Goal: Communication & Community: Answer question/provide support

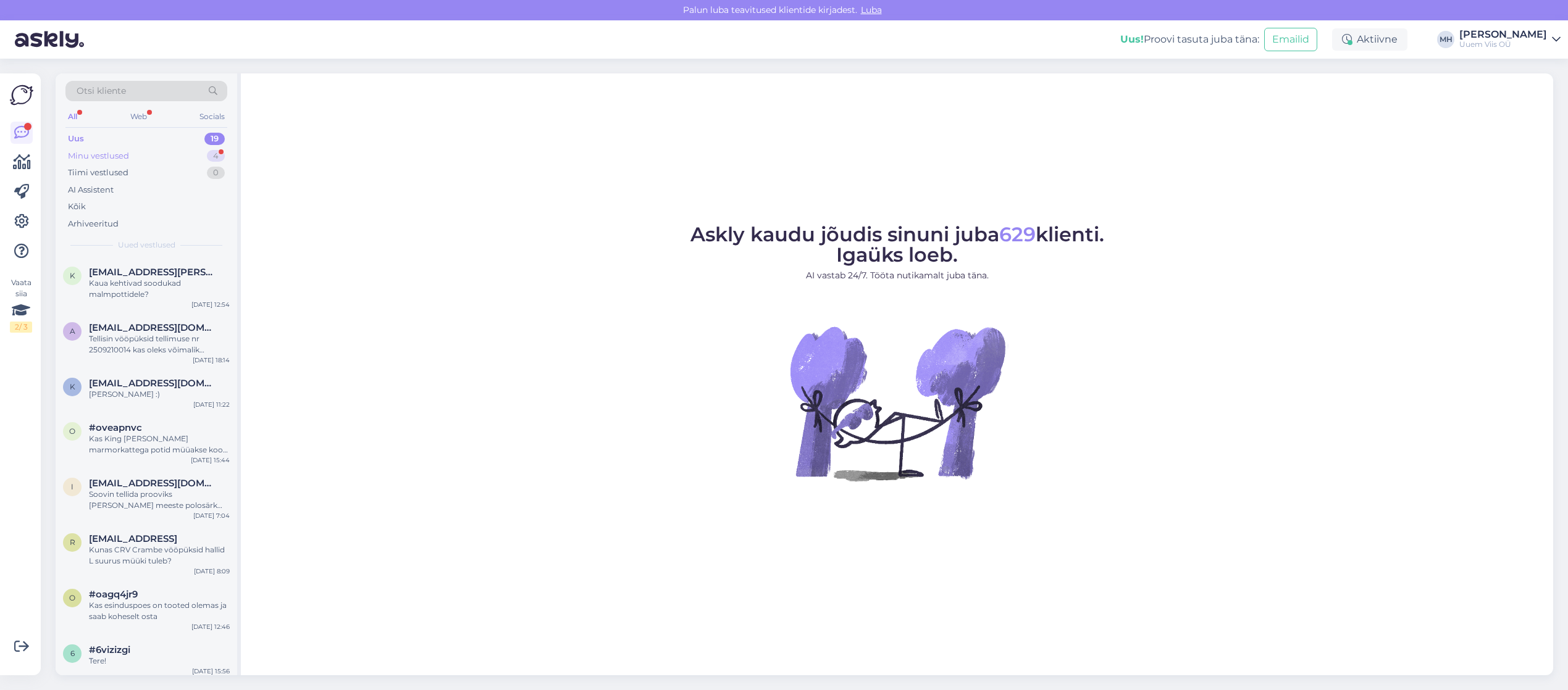
click at [140, 148] on div "Minu vestlused 4" at bounding box center [146, 157] width 162 height 17
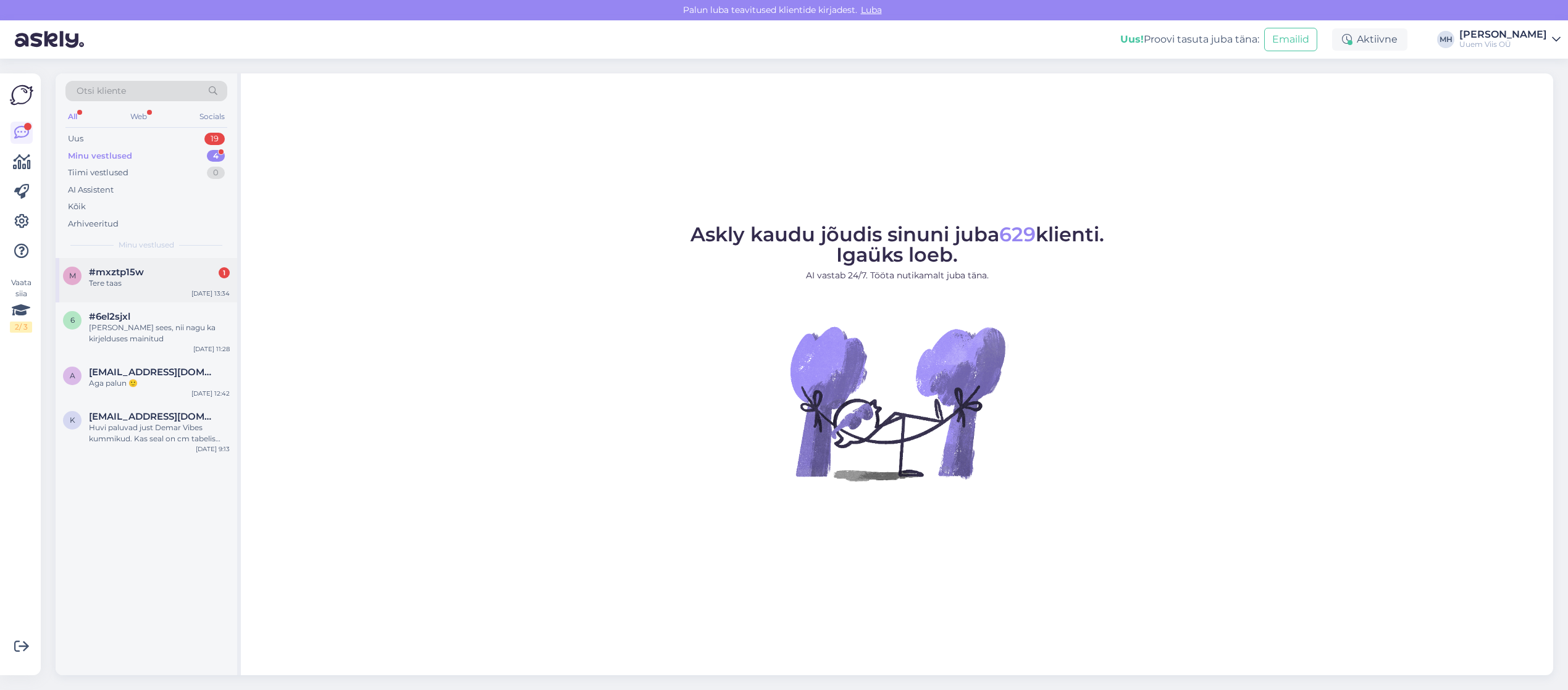
click at [176, 296] on div "m #mxztp15w 1 Tere taas Oct 6 13:34" at bounding box center [146, 280] width 181 height 45
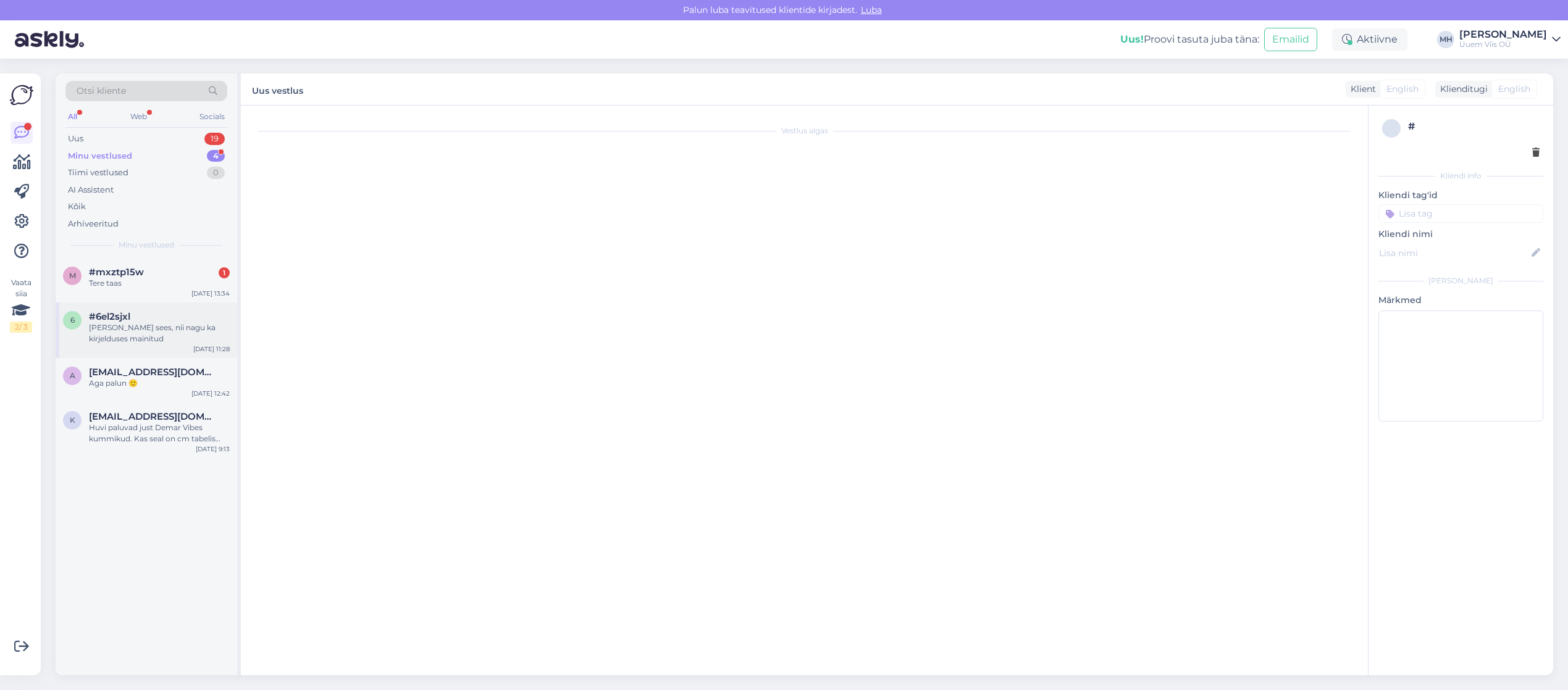
scroll to position [1776, 0]
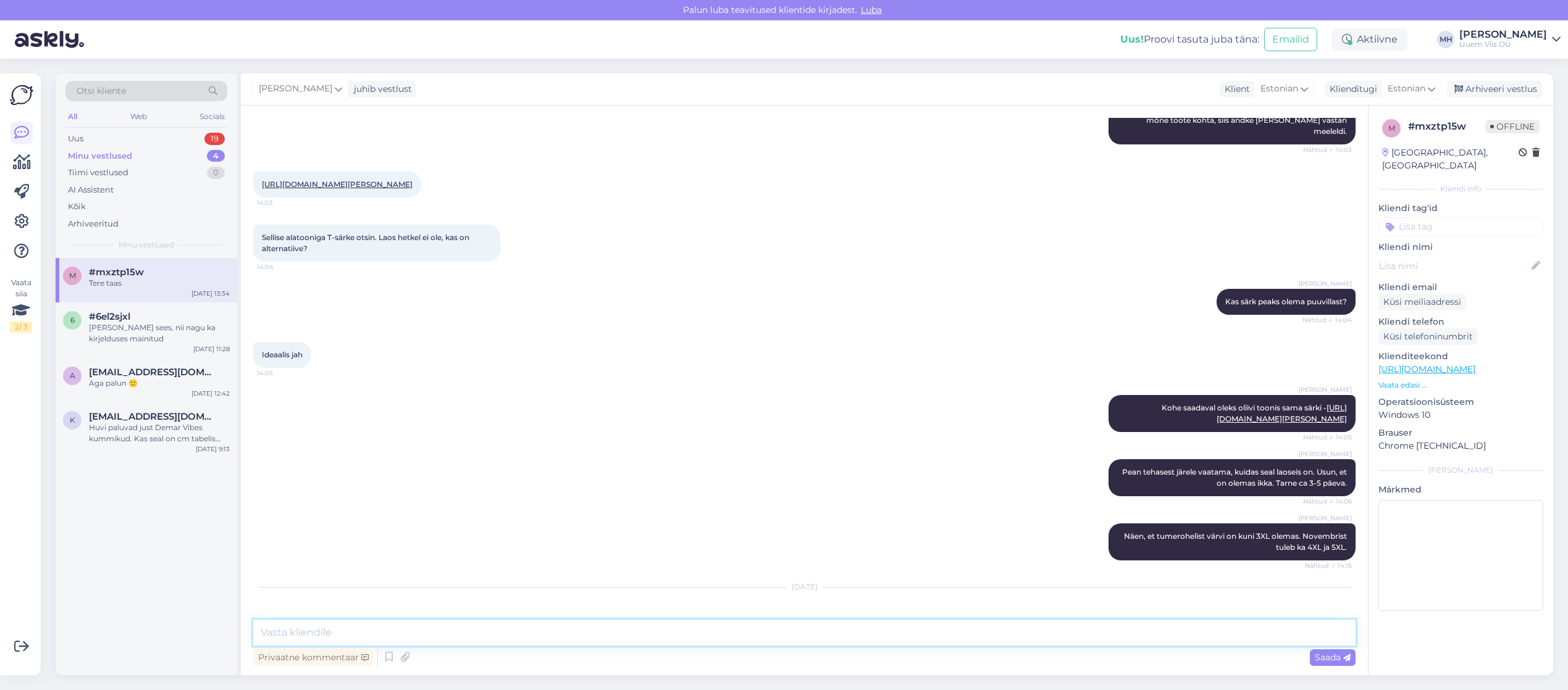
click at [439, 627] on textarea at bounding box center [805, 633] width 1102 height 26
type textarea "Tere!"
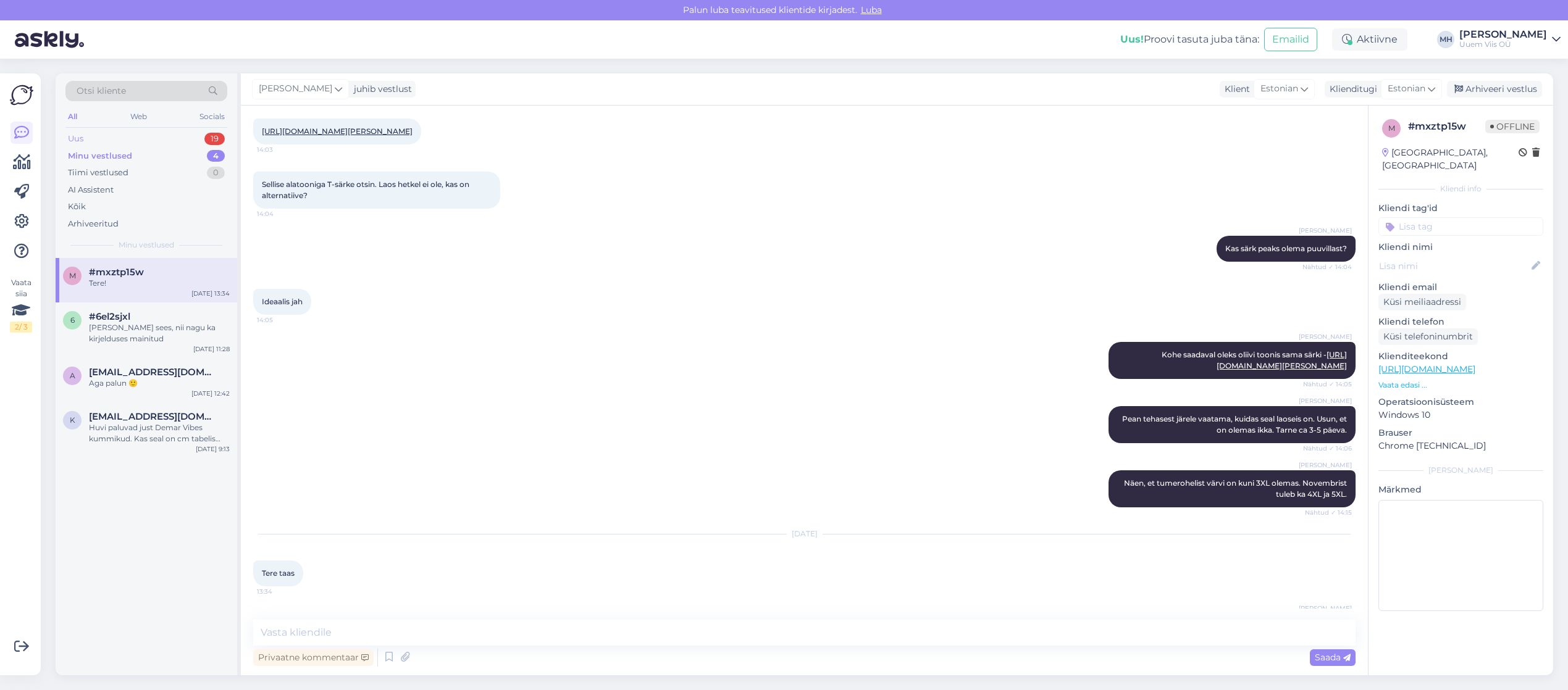
click at [127, 137] on div "Uus 19" at bounding box center [146, 139] width 162 height 17
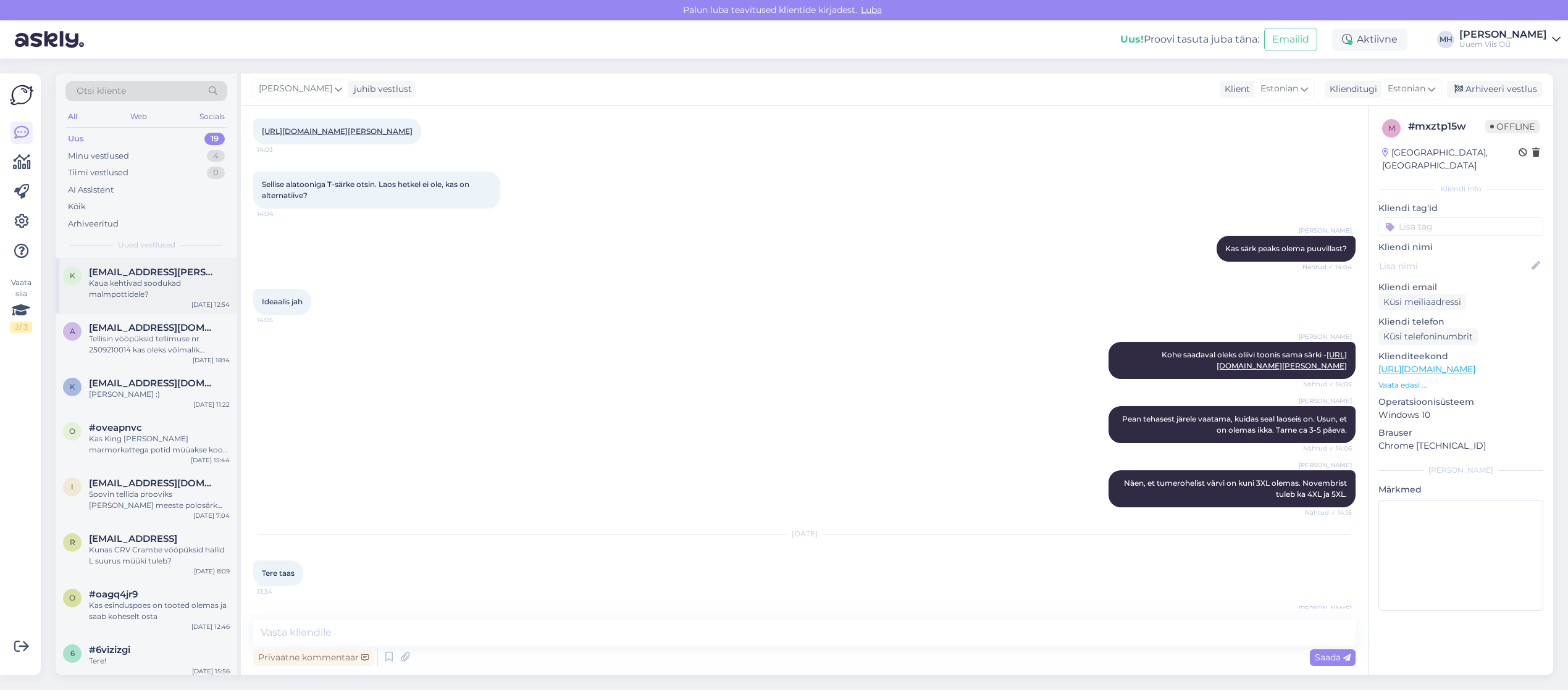
click at [160, 288] on div "Kaua kehtivad soodukad malmpottidele?" at bounding box center [159, 289] width 141 height 22
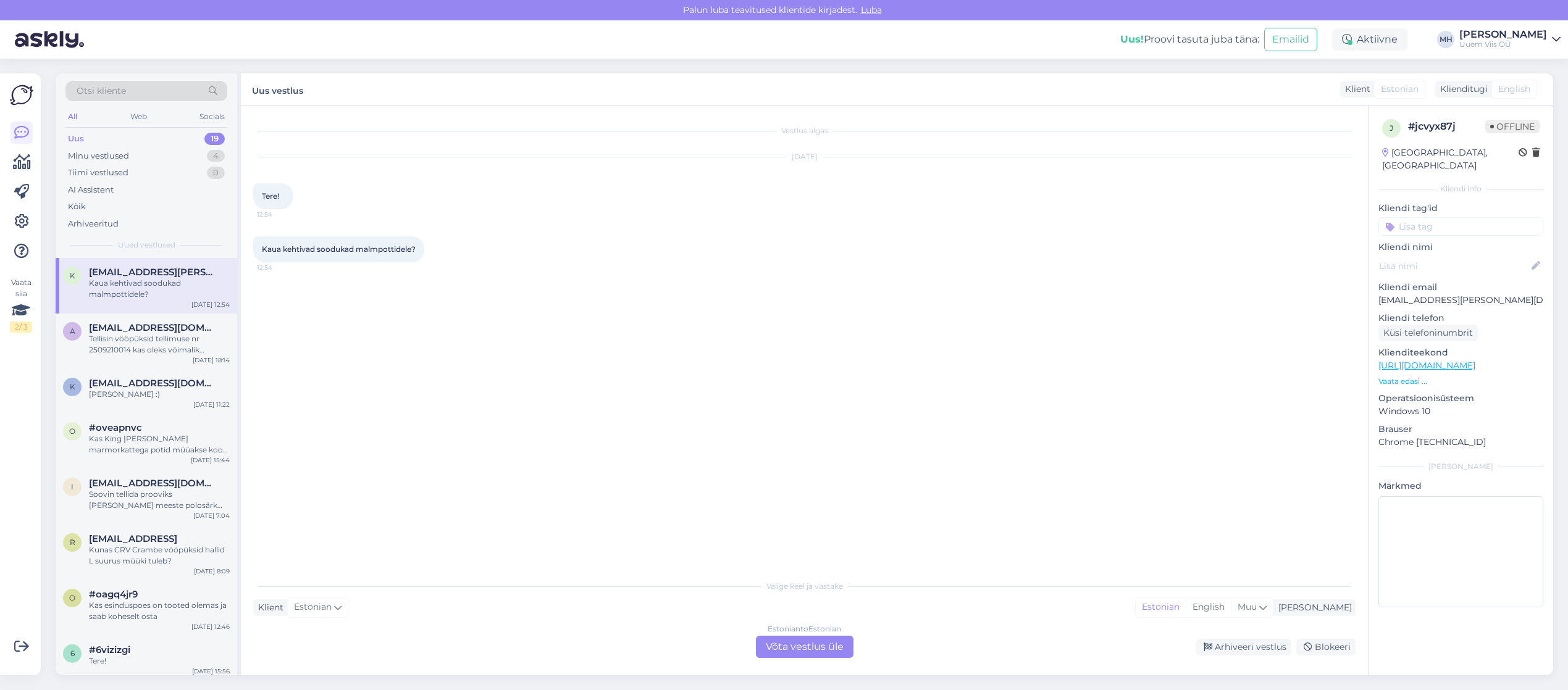
click at [826, 647] on div "Estonian to Estonian Võta vestlus üle" at bounding box center [805, 647] width 98 height 22
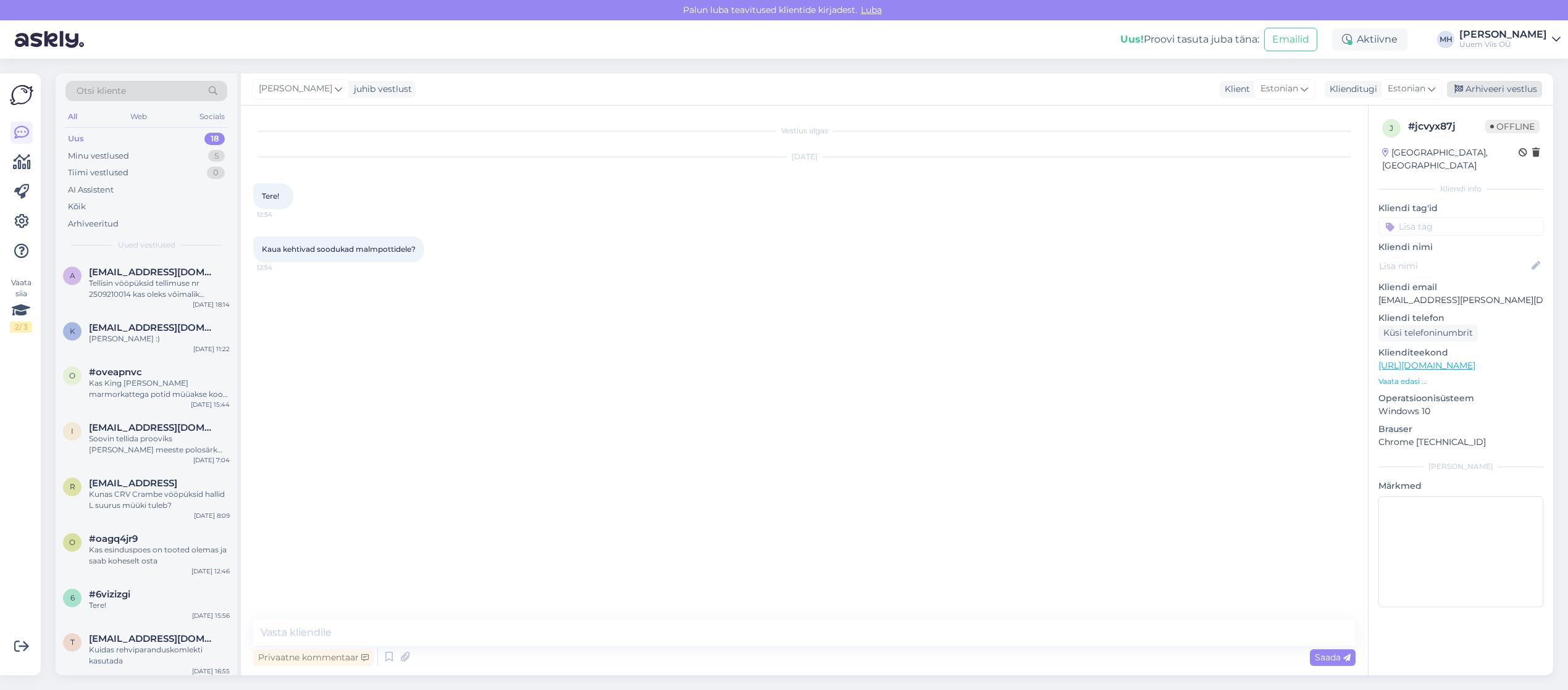
click at [1506, 88] on div "Arhiveeri vestlus" at bounding box center [1494, 89] width 95 height 17
click at [111, 157] on div "Minu vestlused" at bounding box center [98, 157] width 61 height 12
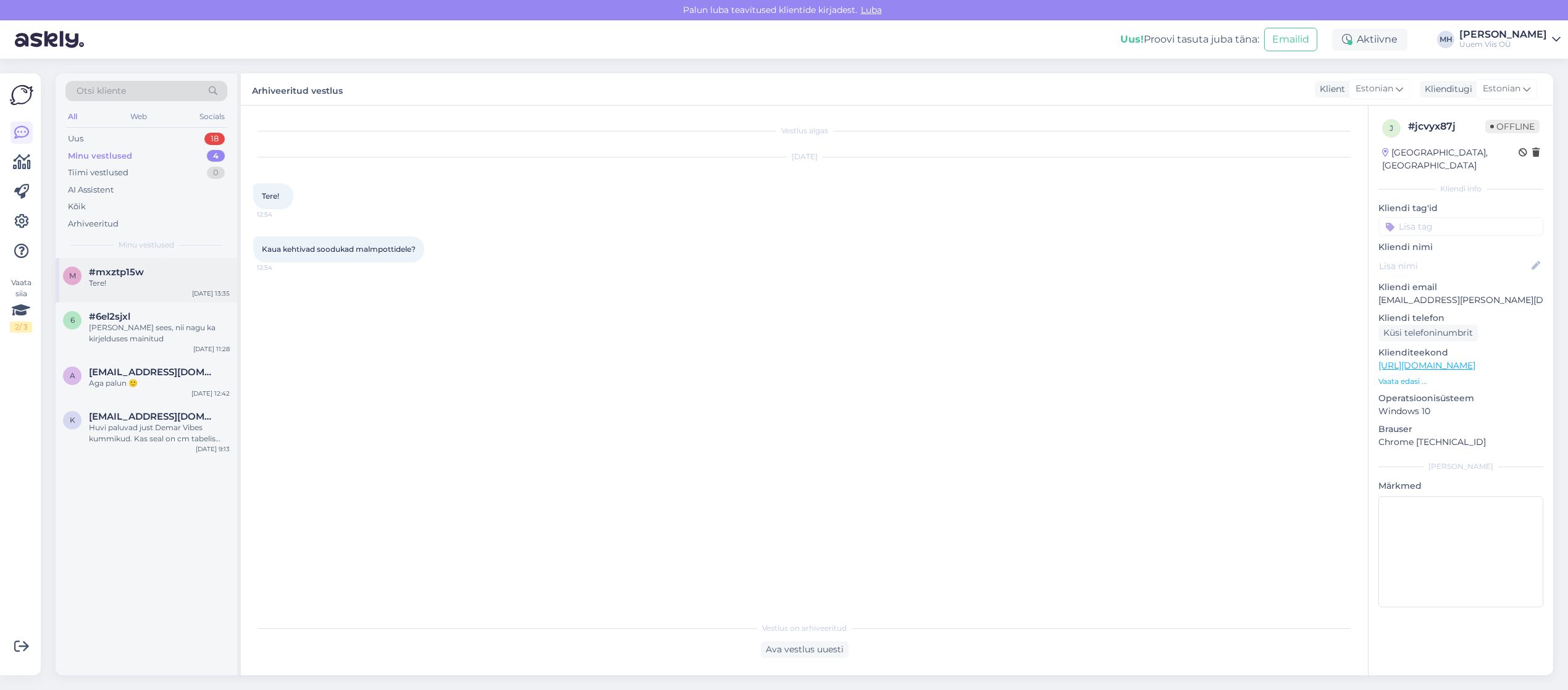
click at [140, 285] on div "Tere!" at bounding box center [159, 283] width 141 height 11
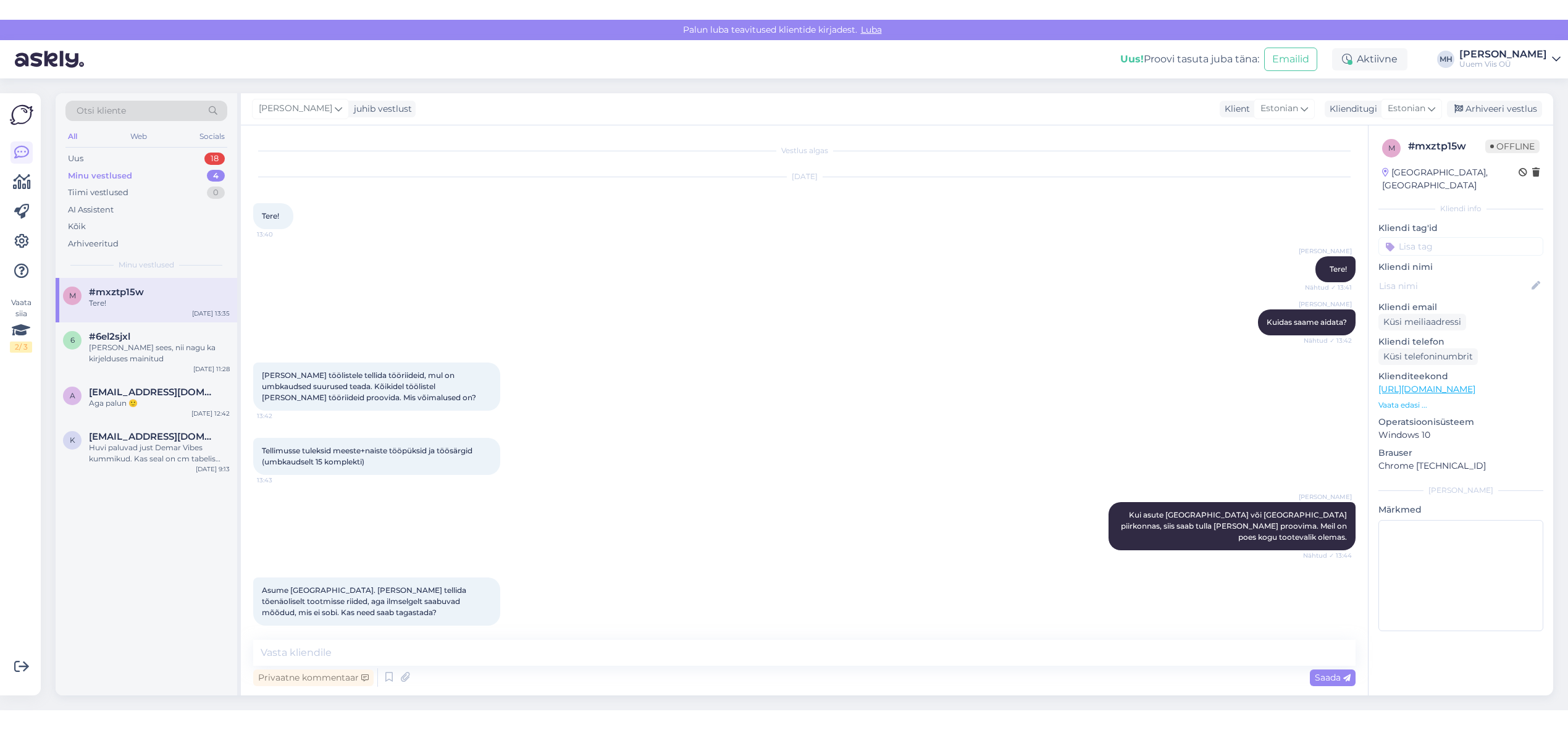
scroll to position [1830, 0]
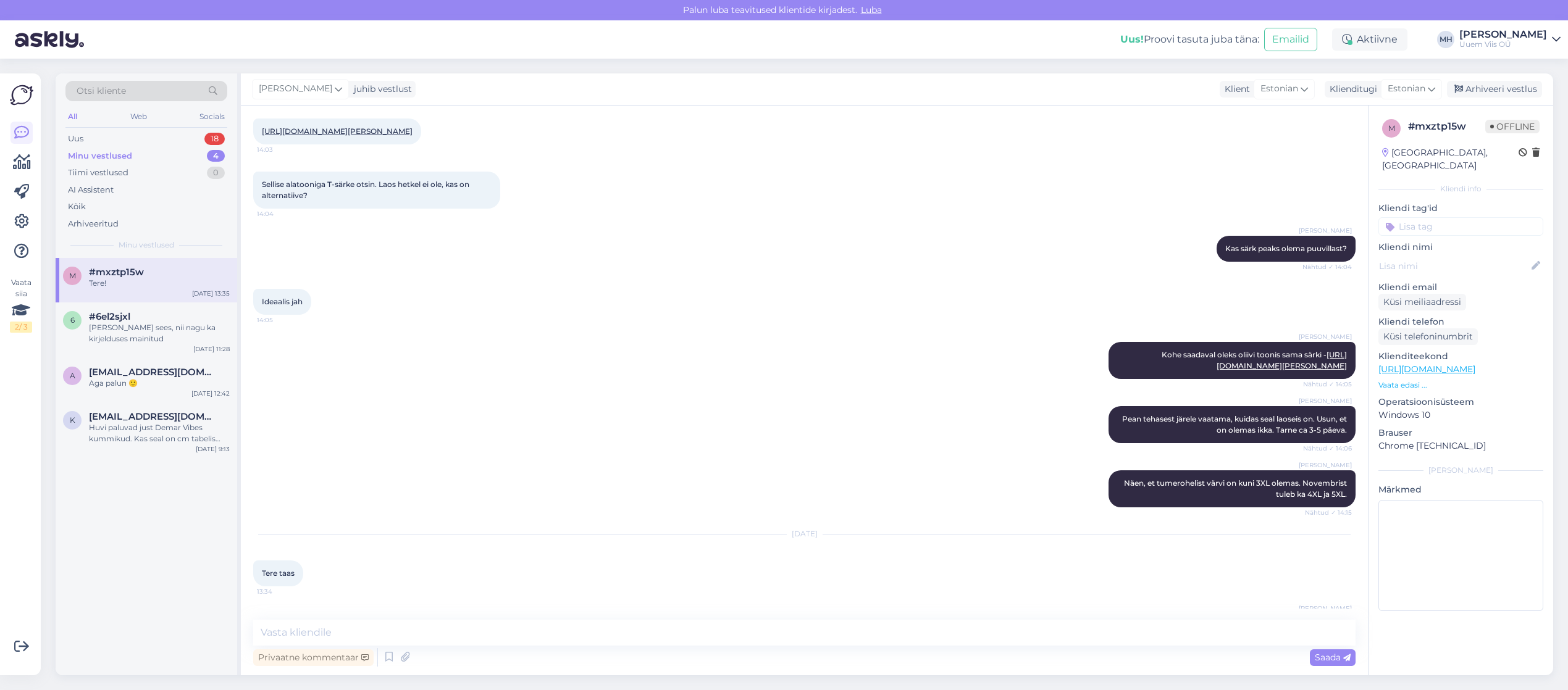
click at [1, 49] on div at bounding box center [42, 40] width 84 height 39
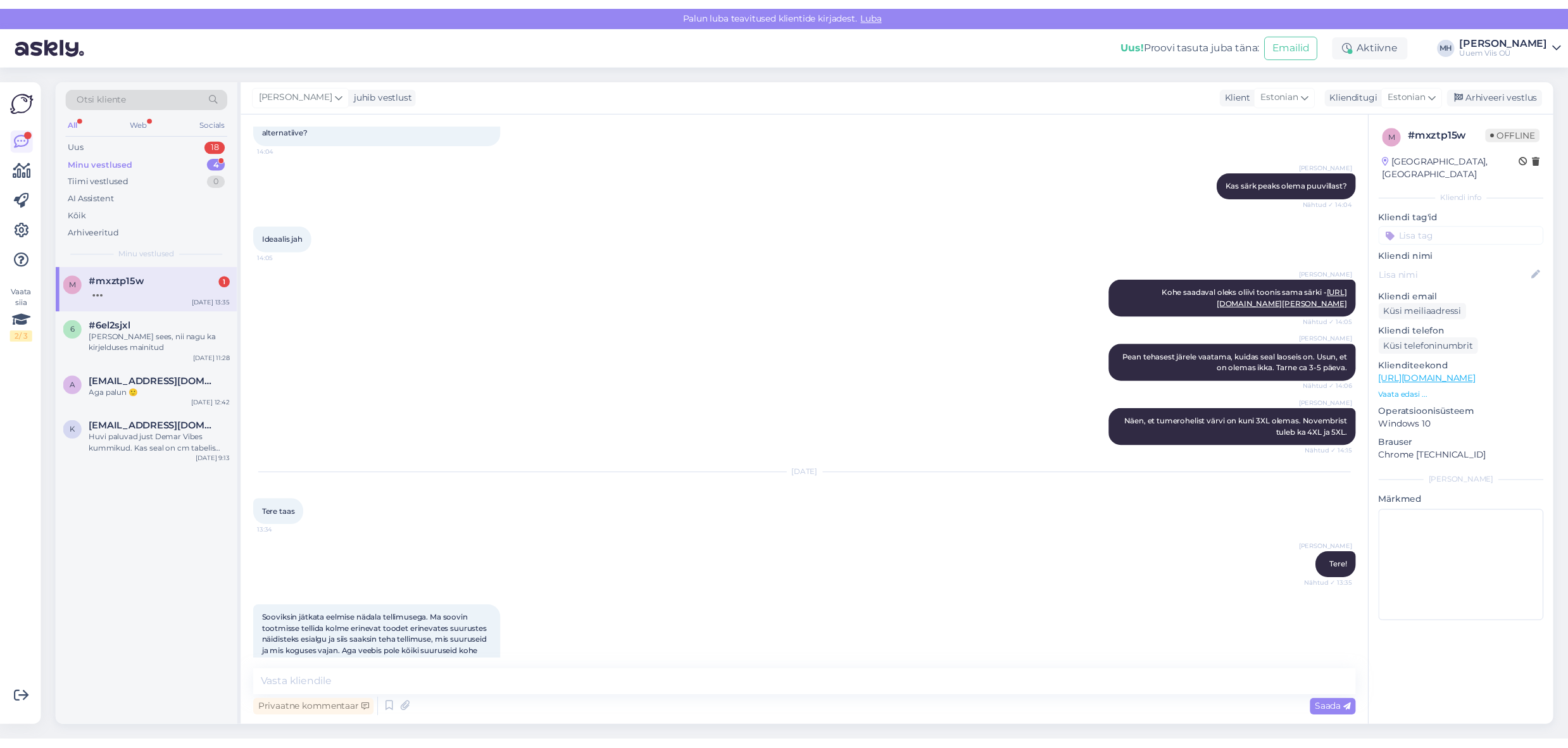
scroll to position [1934, 0]
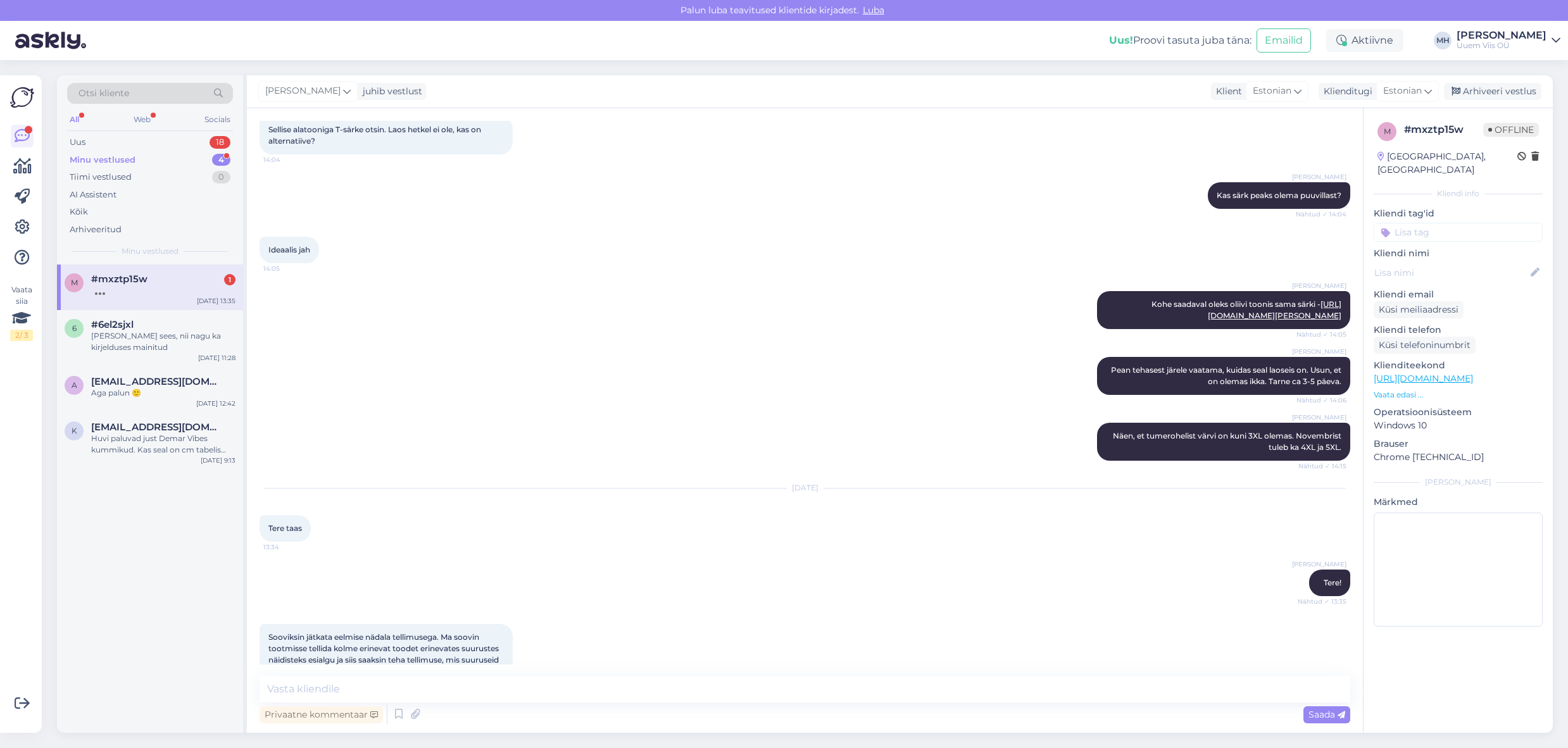
click at [1394, 389] on p "Vaata edasi ..." at bounding box center [1458, 395] width 169 height 11
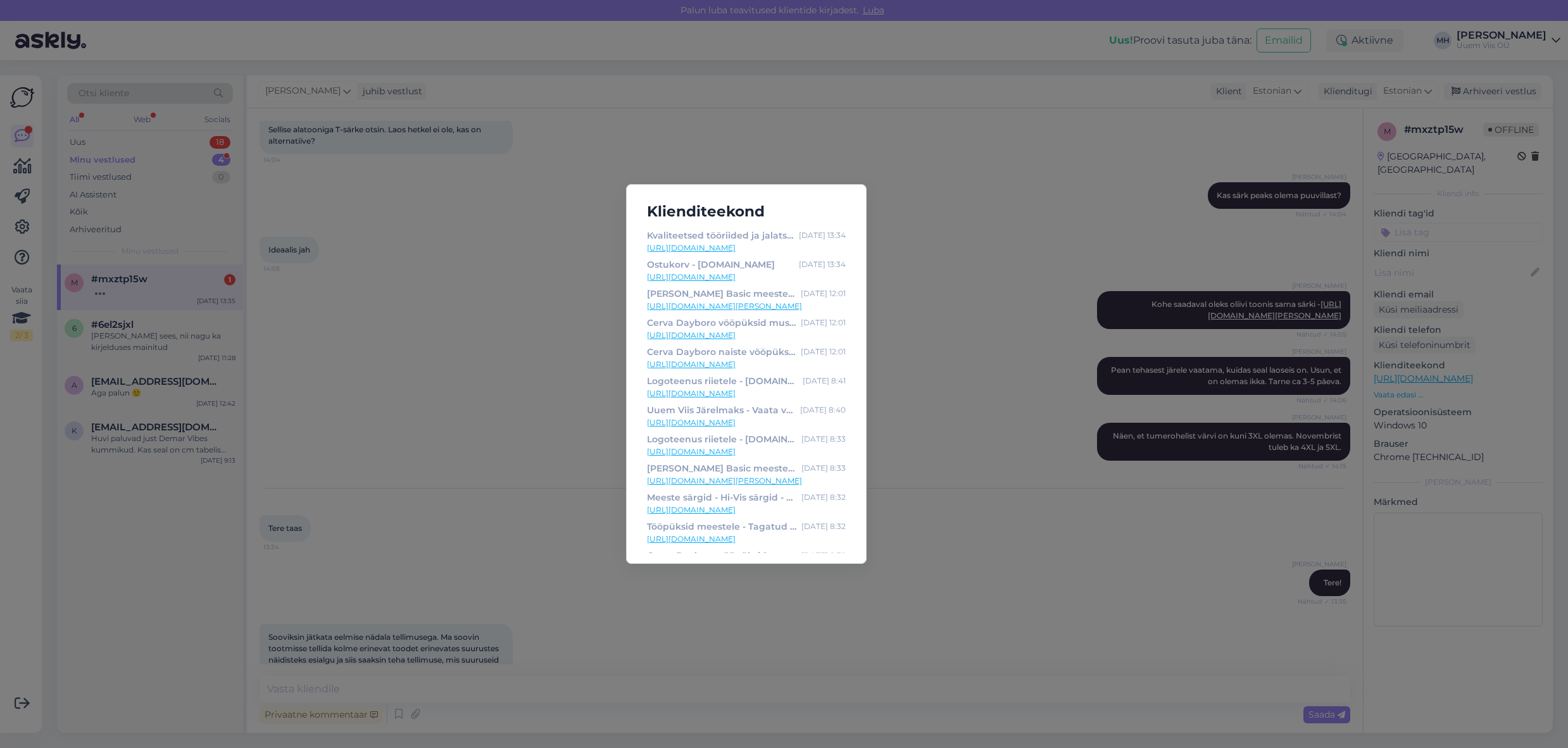
click at [550, 389] on div "Klienditeekond Kvaliteetsed tööriided ja jalatsid - Uuem Viis - Kogu pere valik…" at bounding box center [784, 374] width 1568 height 748
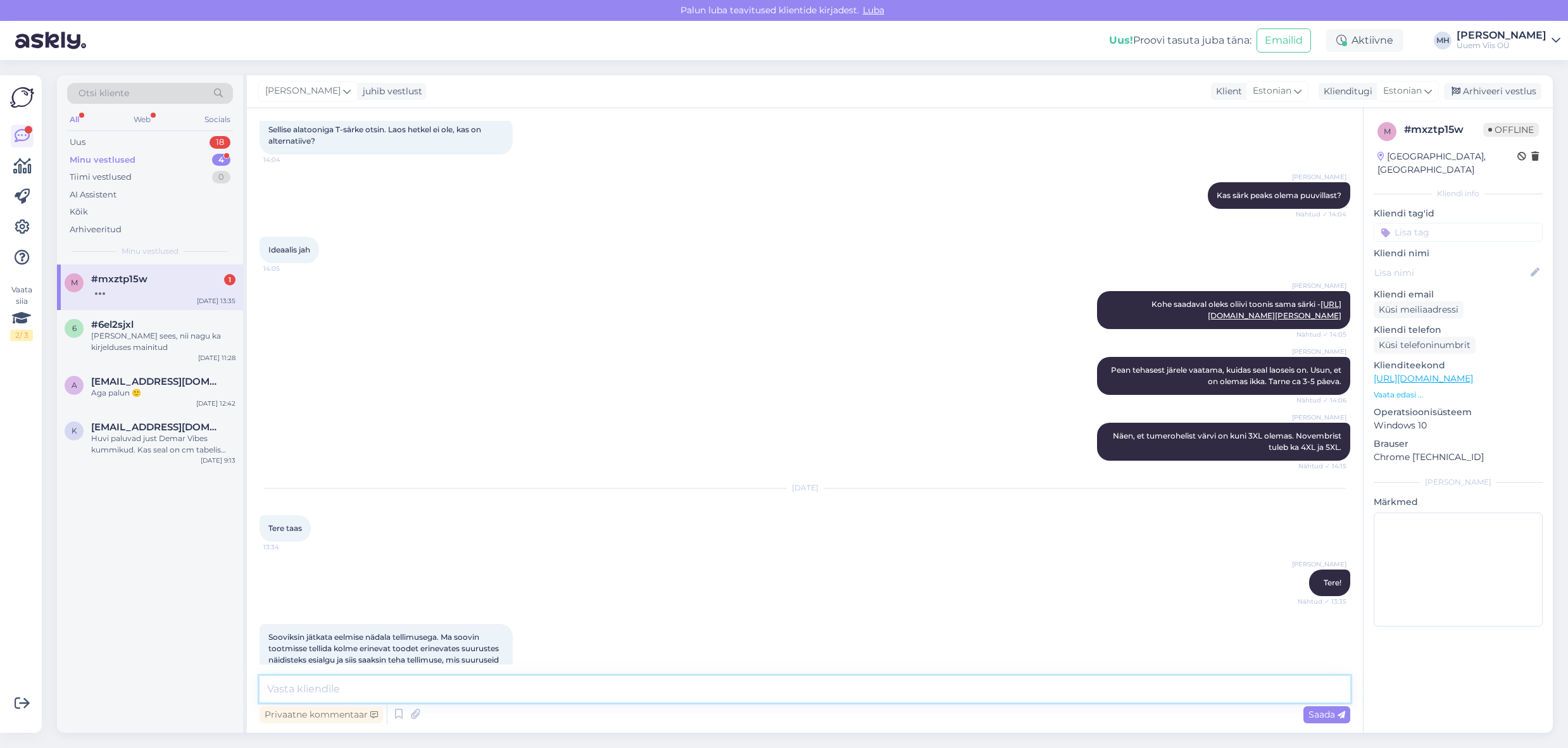
click at [611, 695] on textarea at bounding box center [805, 689] width 1091 height 27
type textarea "Millised tooted täpsemalt on ja suurused?"
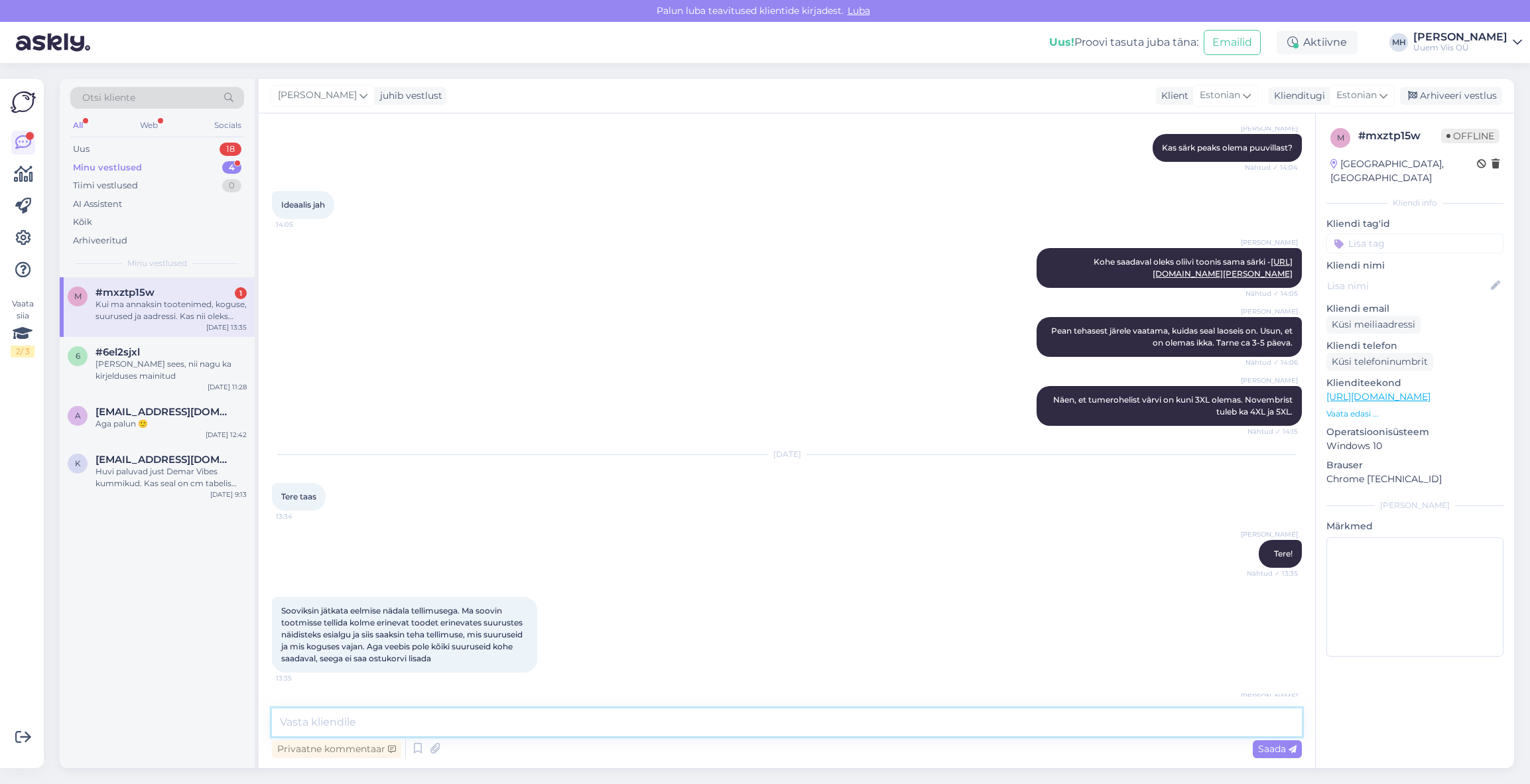
scroll to position [2153, 0]
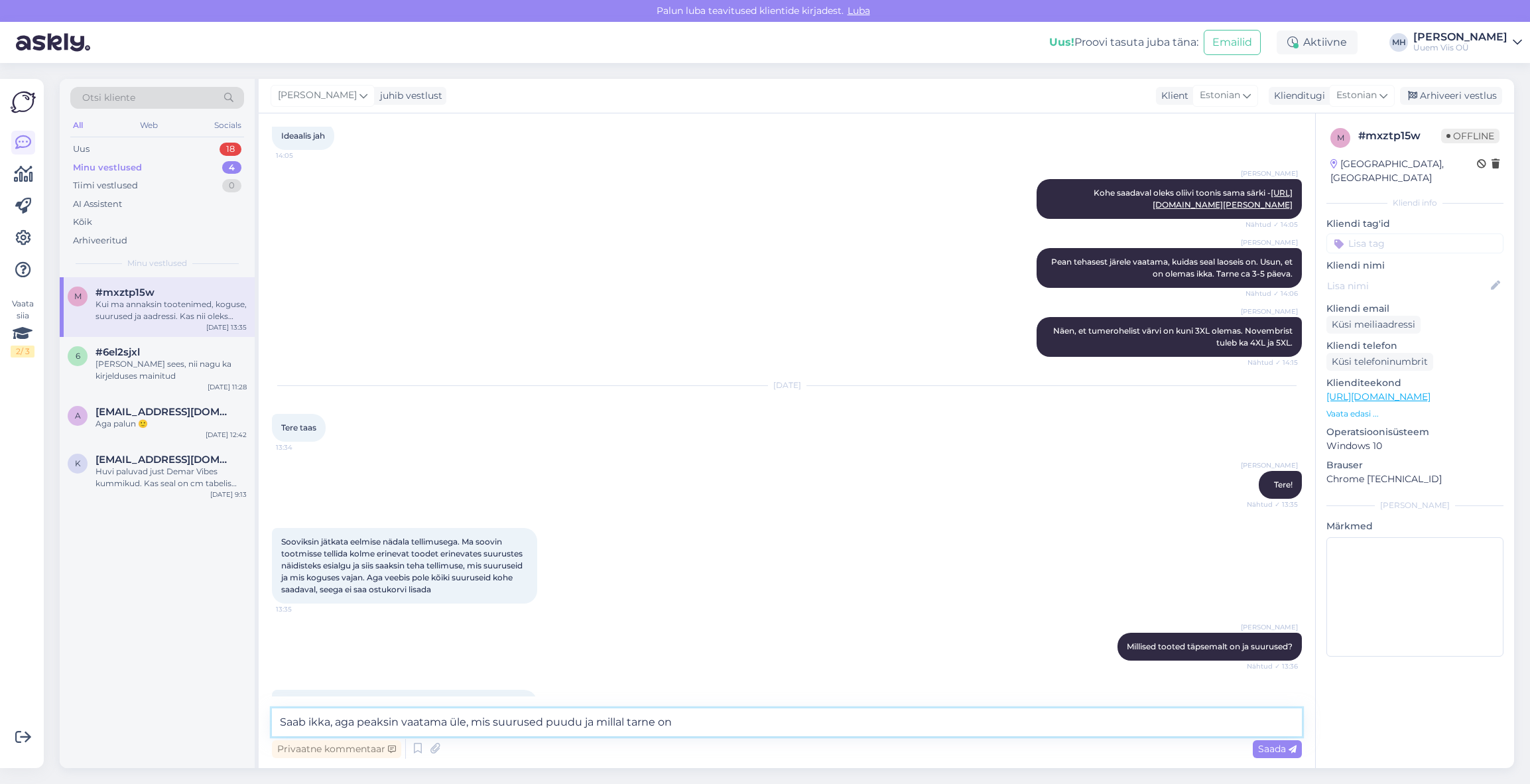
type textarea "Saab ikka, aga peaksin vaatama üle, mis suurused puudu ja millal tarne on."
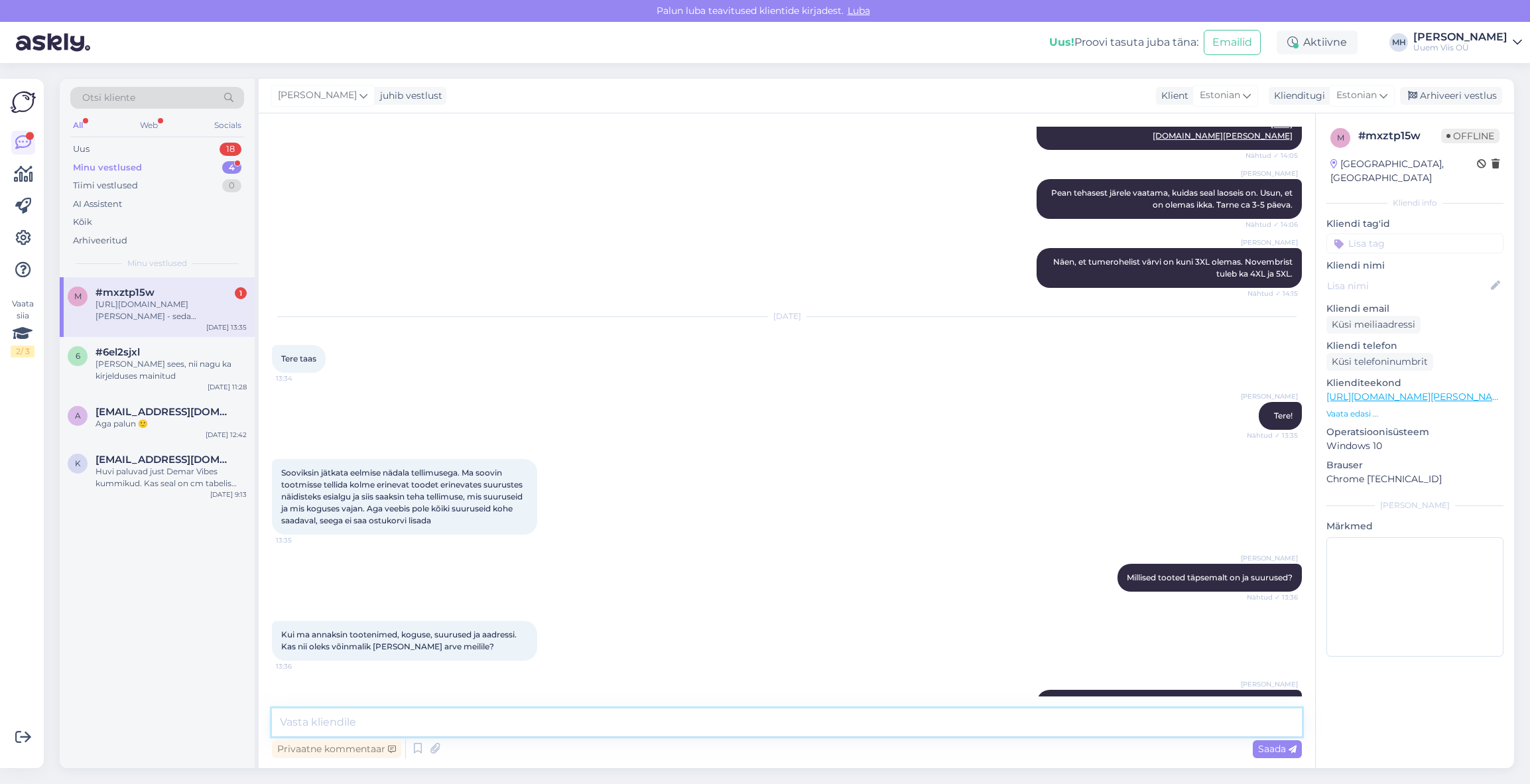
scroll to position [2303, 0]
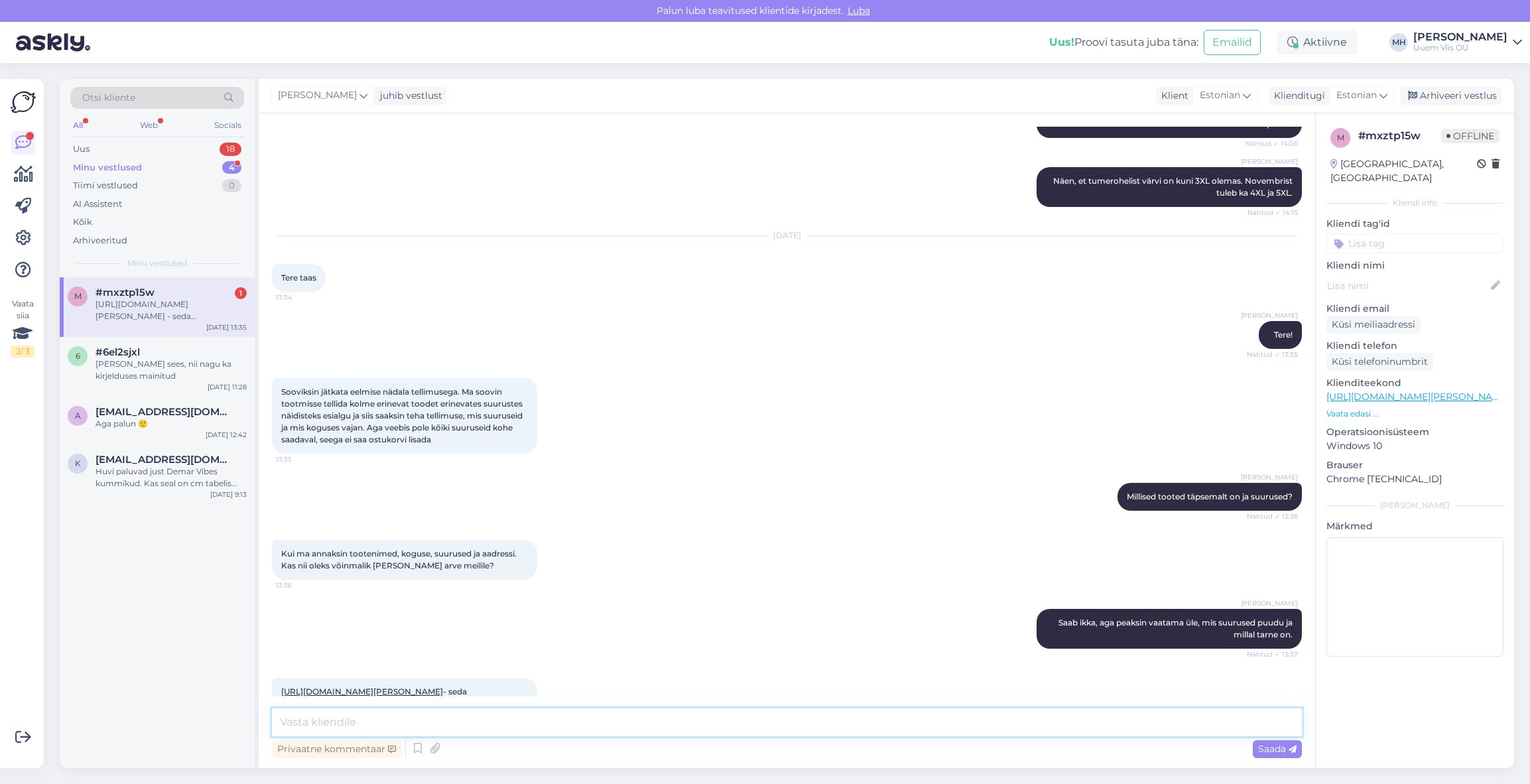
click at [546, 722] on textarea at bounding box center [787, 722] width 1030 height 28
click at [545, 721] on textarea at bounding box center [787, 722] width 1030 height 28
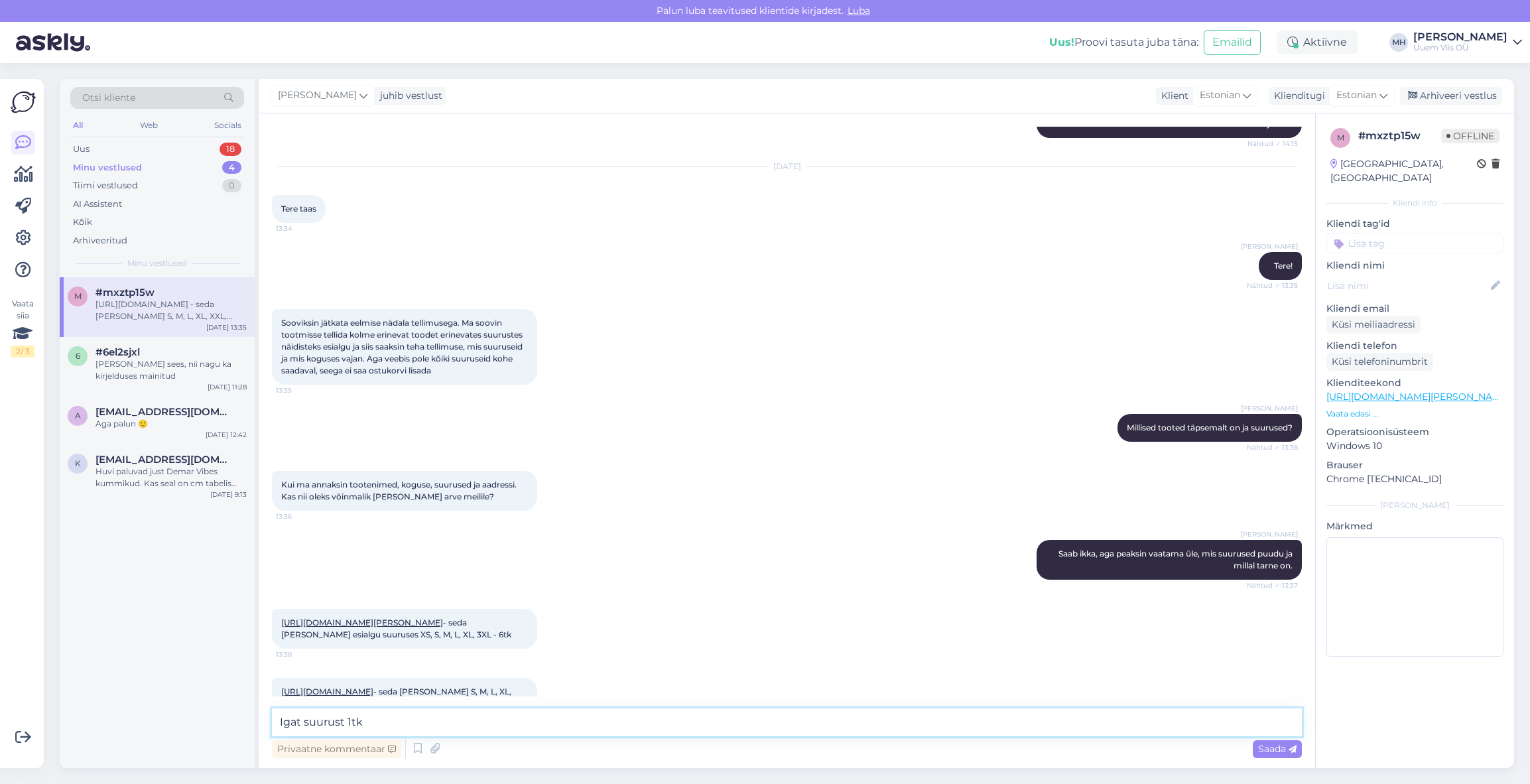
type textarea "Igat suurust 1tk?"
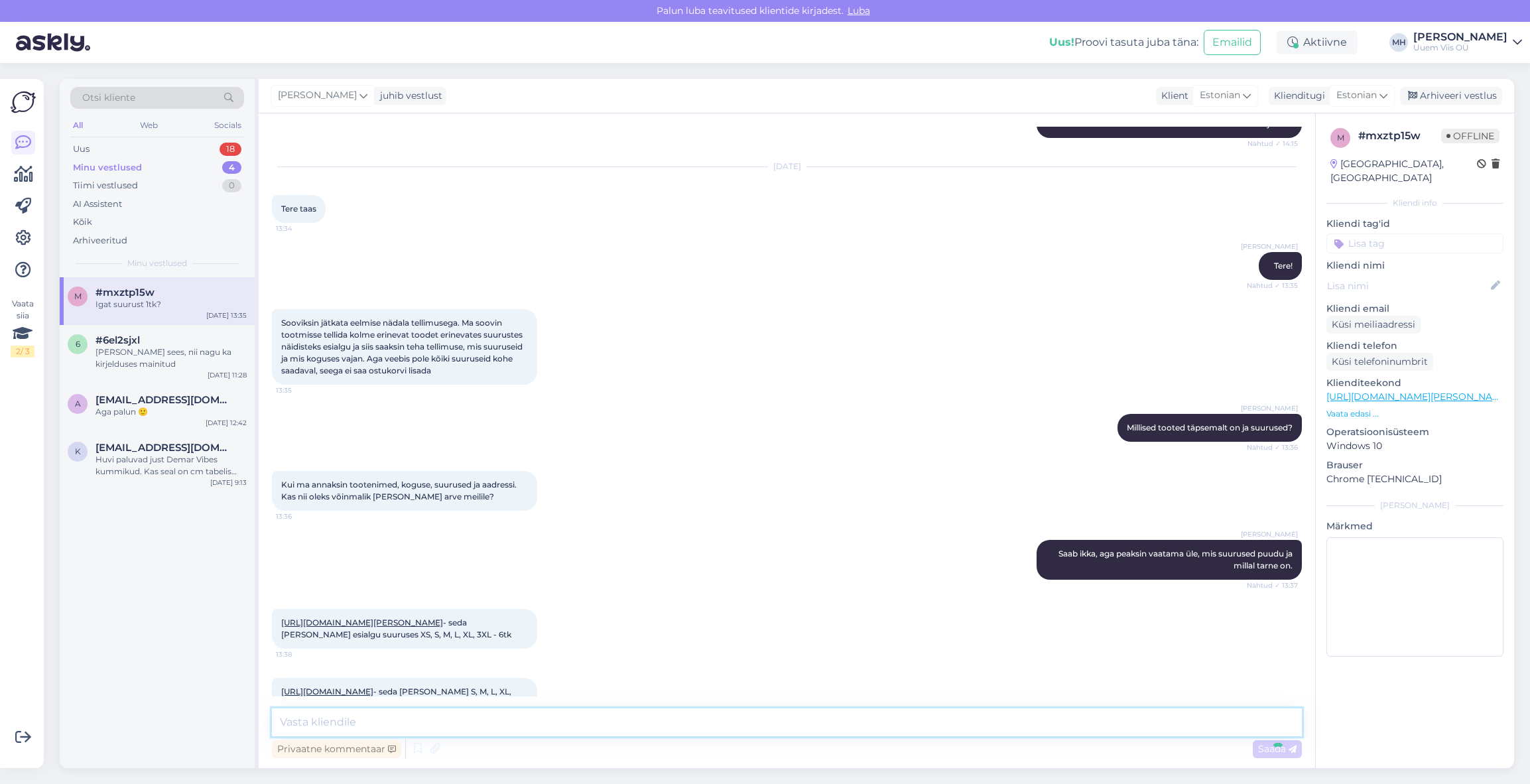
scroll to position [2429, 0]
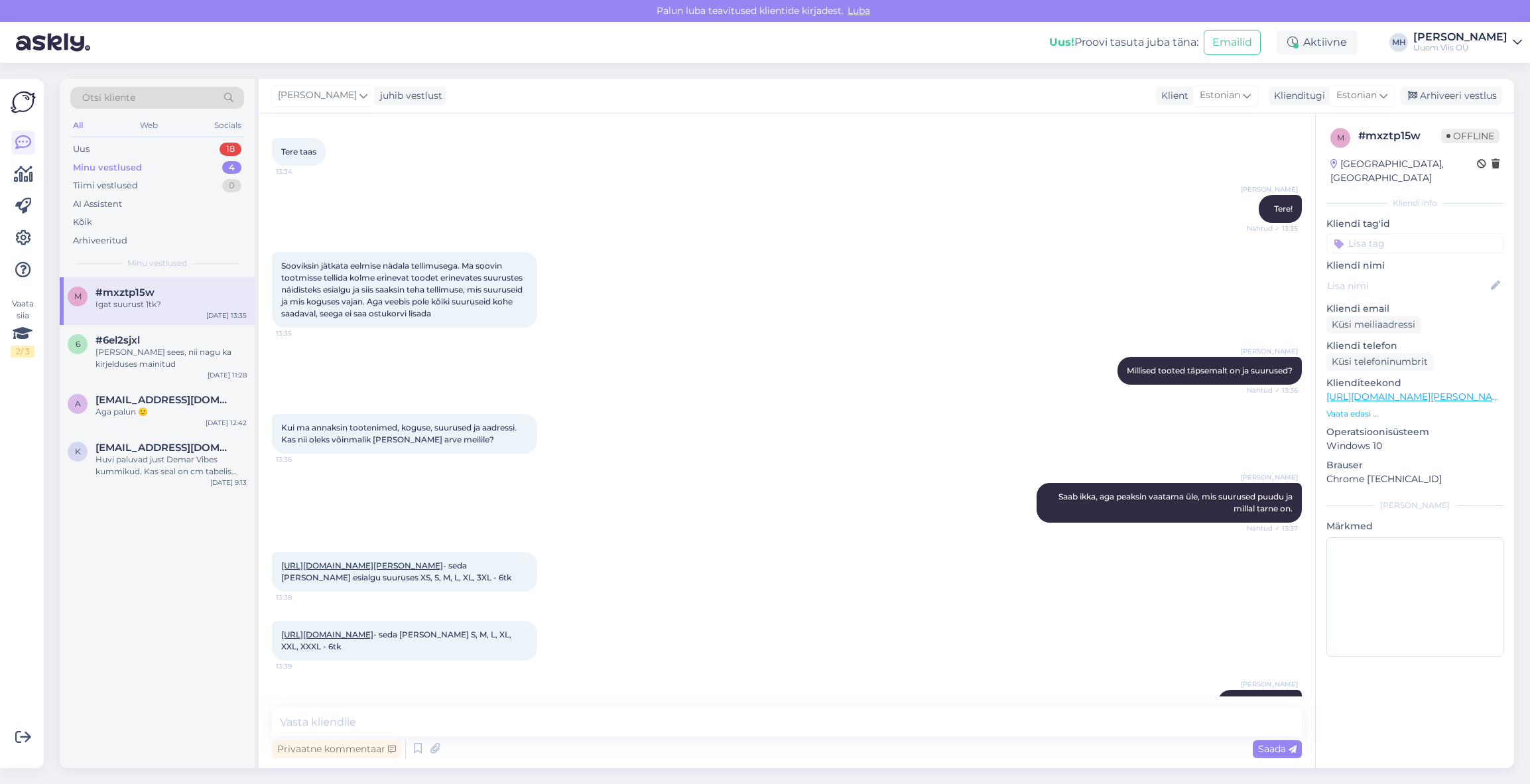
click at [374, 629] on link "[URL][DOMAIN_NAME]" at bounding box center [327, 634] width 92 height 10
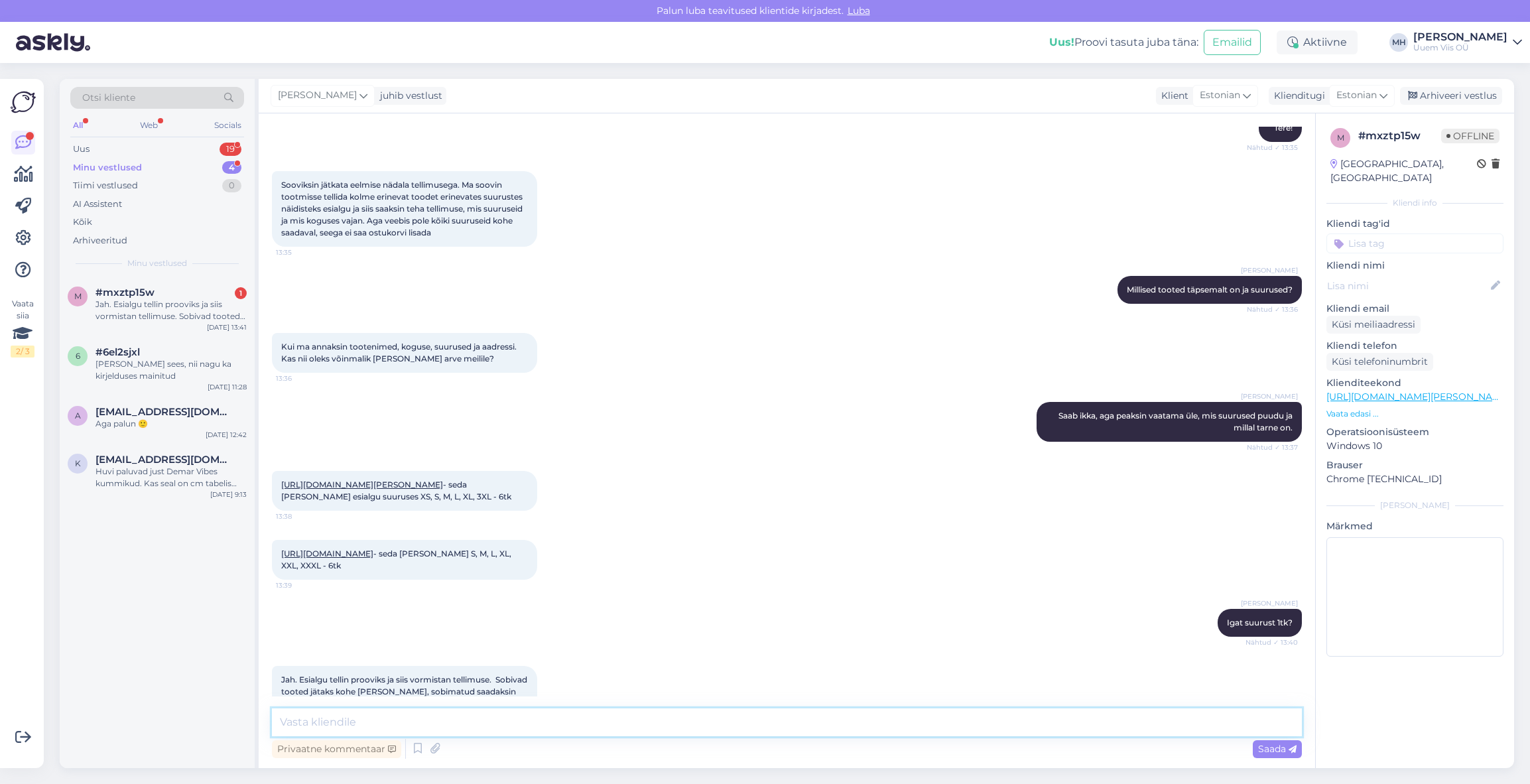
click at [591, 725] on textarea at bounding box center [787, 722] width 1030 height 28
click at [597, 719] on textarea at bounding box center [787, 722] width 1030 height 28
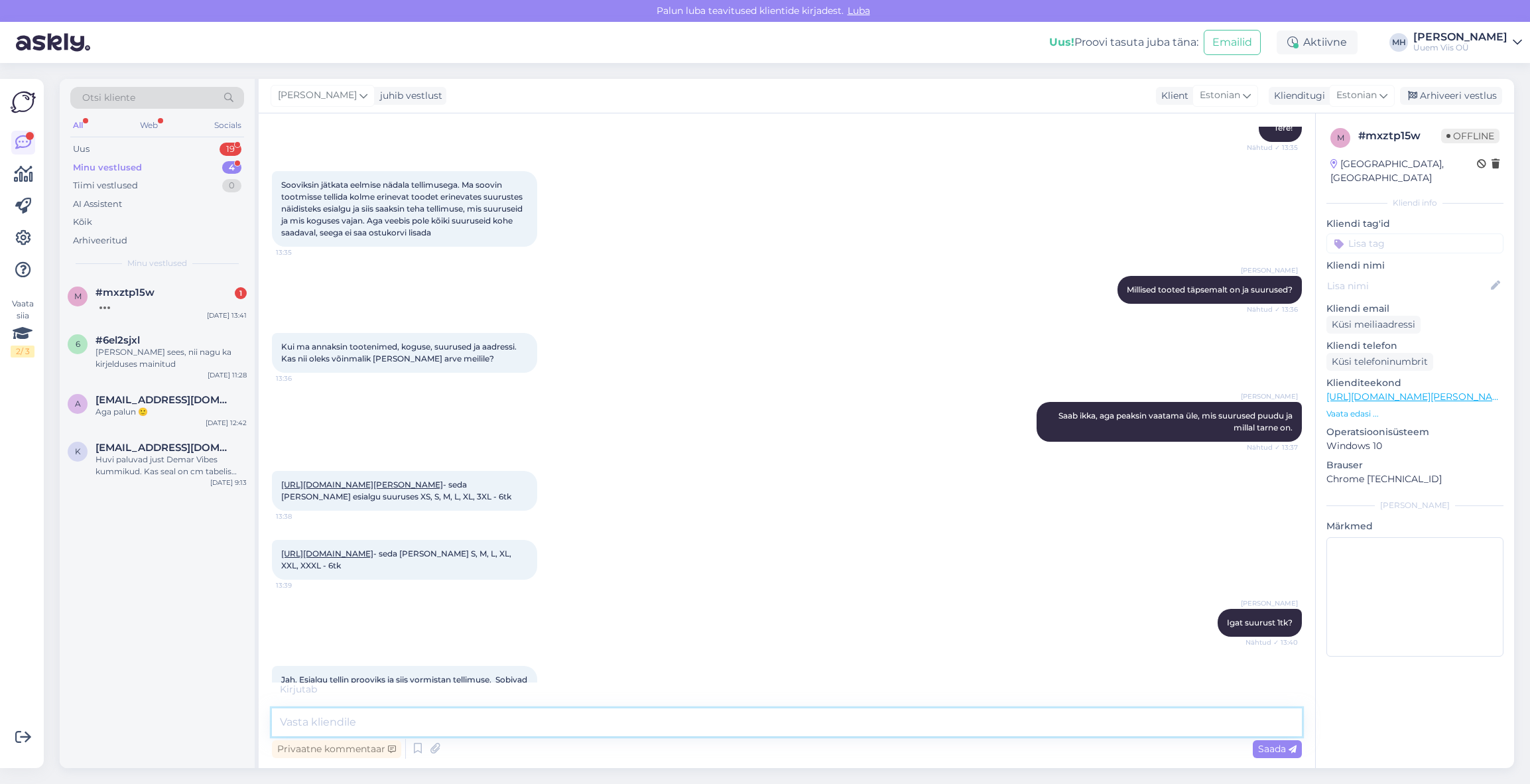
click at [597, 719] on textarea at bounding box center [787, 722] width 1030 height 28
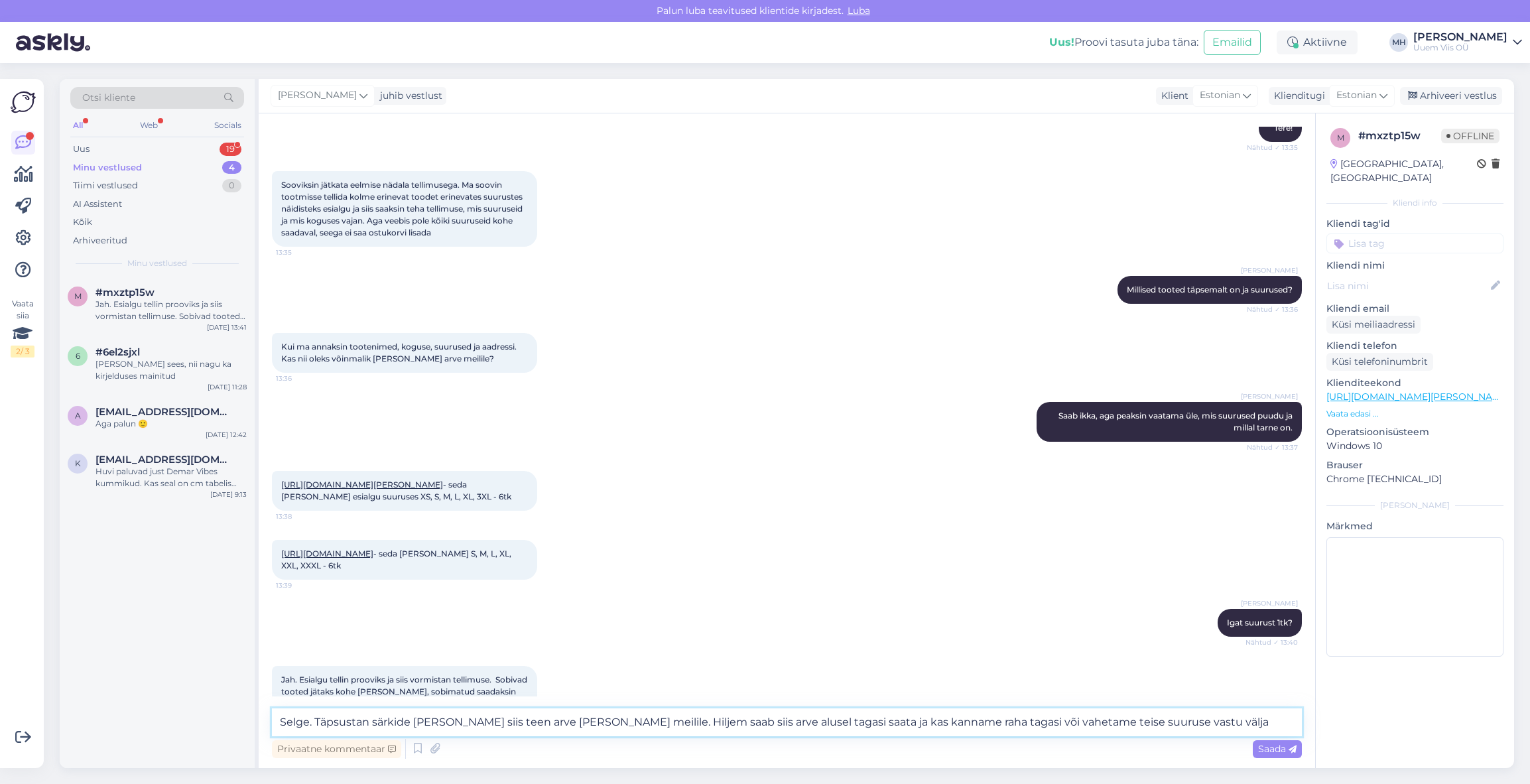
type textarea "Selge. Täpsustan särkide [PERSON_NAME] siis teen arve [PERSON_NAME] meilile. Hi…"
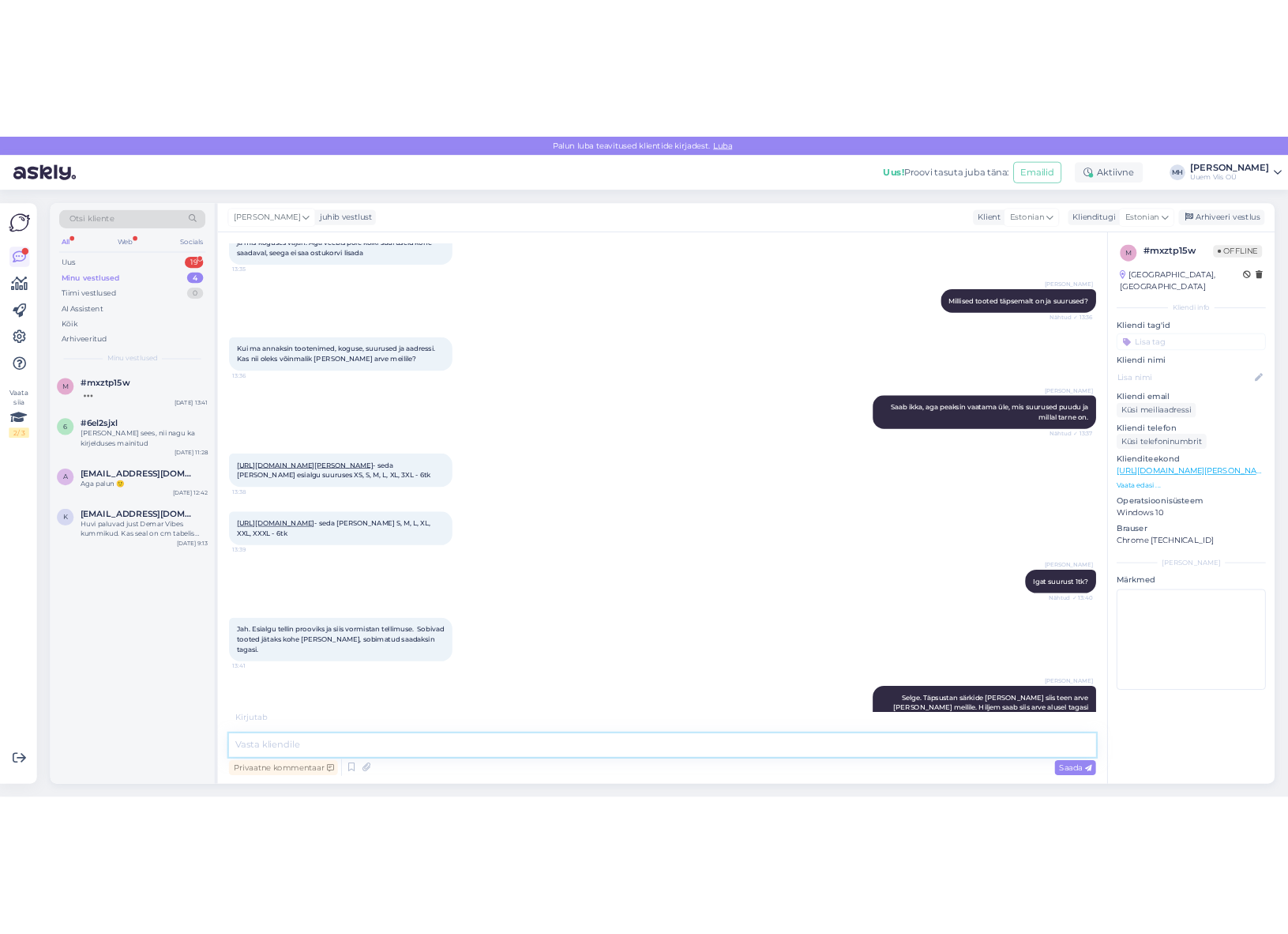
scroll to position [3169, 0]
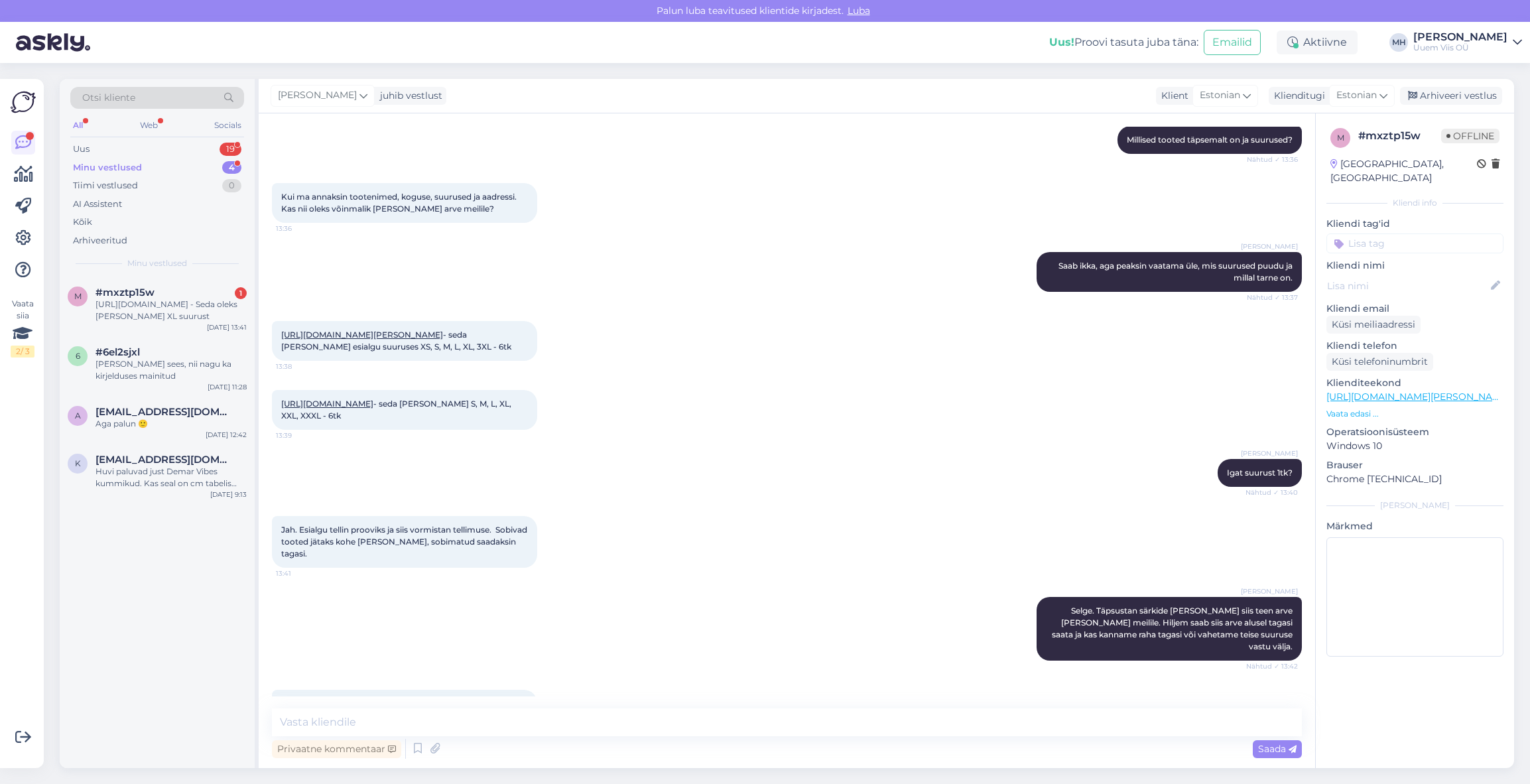
click at [374, 699] on link "[URL][DOMAIN_NAME]" at bounding box center [327, 703] width 92 height 10
click at [1256, 678] on div "https://www.um5.ee/toode/cerva-dayboro-voopuksid-must/ - Seda oleks vaja saada …" at bounding box center [787, 709] width 1030 height 69
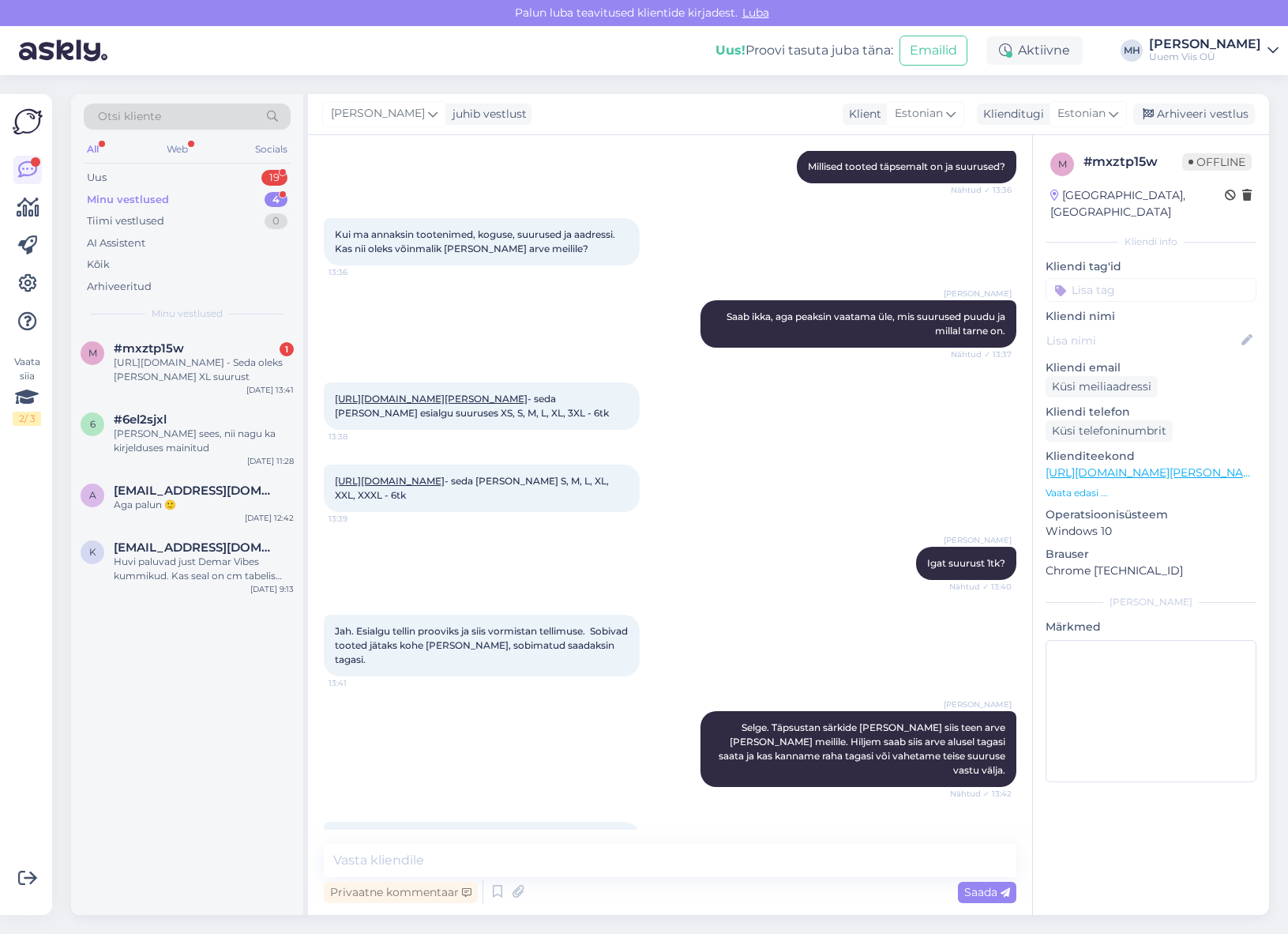
click at [547, 841] on div "Vestlus algas Oct 3 2025 Tere! 13:40 Magnus Häling Tere! Nähtud ✓ 13:41 Magnus …" at bounding box center [670, 525] width 724 height 780
click at [563, 859] on textarea at bounding box center [671, 860] width 693 height 33
type textarea "Pükstel on meil numbritega suurused."
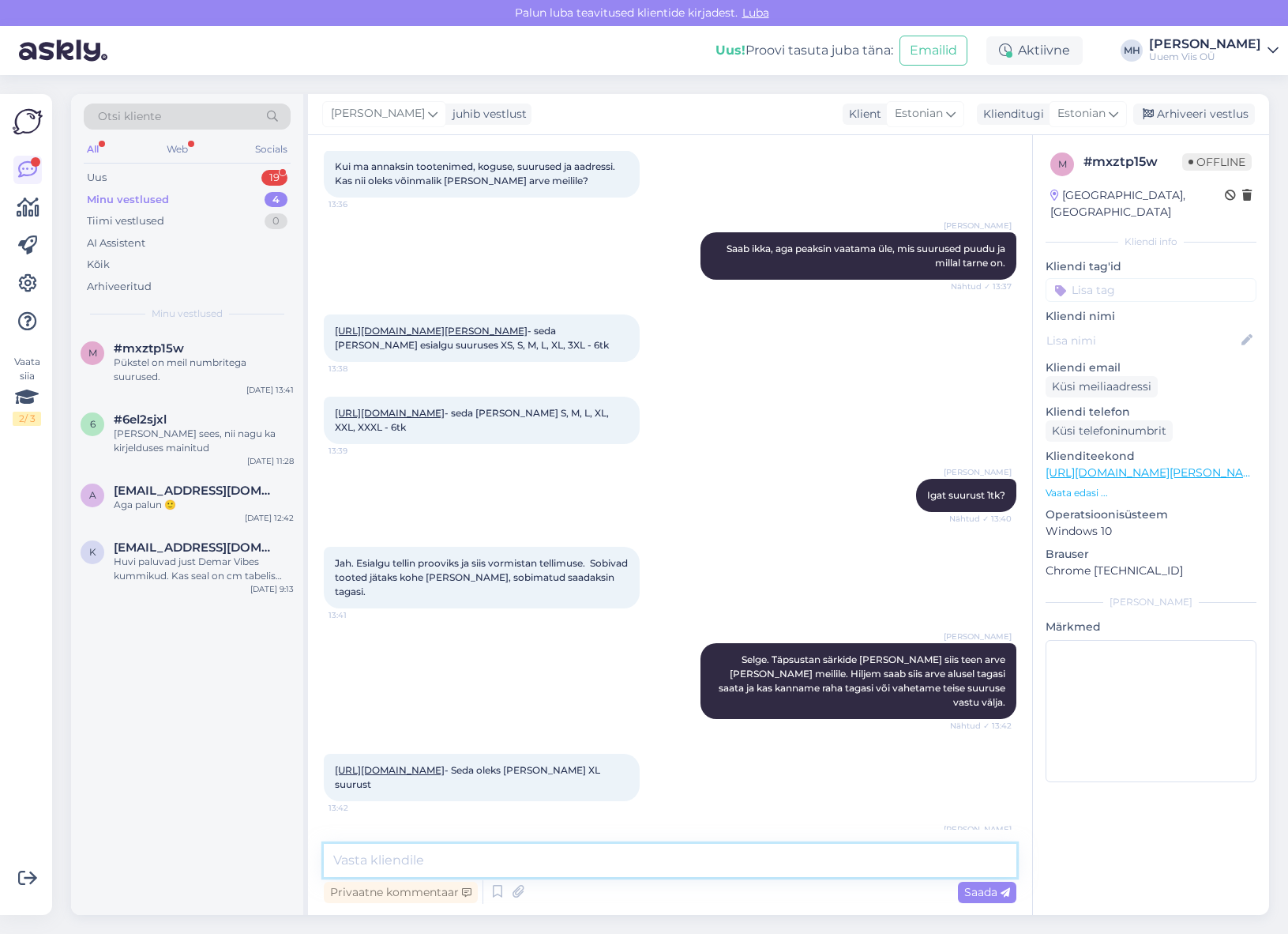
click at [822, 847] on textarea at bounding box center [671, 860] width 693 height 33
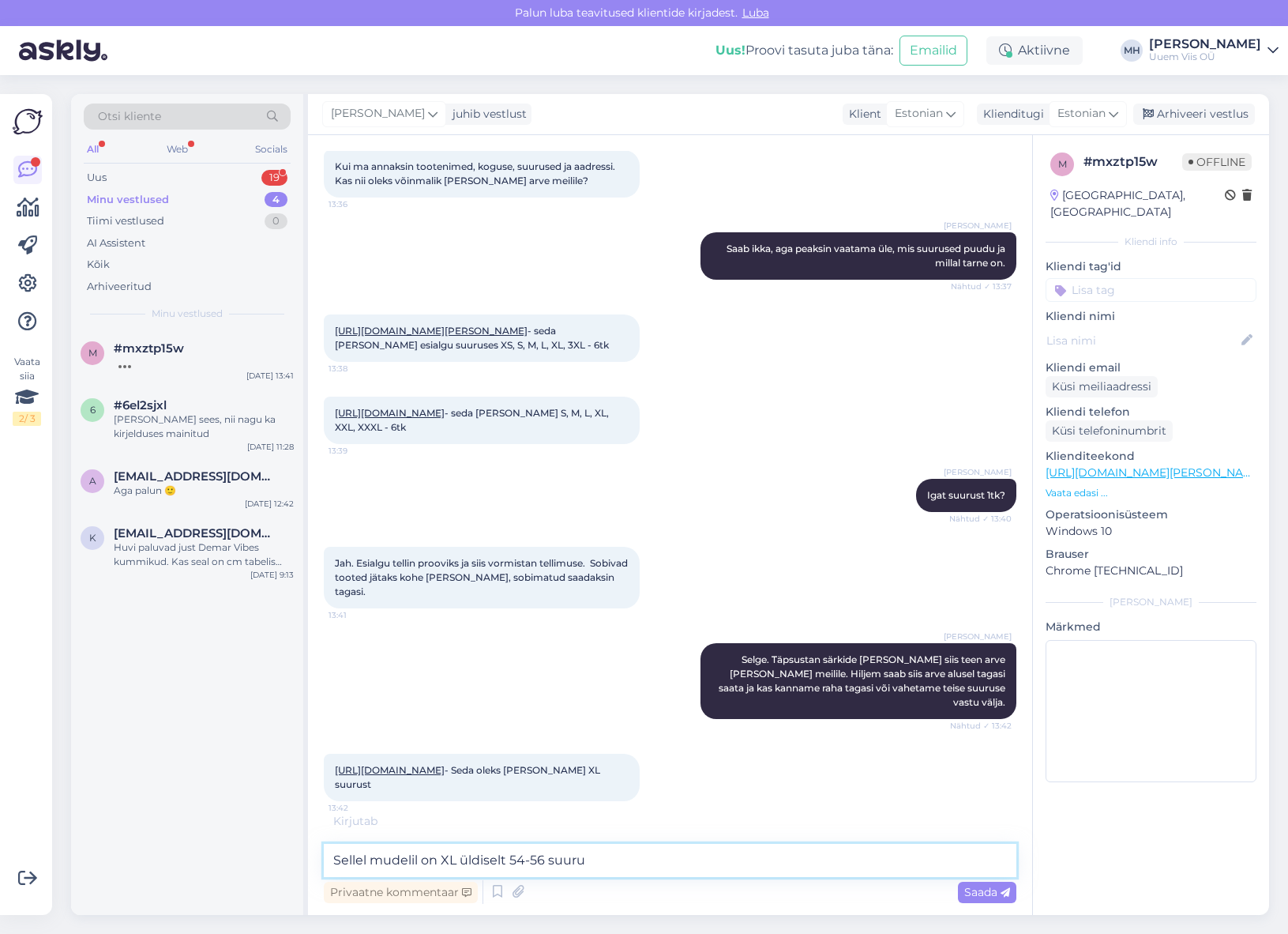
type textarea "Sellel mudelil on XL üldiselt 54-56 suurus"
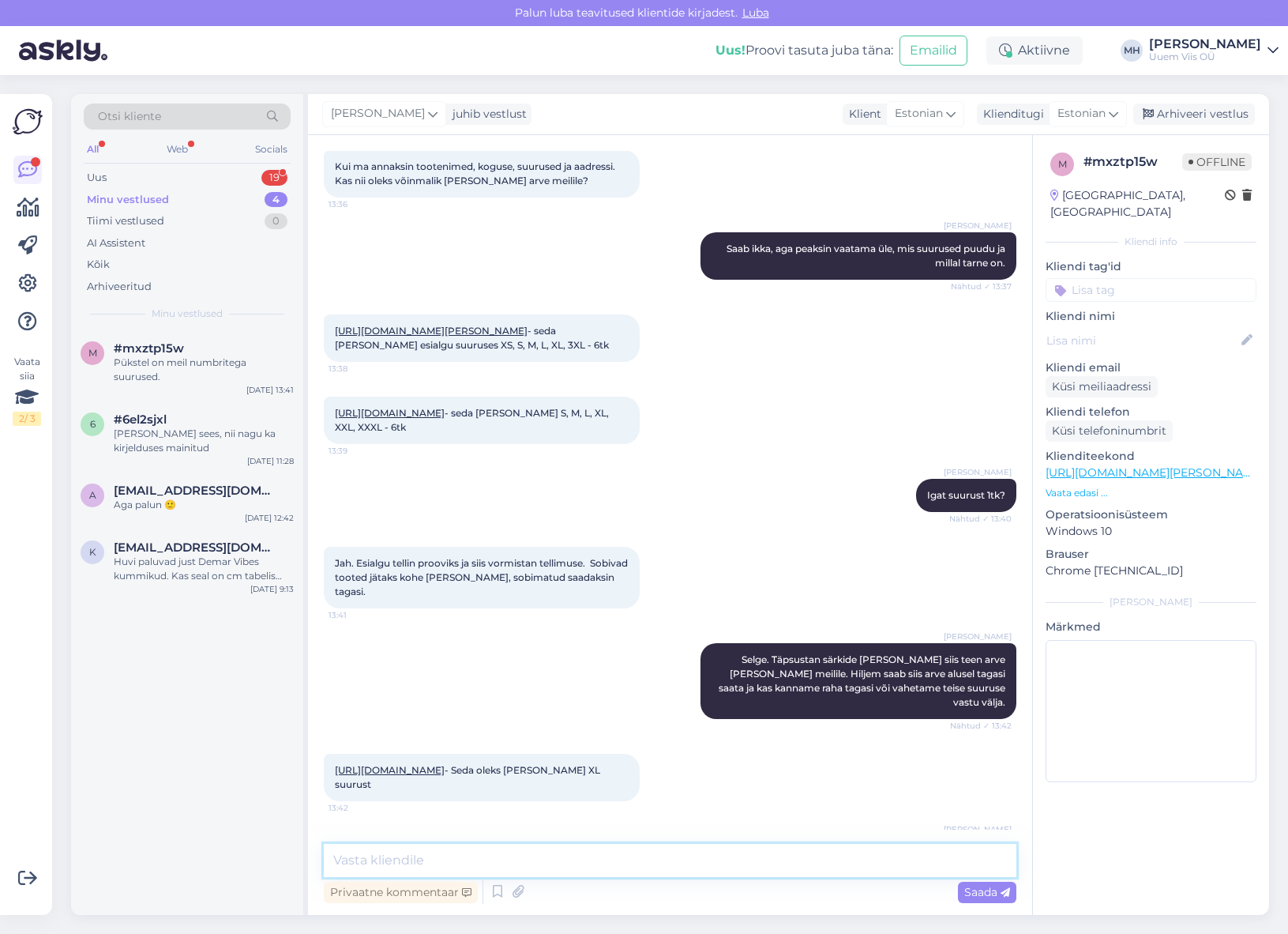
scroll to position [3305, 0]
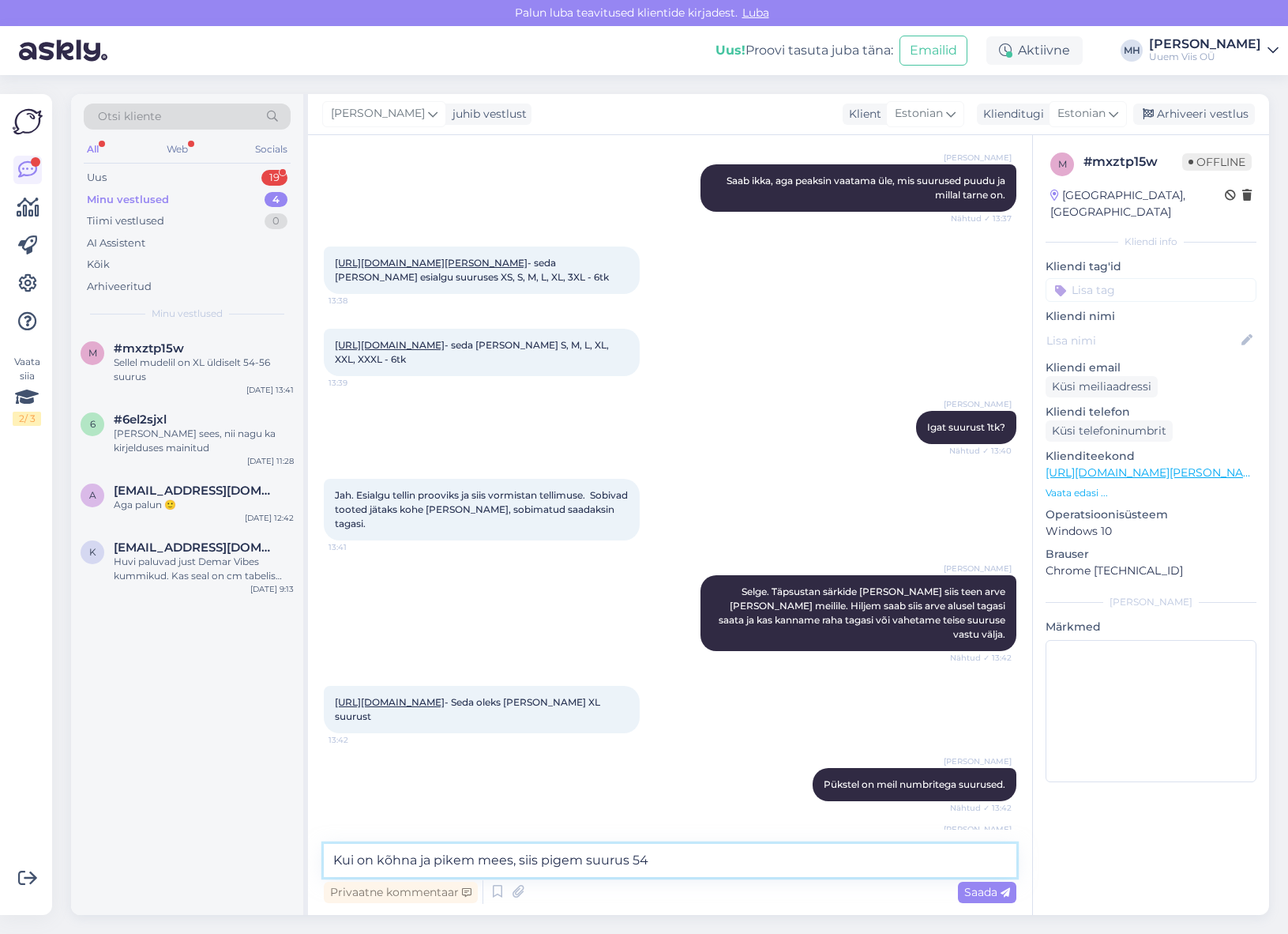
type textarea "Kui on kõhna ja pikem mees, siis pigem suurus 54."
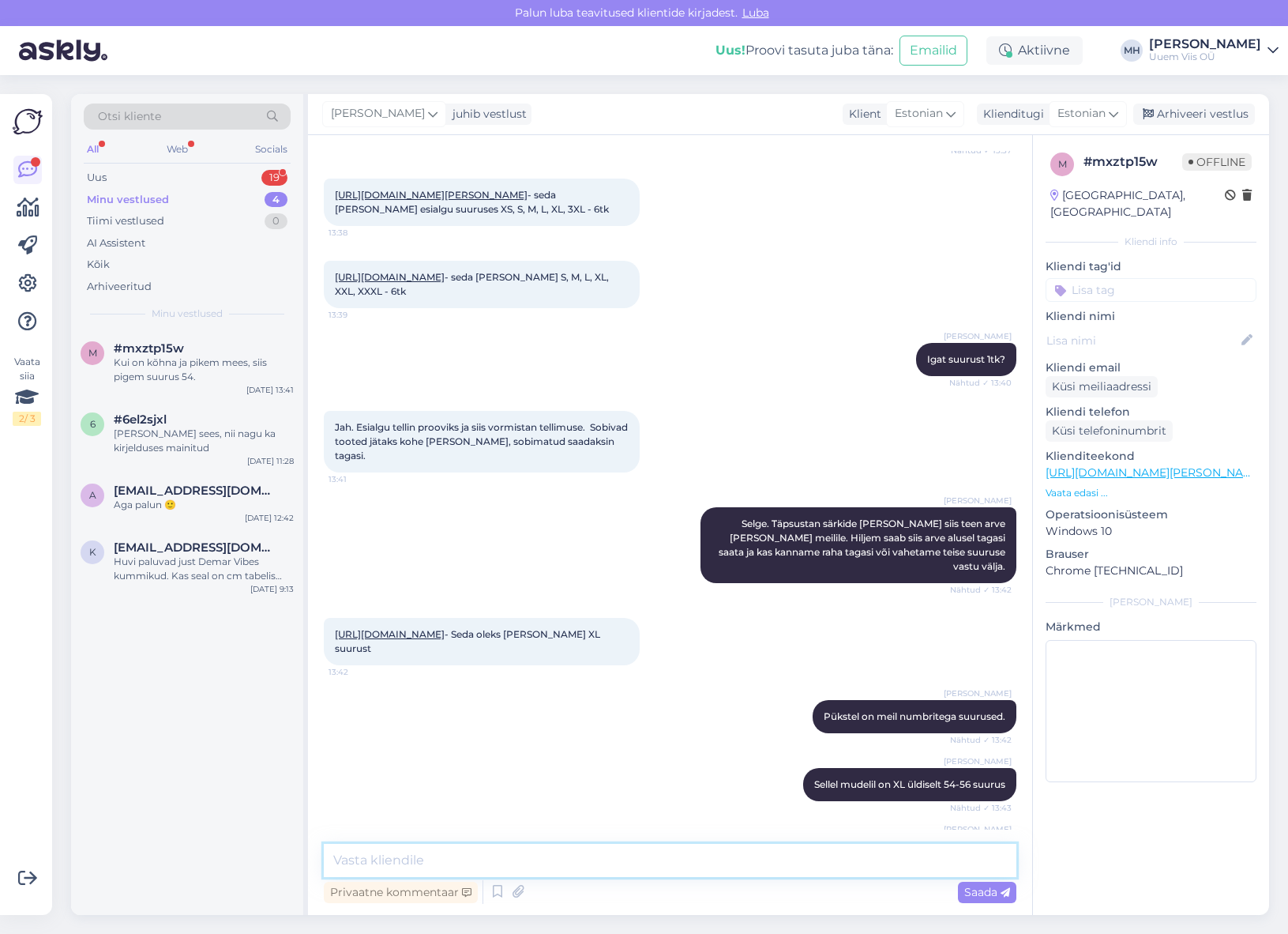
click at [830, 862] on textarea at bounding box center [671, 860] width 693 height 33
paste textarea "54 – vööümbermõõt 90, sisesäär 79, üldpikkus 111"
type textarea "54 – vööümbermõõt 90, sisesäär 79, üldpikkus 111"
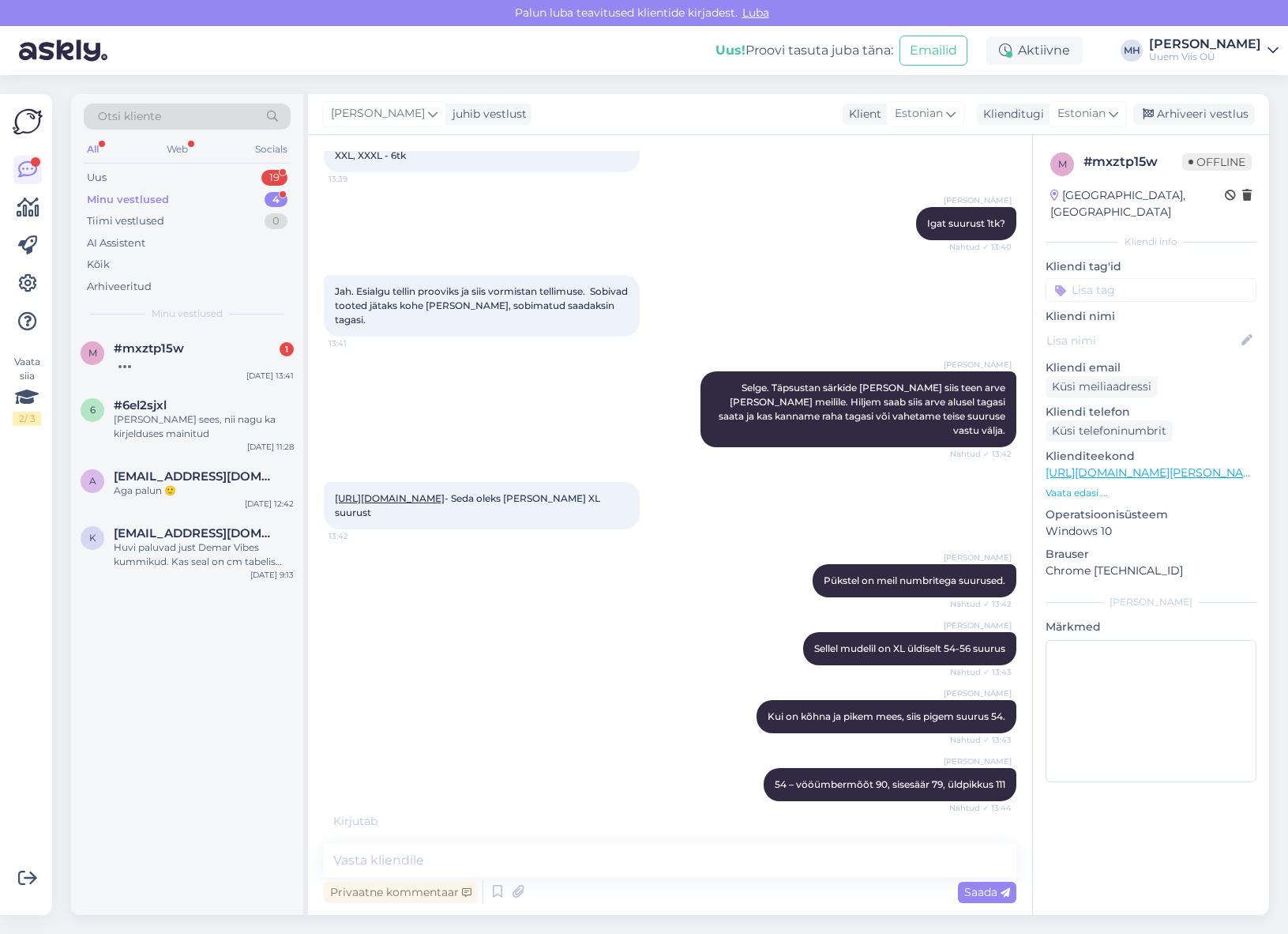
scroll to position [3525, 0]
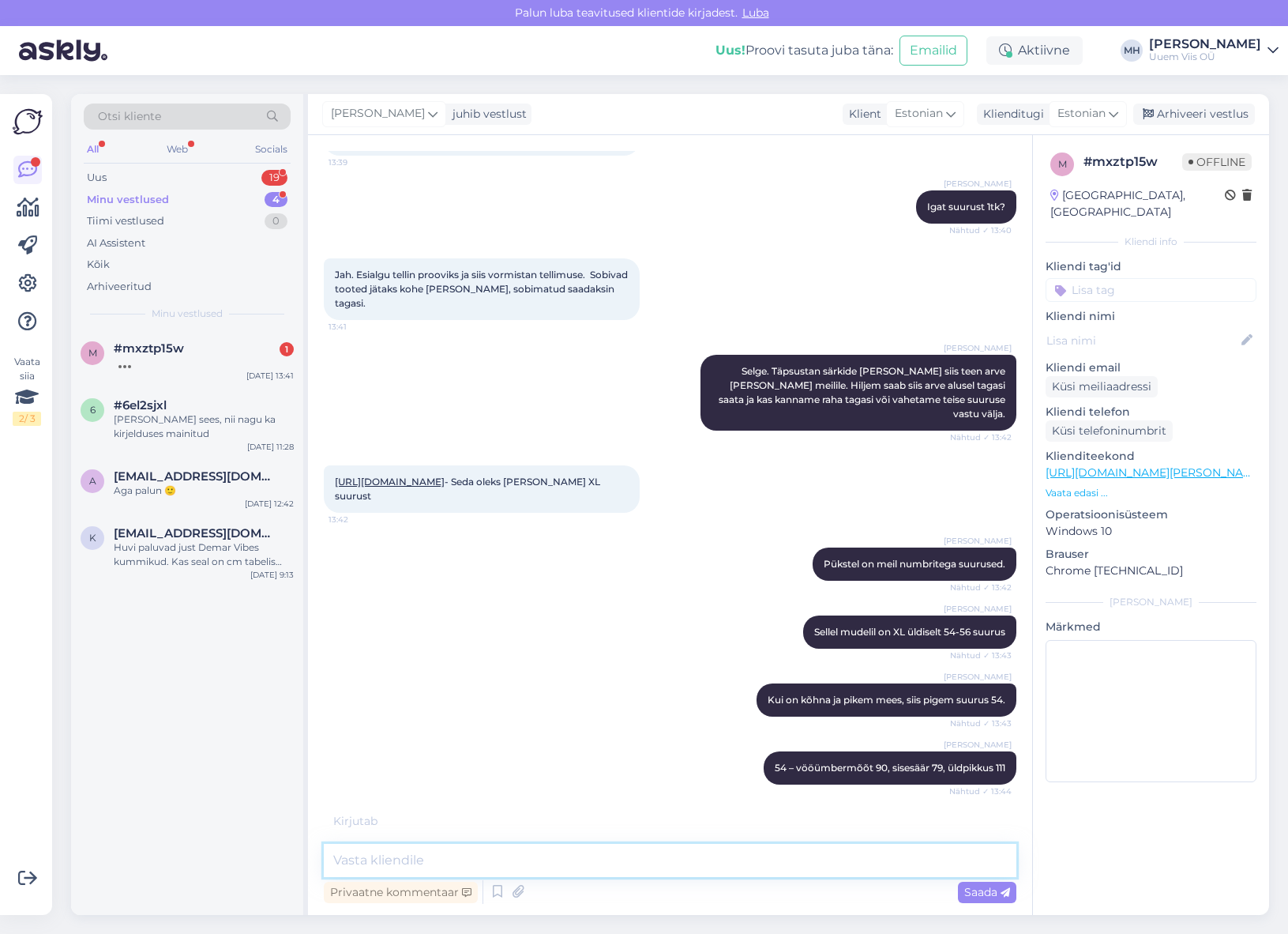
click at [737, 862] on textarea at bounding box center [671, 860] width 693 height 33
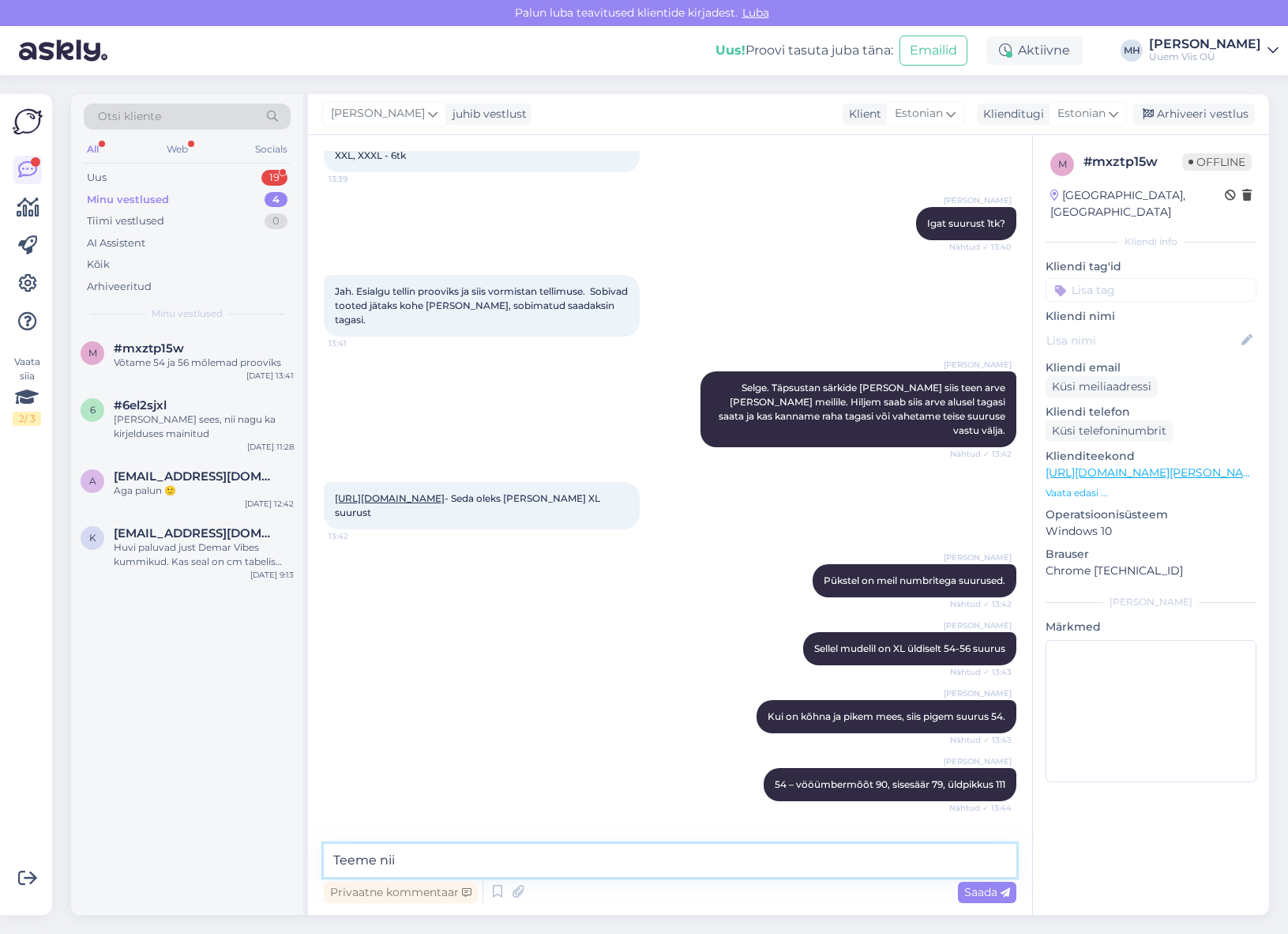
type textarea "Teeme nii."
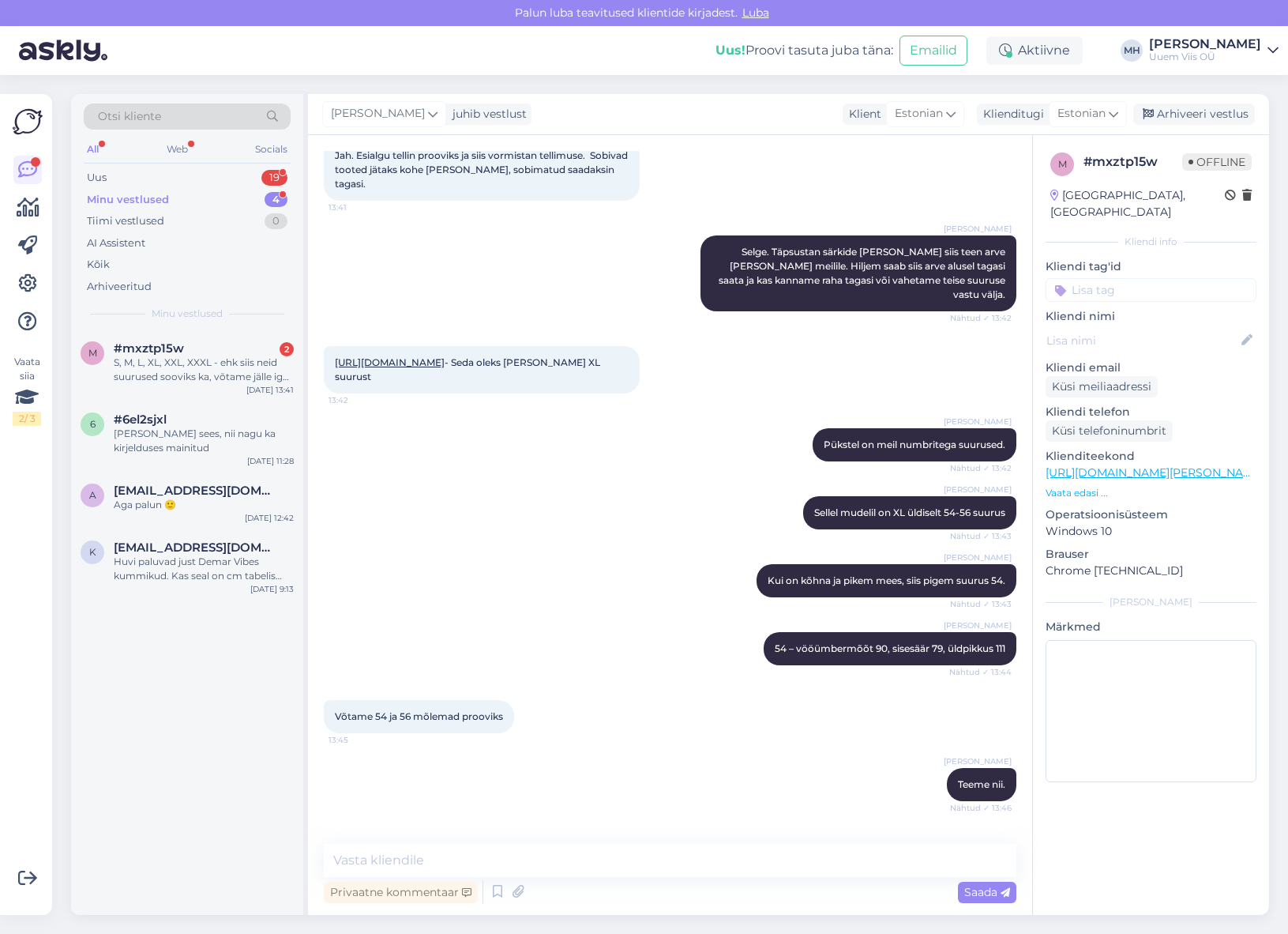
scroll to position [3741, 0]
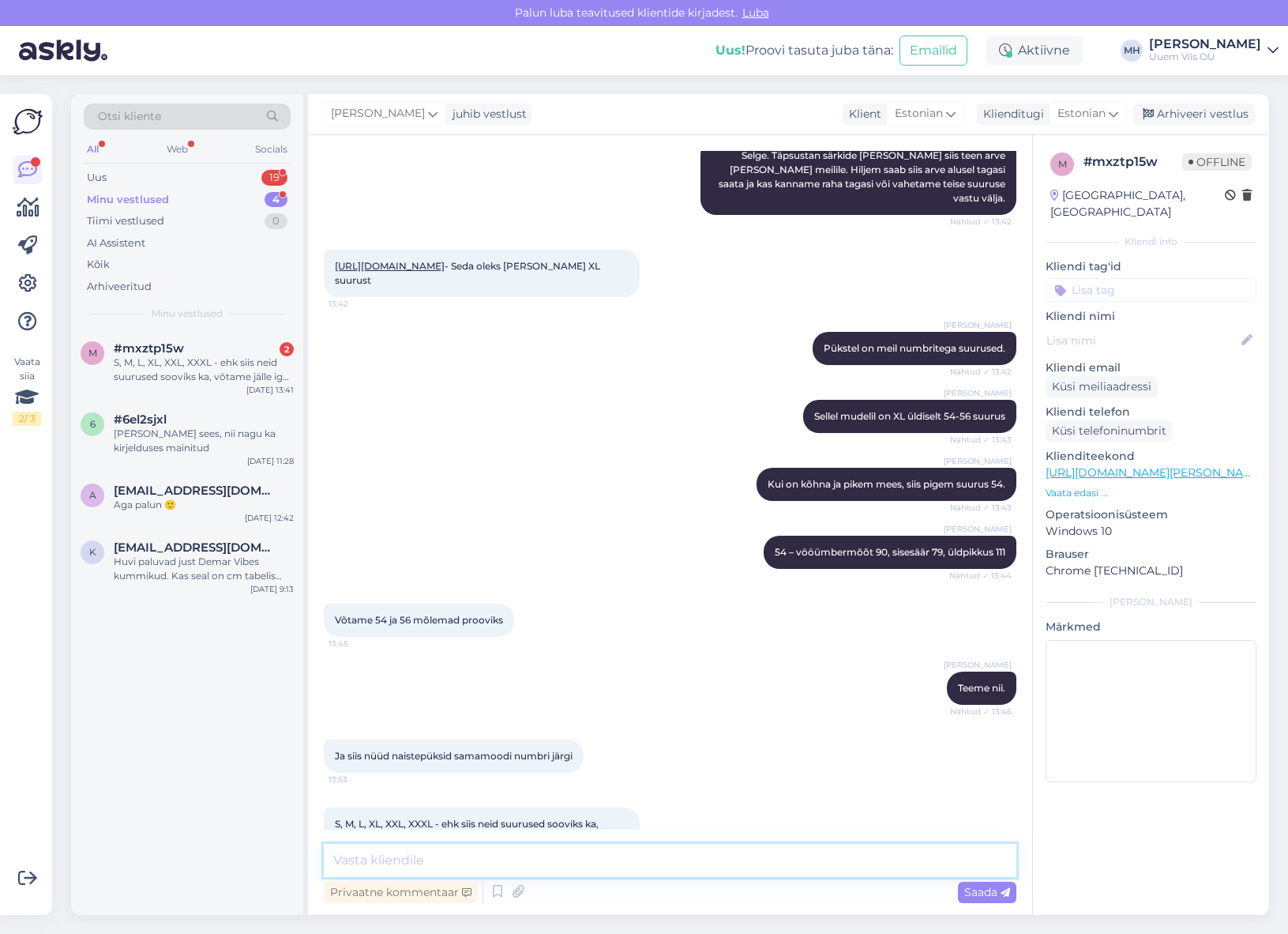
click at [657, 864] on textarea at bounding box center [671, 860] width 693 height 33
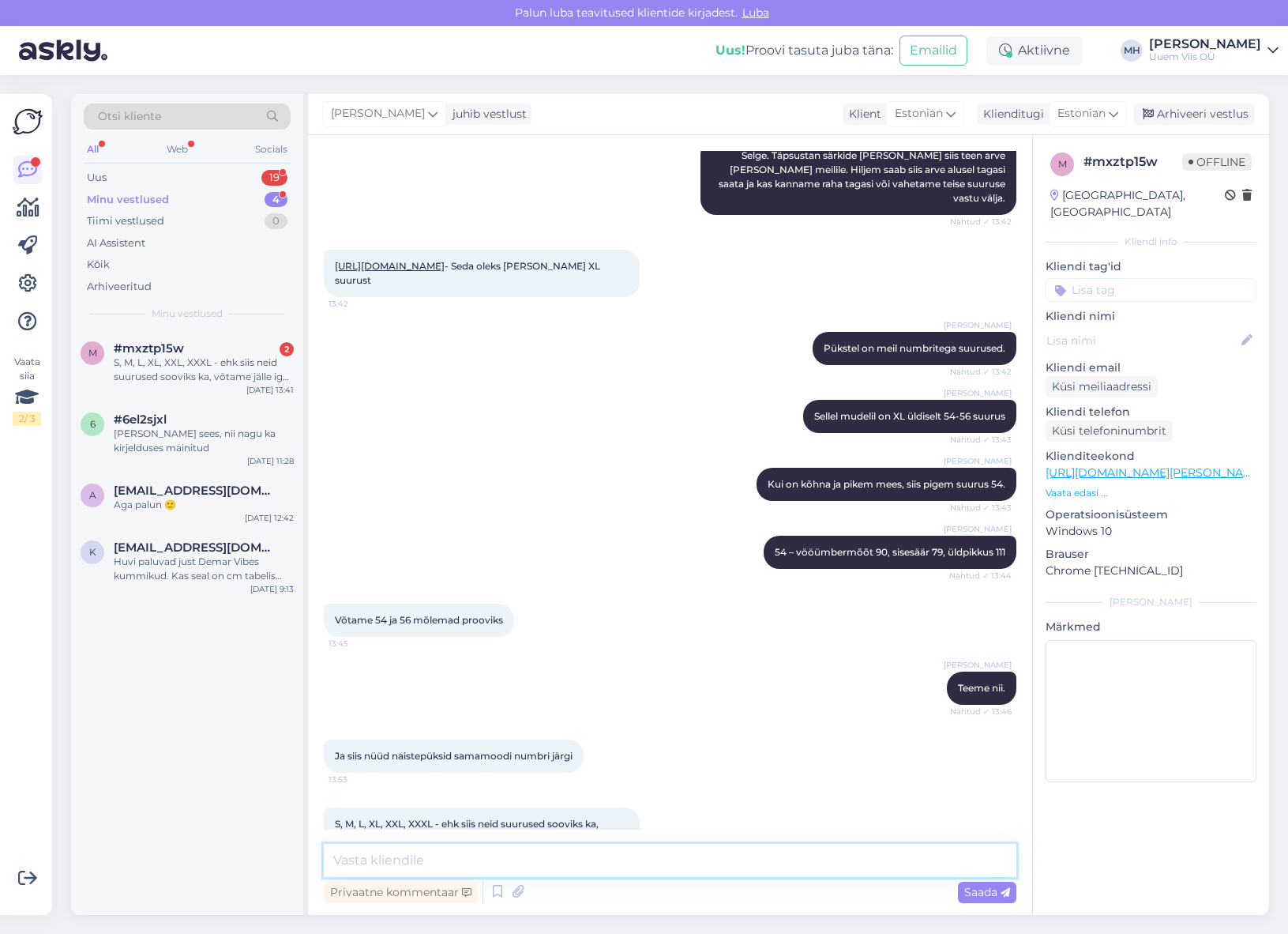
click at [657, 864] on textarea at bounding box center [671, 860] width 693 height 33
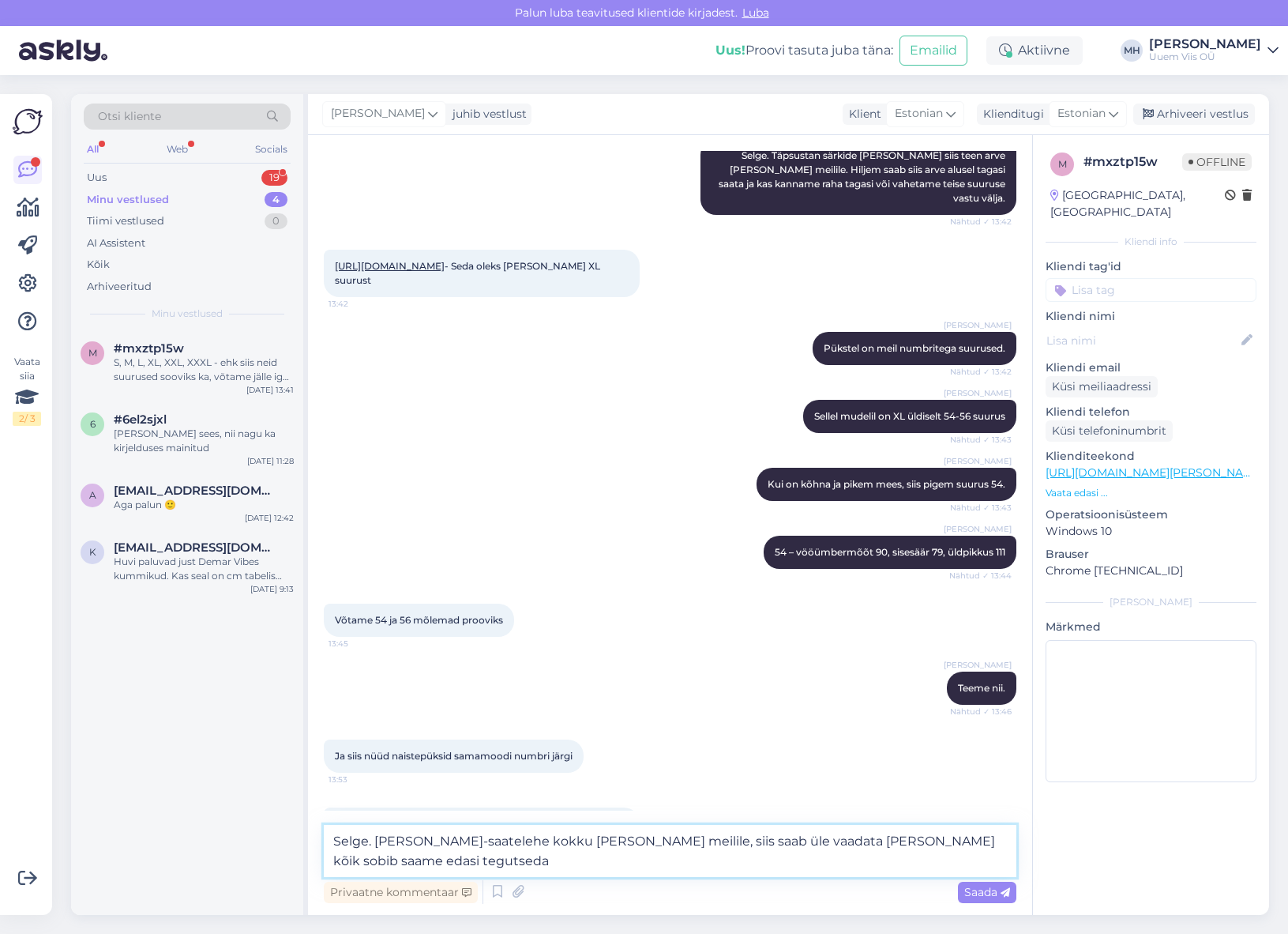
type textarea "Selge. [PERSON_NAME]-saatelehe kokku [PERSON_NAME] meilile, siis saab üle vaada…"
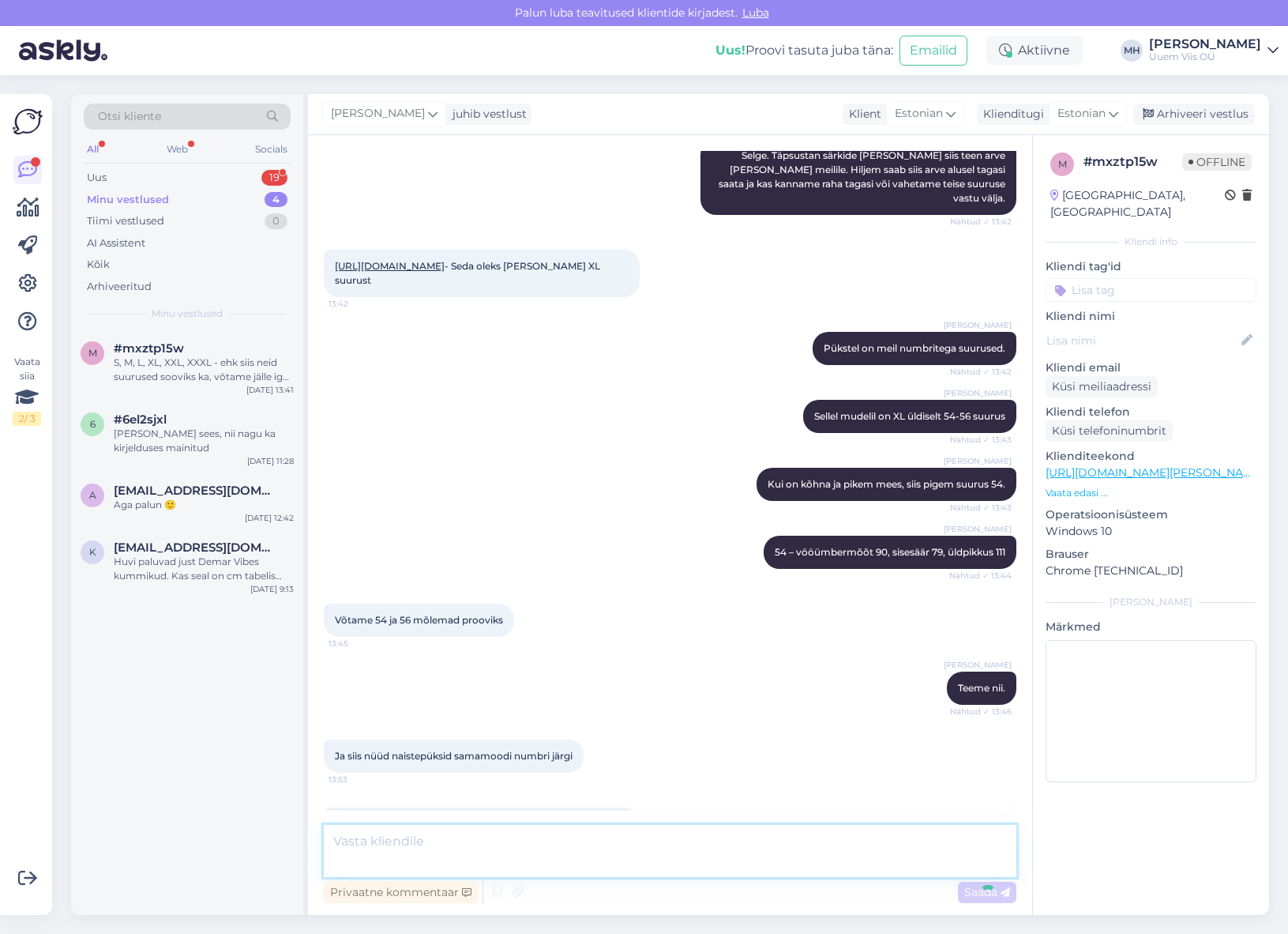
scroll to position [3823, 0]
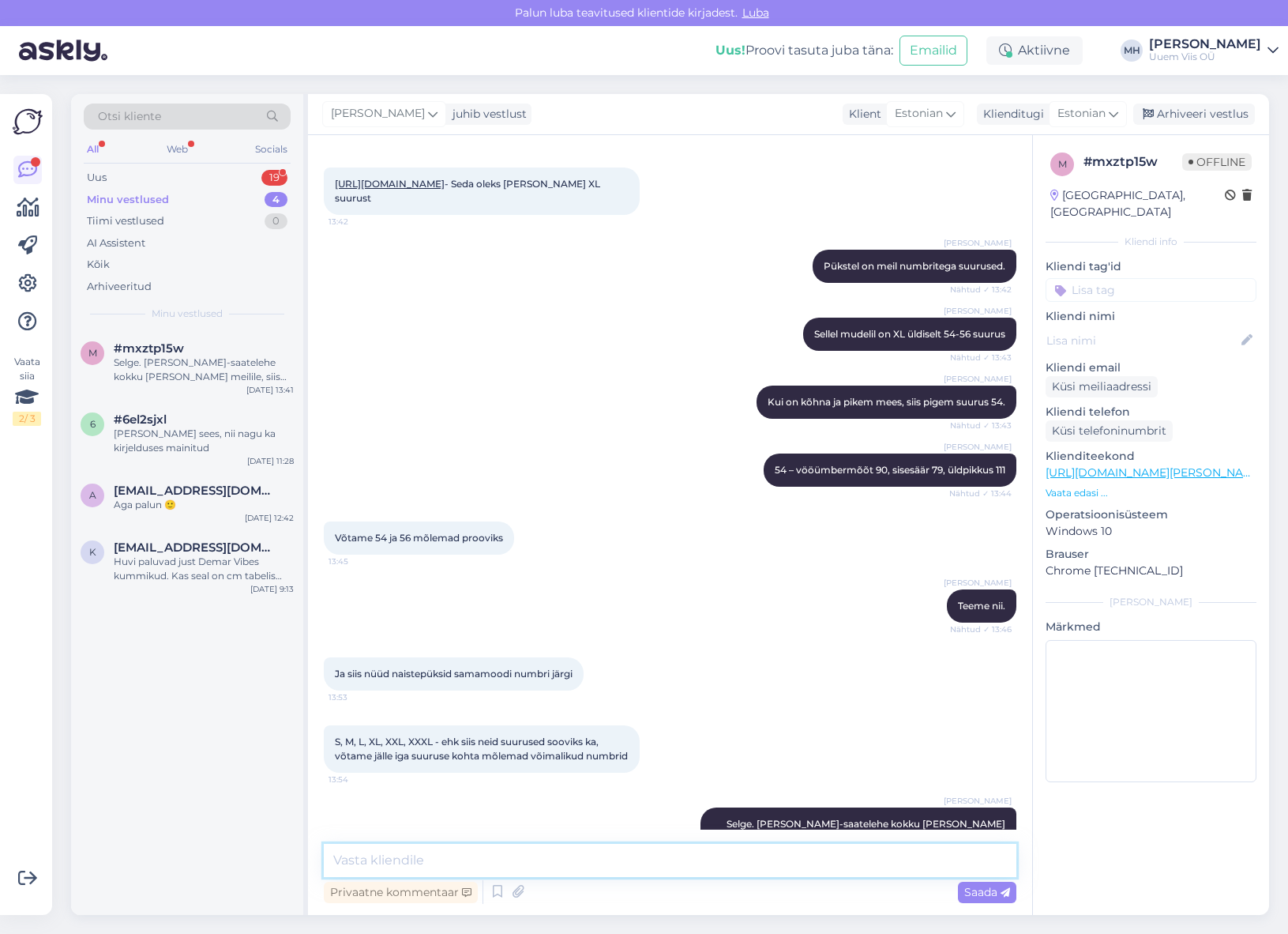
click at [636, 859] on textarea at bounding box center [671, 860] width 693 height 33
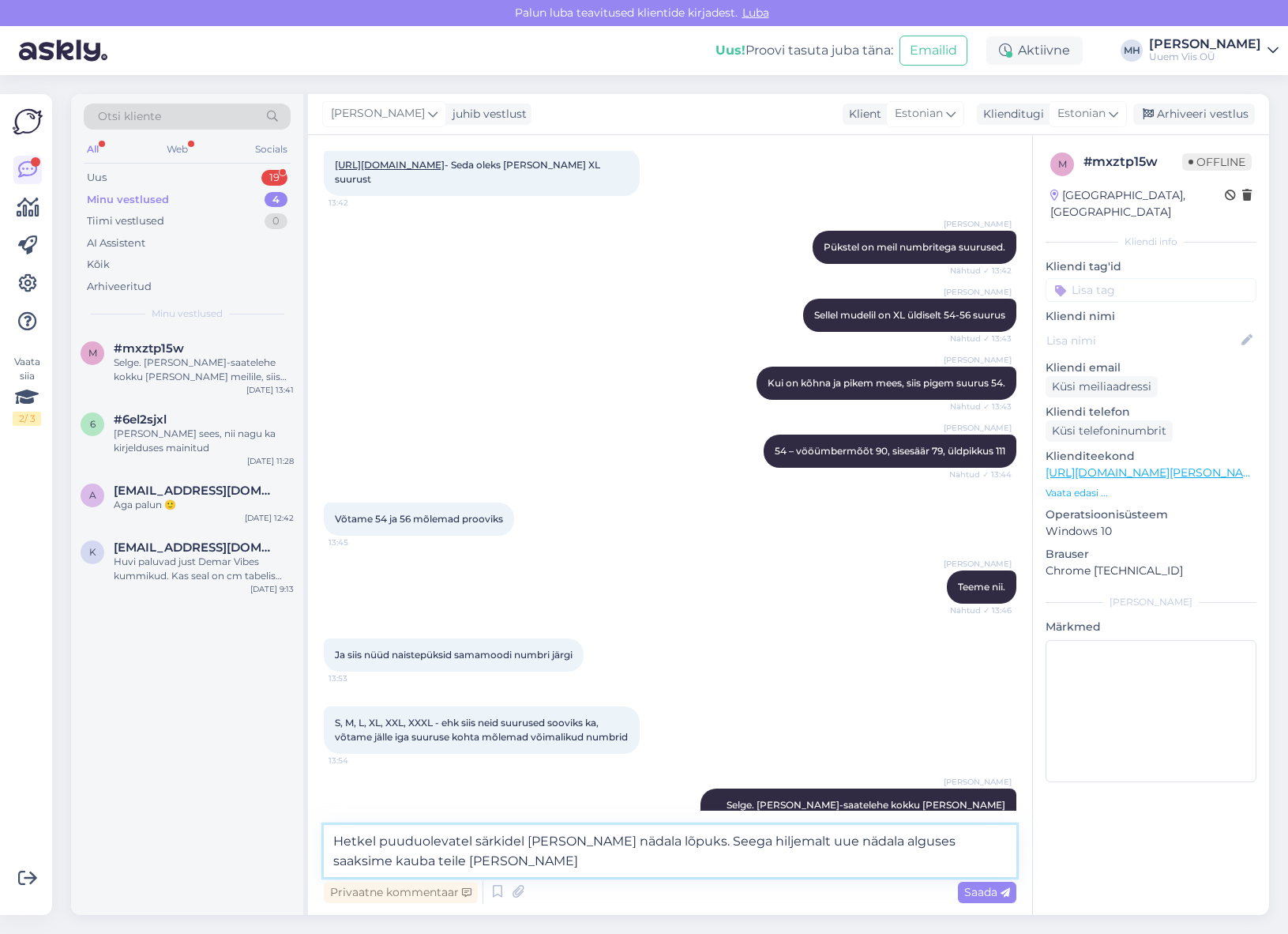
type textarea "Hetkel puuduolevatel särkidel [PERSON_NAME] nädala lõpuks. Seega hiljemalt uue …"
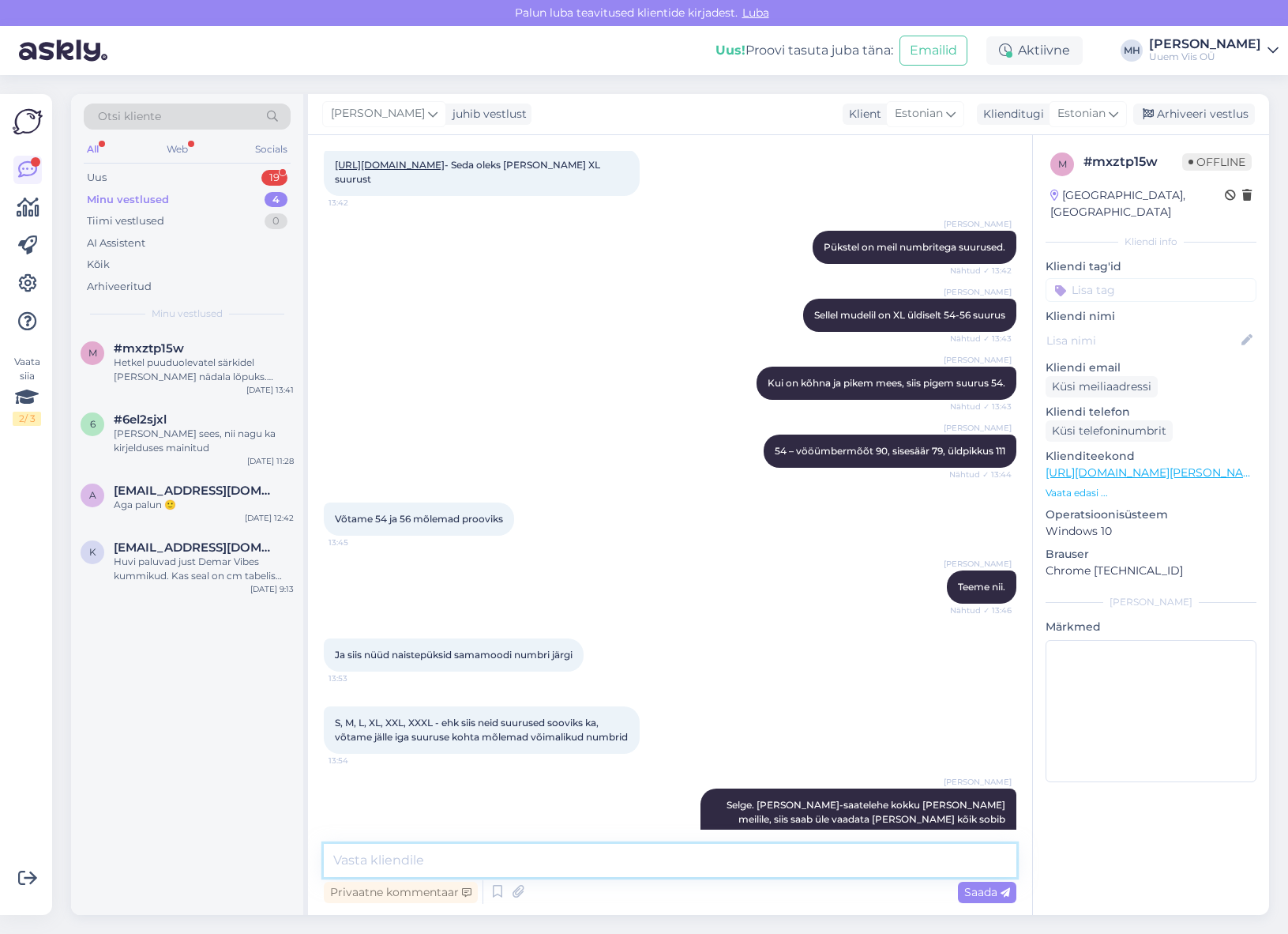
scroll to position [3920, 0]
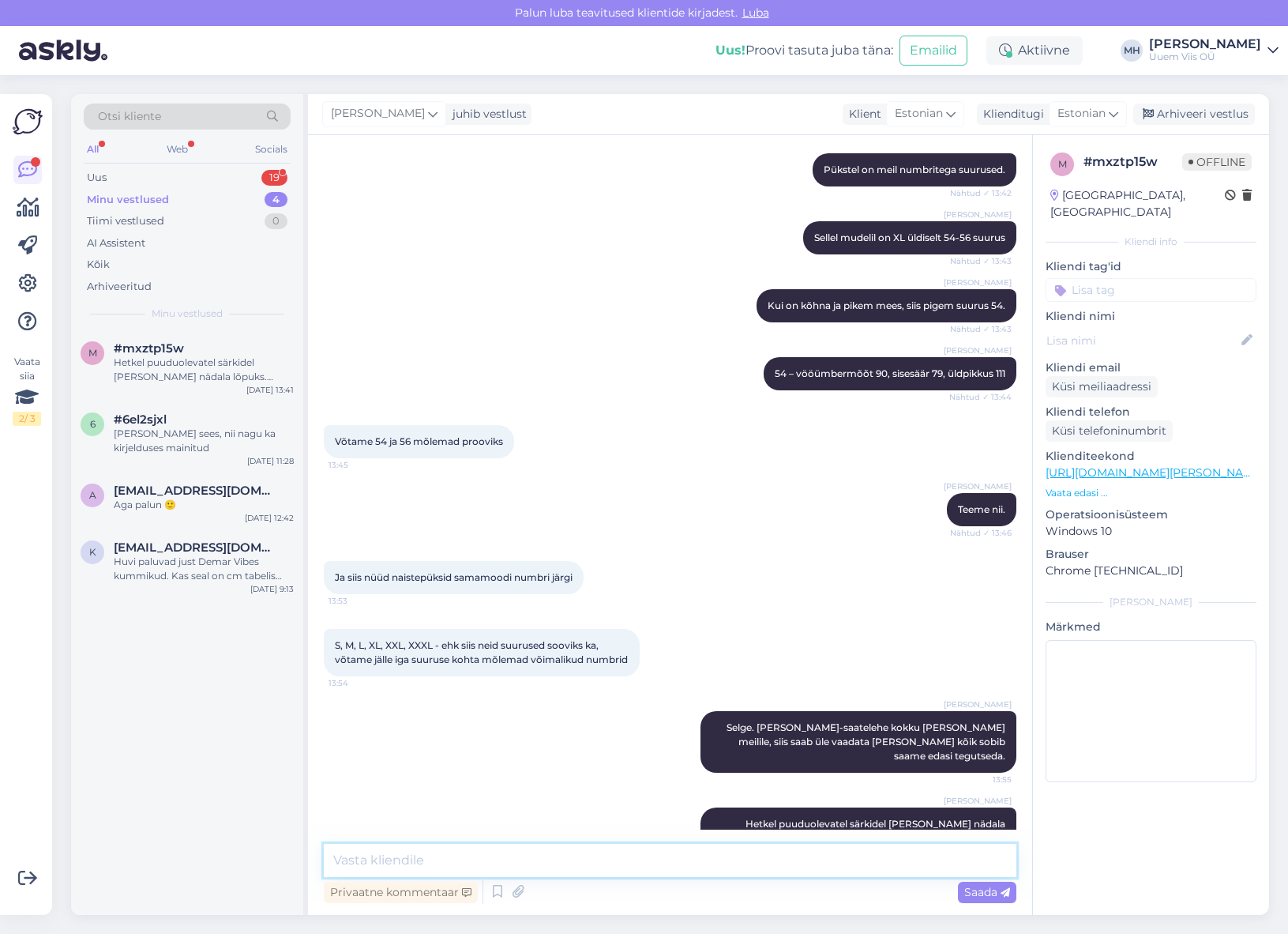
click at [430, 861] on textarea at bounding box center [671, 860] width 693 height 33
paste textarea "Lao, Ahaste, 88306, Pärnu maakond, Estonia"
click at [514, 862] on textarea "Tarne tuleb sellele aadressile - Lao, Ahaste, 88306, Pärnu maakond, Estonia" at bounding box center [671, 860] width 693 height 33
type textarea "Tarne tuleb sellele aadressile? - [GEOGRAPHIC_DATA], [GEOGRAPHIC_DATA], 88306, …"
click at [892, 861] on textarea "Tarne tuleb sellele aadressile? - [GEOGRAPHIC_DATA], [GEOGRAPHIC_DATA], 88306, …" at bounding box center [671, 860] width 693 height 33
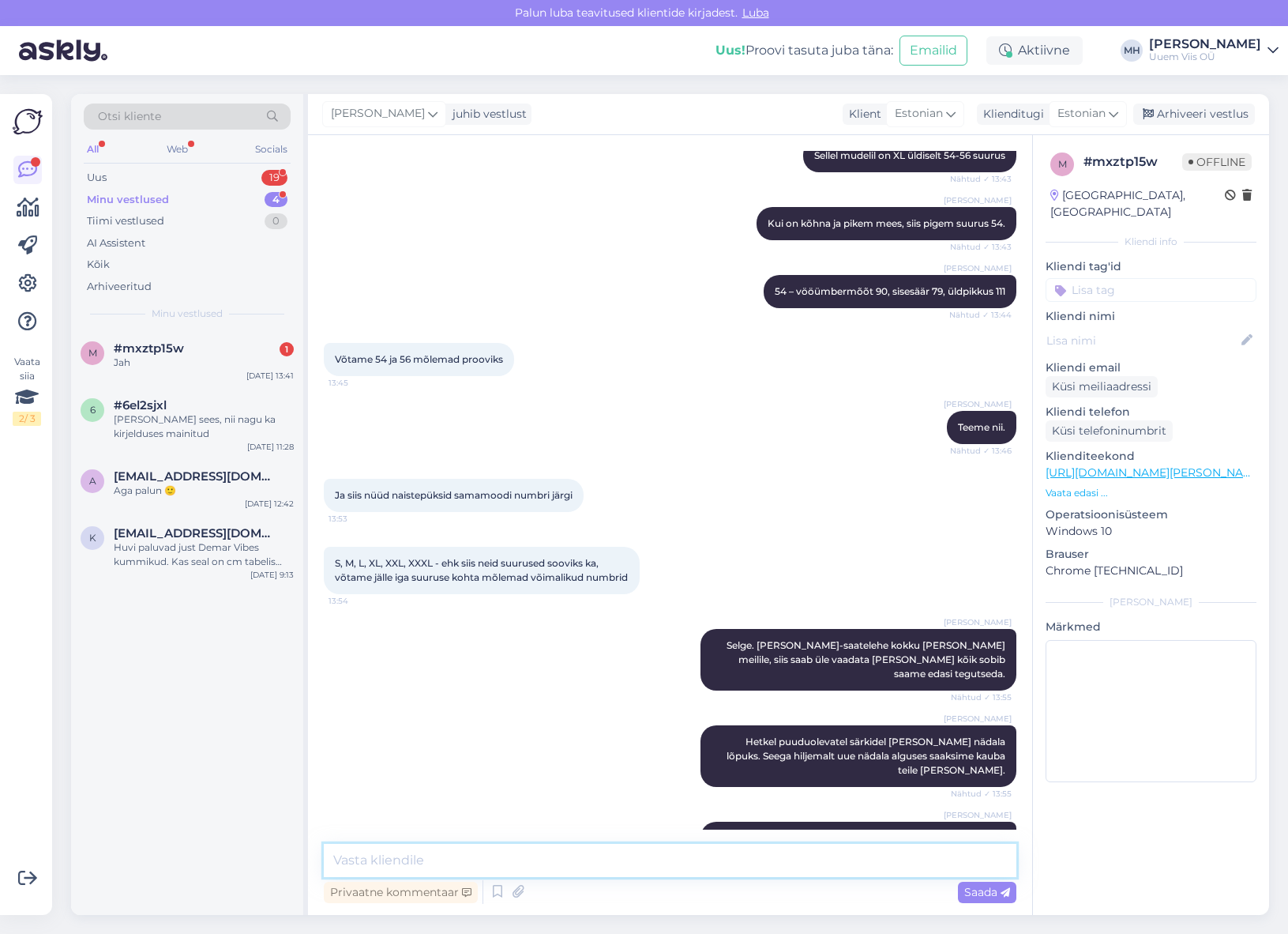
scroll to position [4070, 0]
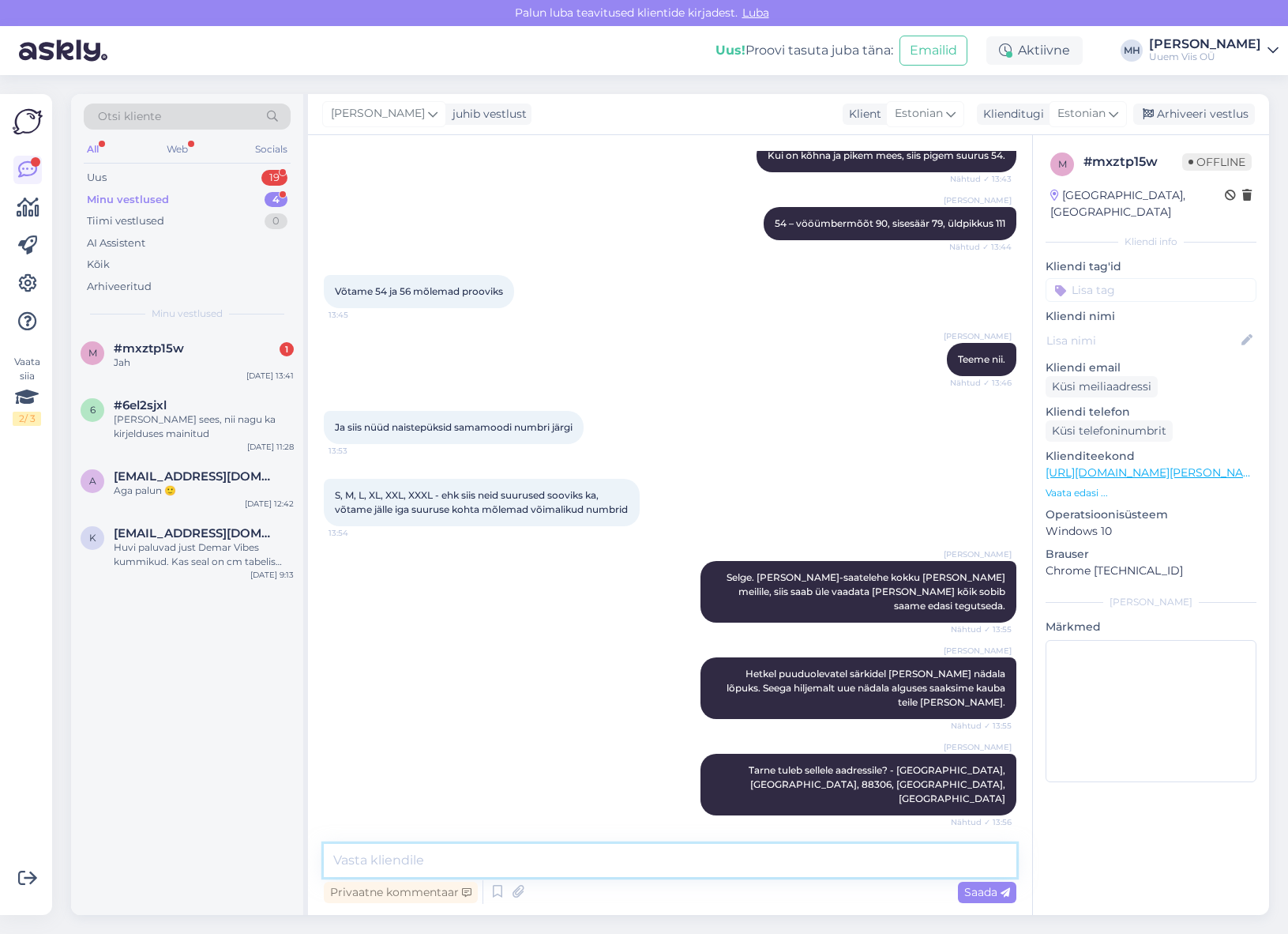
click at [630, 866] on textarea at bounding box center [671, 860] width 693 height 33
click at [196, 354] on div "#mxztp15w 1" at bounding box center [203, 348] width 180 height 14
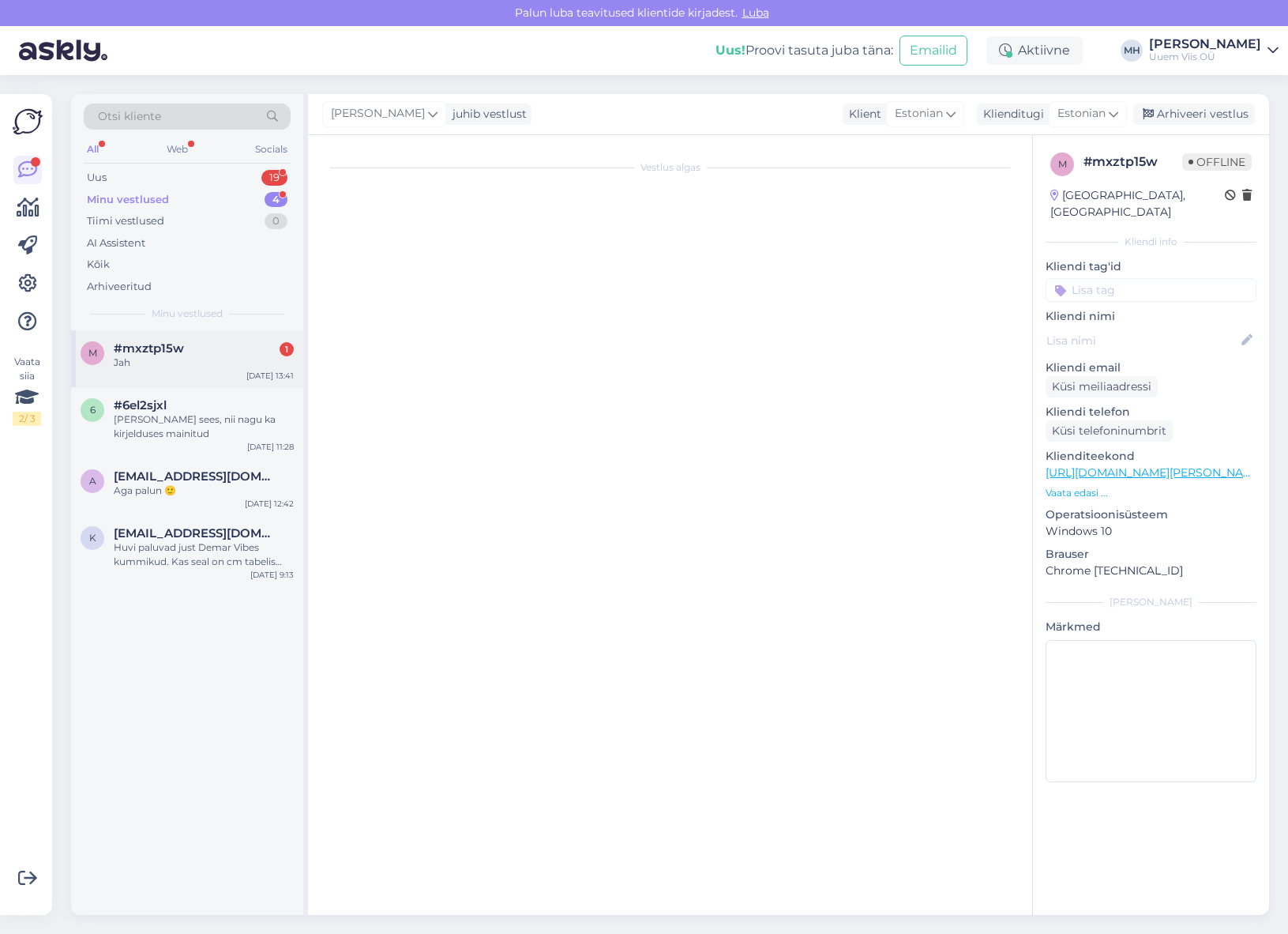
scroll to position [3572, 0]
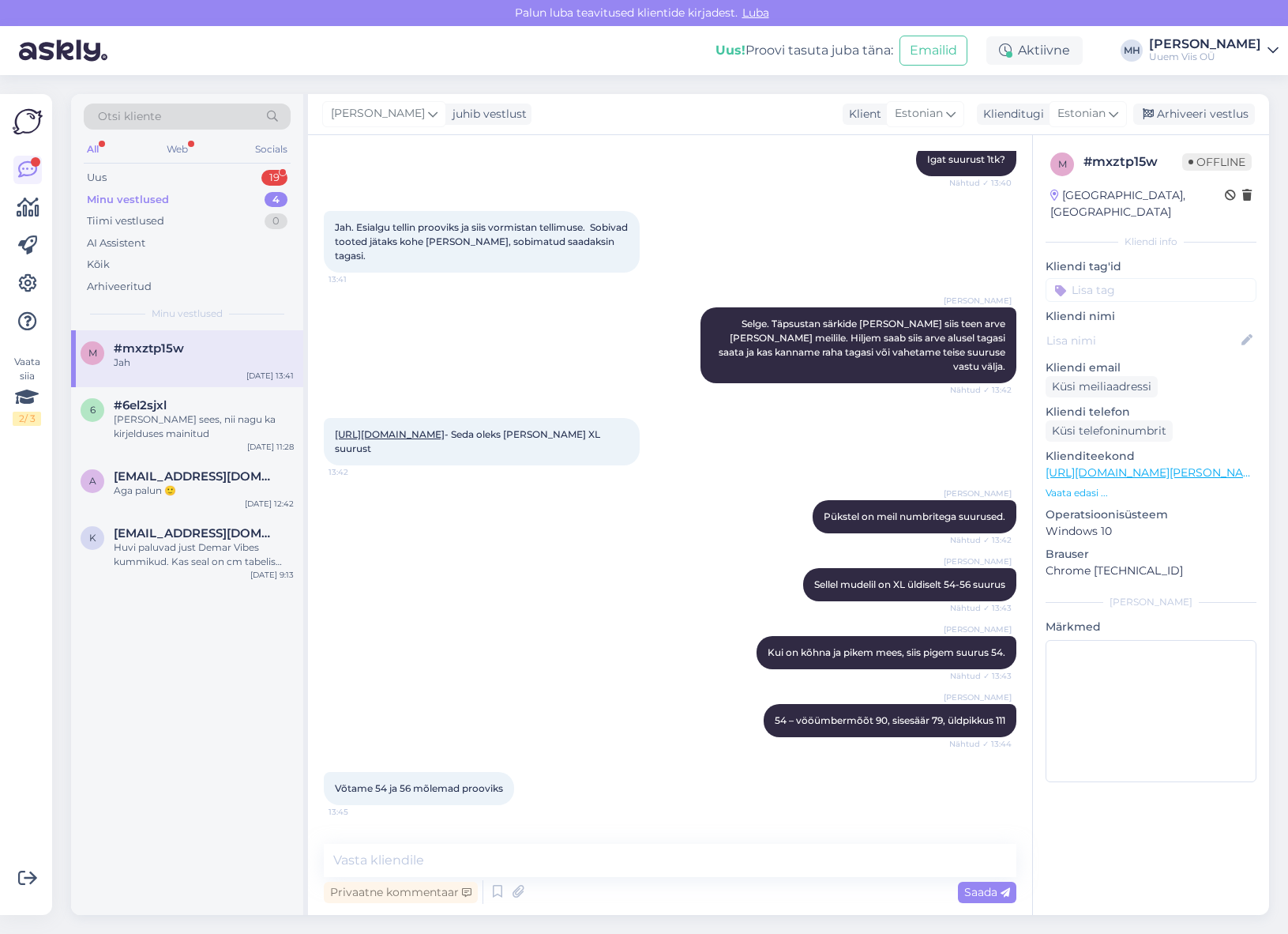
click at [178, 189] on div "Minu vestlused 4" at bounding box center [187, 200] width 207 height 22
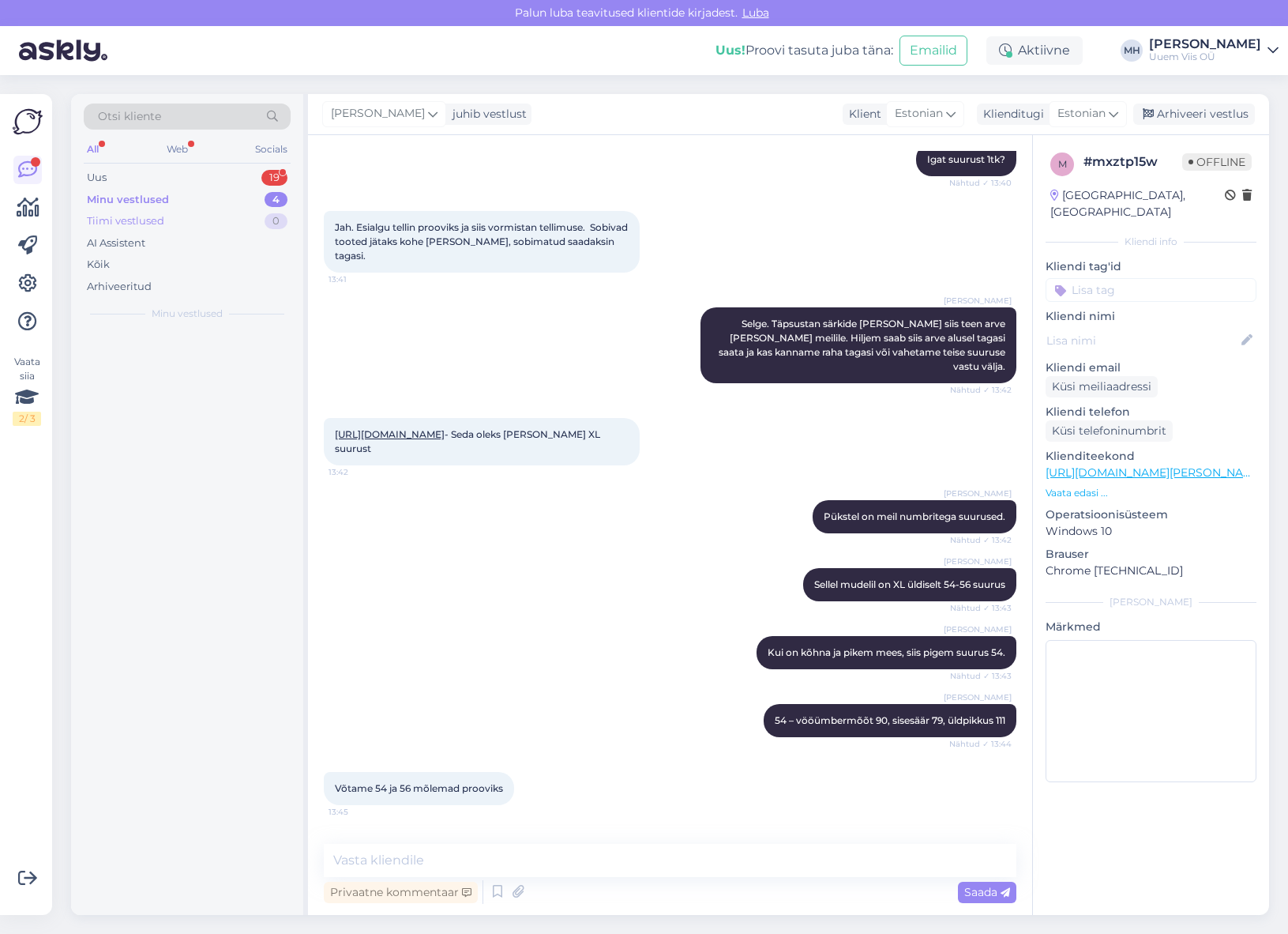
click at [169, 221] on div "Tiimi vestlused 0" at bounding box center [187, 221] width 207 height 22
click at [172, 185] on div "Uus 19" at bounding box center [187, 178] width 207 height 22
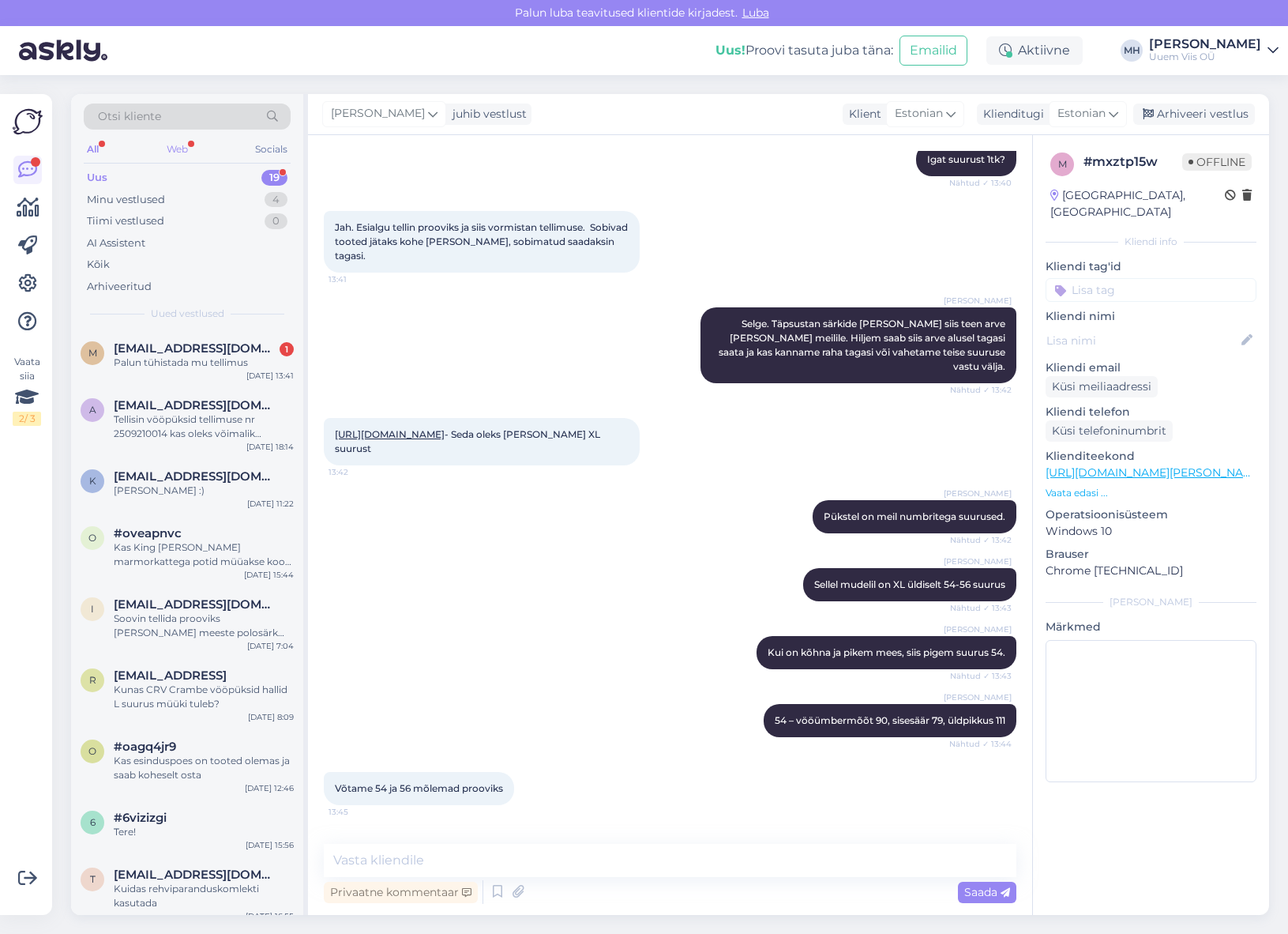
click at [179, 148] on div "Web" at bounding box center [177, 149] width 28 height 21
click at [203, 374] on div "m marxev16@gmail.com 1 Palun tühistada mu tellimus Oct 6 13:41" at bounding box center [187, 358] width 232 height 57
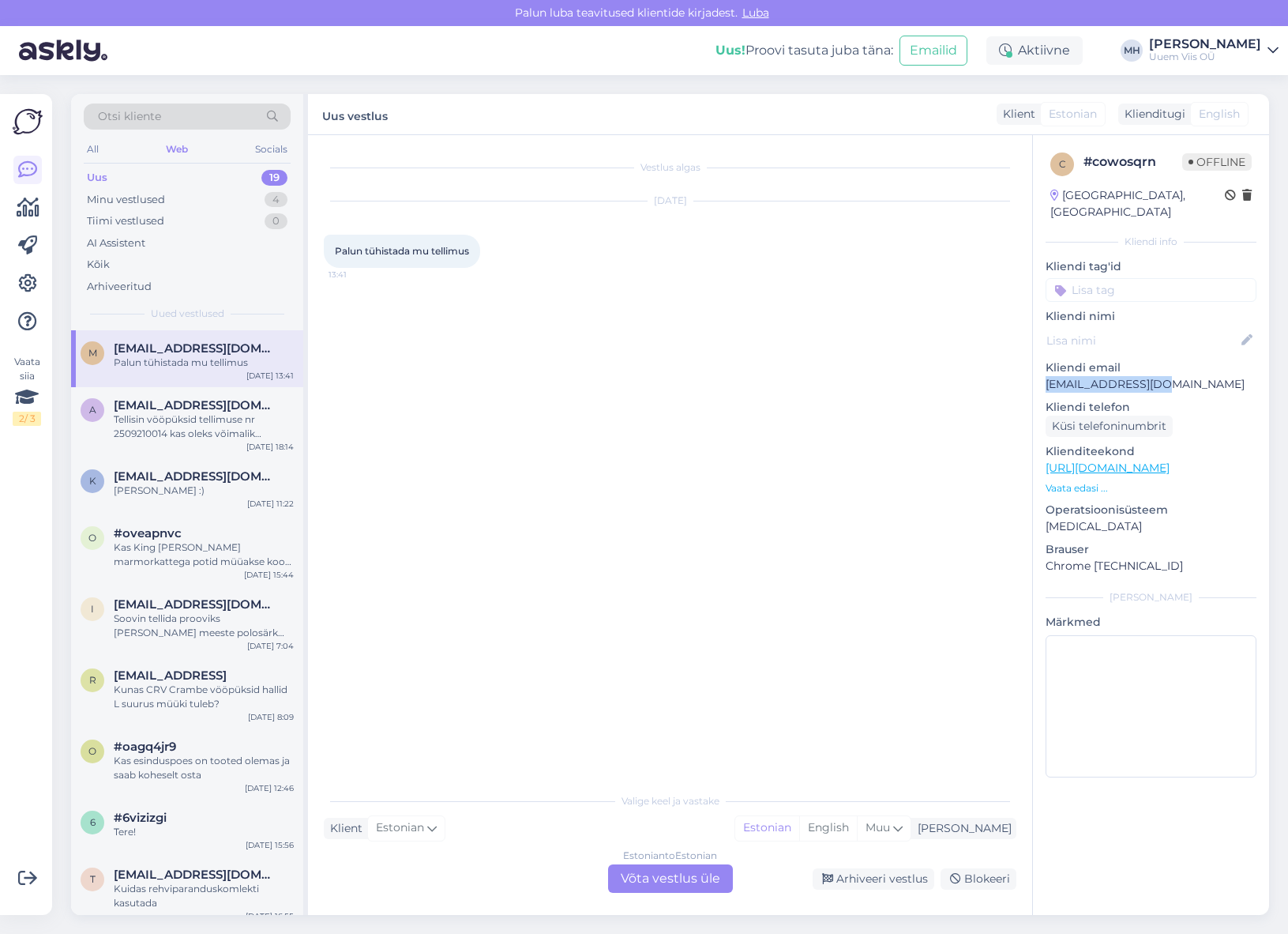
drag, startPoint x: 1058, startPoint y: 366, endPoint x: 1176, endPoint y: 368, distance: 118.0
click at [1176, 376] on p "[EMAIL_ADDRESS][DOMAIN_NAME]" at bounding box center [1151, 384] width 211 height 17
copy p "[EMAIL_ADDRESS][DOMAIN_NAME]"
click at [503, 882] on div "Estonian to Estonian Võta vestlus üle Arhiveeri vestlus Blokeeri" at bounding box center [671, 878] width 693 height 29
click at [637, 882] on div "Estonian to Estonian Võta vestlus üle" at bounding box center [670, 878] width 125 height 29
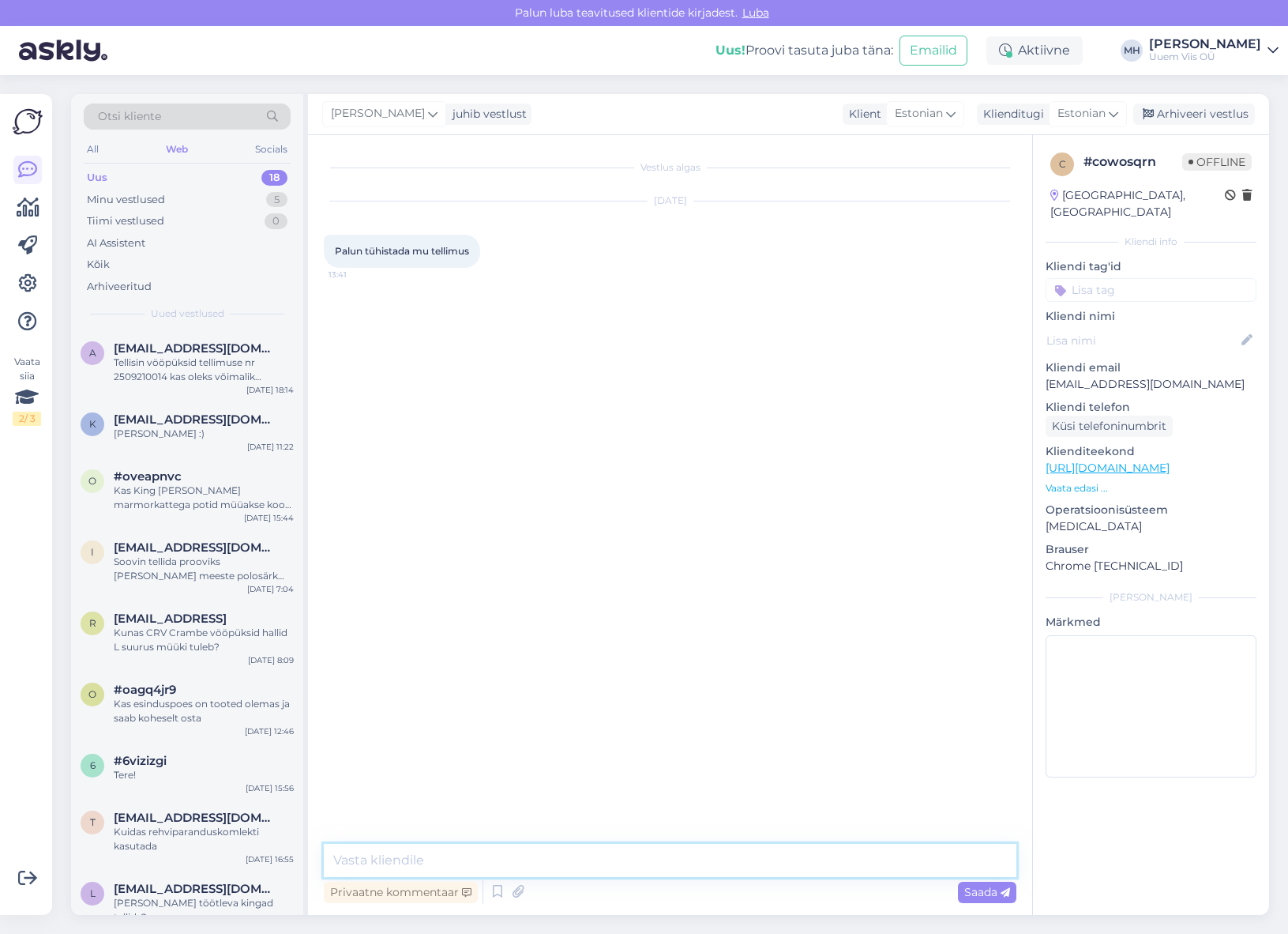
click at [526, 863] on textarea at bounding box center [671, 860] width 693 height 33
type textarea "Tere"
type textarea "Ei näe hetkel ühtegi aktiivset tellimust teie poolt."
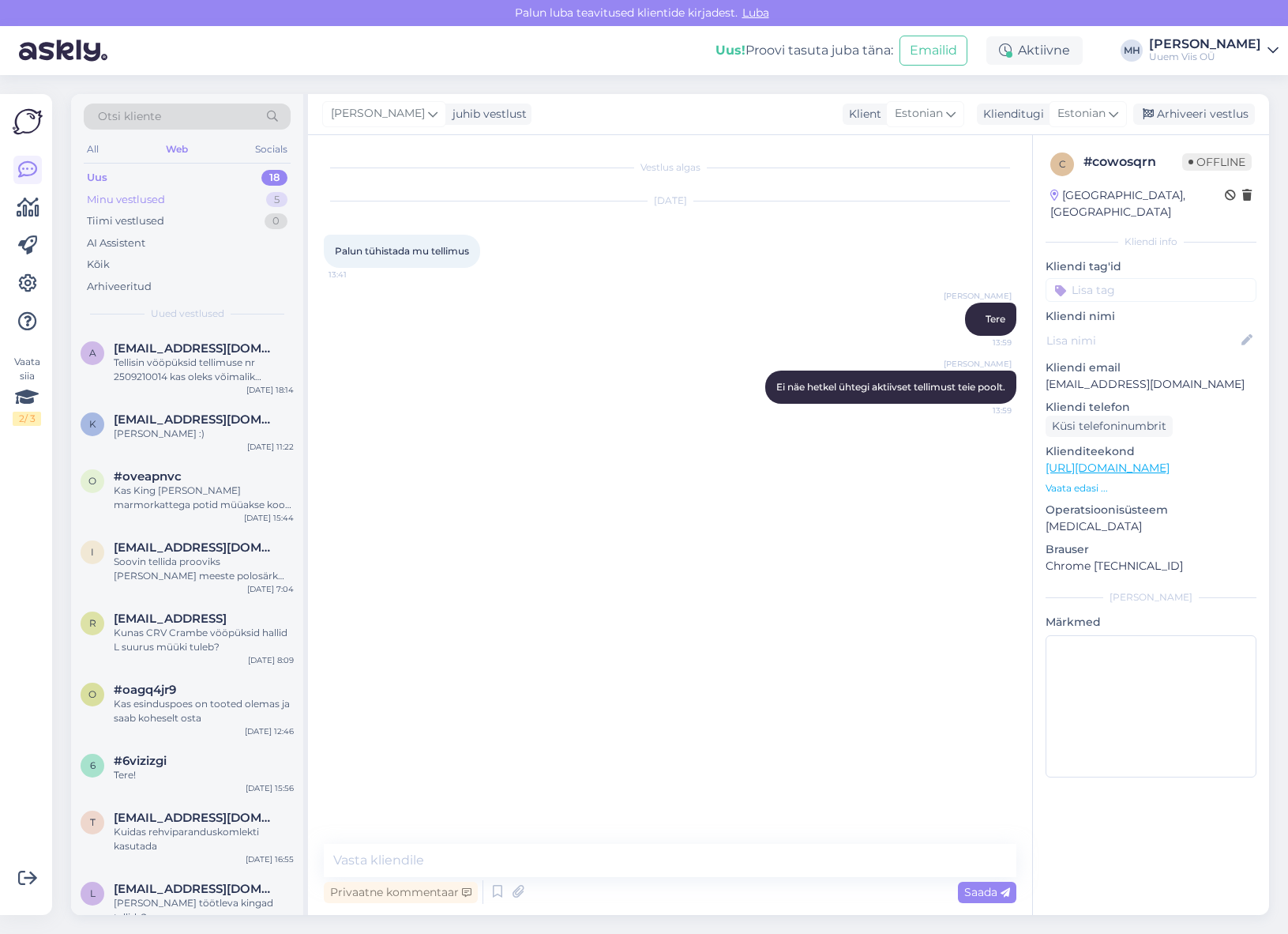
click at [188, 198] on div "Minu vestlused 5" at bounding box center [187, 200] width 207 height 22
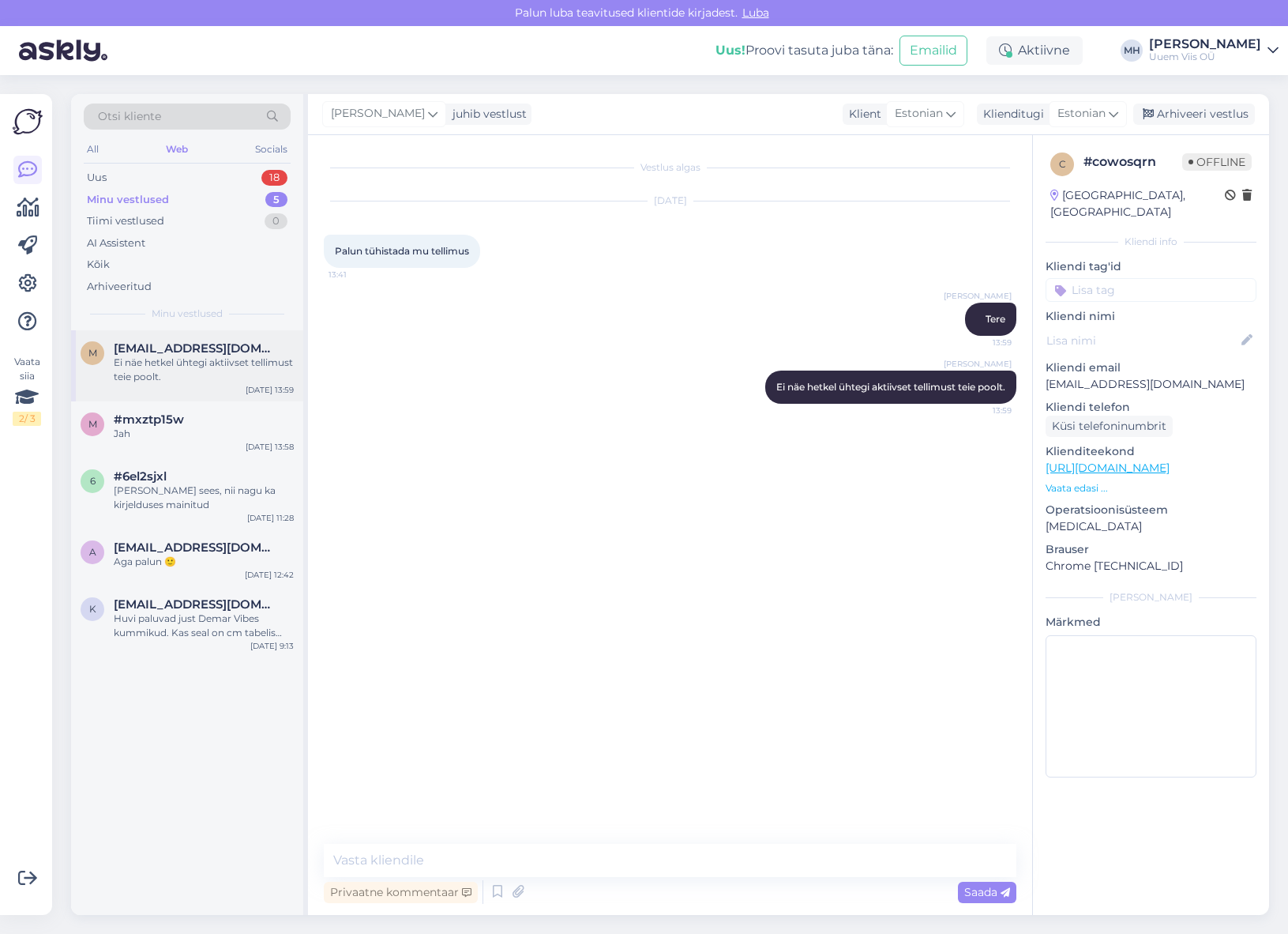
click at [198, 374] on div "Ei näe hetkel ühtegi aktiivset tellimust teie poolt." at bounding box center [203, 370] width 180 height 29
click at [205, 421] on div "#mxztp15w" at bounding box center [203, 420] width 180 height 14
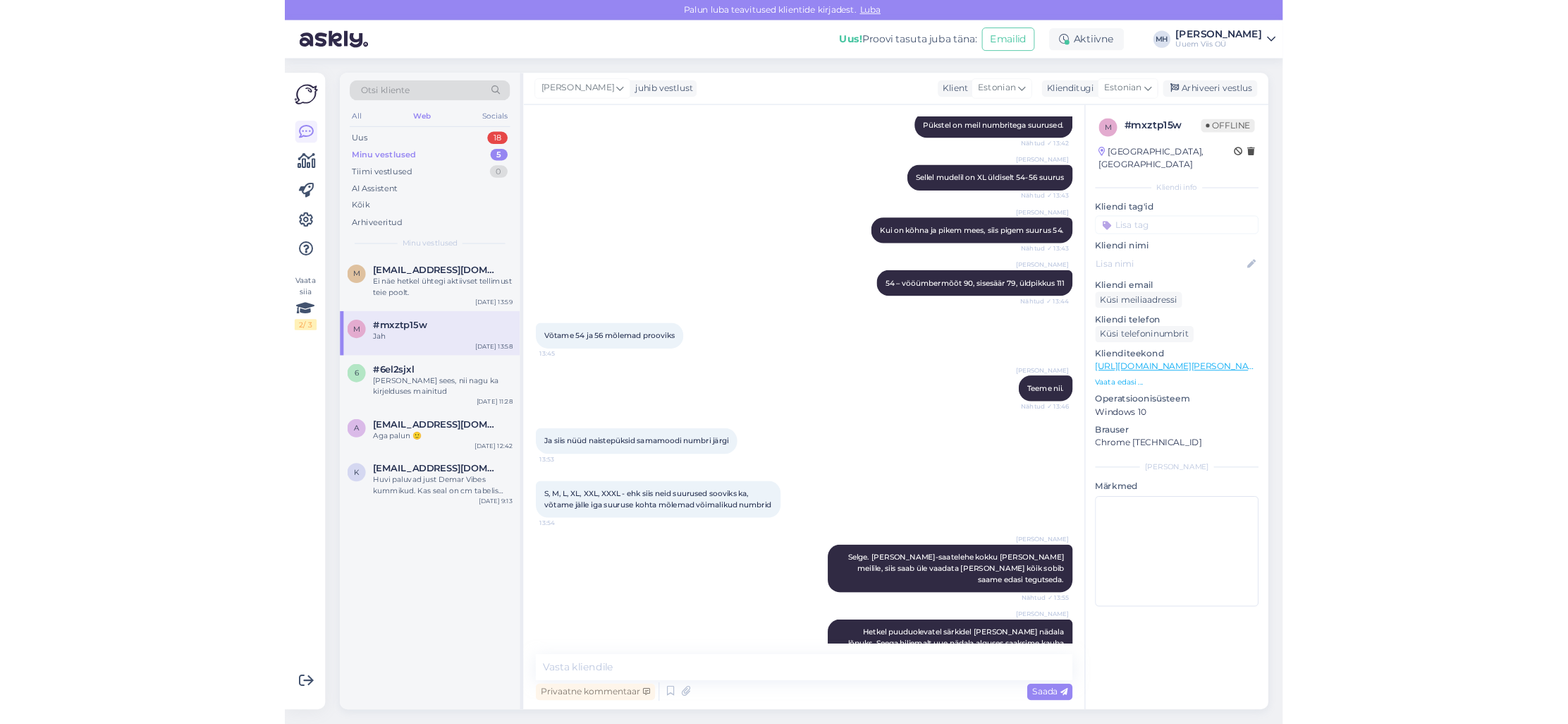
scroll to position [3634, 0]
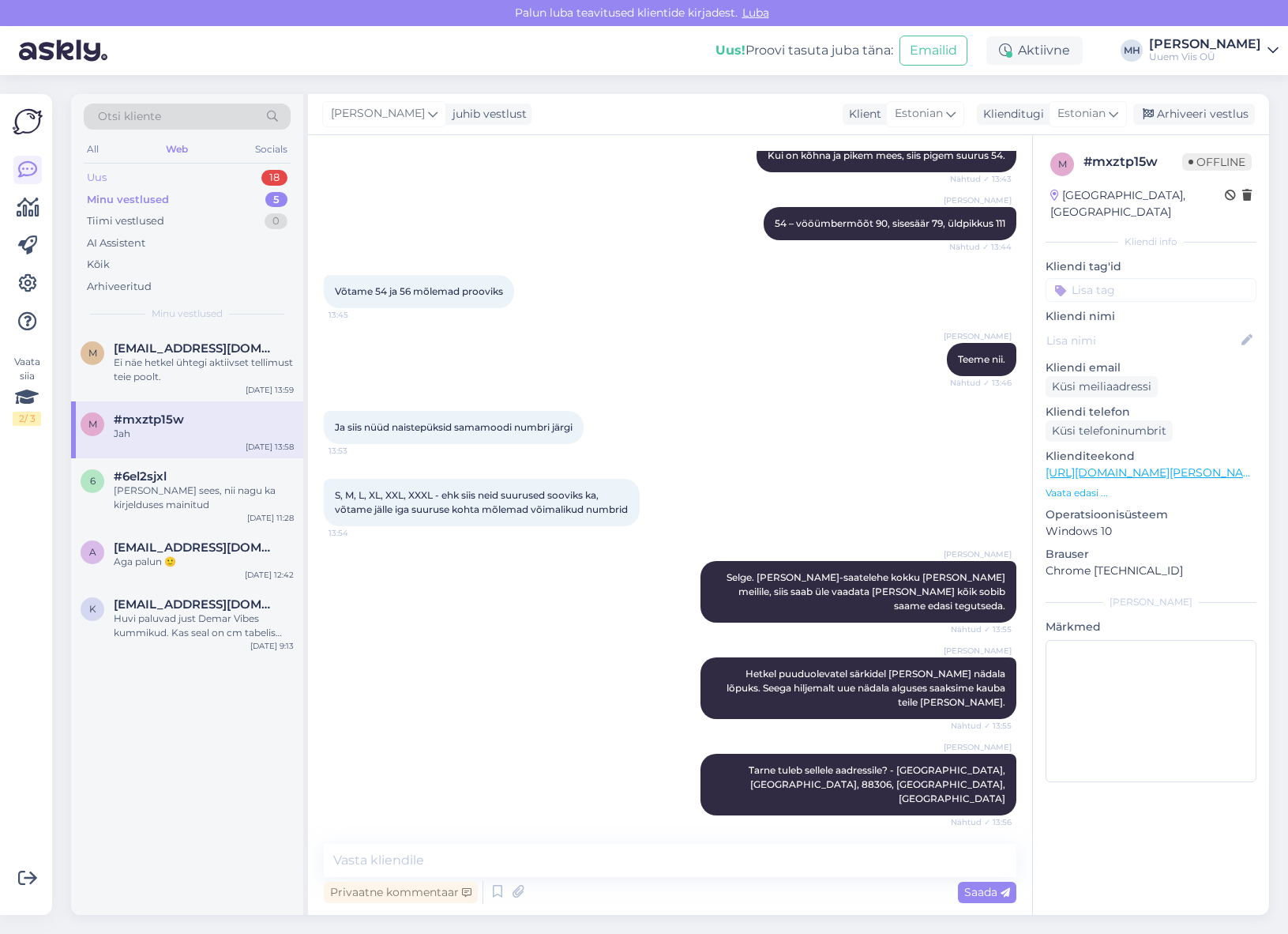
click at [175, 170] on div "Uus 18" at bounding box center [187, 178] width 207 height 22
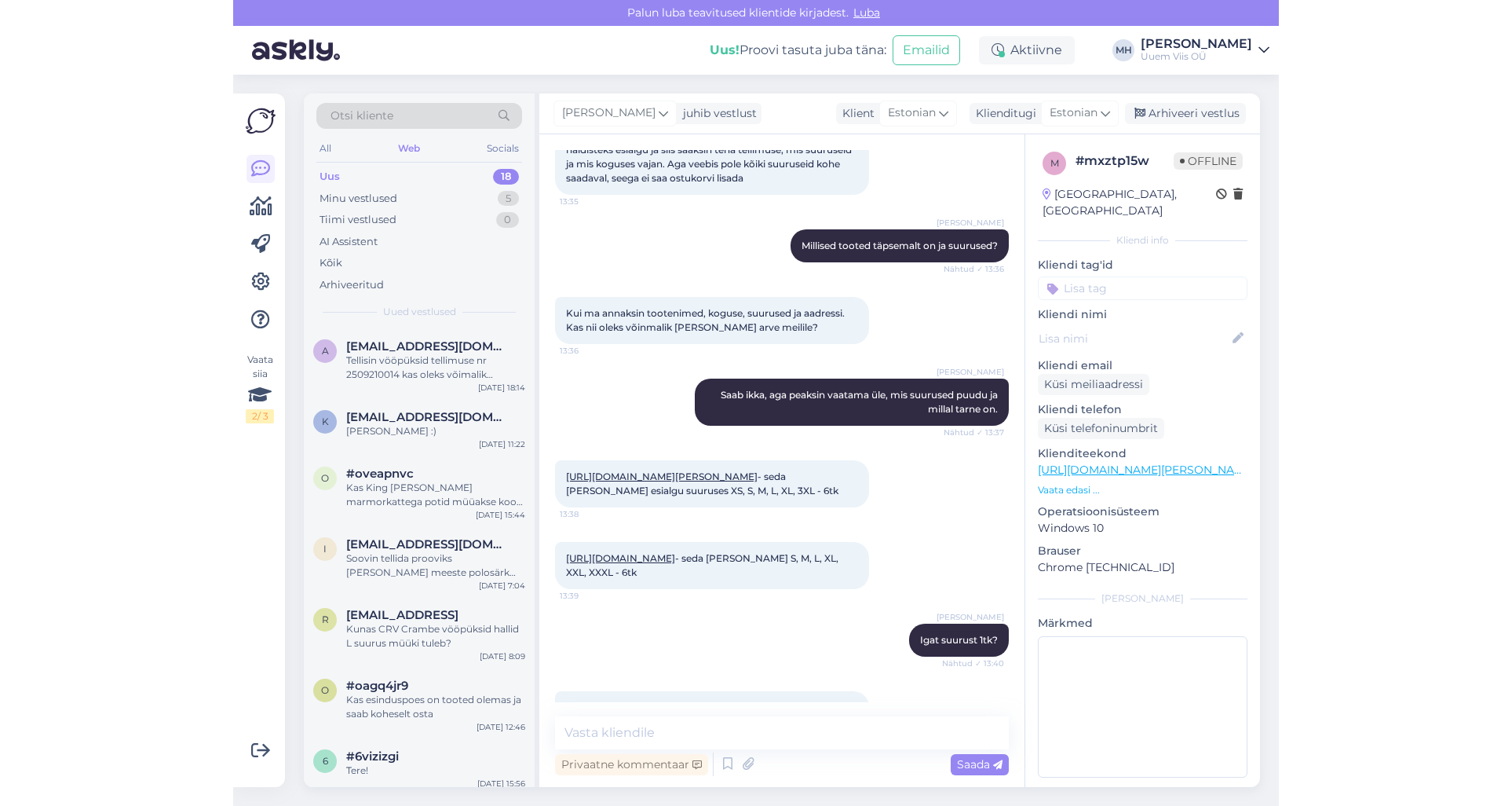
scroll to position [3103, 0]
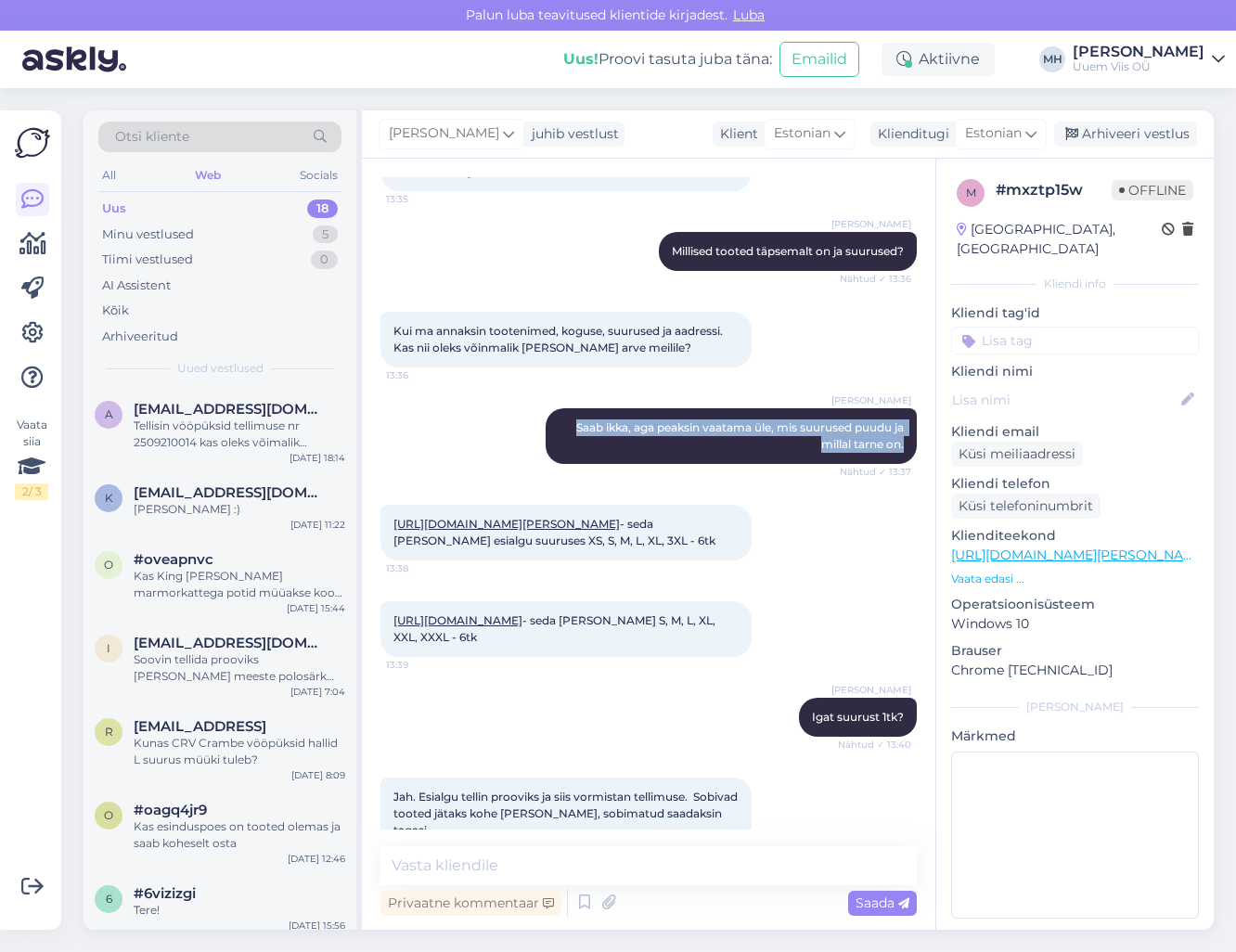
drag, startPoint x: 572, startPoint y: 359, endPoint x: 932, endPoint y: 381, distance: 360.7
click at [932, 381] on div "Vestlus algas Oct 3 2025 Tere! 13:40 Magnus Häling Tere! Nähtud ✓ 13:41 Magnus …" at bounding box center [657, 503] width 553 height 652
click at [872, 420] on span "Saab ikka, aga peaksin vaatama üle, mis suurused puudu ja millal tarne on." at bounding box center [741, 435] width 330 height 31
drag, startPoint x: 551, startPoint y: 359, endPoint x: 920, endPoint y: 384, distance: 369.8
click at [920, 384] on div "Vestlus algas Oct 3 2025 Tere! 13:40 Magnus Häling Tere! Nähtud ✓ 13:41 Magnus …" at bounding box center [657, 503] width 553 height 652
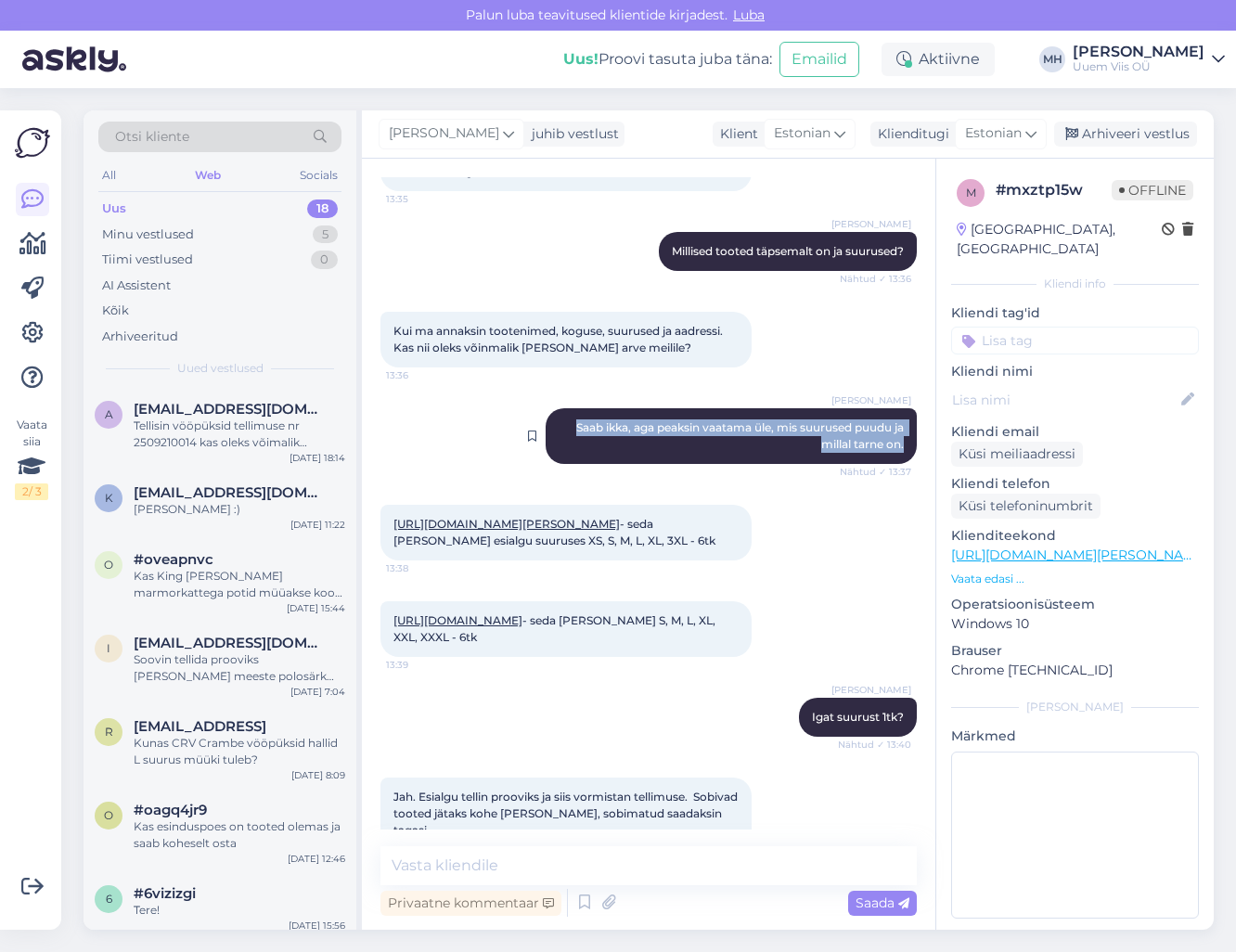
click at [876, 420] on span "Saab ikka, aga peaksin vaatama üle, mis suurused puudu ja millal tarne on." at bounding box center [741, 435] width 330 height 31
drag, startPoint x: 891, startPoint y: 381, endPoint x: 547, endPoint y: 362, distance: 344.5
click at [547, 408] on div "Magnus Häling Saab ikka, aga peaksin vaatama üle, mis suurused puudu ja millal …" at bounding box center [731, 436] width 372 height 56
click at [551, 408] on div "Magnus Häling Saab ikka, aga peaksin vaatama üle, mis suurused puudu ja millal …" at bounding box center [731, 436] width 372 height 56
drag, startPoint x: 553, startPoint y: 358, endPoint x: 910, endPoint y: 381, distance: 357.7
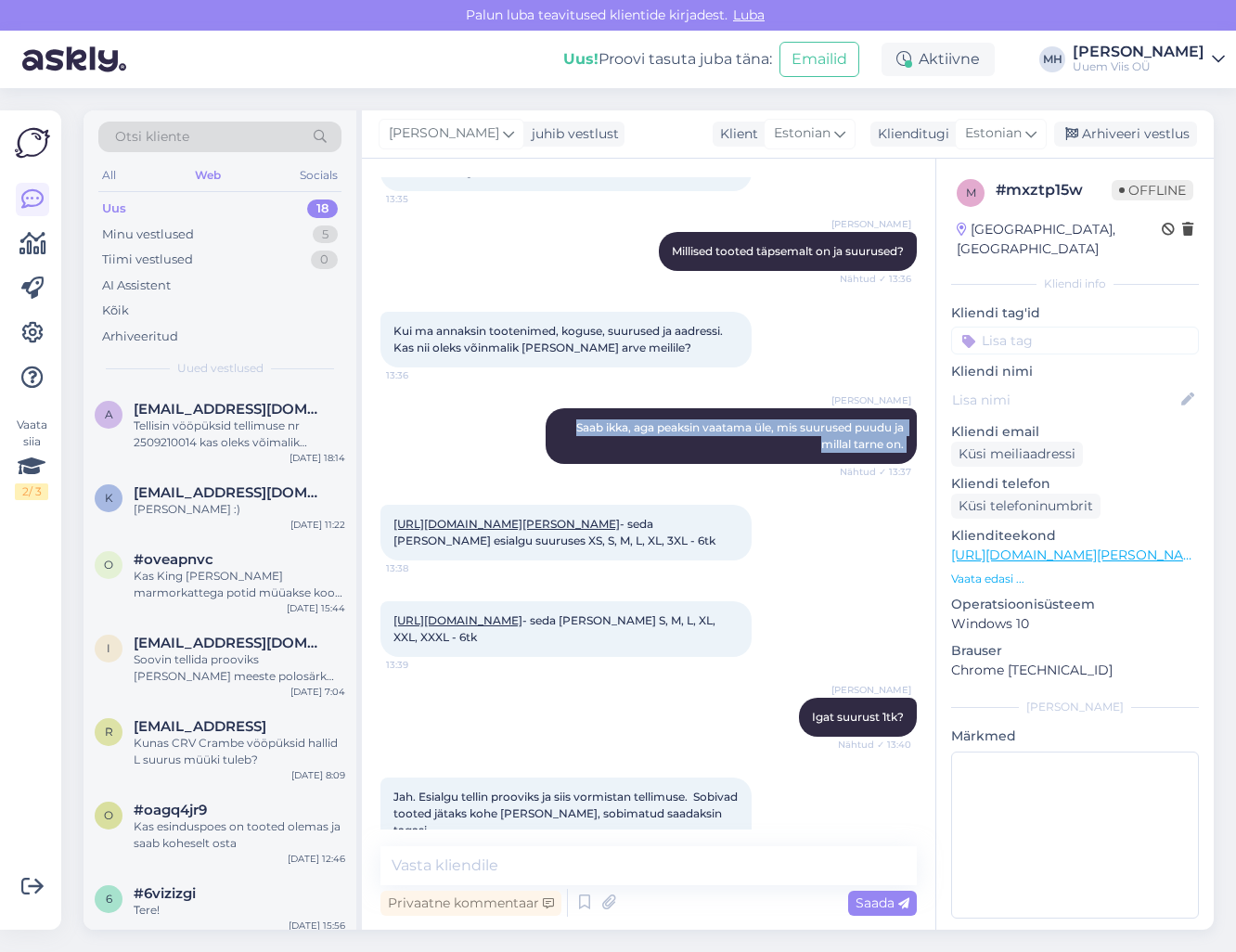
click at [910, 381] on div "Vestlus algas Oct 3 2025 Tere! 13:40 Magnus Häling Tere! Nähtud ✓ 13:41 Magnus …" at bounding box center [657, 503] width 553 height 652
click at [888, 420] on span "Saab ikka, aga peaksin vaatama üle, mis suurused puudu ja millal tarne on." at bounding box center [741, 435] width 330 height 31
drag, startPoint x: 891, startPoint y: 380, endPoint x: 539, endPoint y: 357, distance: 352.8
click at [545, 408] on div "Magnus Häling Saab ikka, aga peaksin vaatama üle, mis suurused puudu ja millal …" at bounding box center [731, 436] width 372 height 56
click at [576, 420] on span "Saab ikka, aga peaksin vaatama üle, mis suurused puudu ja millal tarne on." at bounding box center [741, 435] width 330 height 31
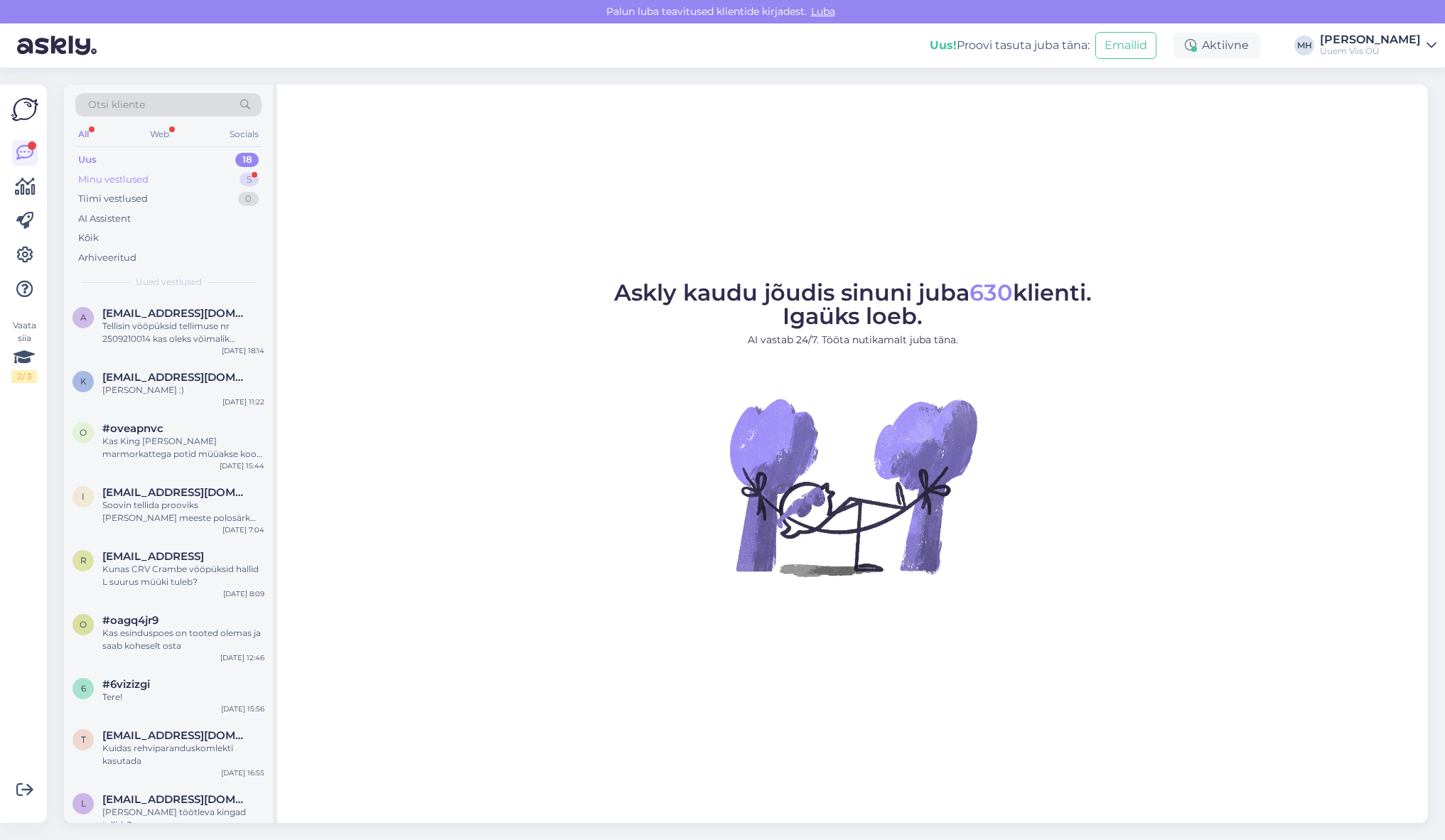
click at [179, 178] on div "Minu vestlused 5" at bounding box center [168, 180] width 186 height 20
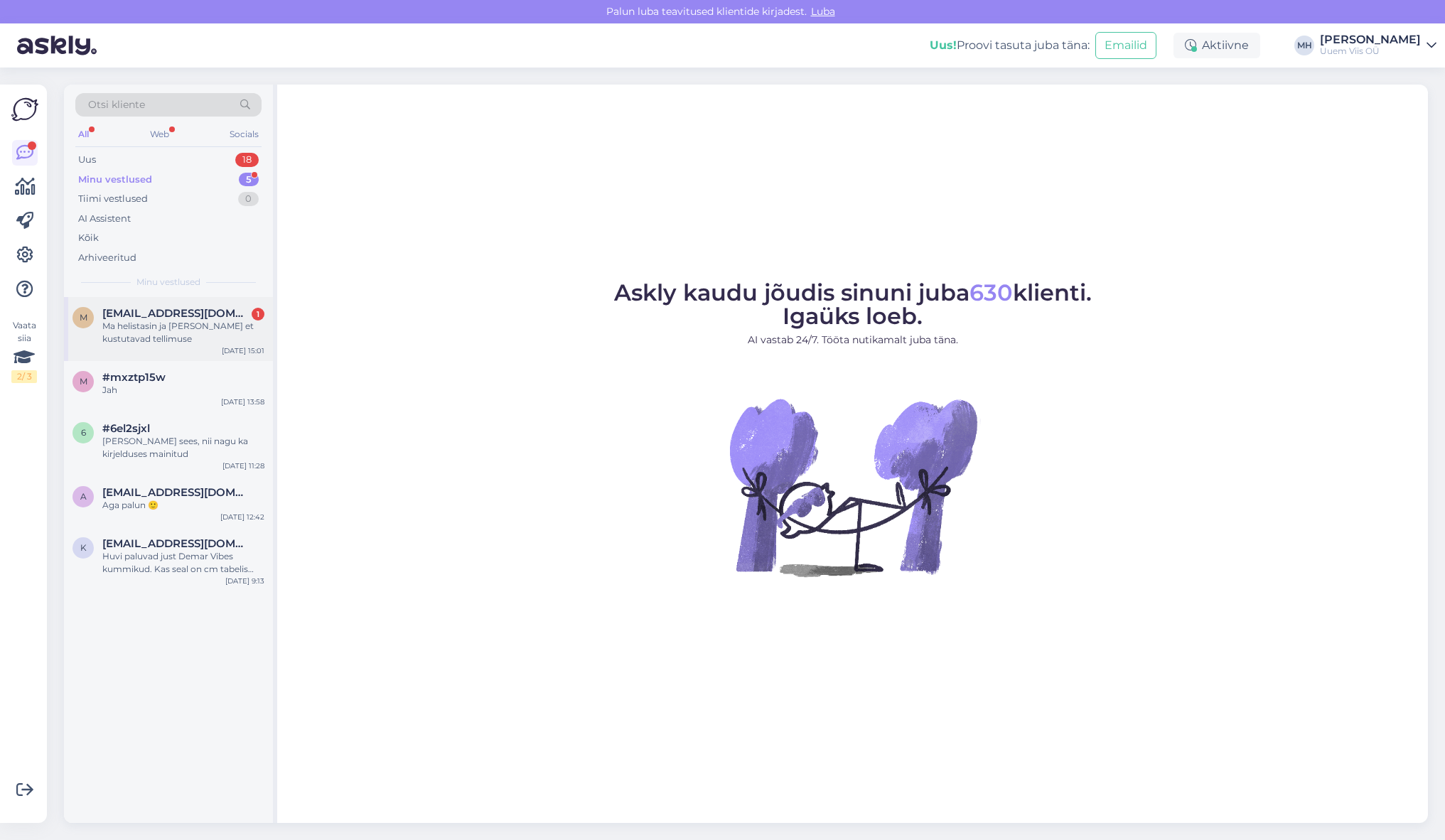
click at [191, 343] on div "Ma helistasin ja [PERSON_NAME] et kustutavad tellimuse" at bounding box center [183, 332] width 162 height 26
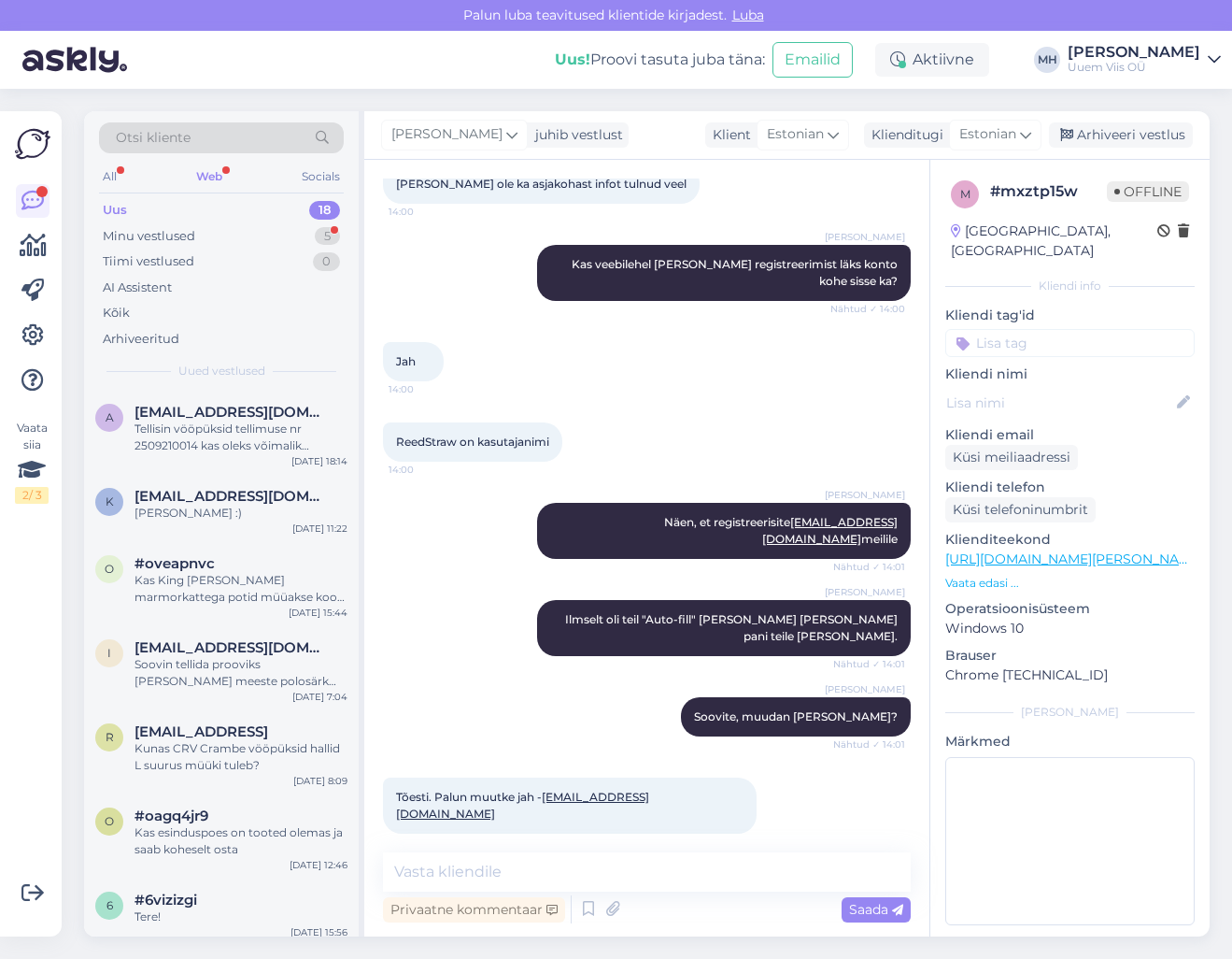
scroll to position [1876, 0]
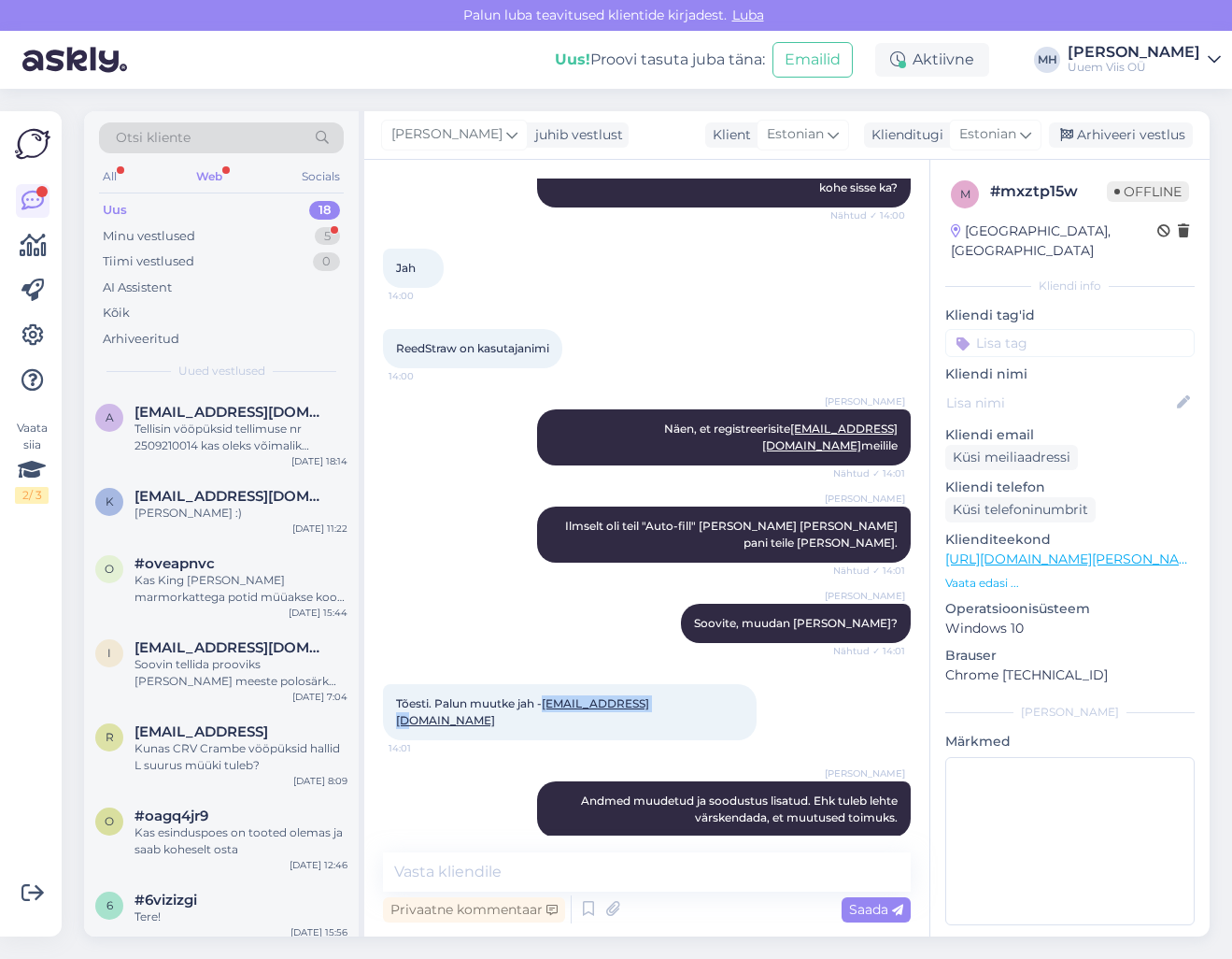
drag, startPoint x: 664, startPoint y: 641, endPoint x: 546, endPoint y: 648, distance: 118.2
click at [546, 684] on div "Tõesti. Palun muutke jah - rauno@reedest.com 14:01" at bounding box center [570, 713] width 374 height 56
copy link "[EMAIL_ADDRESS][DOMAIN_NAME]"
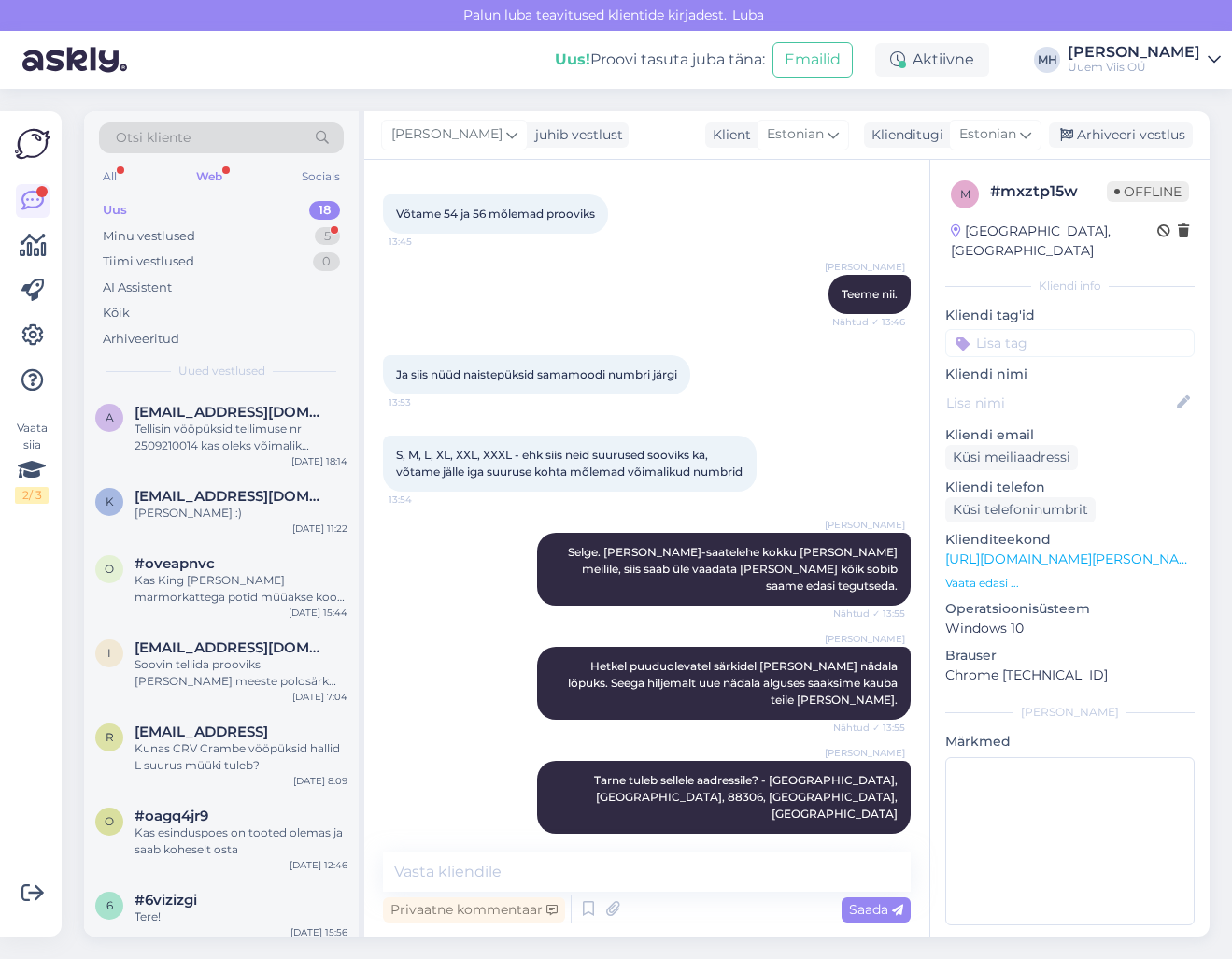
scroll to position [4960, 0]
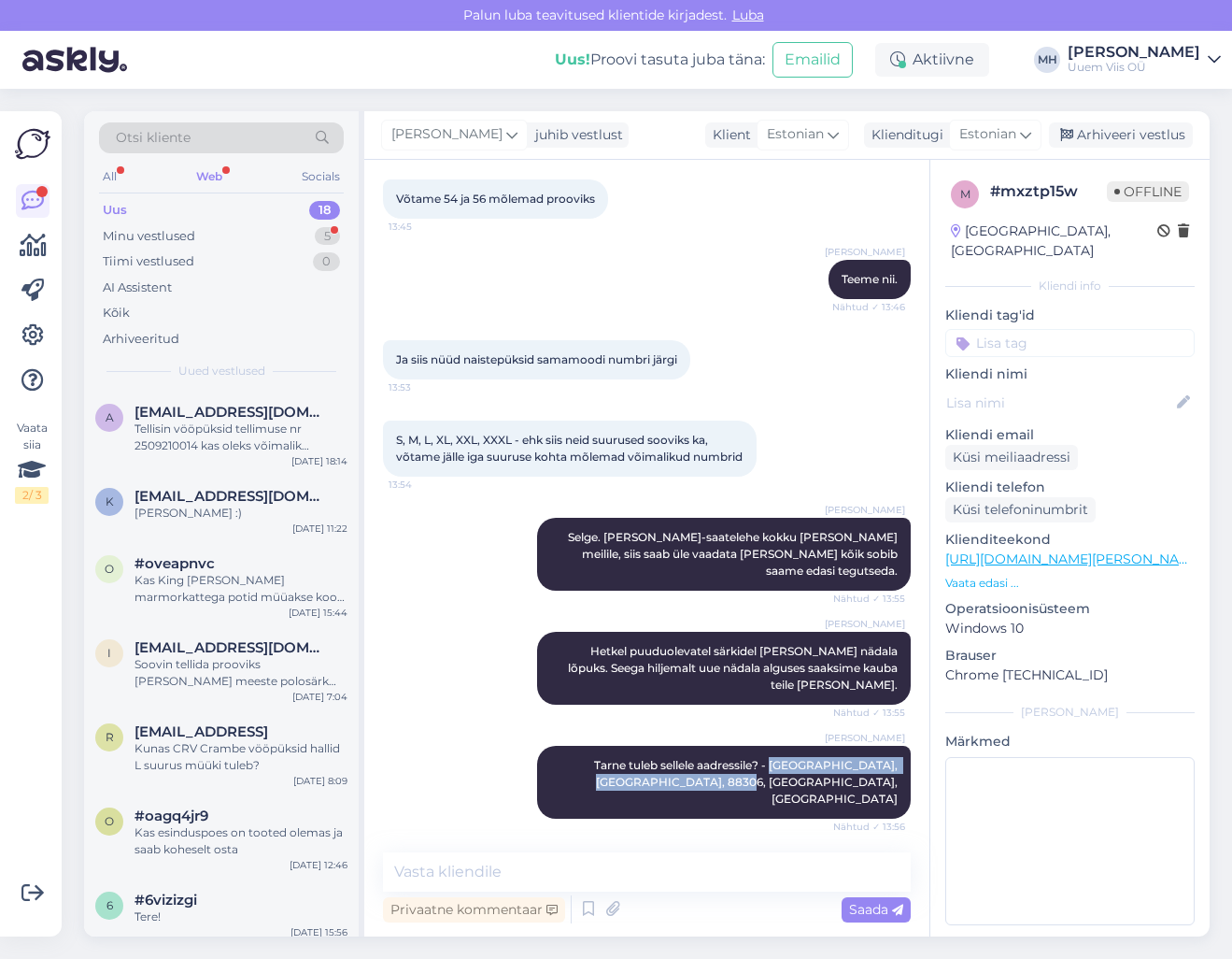
drag, startPoint x: 737, startPoint y: 696, endPoint x: 897, endPoint y: 717, distance: 161.4
click at [897, 717] on div "Vestlus algas Oct 3 2025 Tere! 13:40 Magnus Häling Tere! Nähtud ✓ 13:41 Magnus …" at bounding box center [655, 507] width 544 height 657
copy span "Lao, Ahaste, 88306, Pärnu maakond, Estonia"
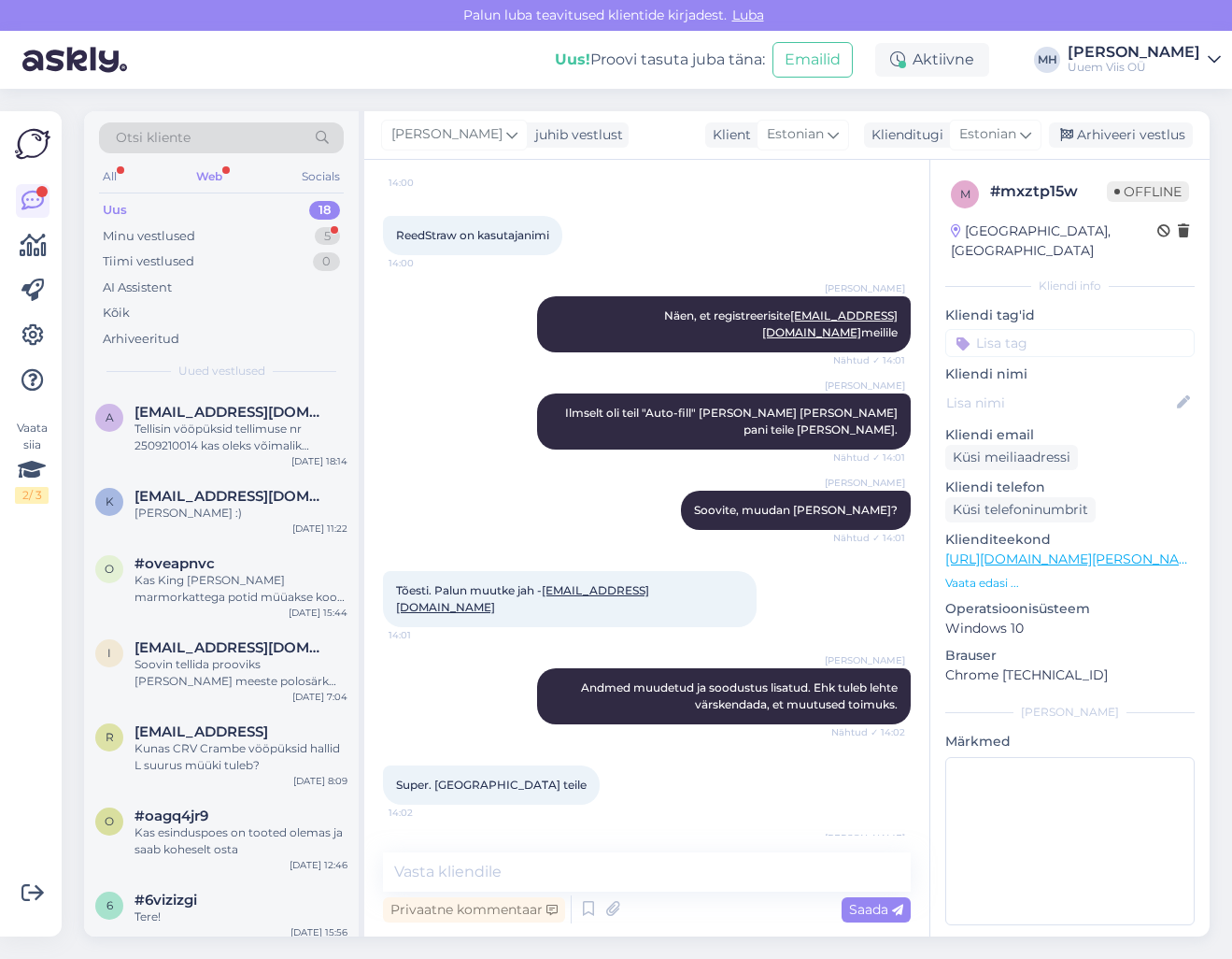
scroll to position [1969, 0]
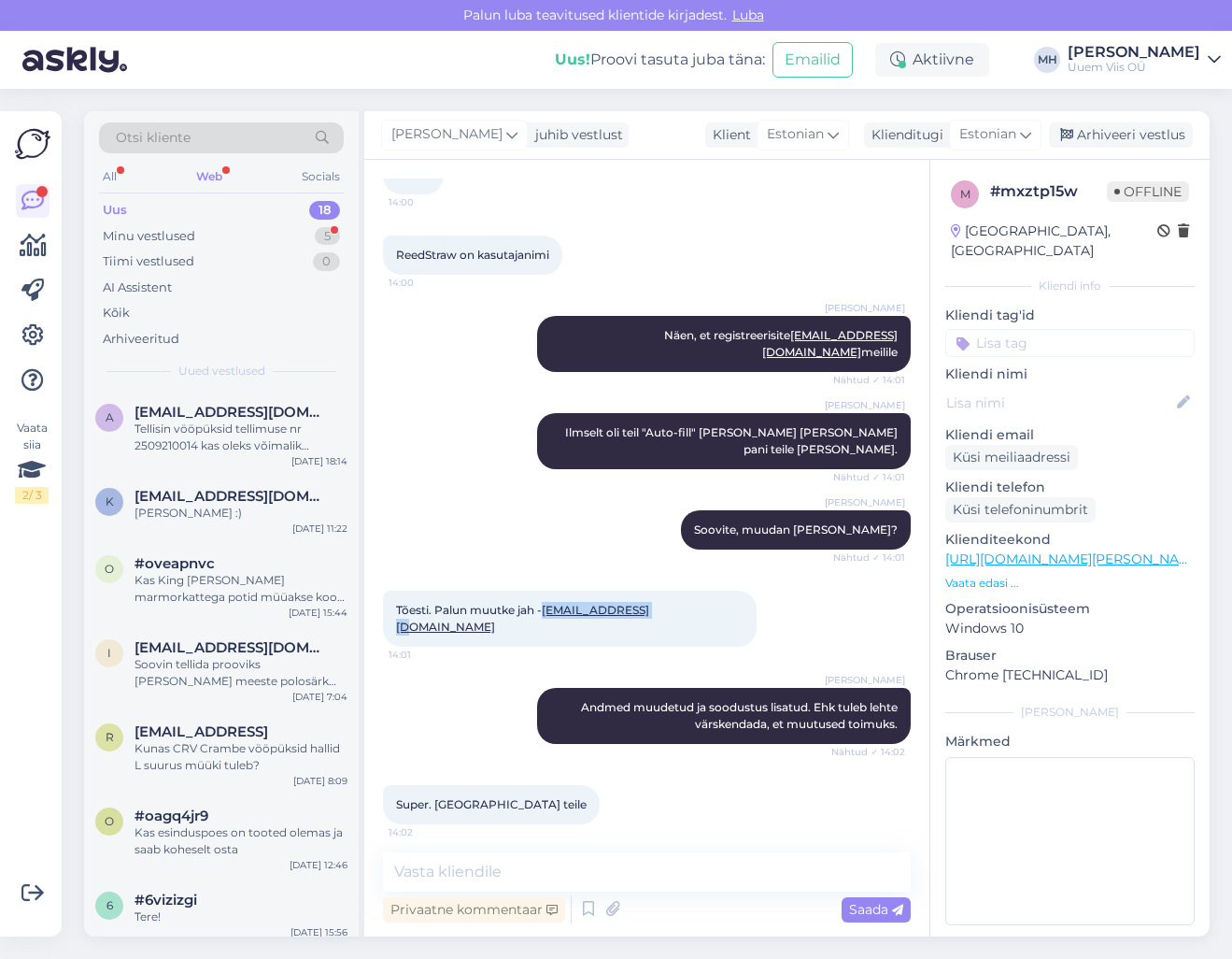
drag, startPoint x: 662, startPoint y: 547, endPoint x: 545, endPoint y: 560, distance: 117.7
click at [545, 590] on div "Tõesti. Palun muutke jah - rauno@reedest.com 14:01" at bounding box center [570, 619] width 374 height 56
copy link "[EMAIL_ADDRESS][DOMAIN_NAME]"
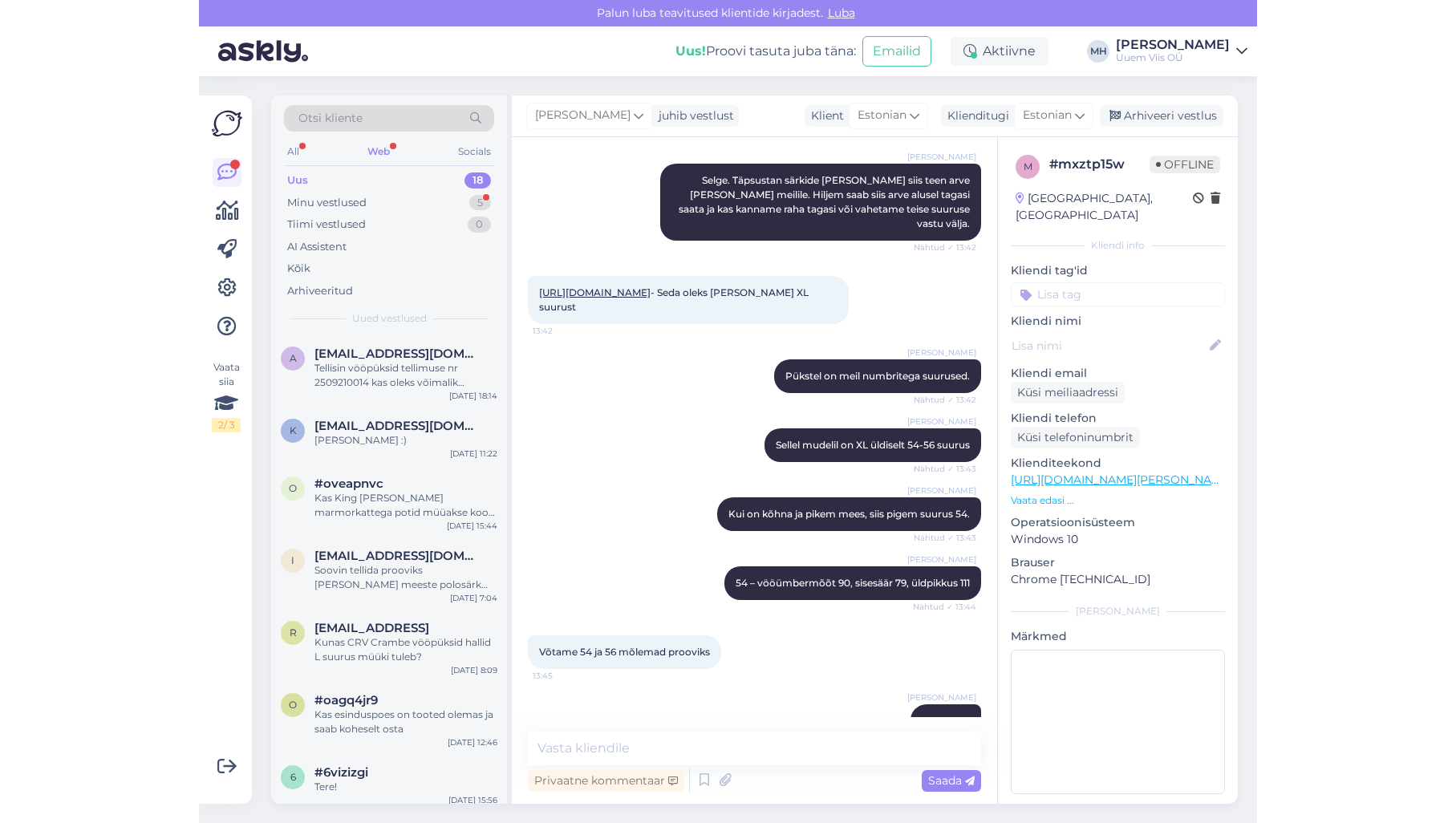
scroll to position [4256, 0]
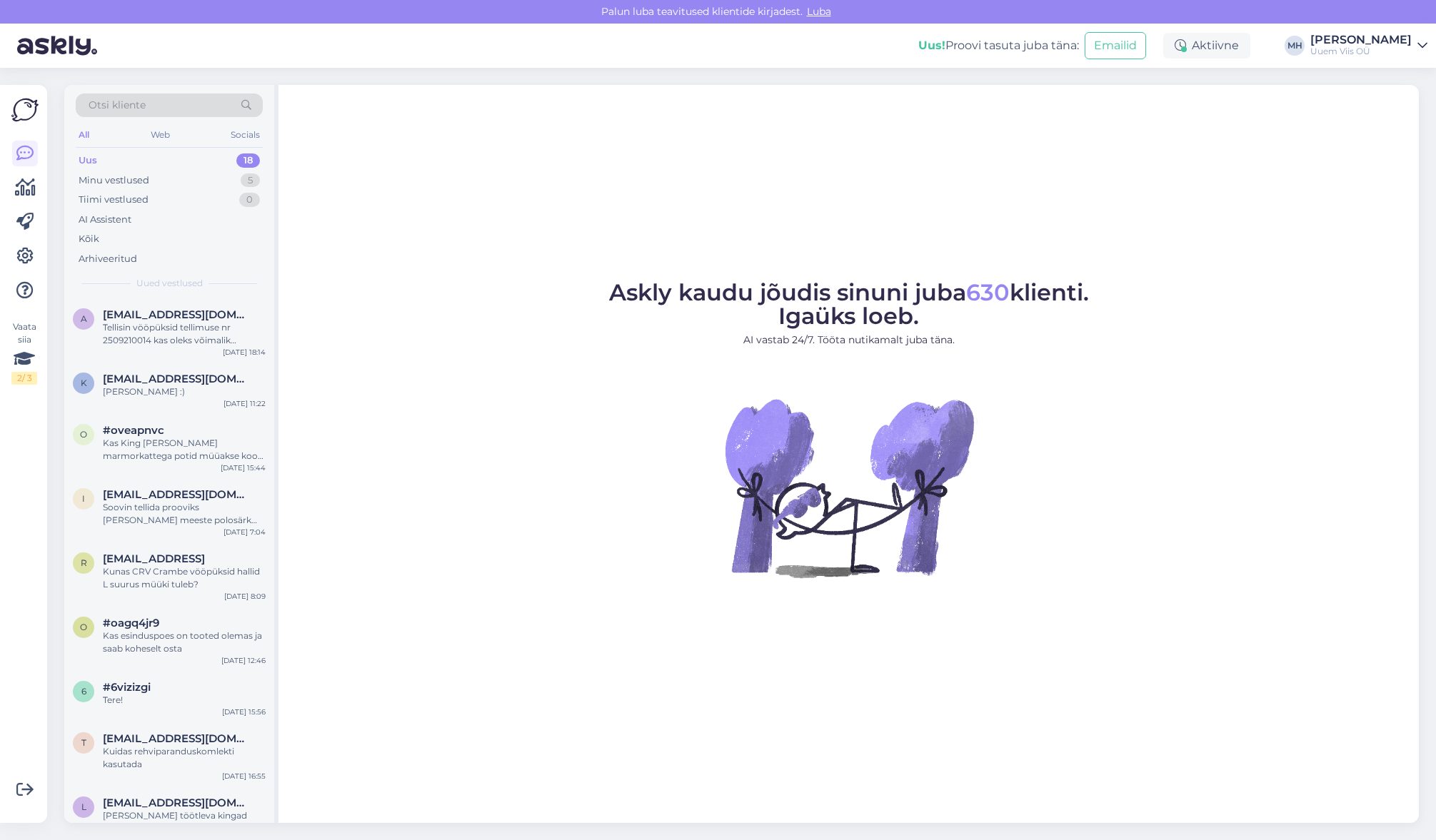
click at [168, 169] on div "Uus 18" at bounding box center [169, 161] width 187 height 20
click at [167, 179] on div "Minu vestlused 5" at bounding box center [169, 181] width 187 height 20
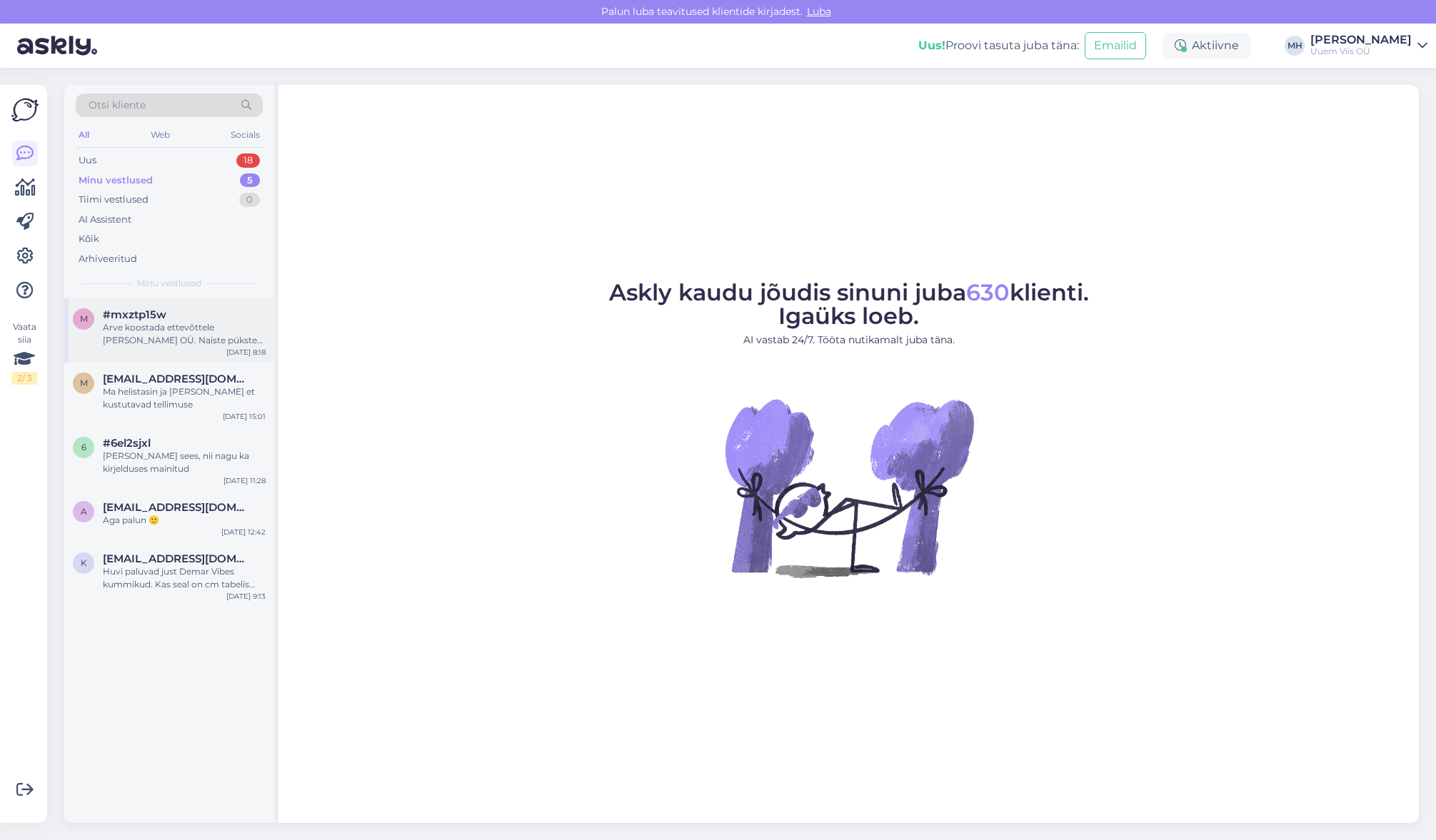
click at [189, 349] on div "m #mxztp15w Arve koostada ettevõttele [PERSON_NAME] OÜ. Naiste pükste suuruseid…" at bounding box center [169, 330] width 210 height 64
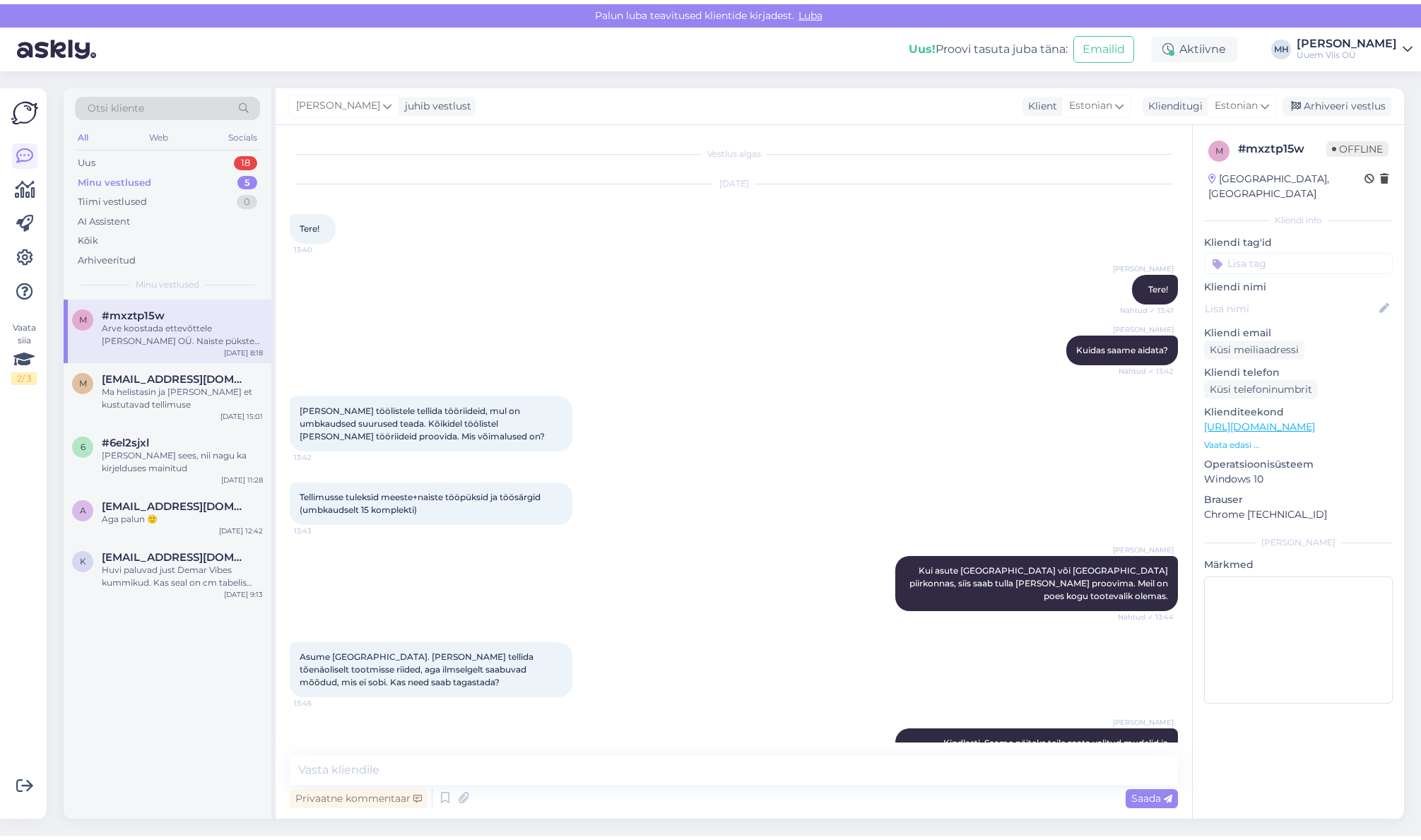
scroll to position [3806, 0]
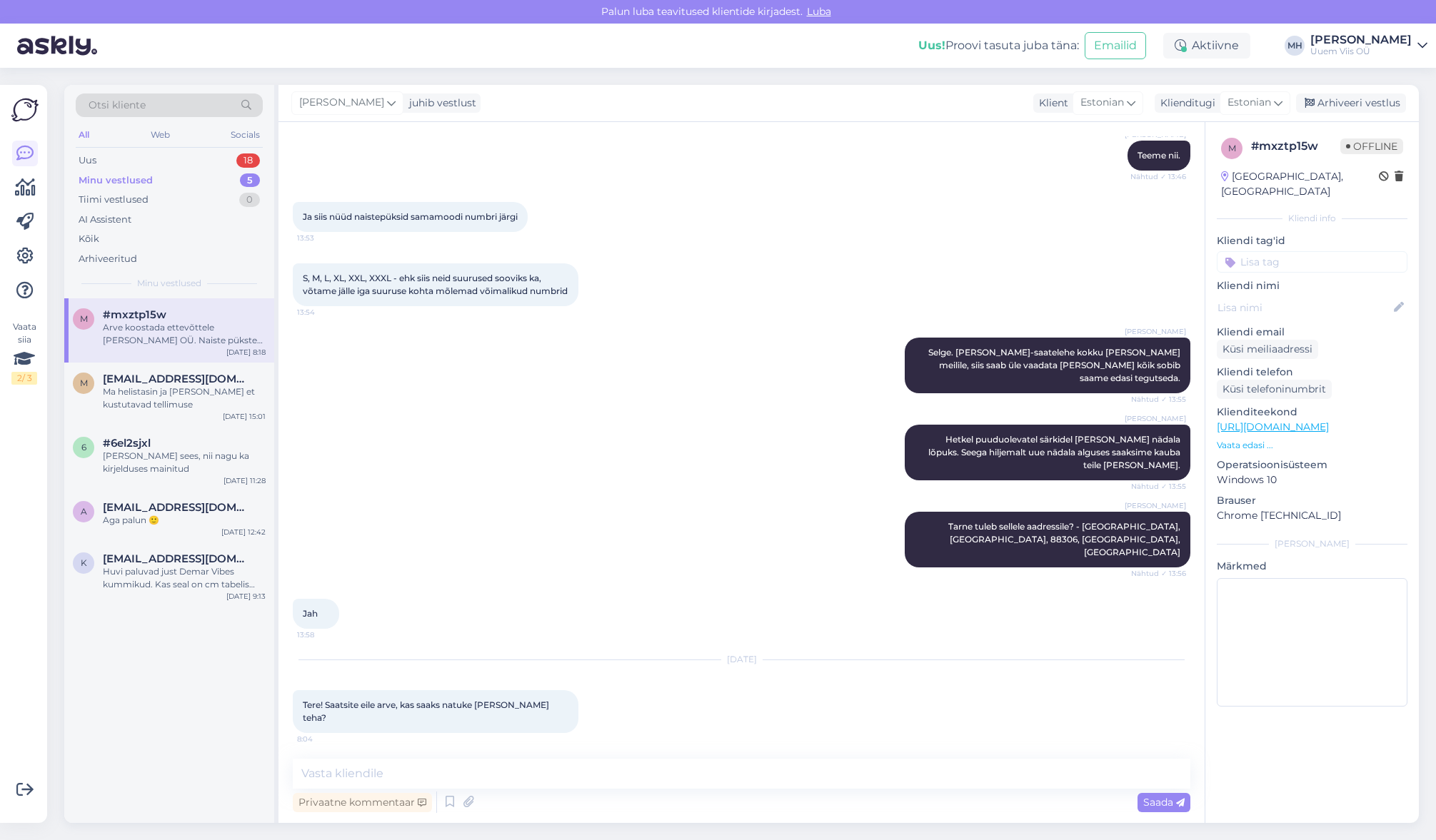
drag, startPoint x: 415, startPoint y: 702, endPoint x: 482, endPoint y: 704, distance: 67.0
click at [482, 773] on span "Arve koostada ettevõttele [PERSON_NAME] OÜ. Naiste pükste suuruseid võiks lisad…" at bounding box center [421, 785] width 238 height 24
copy span "[PERSON_NAME] OÜ"
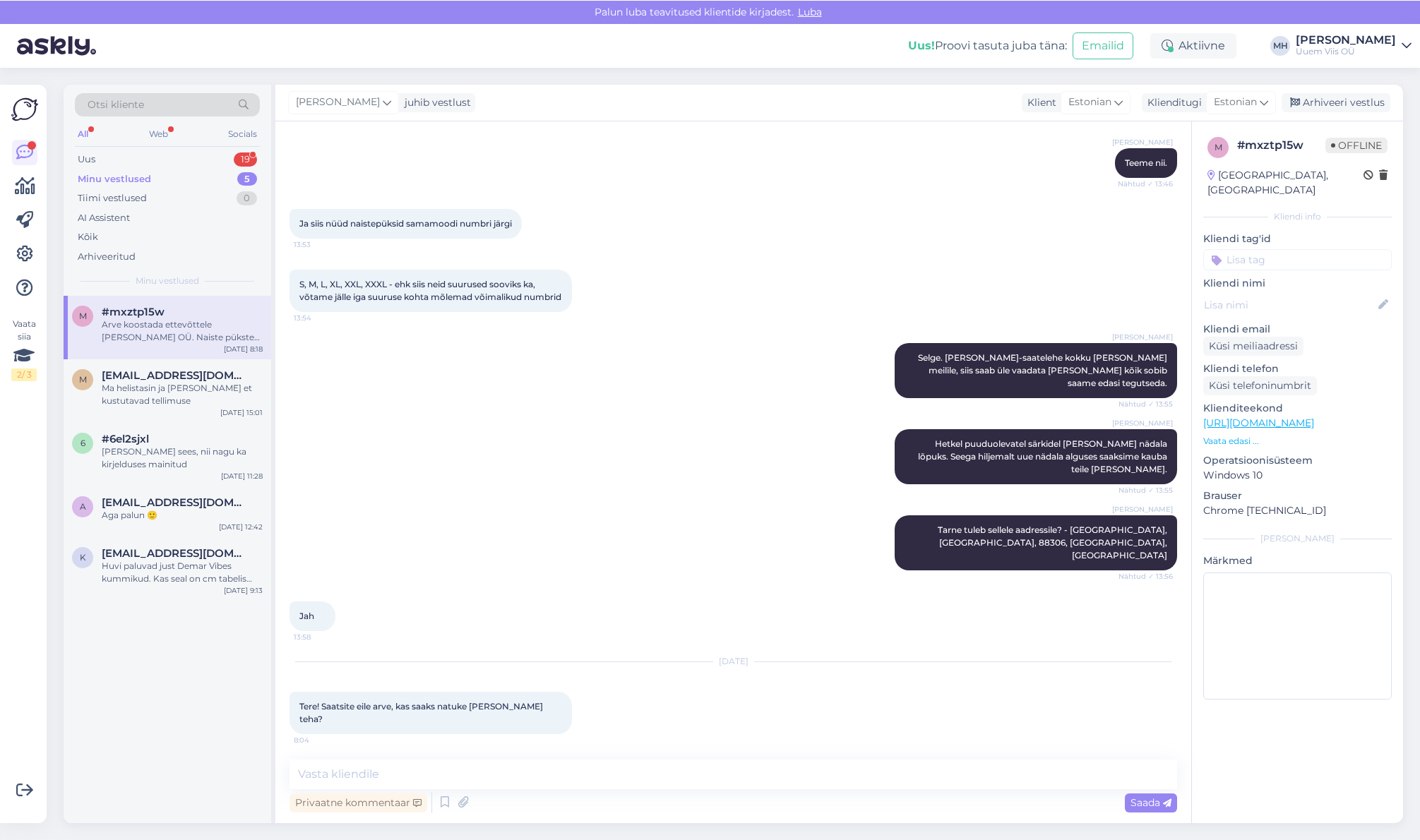
scroll to position [3793, 0]
click at [178, 180] on div "Minu vestlused 5" at bounding box center [167, 179] width 185 height 20
click at [156, 129] on div "Web" at bounding box center [158, 133] width 25 height 18
click at [68, 129] on div "Otsi kliente All Web Socials Uus 19 Minu vestlused 5 Tiimi vestlused 0 AI Assis…" at bounding box center [167, 189] width 207 height 211
click at [82, 137] on div "All" at bounding box center [82, 133] width 16 height 18
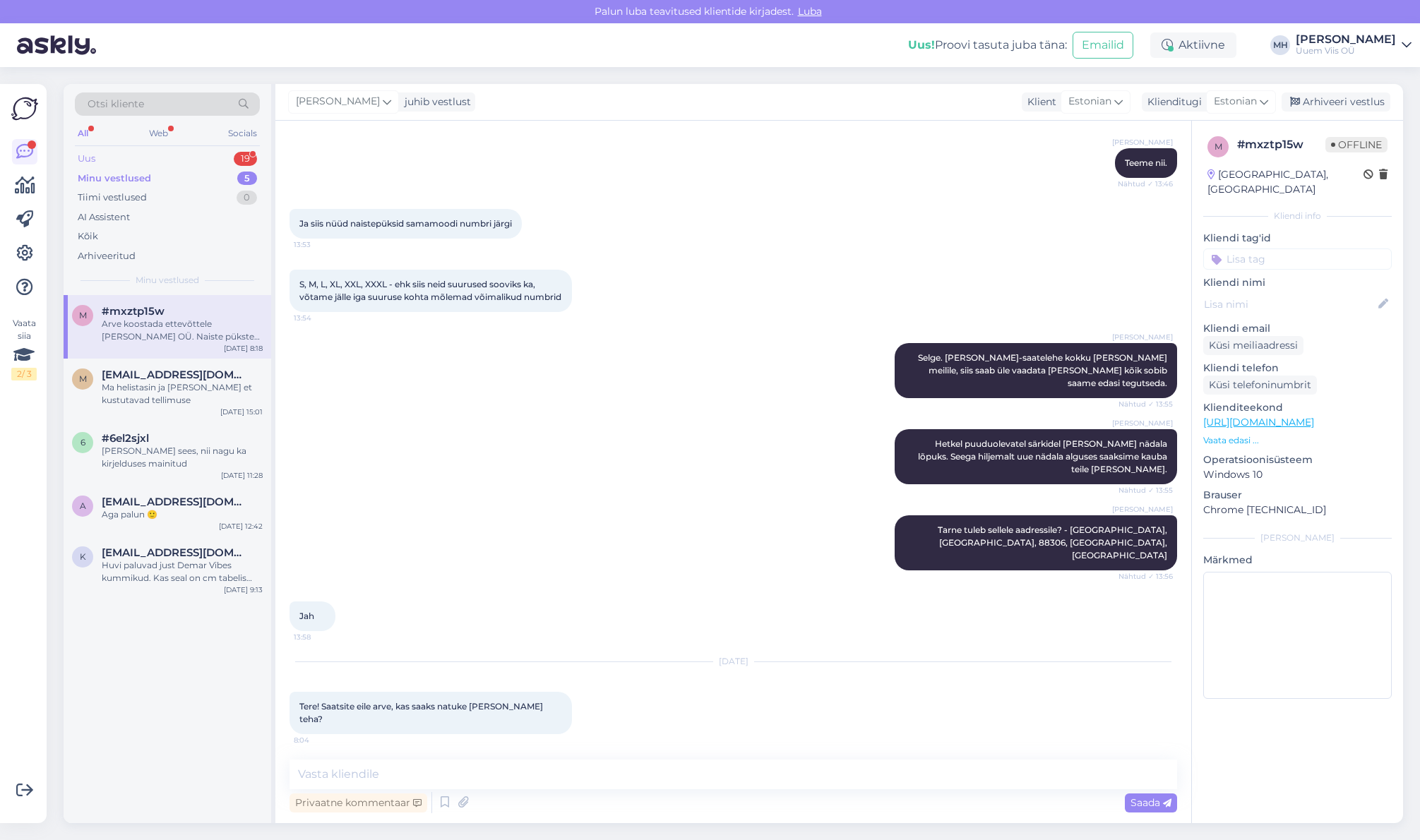
click at [151, 163] on div "Uus 19" at bounding box center [167, 159] width 185 height 20
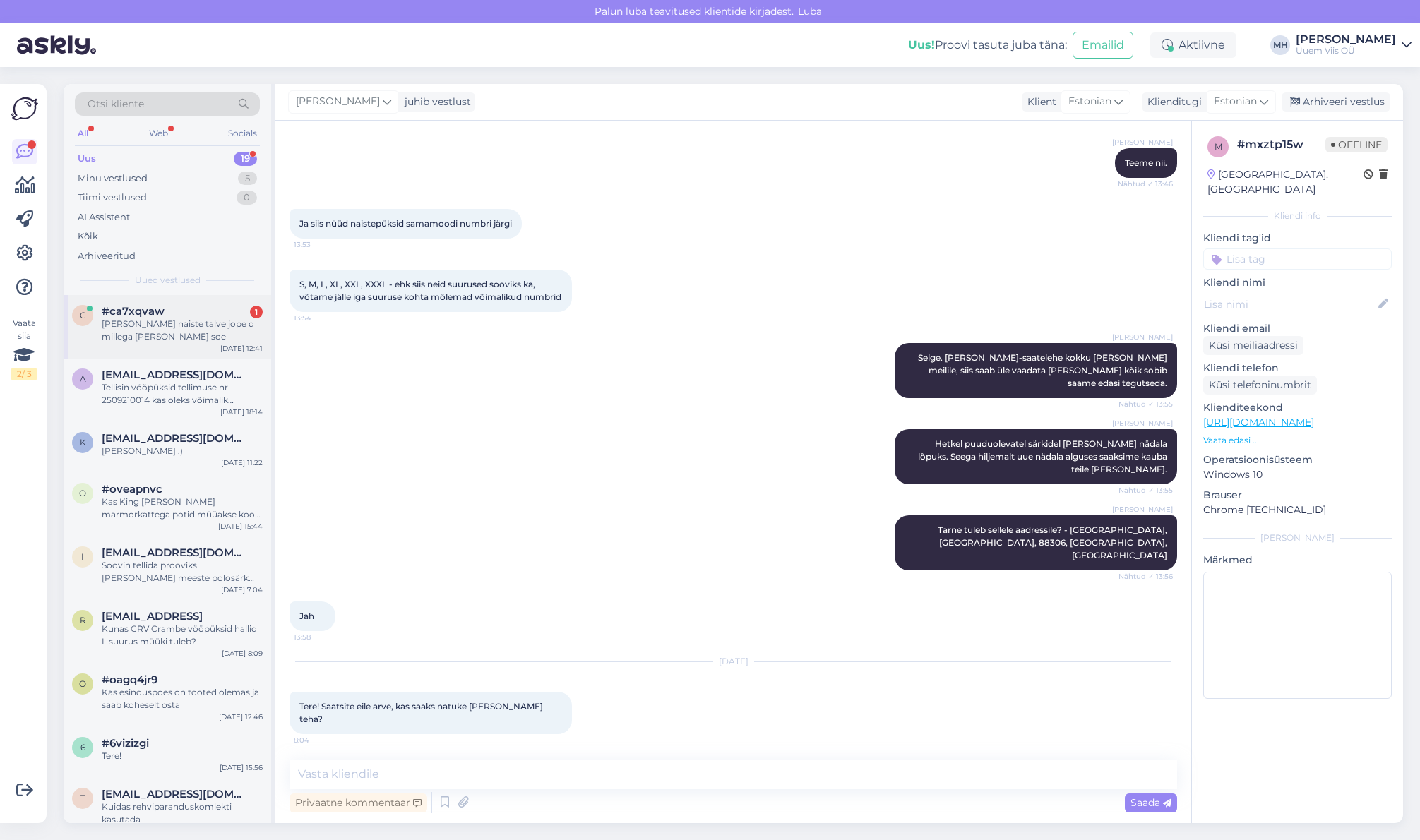
click at [176, 322] on div "[PERSON_NAME] naiste talve jope d millega [PERSON_NAME] soe" at bounding box center [182, 330] width 161 height 26
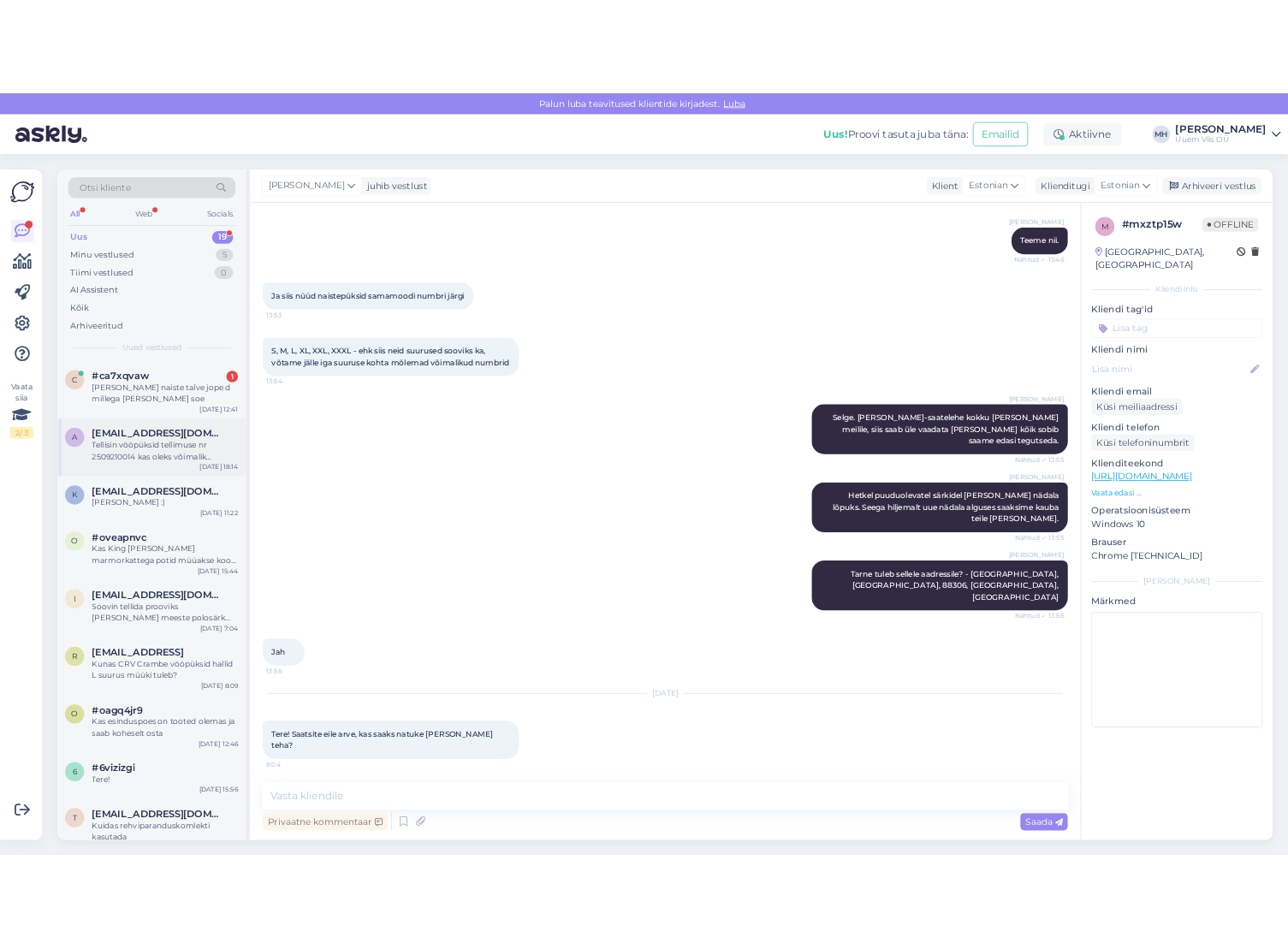
scroll to position [0, 0]
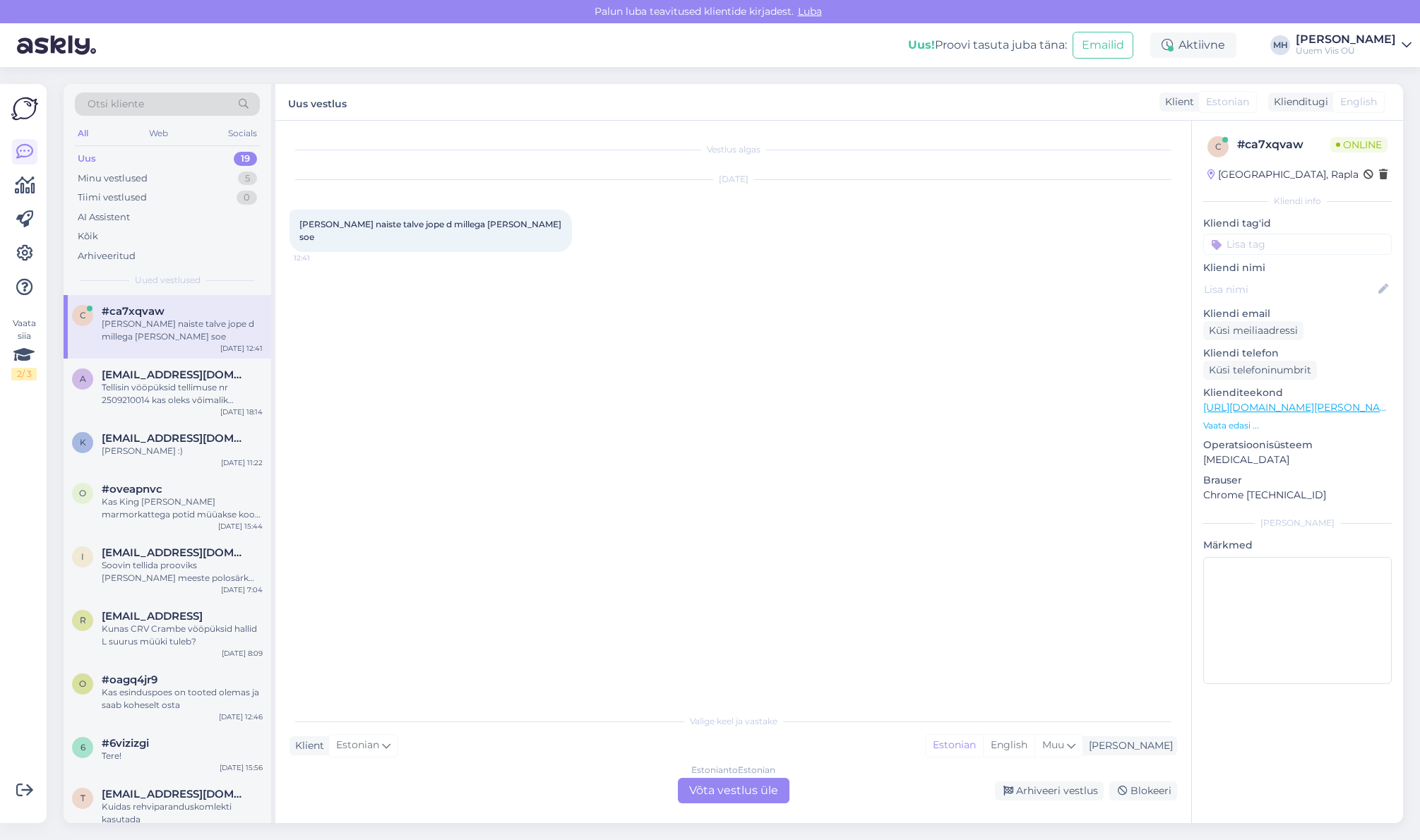
click at [754, 792] on div "Estonian to Estonian Võta vestlus üle" at bounding box center [733, 790] width 112 height 26
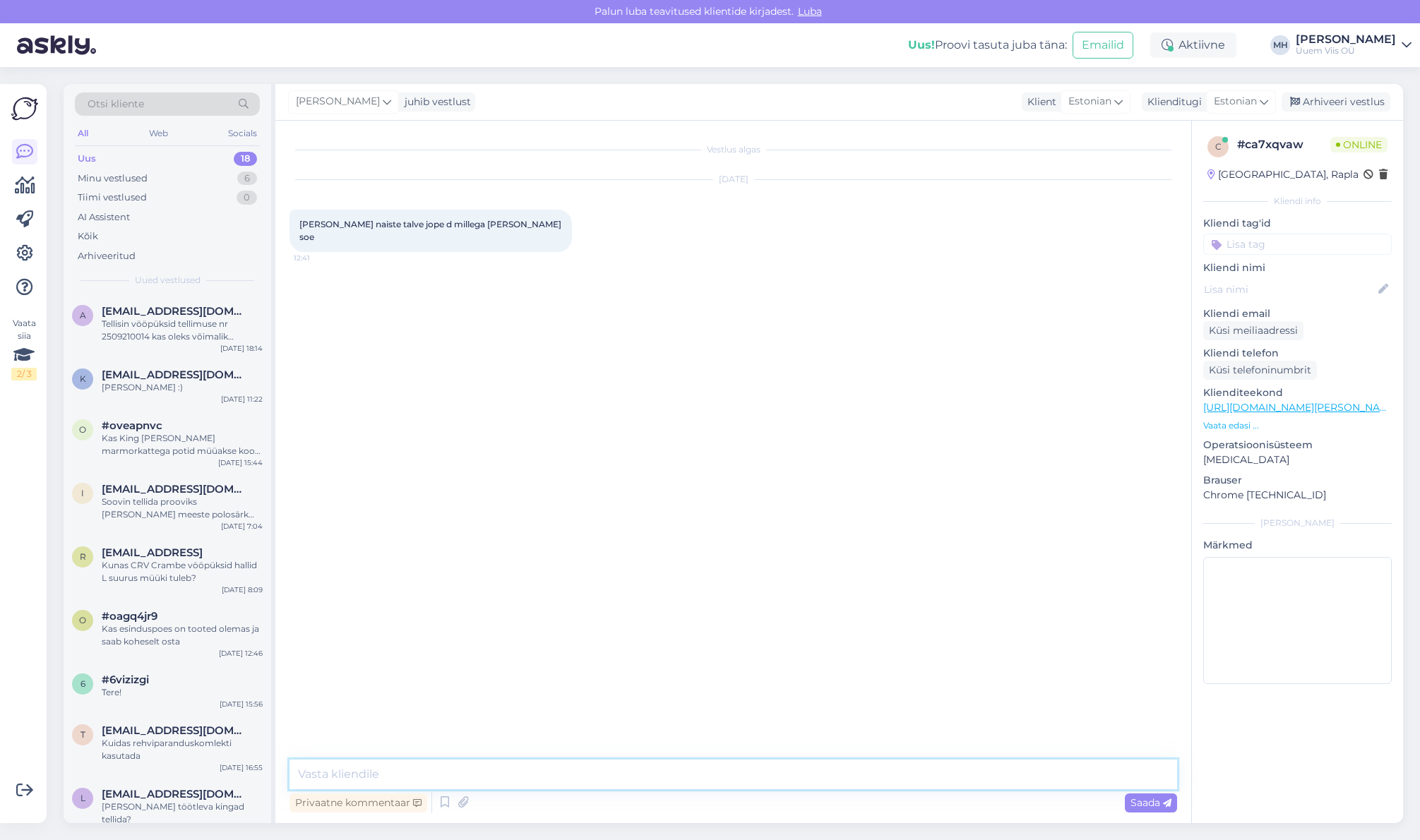
click at [694, 761] on textarea at bounding box center [733, 774] width 887 height 30
type textarea "Tere!"
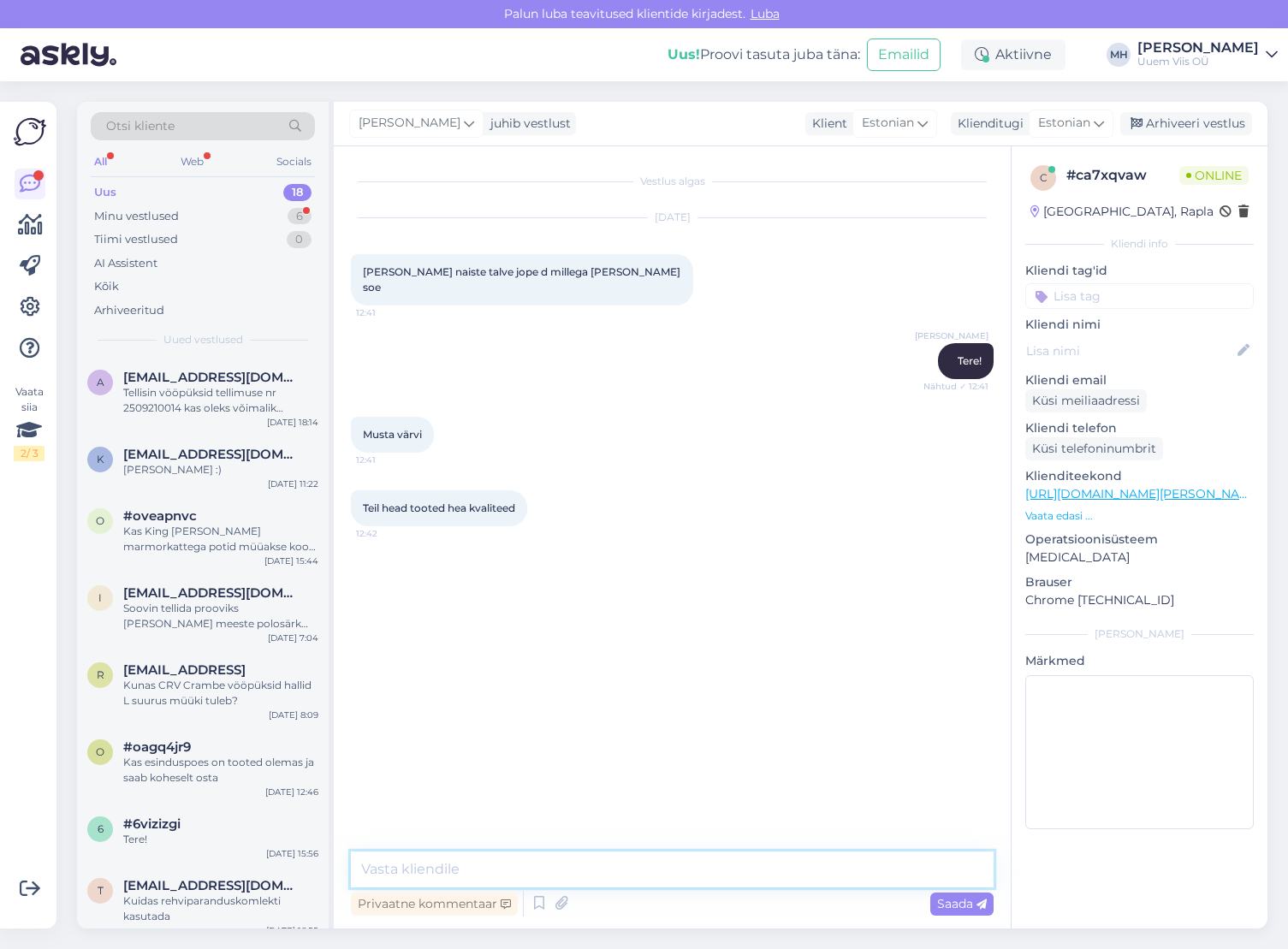
click at [814, 862] on textarea at bounding box center [672, 870] width 642 height 36
type textarea "[PERSON_NAME] meeldiva tagasiside eest :)!"
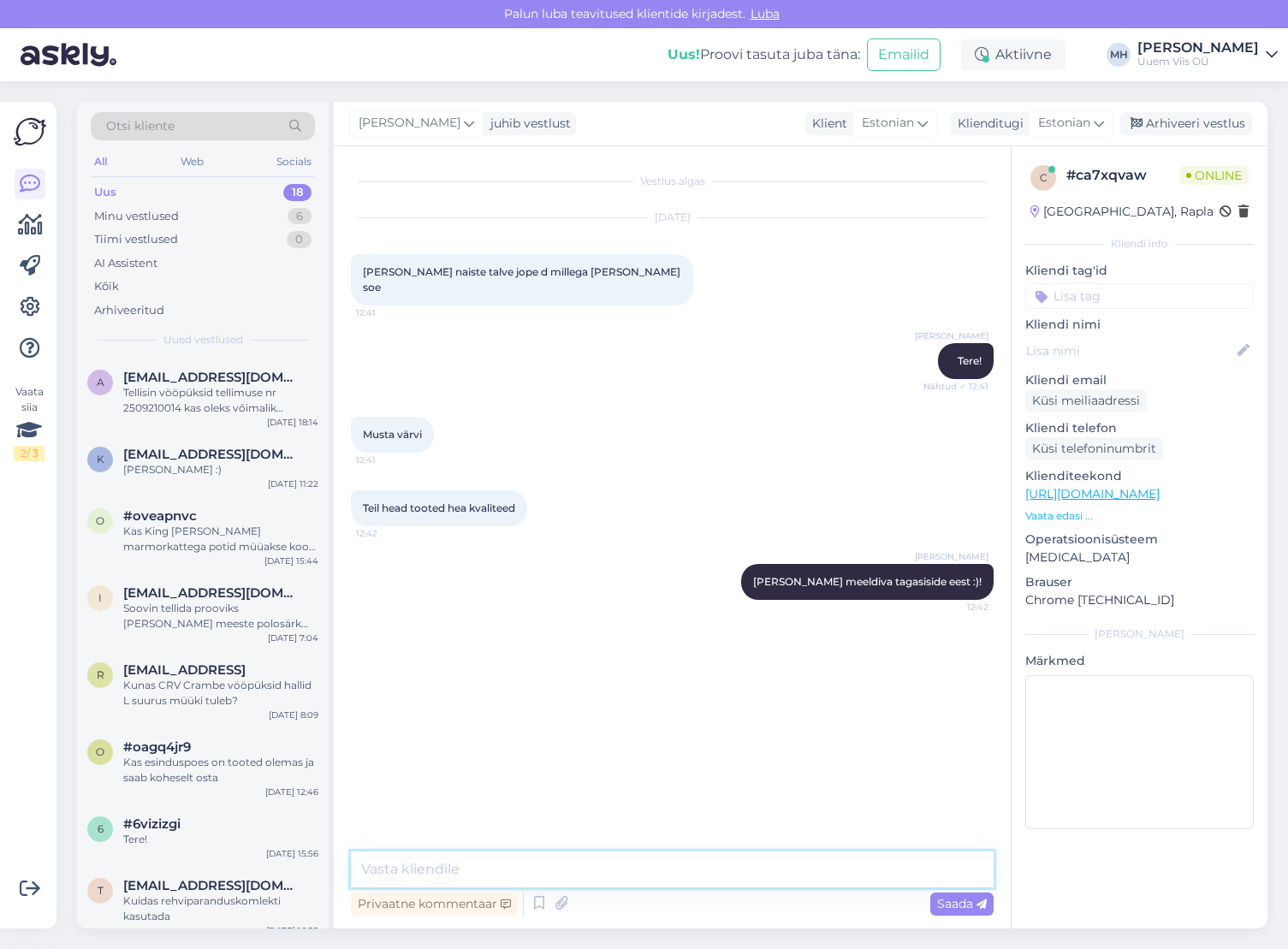
click at [812, 871] on textarea at bounding box center [672, 870] width 642 height 36
type textarea "Mis suurus teile läheb?"
click at [812, 877] on textarea at bounding box center [672, 870] width 642 height 36
paste textarea "[URL][DOMAIN_NAME][PERSON_NAME]"
type textarea "[URL][DOMAIN_NAME][PERSON_NAME]"
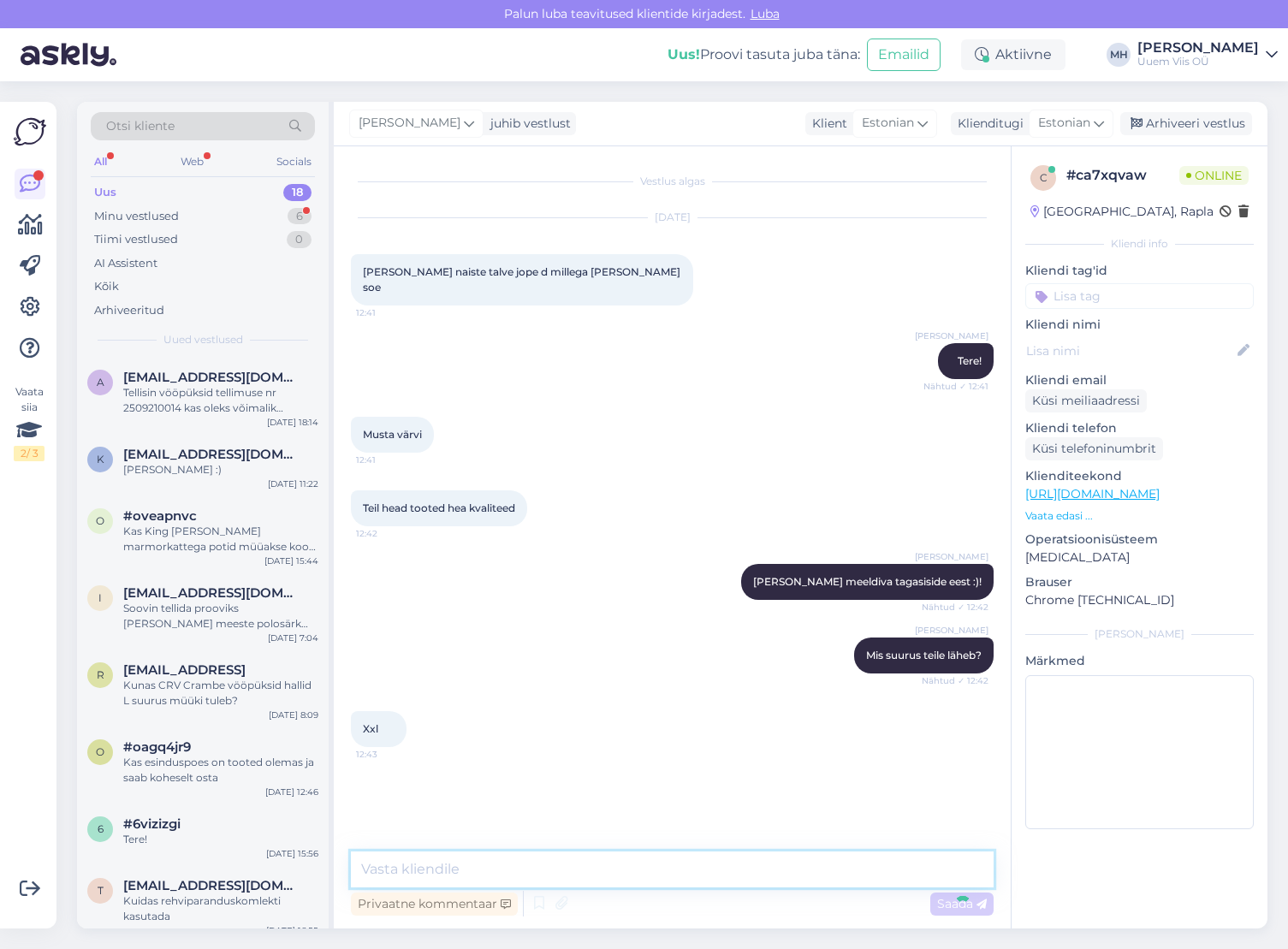
scroll to position [3, 0]
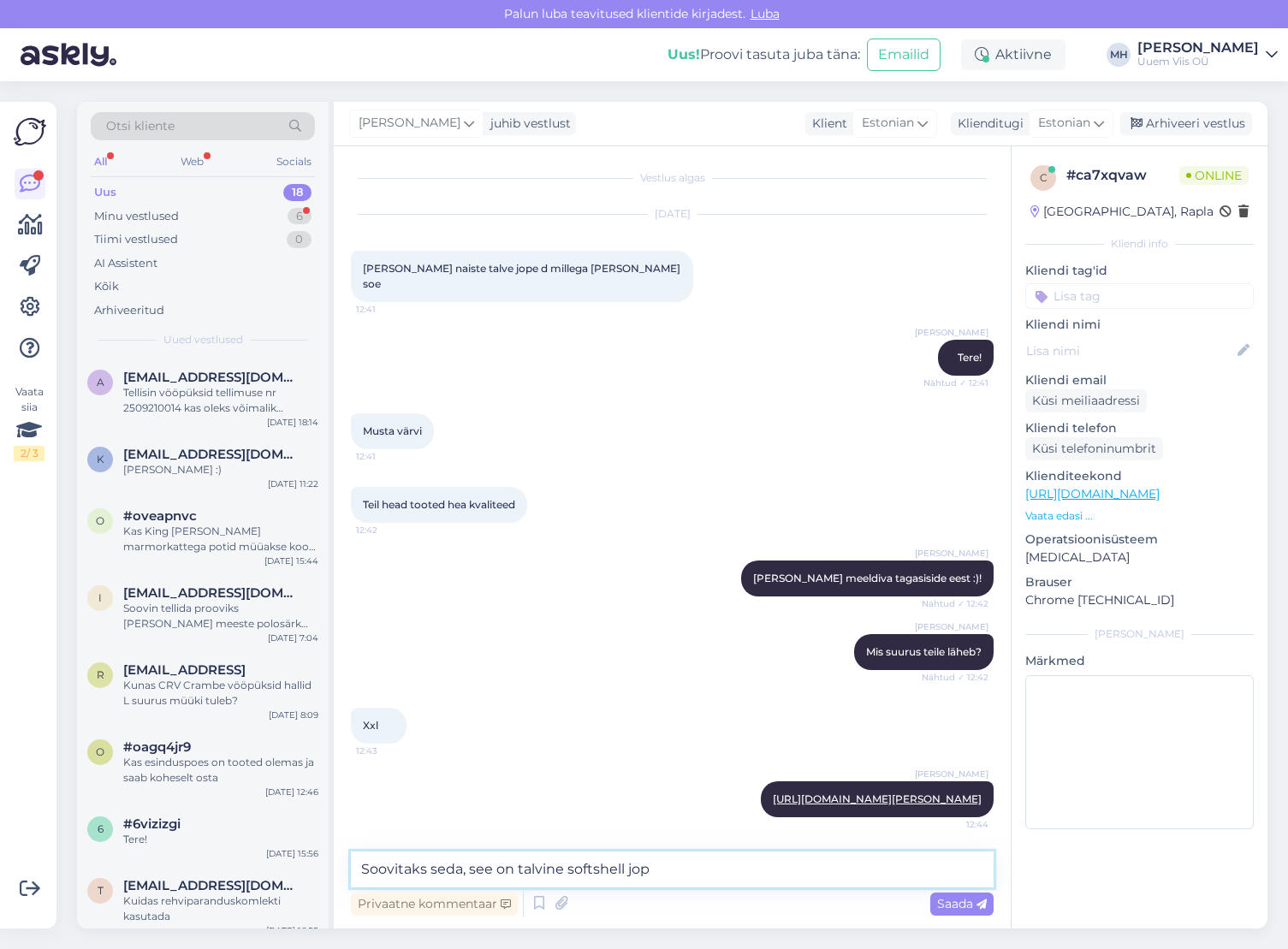
type textarea "Soovitaks seda, see on talvine softshell jope"
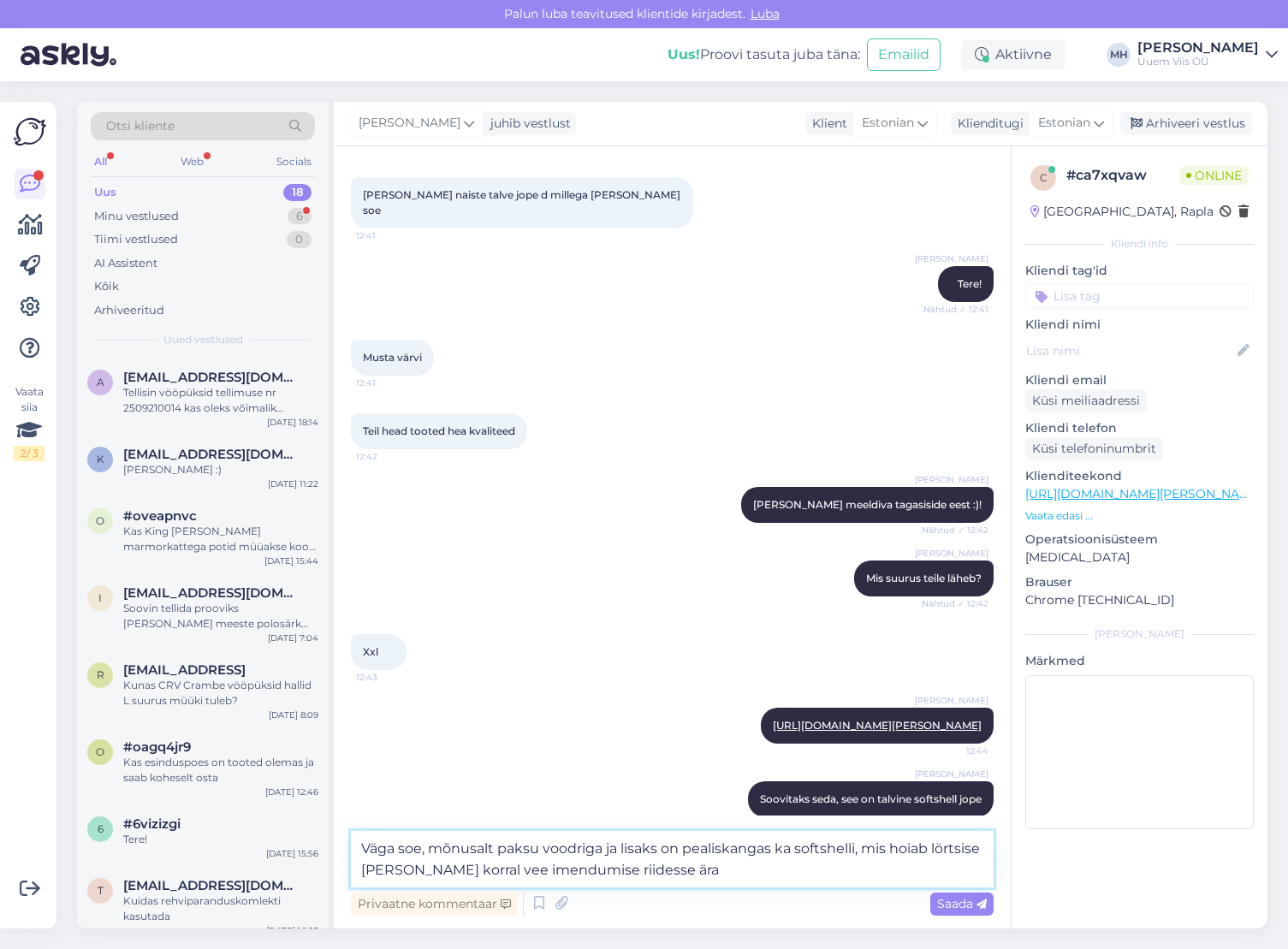
type textarea "Väga soe, mõnusalt paksu voodriga ja lisaks on pealiskangas ka softshelli, mis …"
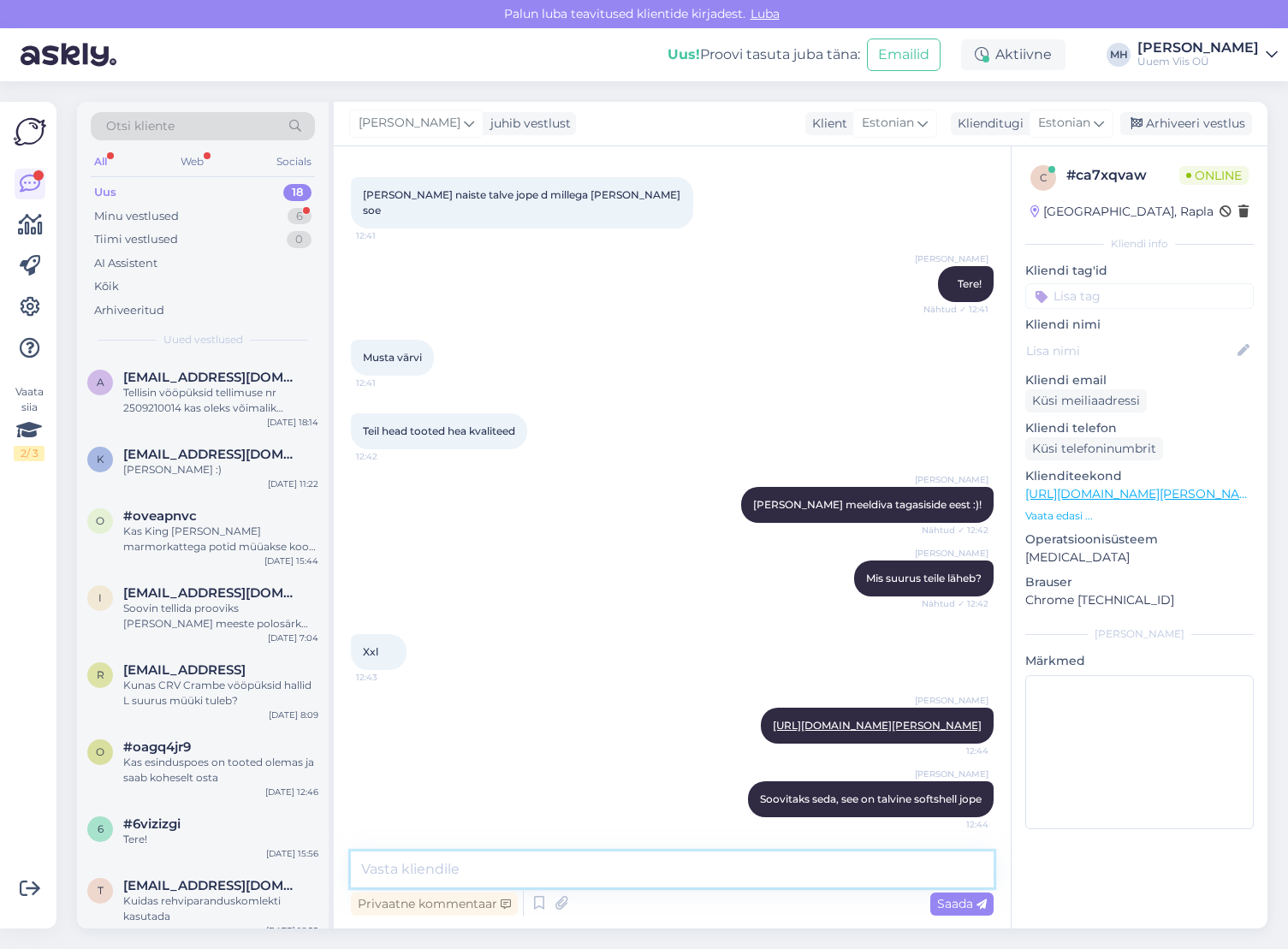
scroll to position [182, 0]
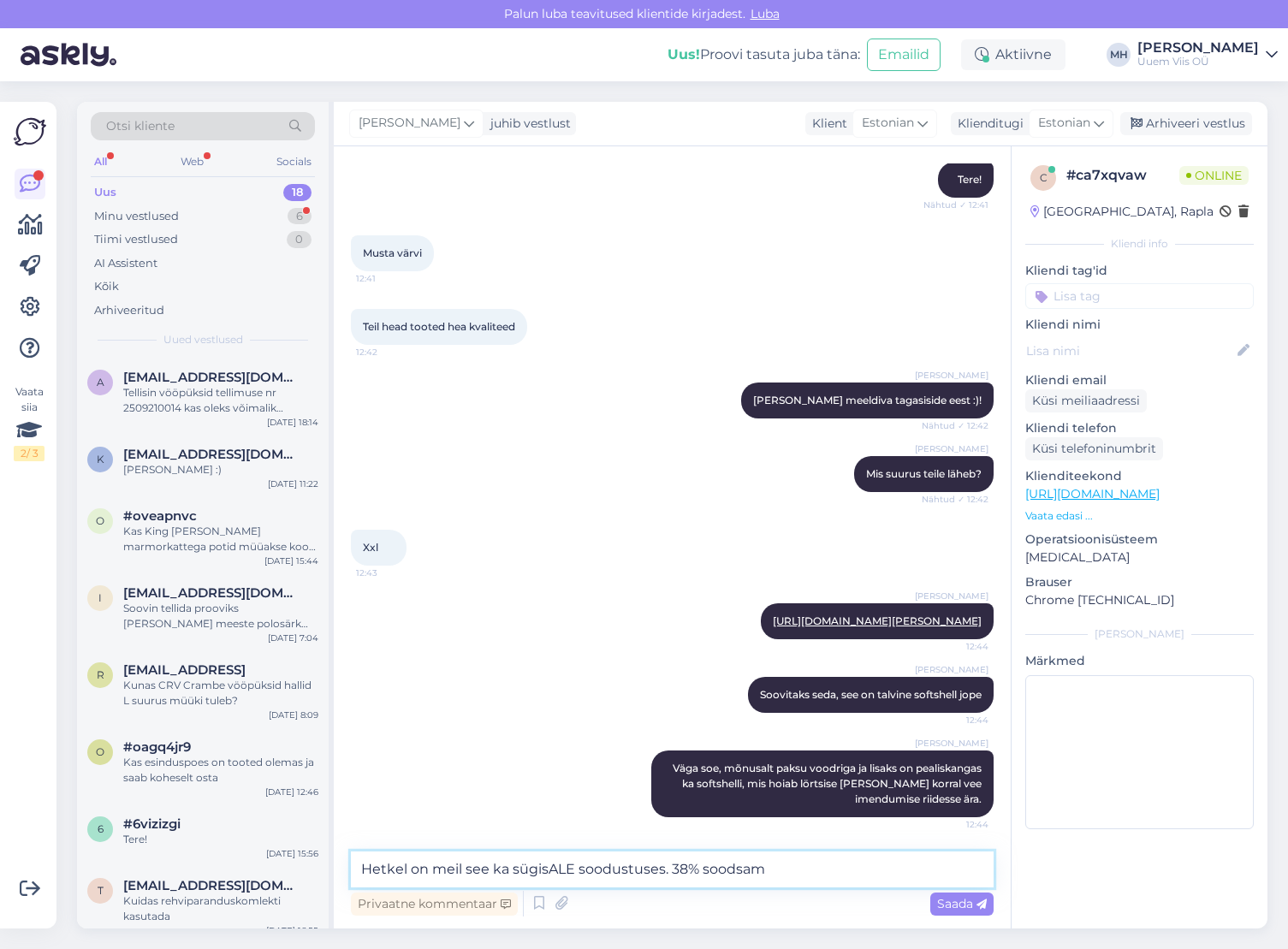
type textarea "Hetkel on meil see ka sügisALE soodustuses. 38% soodsam."
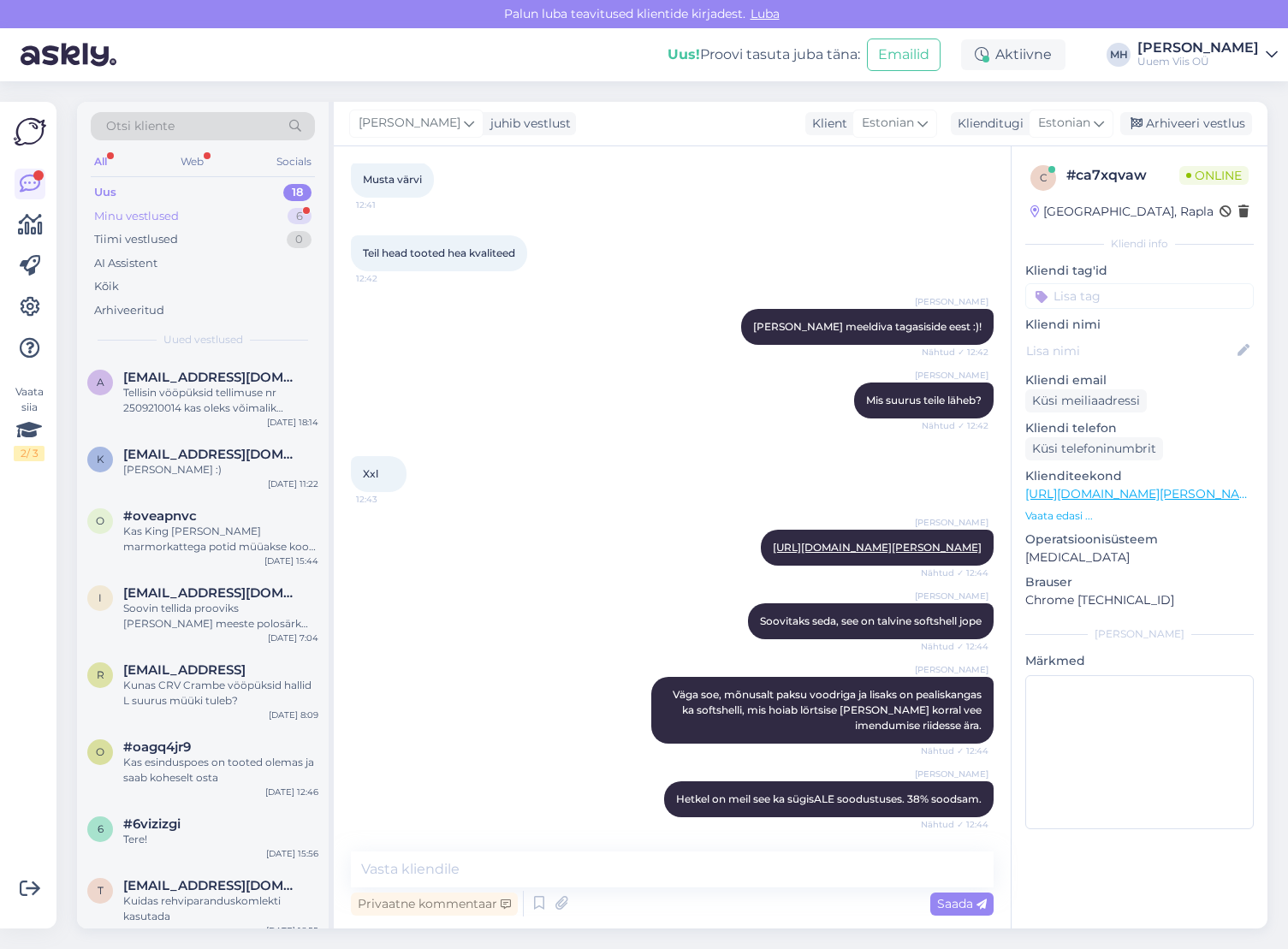
click at [124, 217] on div "Minu vestlused" at bounding box center [136, 217] width 84 height 17
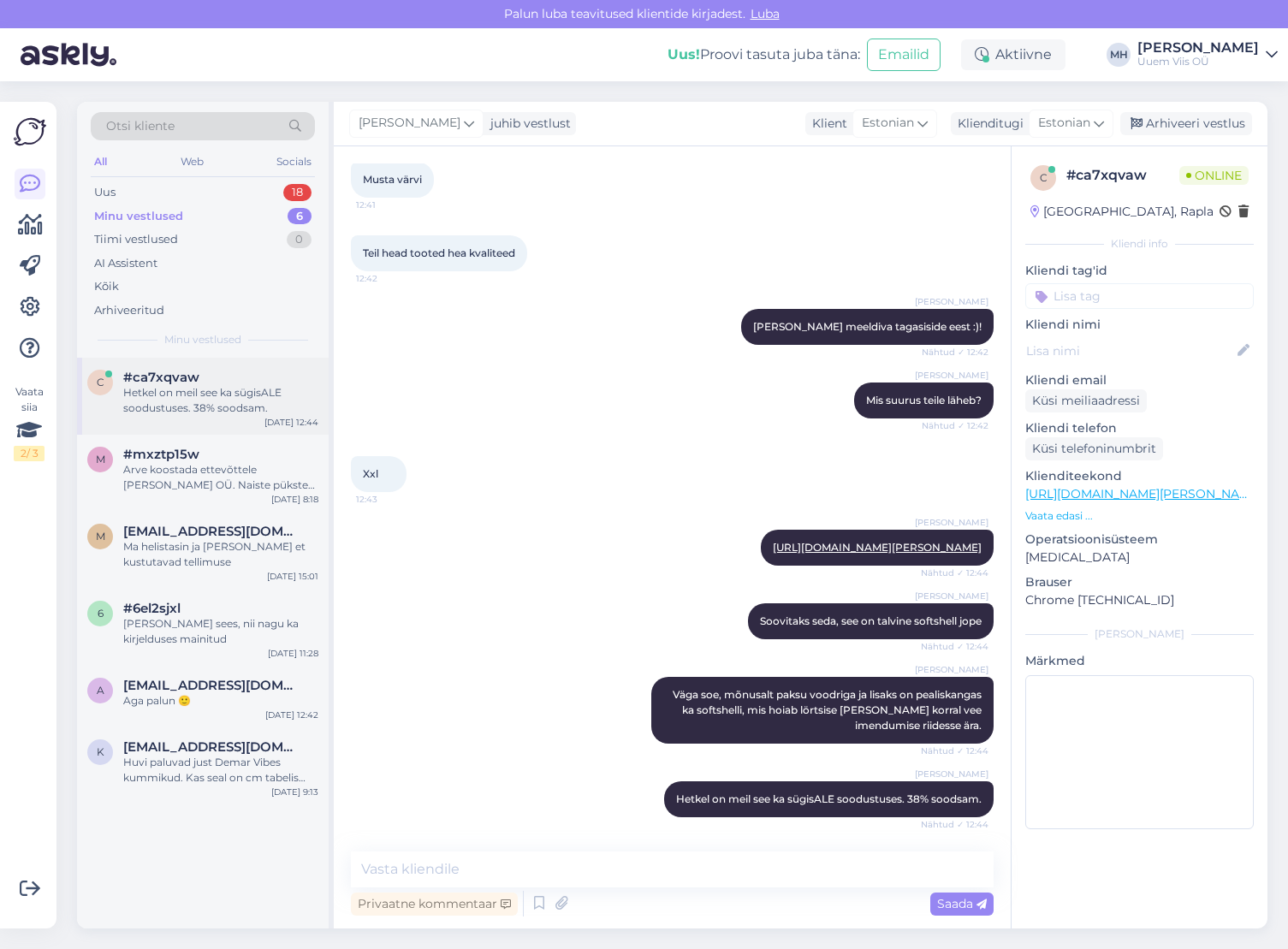
click at [265, 423] on div "c #ca7xqvaw Hetkel on meil see ka sügisALE soodustuses. 38% soodsam. [DATE] 12:…" at bounding box center [202, 395] width 251 height 77
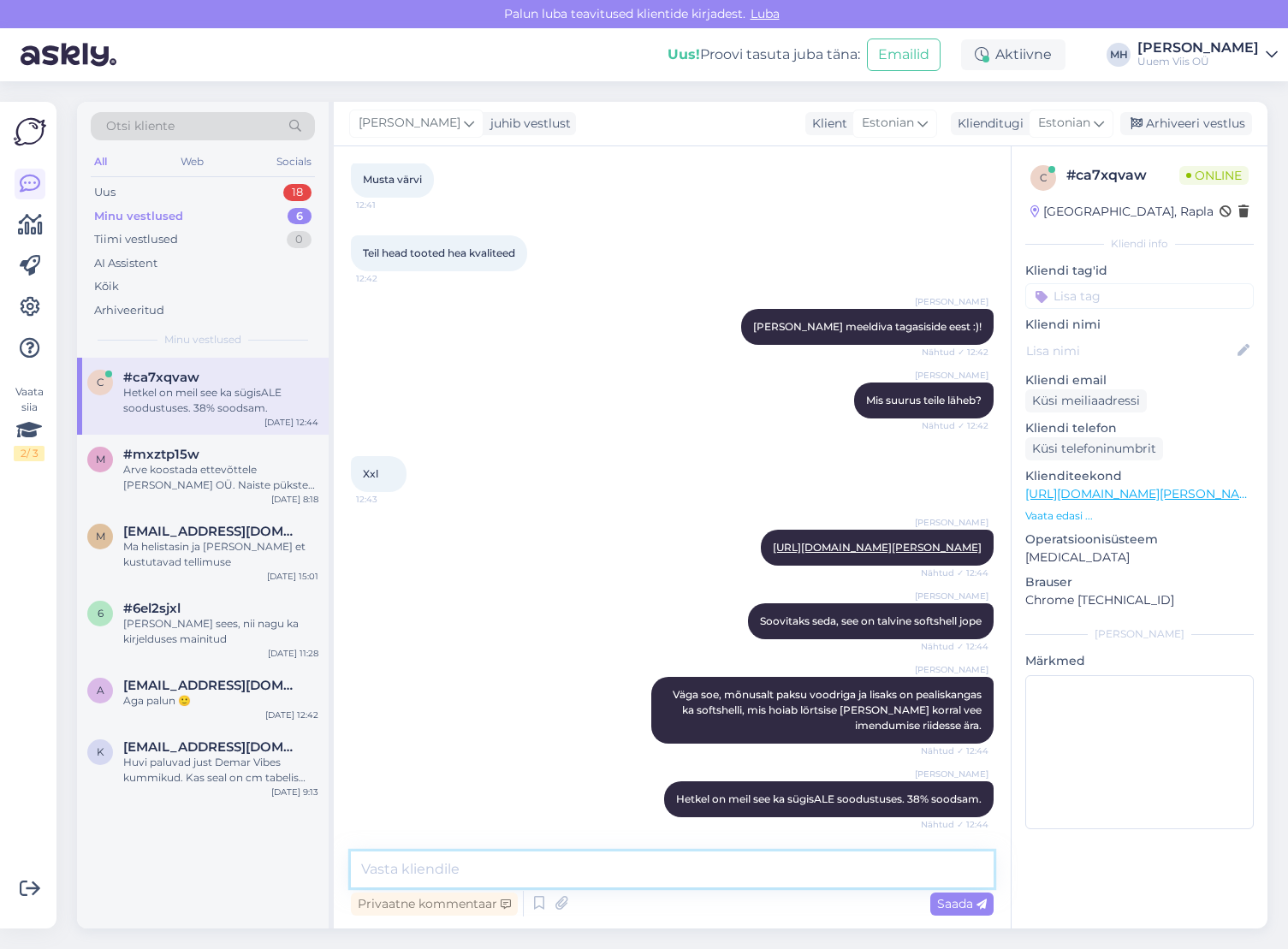
click at [721, 885] on textarea at bounding box center [672, 870] width 642 height 36
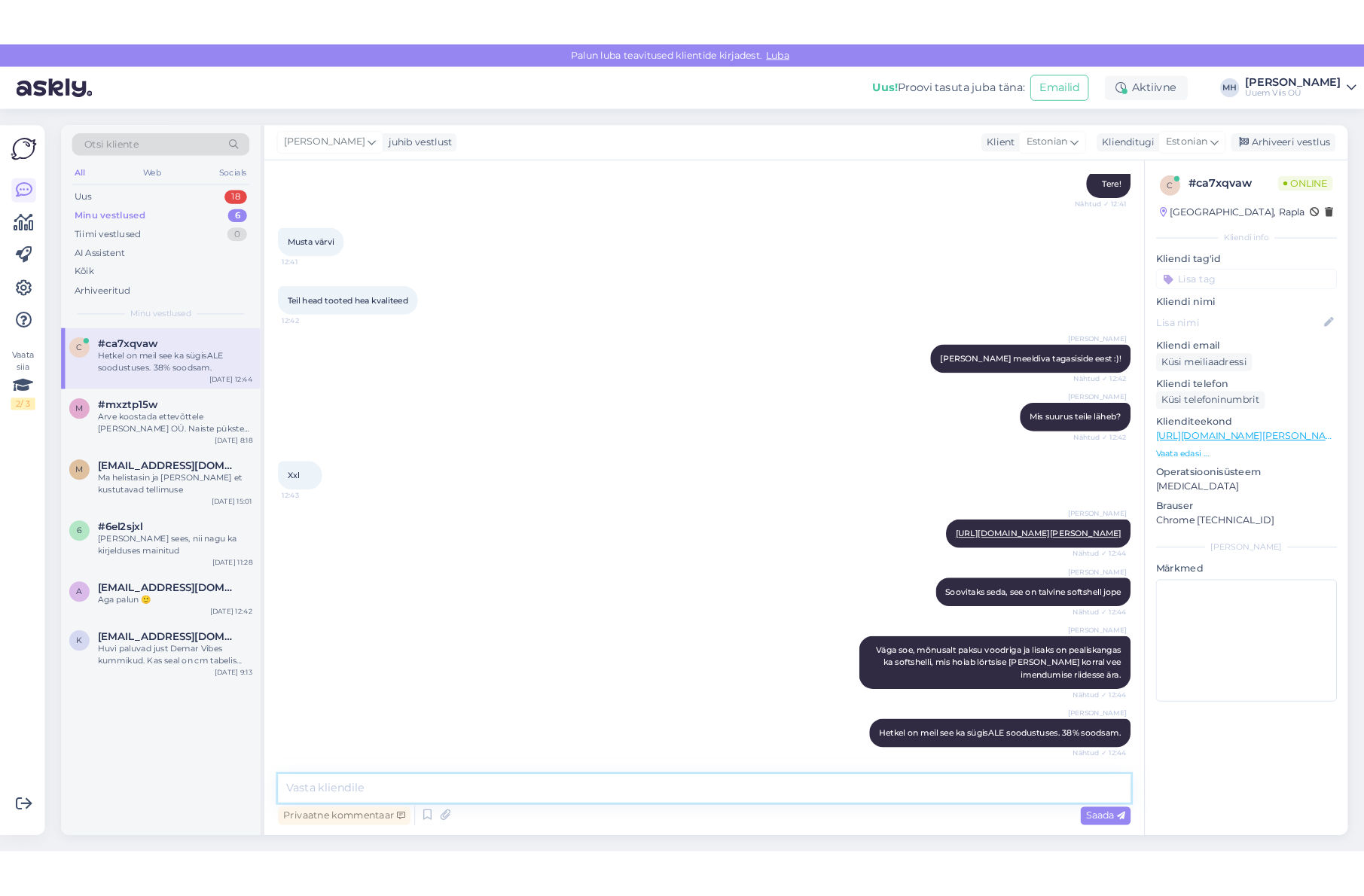
scroll to position [164, 0]
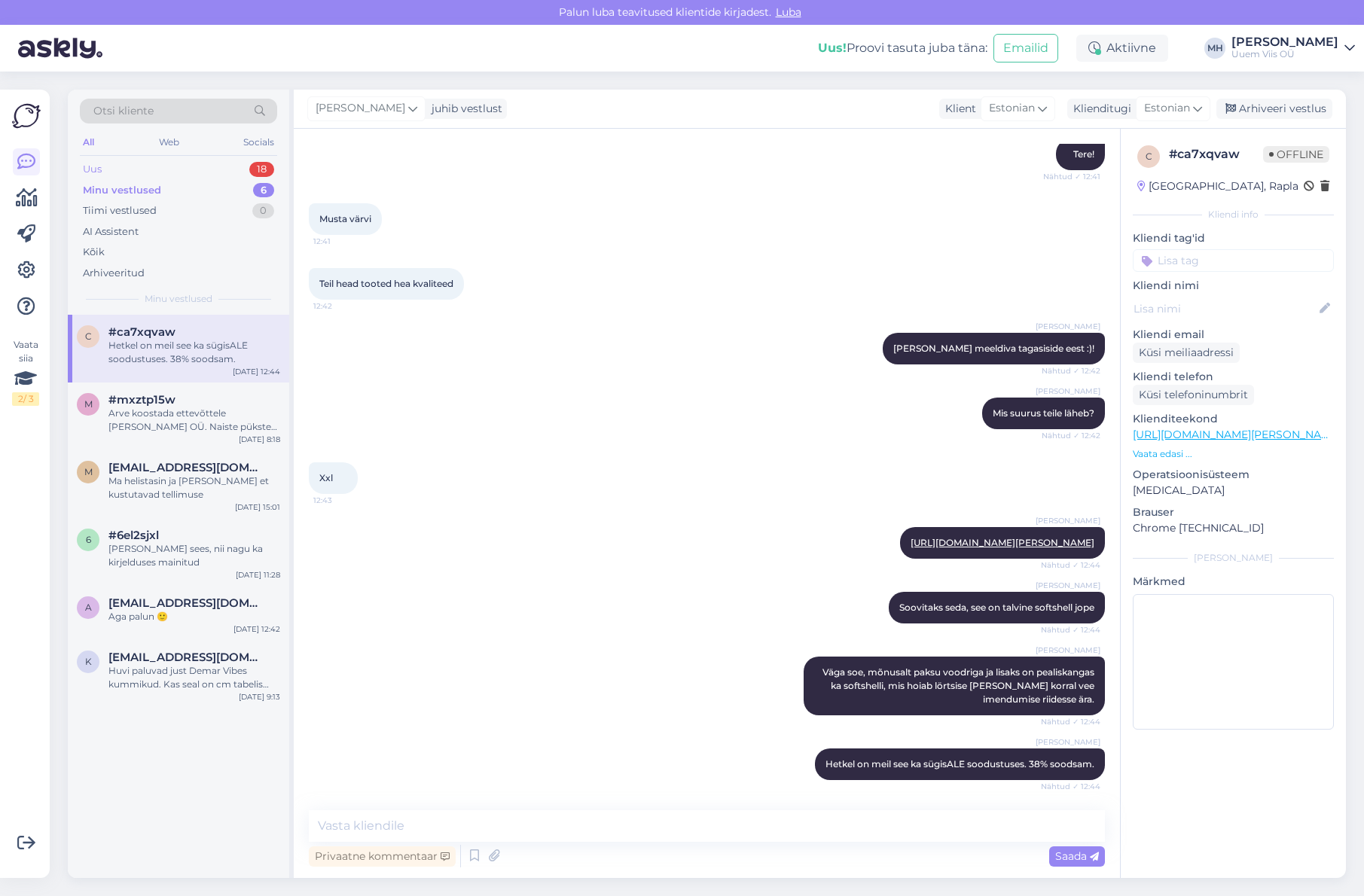
click at [160, 171] on div "Uus 18" at bounding box center [178, 170] width 197 height 21
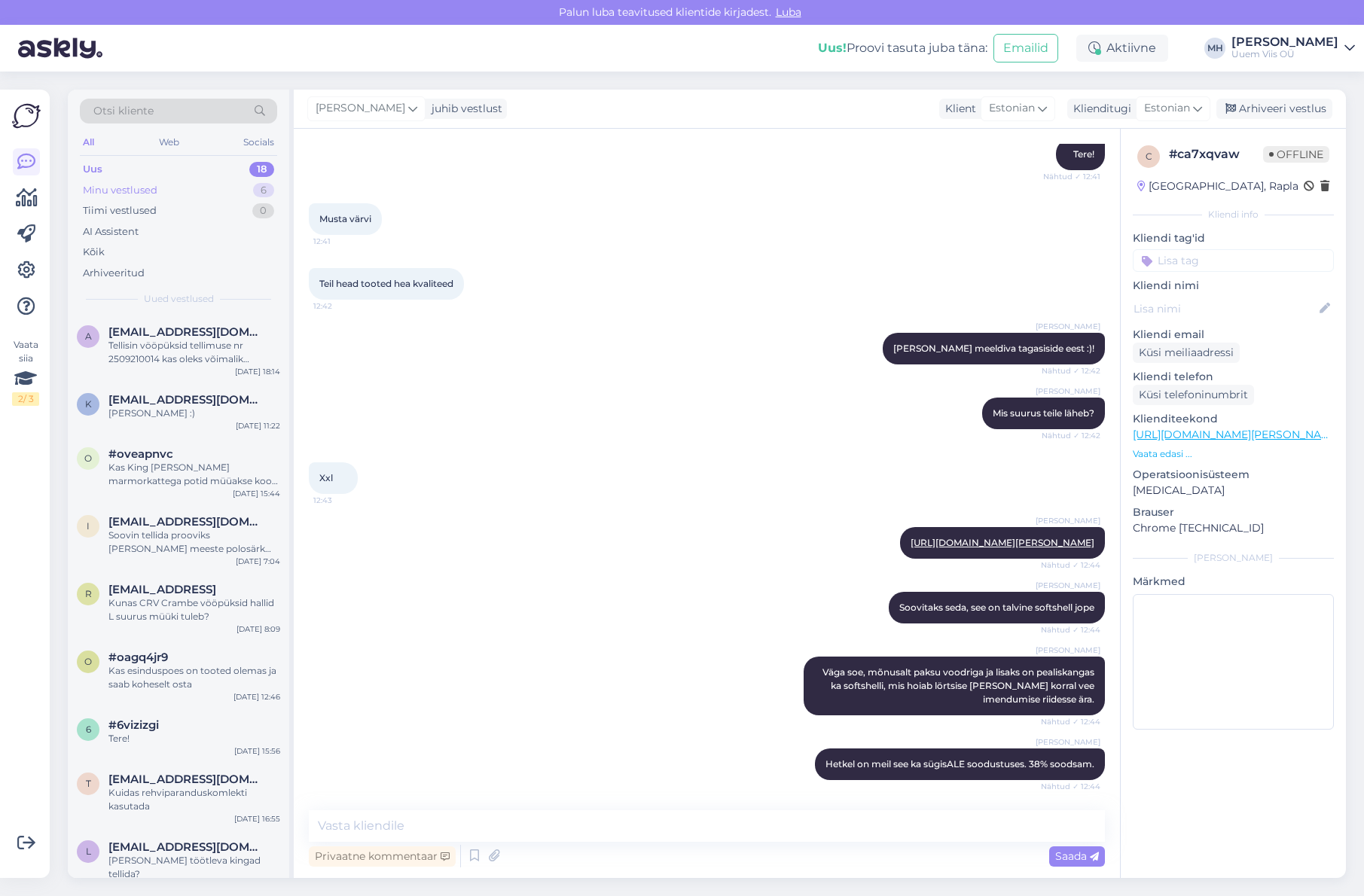
click at [143, 186] on div "Minu vestlused" at bounding box center [120, 191] width 74 height 15
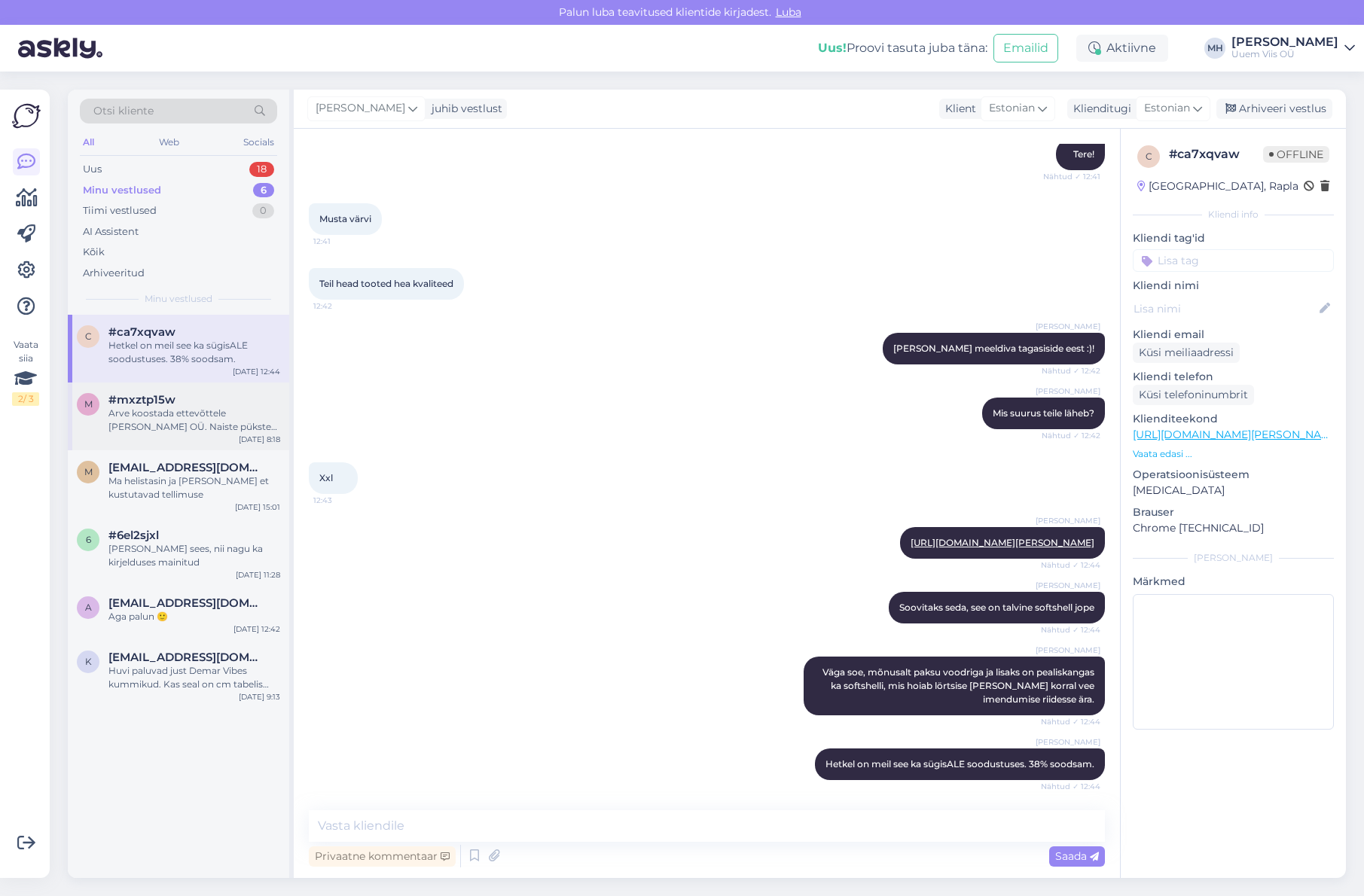
click at [195, 434] on div "m #mxztp15w Arve koostada ettevõttele [PERSON_NAME] OÜ. Naiste pükste suuruseid…" at bounding box center [178, 416] width 221 height 67
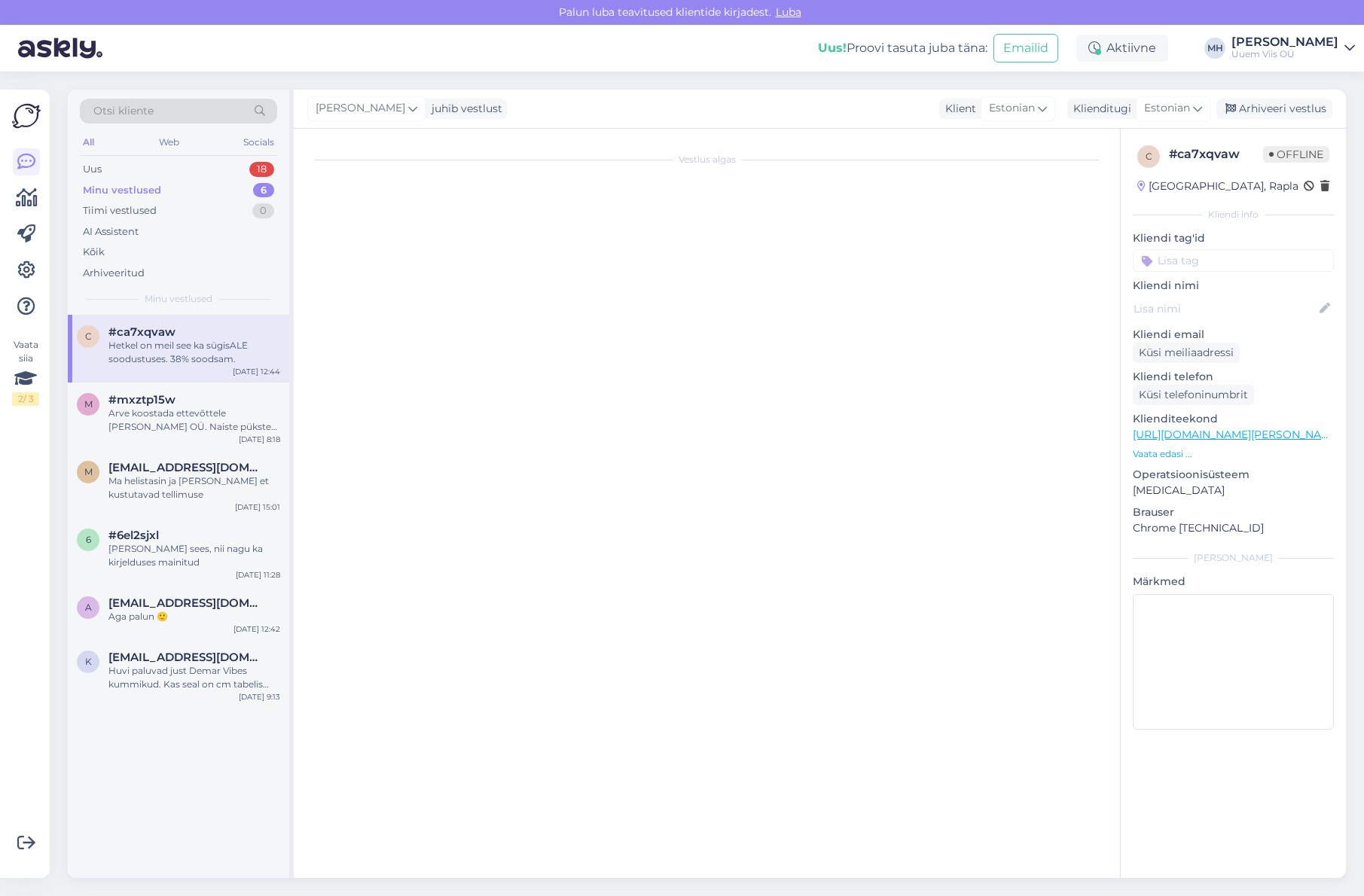
scroll to position [4046, 0]
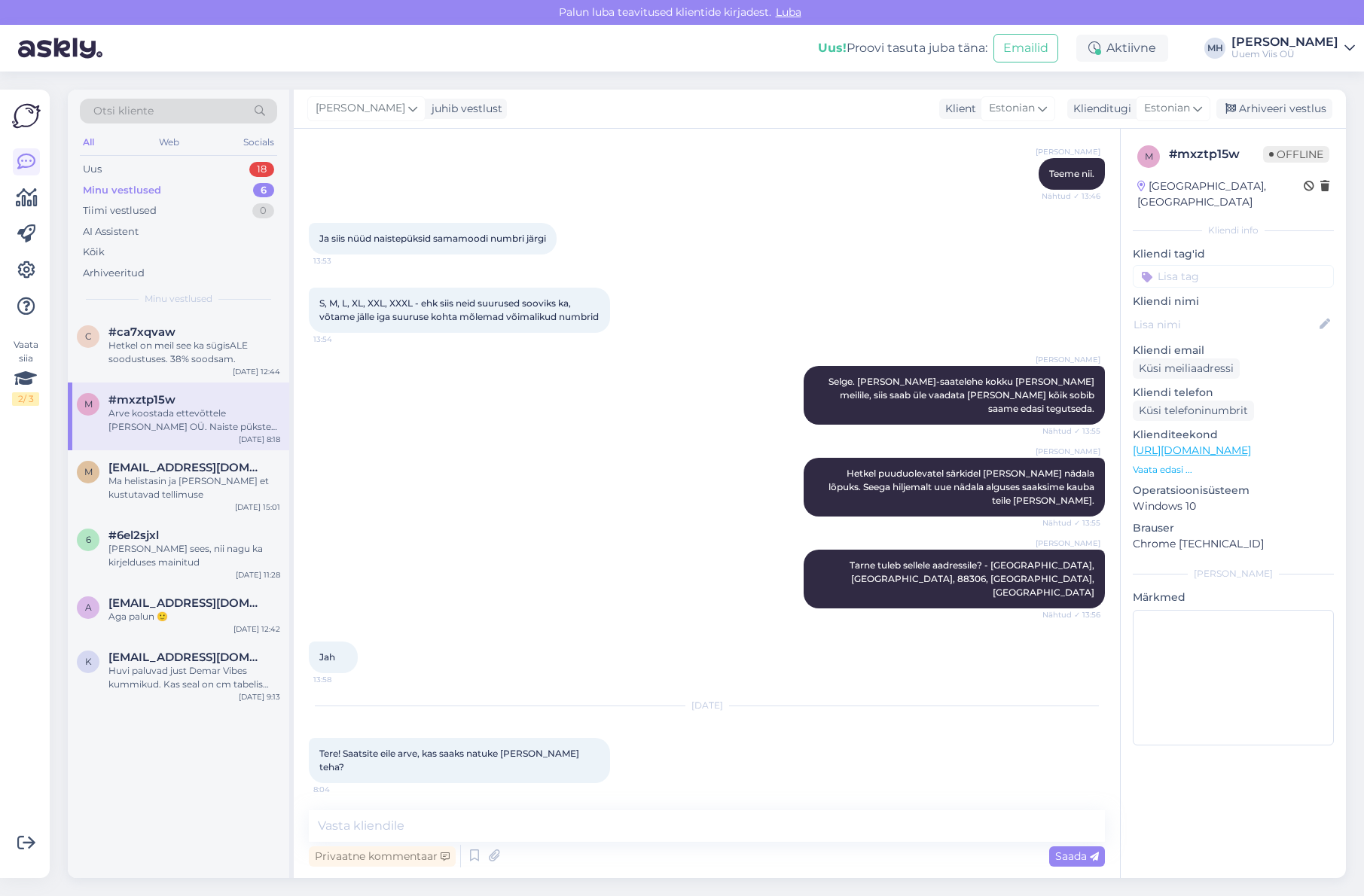
click at [1174, 463] on p "Vaata edasi ..." at bounding box center [1233, 470] width 201 height 14
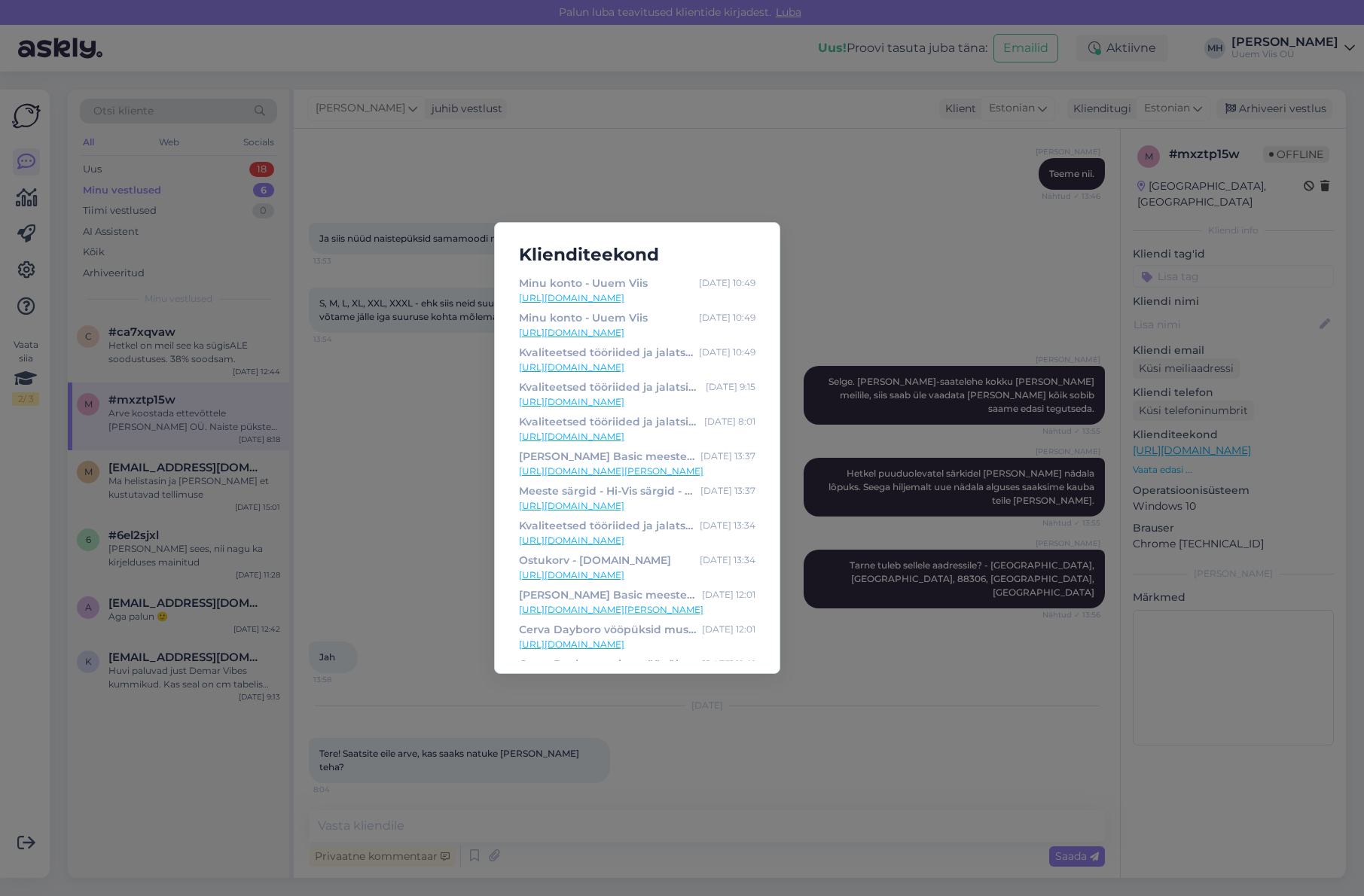
scroll to position [75, 0]
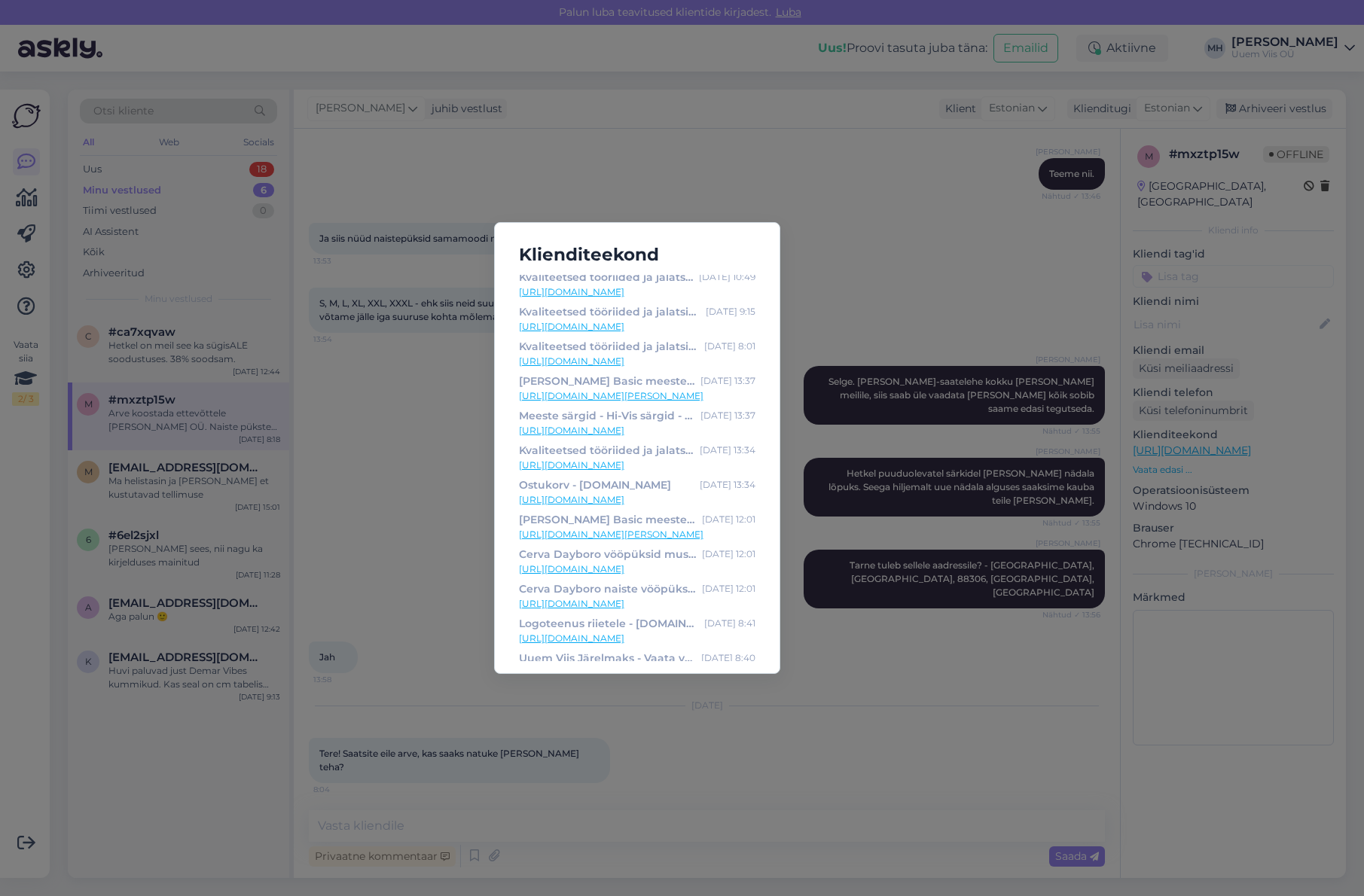
click at [941, 281] on div "Klienditeekond Minu konto - Uuem Viis [DATE] 10:49 [URL][DOMAIN_NAME] Minu kont…" at bounding box center [682, 448] width 1364 height 896
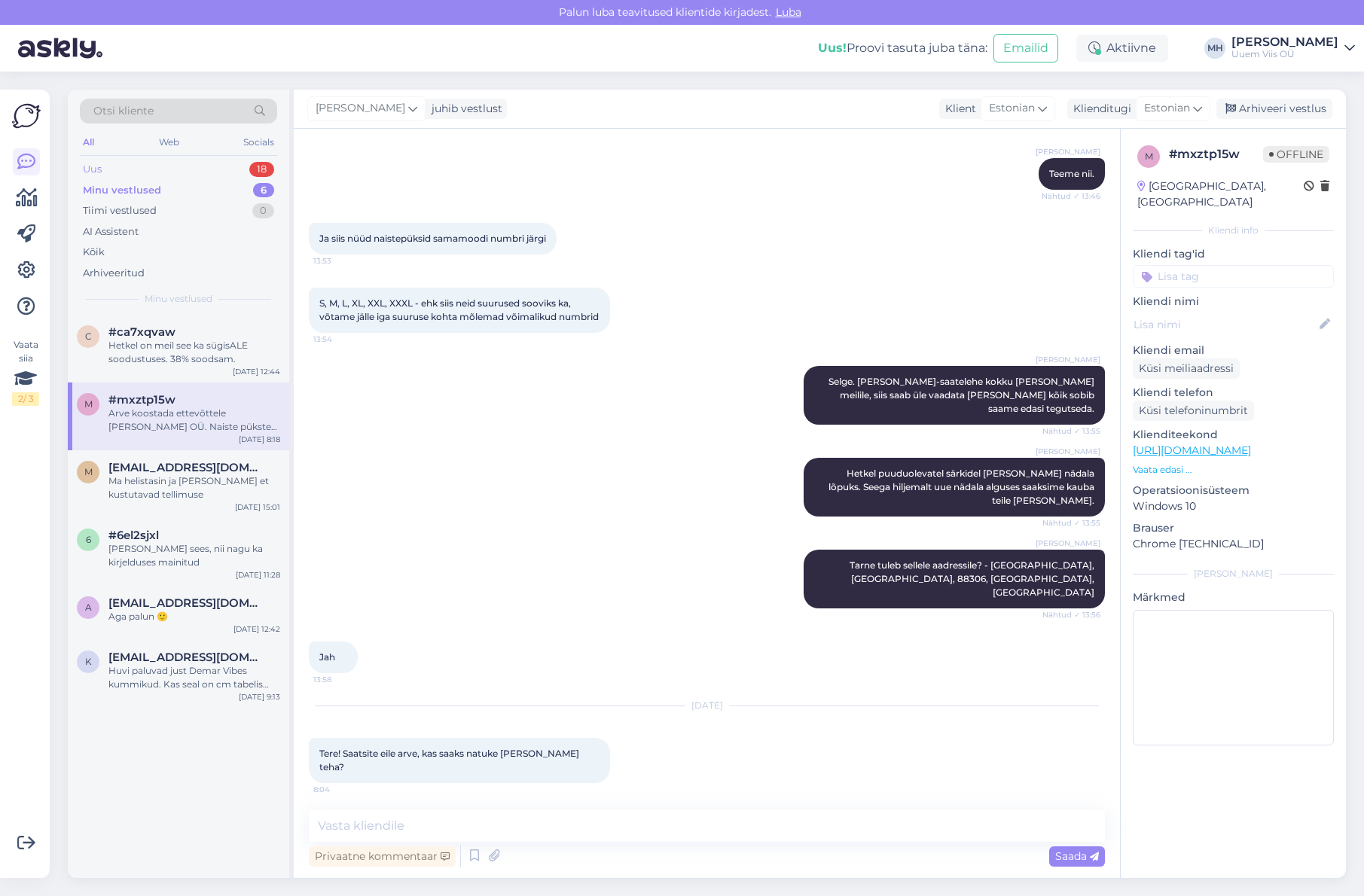
click at [136, 163] on div "Uus 18" at bounding box center [178, 170] width 197 height 21
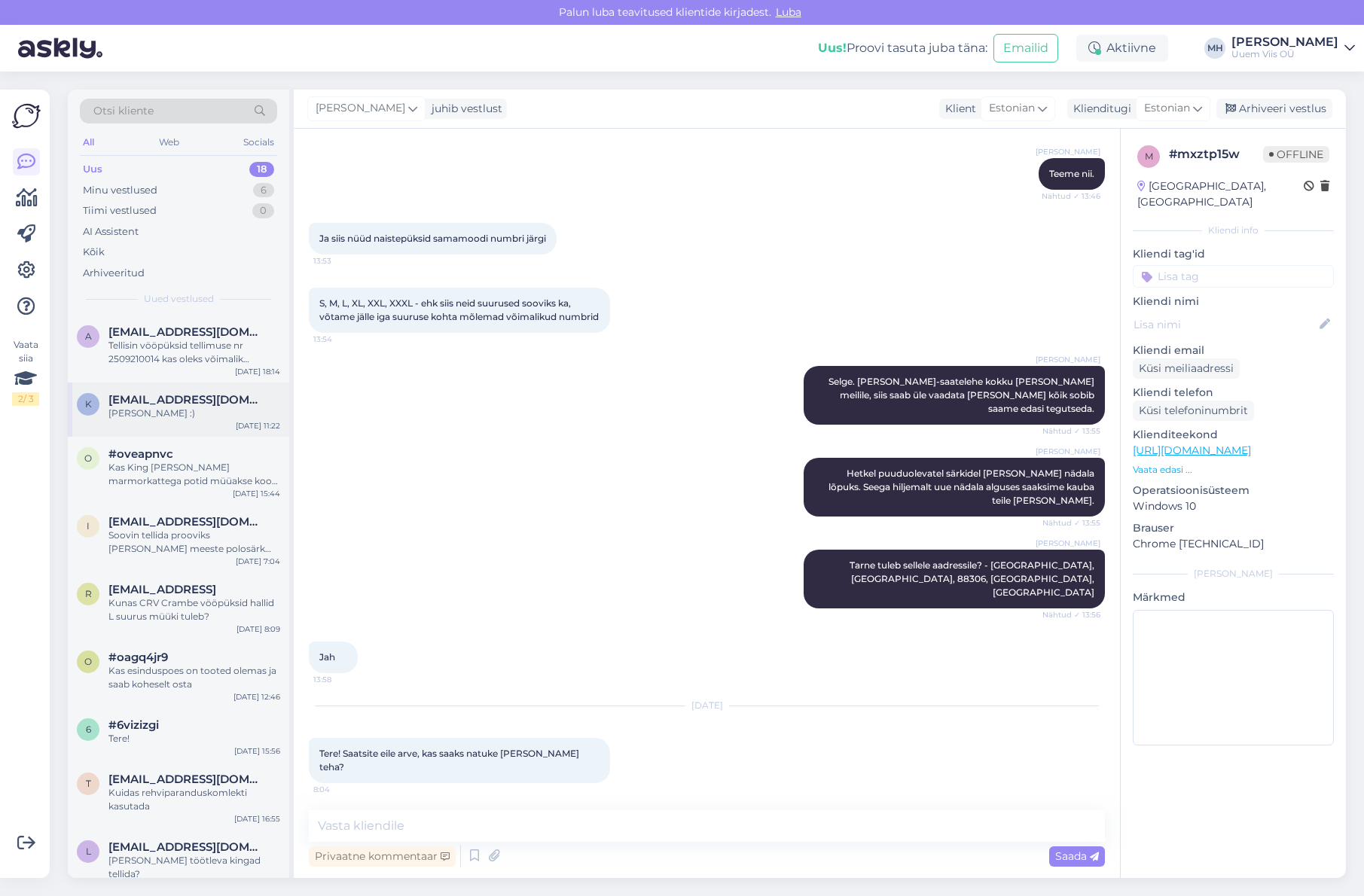
click at [199, 429] on div "k [EMAIL_ADDRESS][DOMAIN_NAME] [PERSON_NAME] :) [DATE] 11:22" at bounding box center [178, 410] width 221 height 55
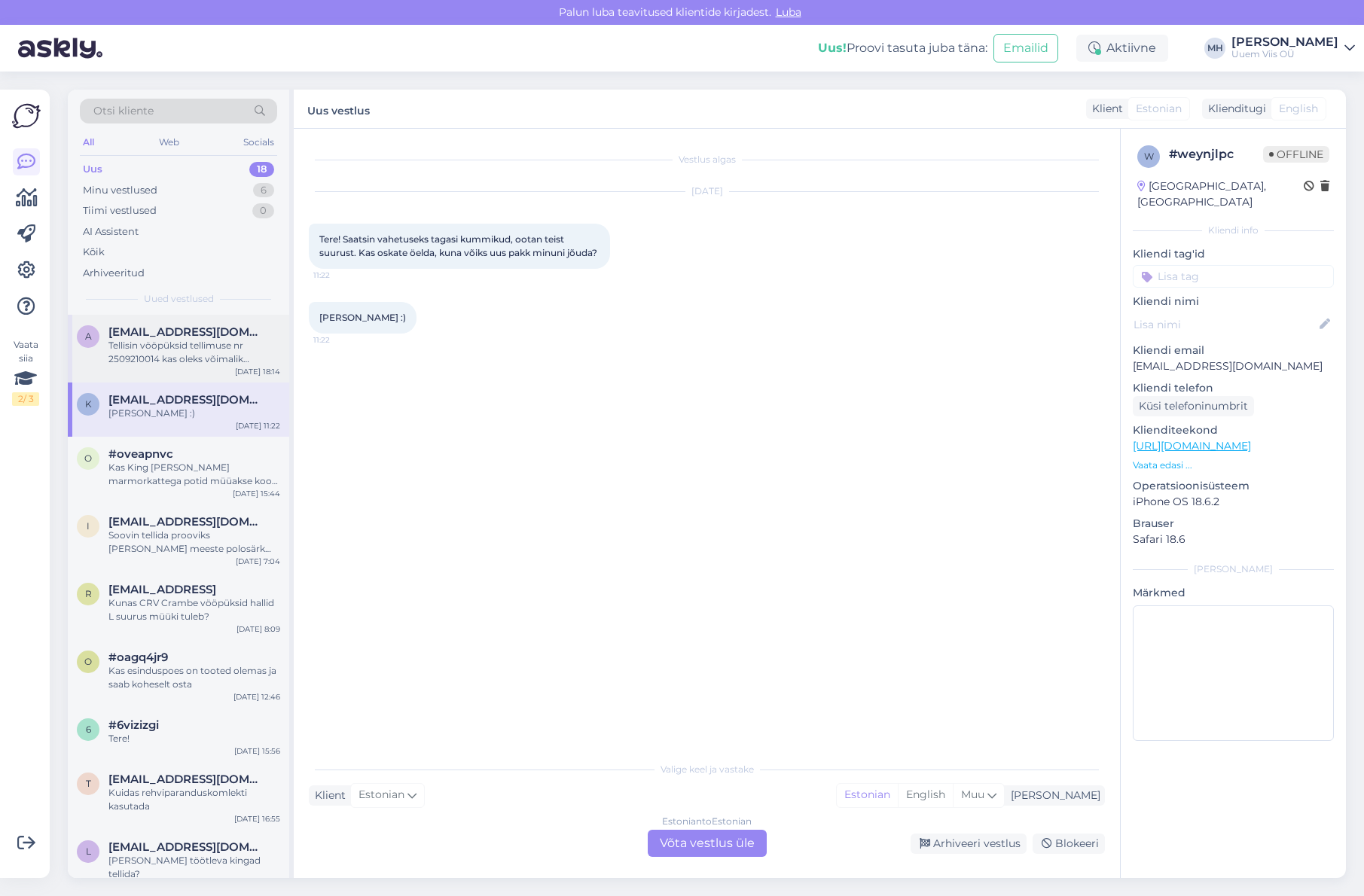
click at [200, 357] on div "Tellisin vööpüksid tellimuse nr 2509210014 kas oleks võimalik suuruselt 48 muut…" at bounding box center [194, 352] width 172 height 27
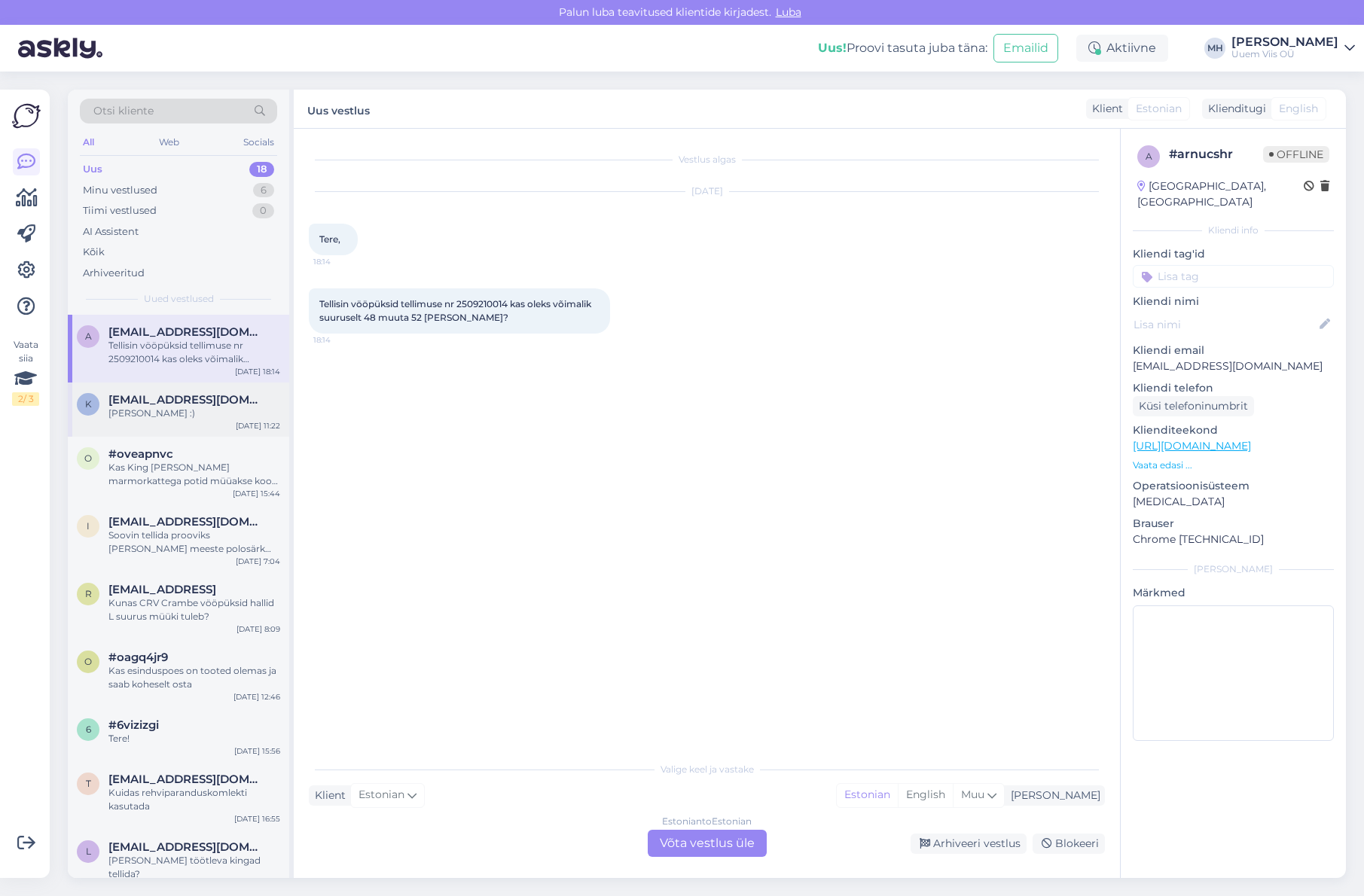
click at [205, 405] on span "[EMAIL_ADDRESS][DOMAIN_NAME]" at bounding box center [186, 400] width 157 height 14
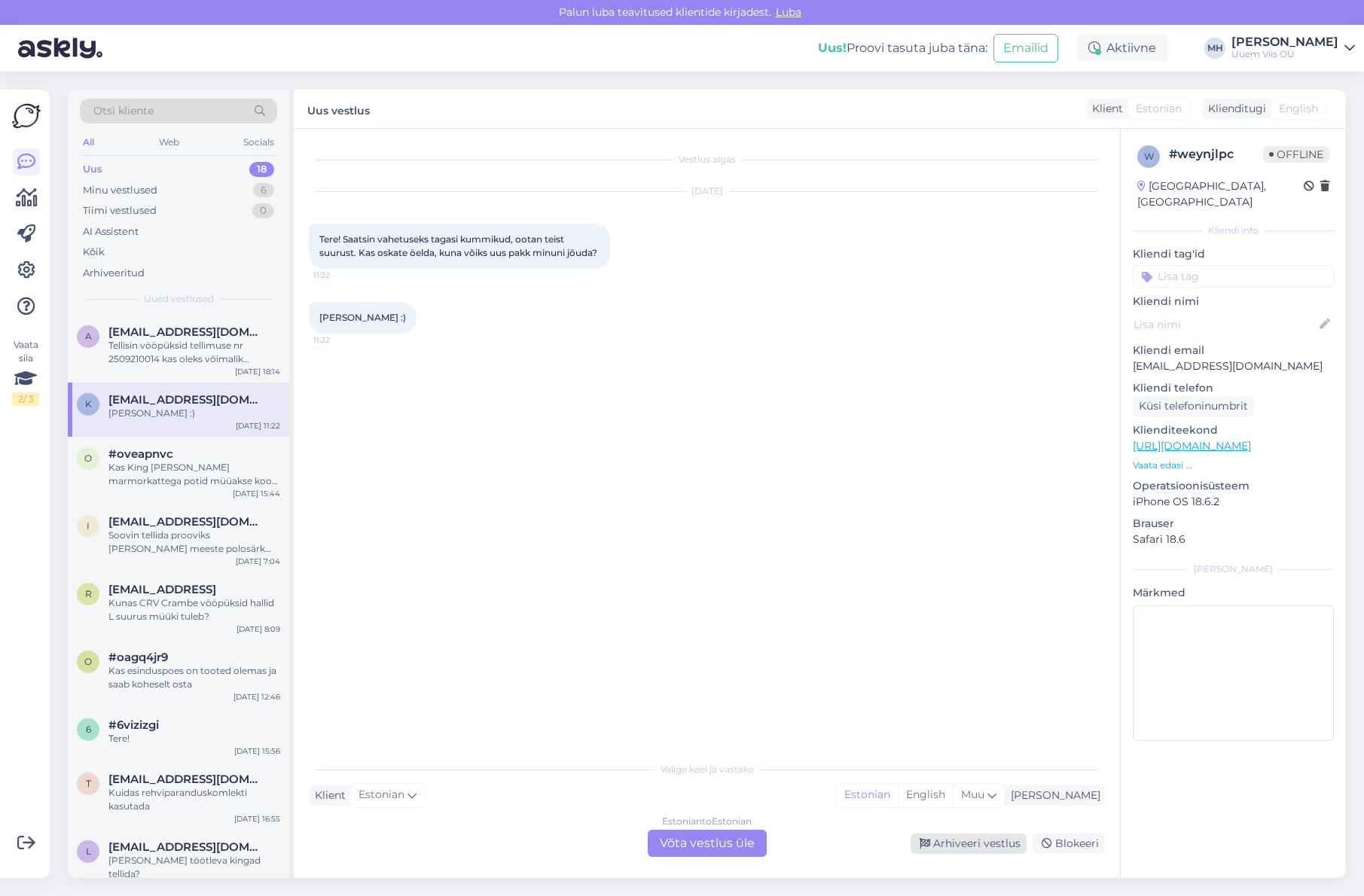
click at [996, 844] on div "Arhiveeri vestlus" at bounding box center [968, 843] width 116 height 20
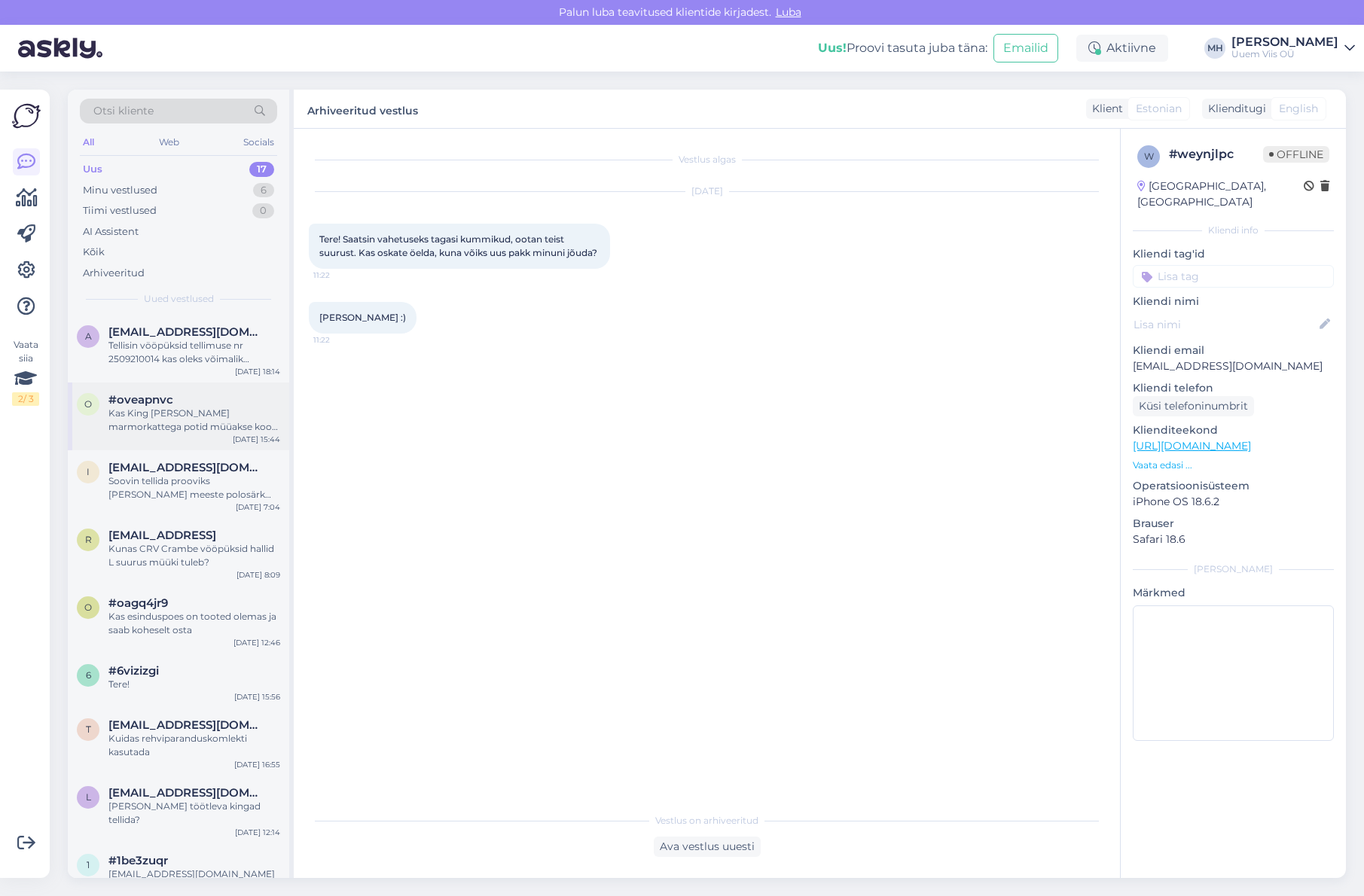
click at [213, 436] on div "o #oveapnvc Kas King [PERSON_NAME] marmorkattega potid müüakse koos kaanega? [D…" at bounding box center [178, 416] width 221 height 67
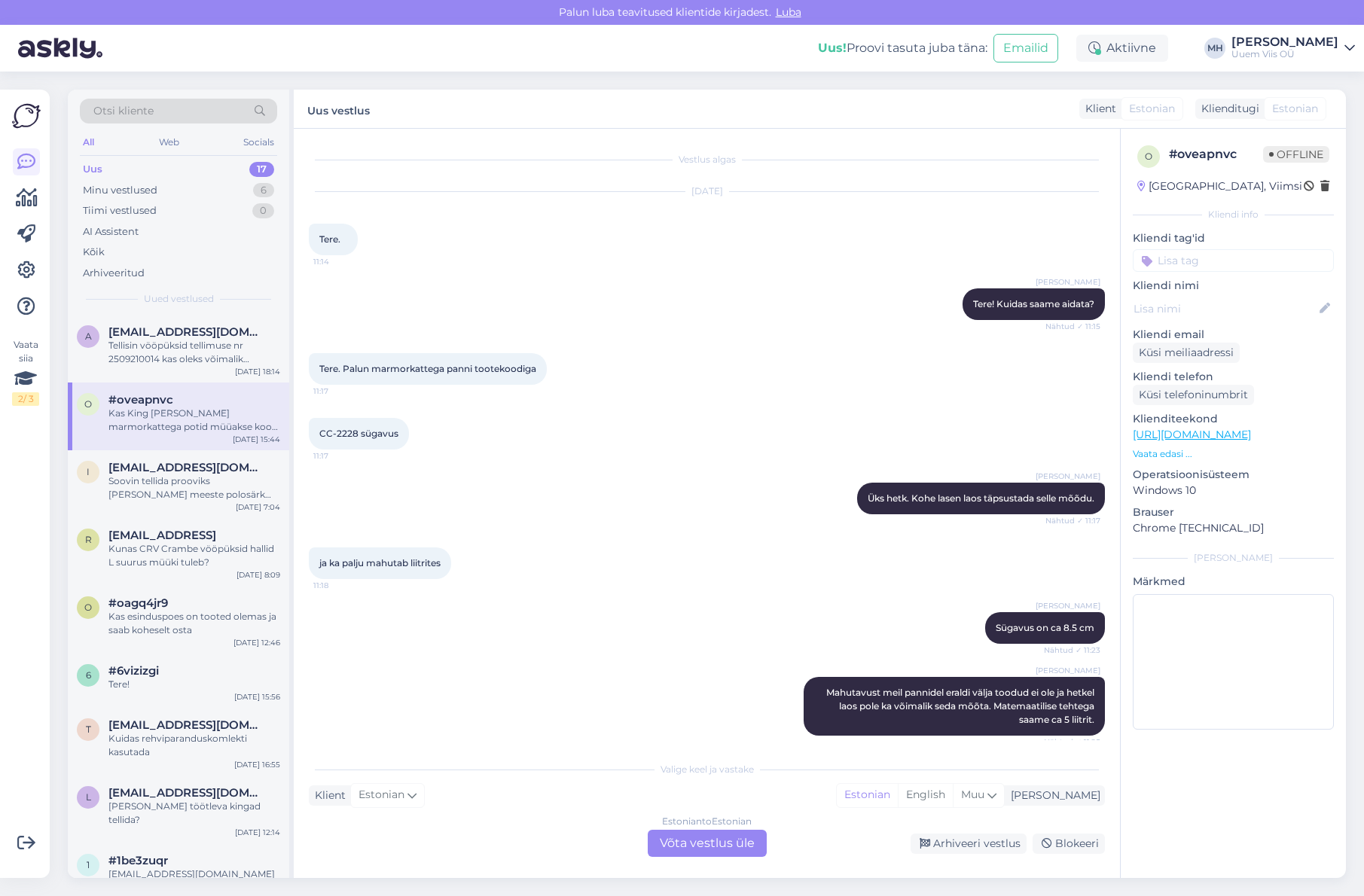
scroll to position [4777, 0]
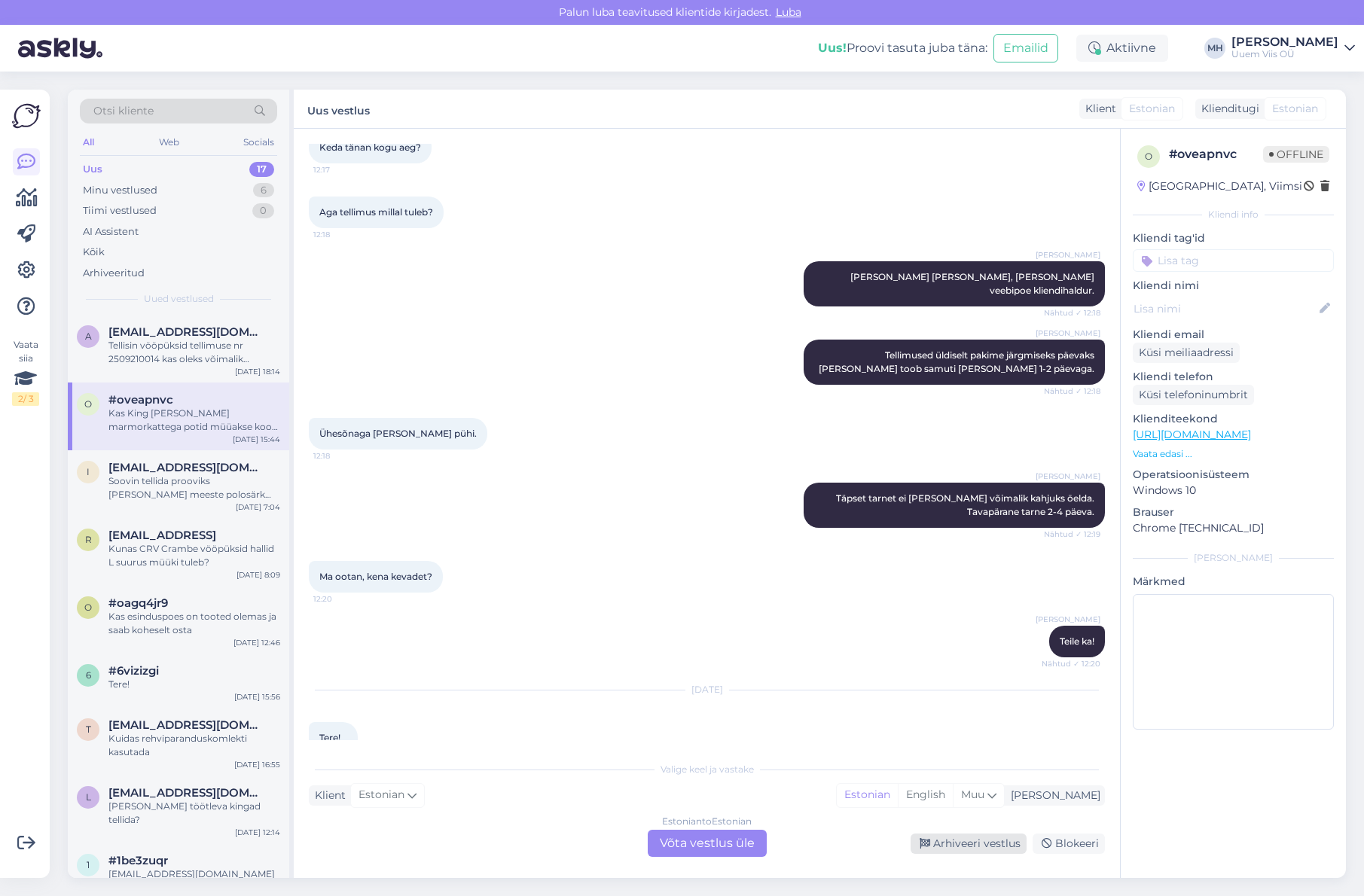
click at [975, 845] on div "Arhiveeri vestlus" at bounding box center [968, 843] width 116 height 20
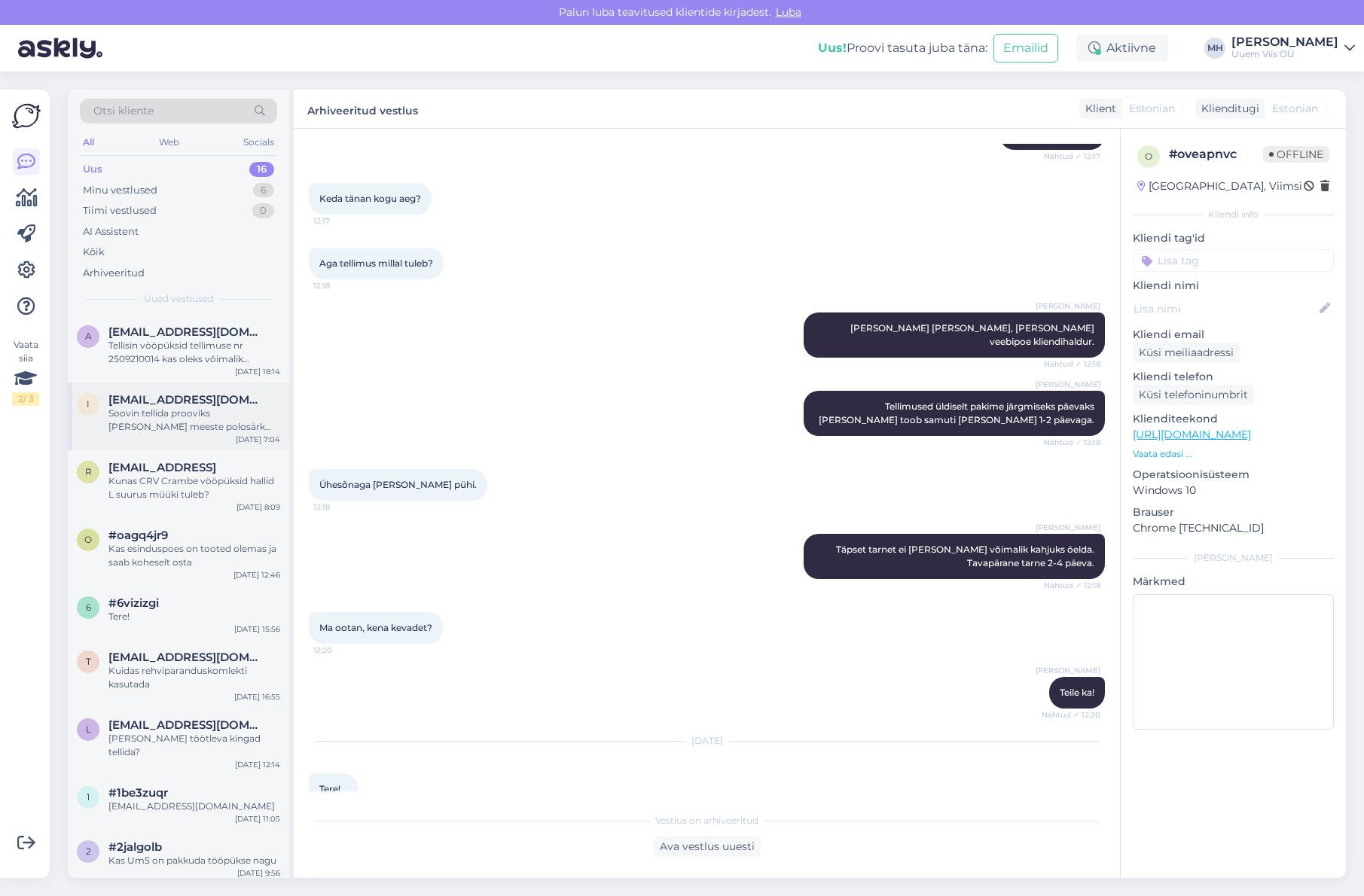
click at [206, 445] on div "i [EMAIL_ADDRESS][DOMAIN_NAME] Soovin tellida prooviks [PERSON_NAME] meeste pol…" at bounding box center [178, 416] width 221 height 67
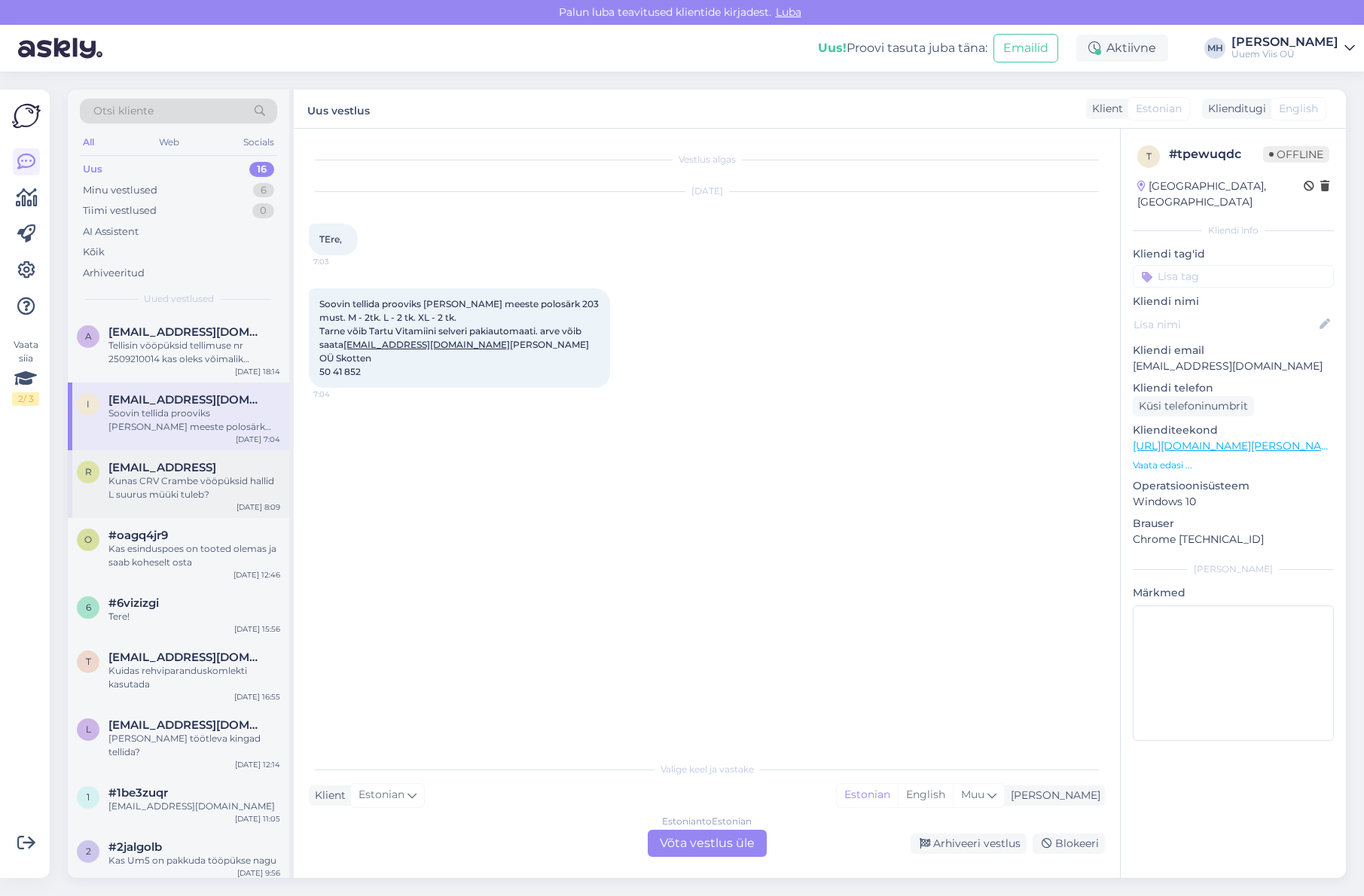
click at [192, 483] on div "Kunas CRV Crambe vööpüksid hallid L suurus müüki tuleb?" at bounding box center [194, 488] width 172 height 27
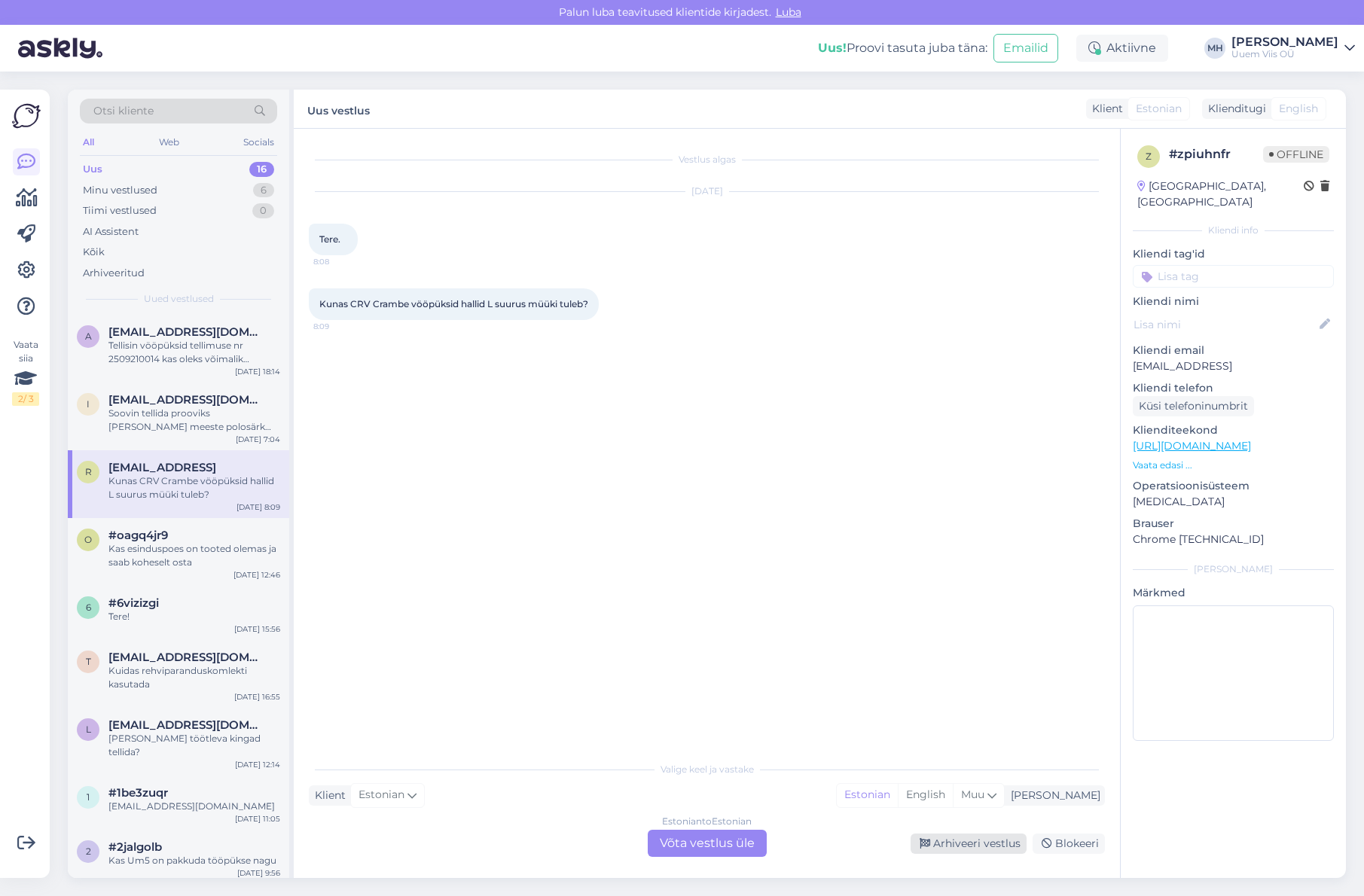
click at [971, 847] on div "Arhiveeri vestlus" at bounding box center [968, 843] width 116 height 20
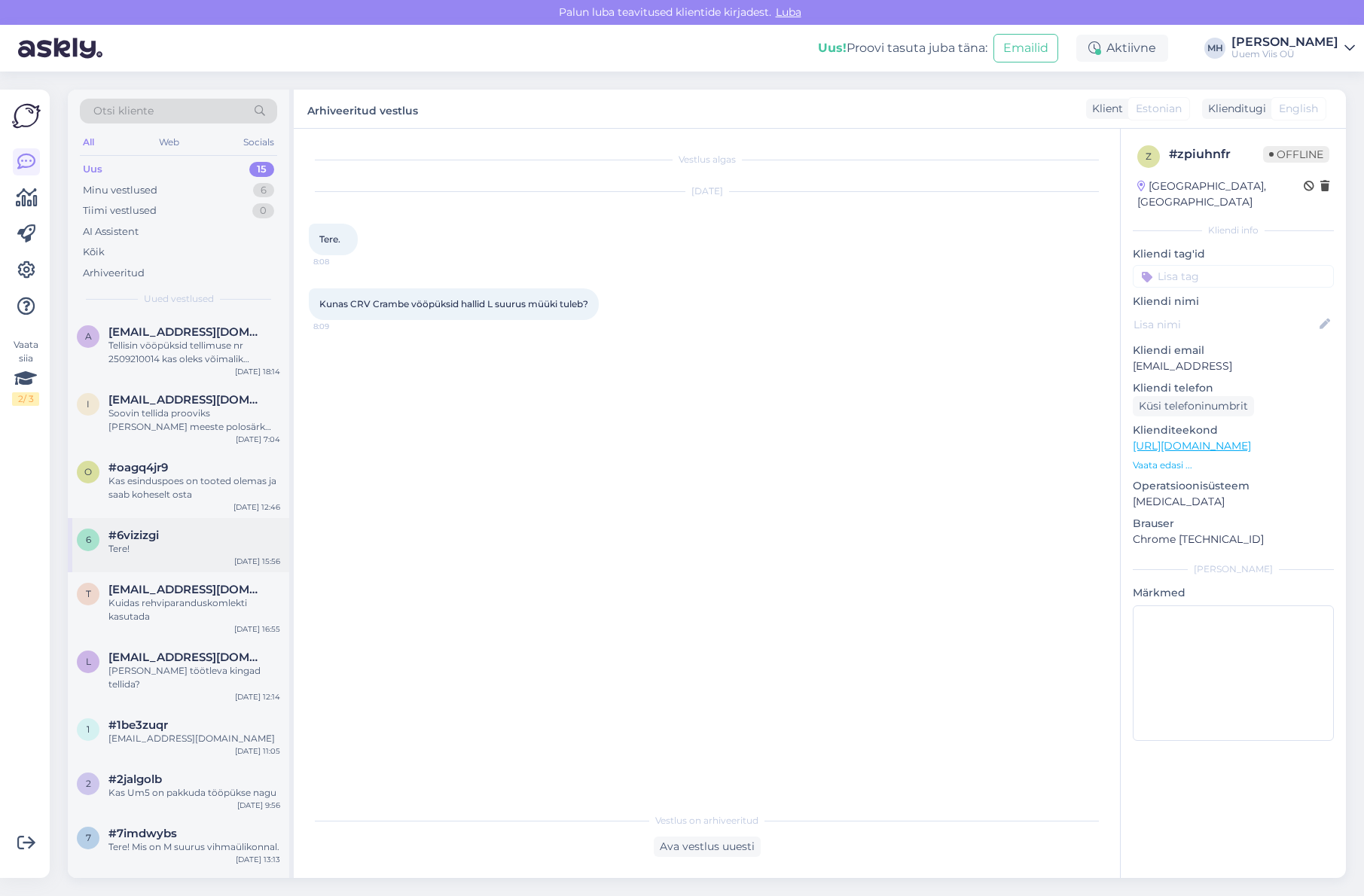
click at [221, 542] on div "Tere!" at bounding box center [194, 549] width 172 height 14
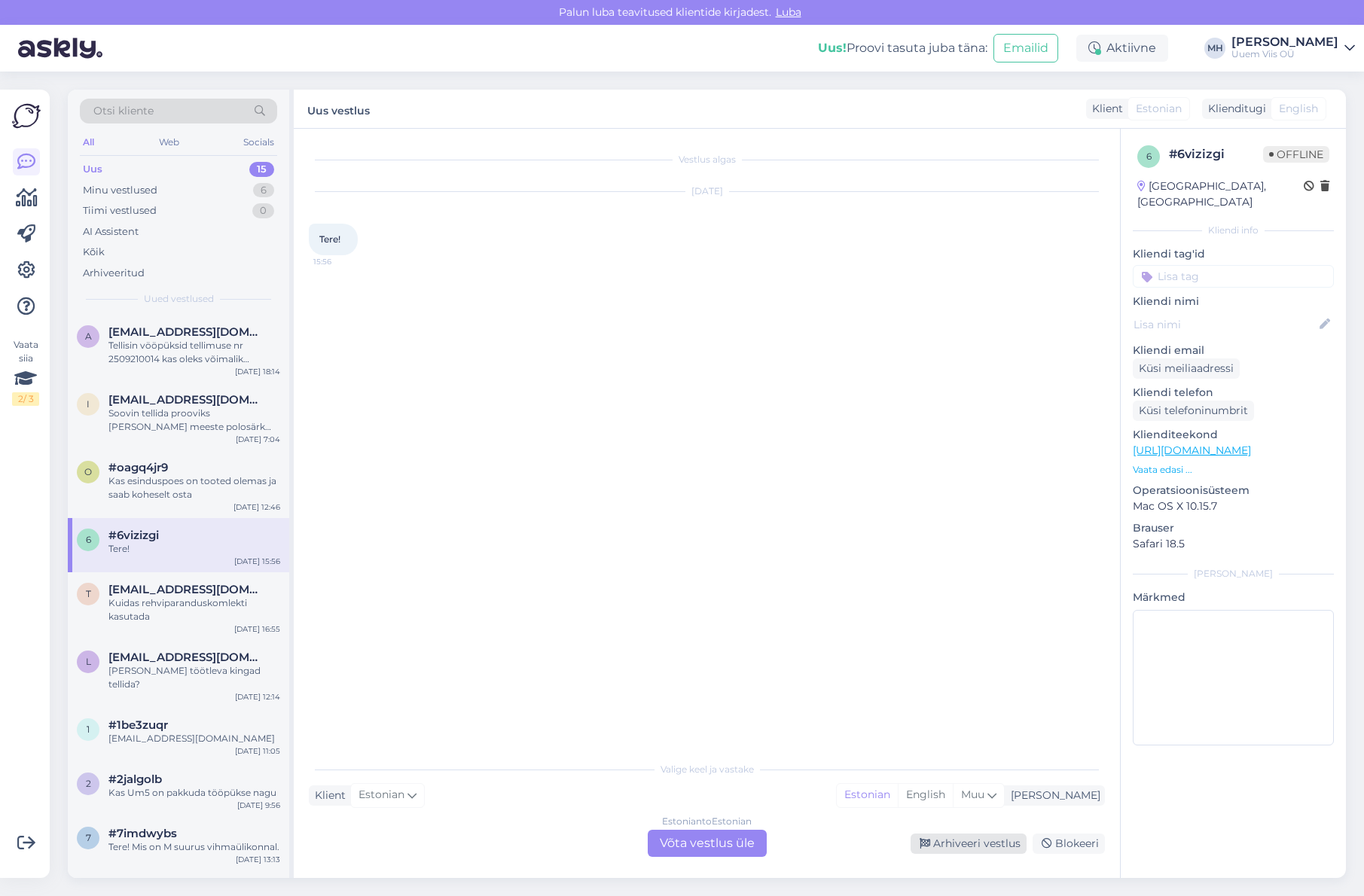
click at [979, 844] on div "Arhiveeri vestlus" at bounding box center [968, 843] width 116 height 20
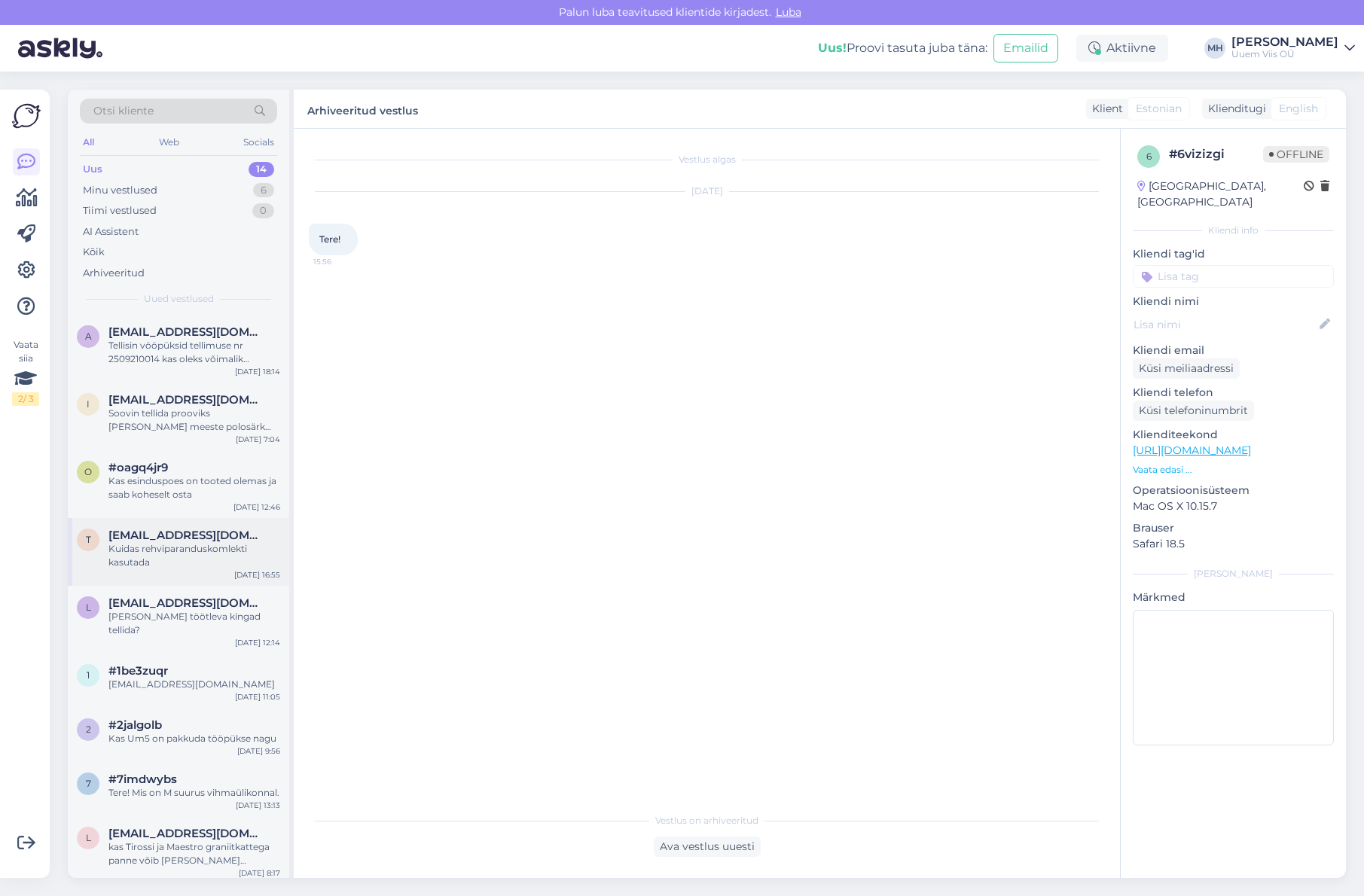
click at [204, 560] on div "Kuidas rehviparanduskomlekti kasutada" at bounding box center [194, 556] width 172 height 27
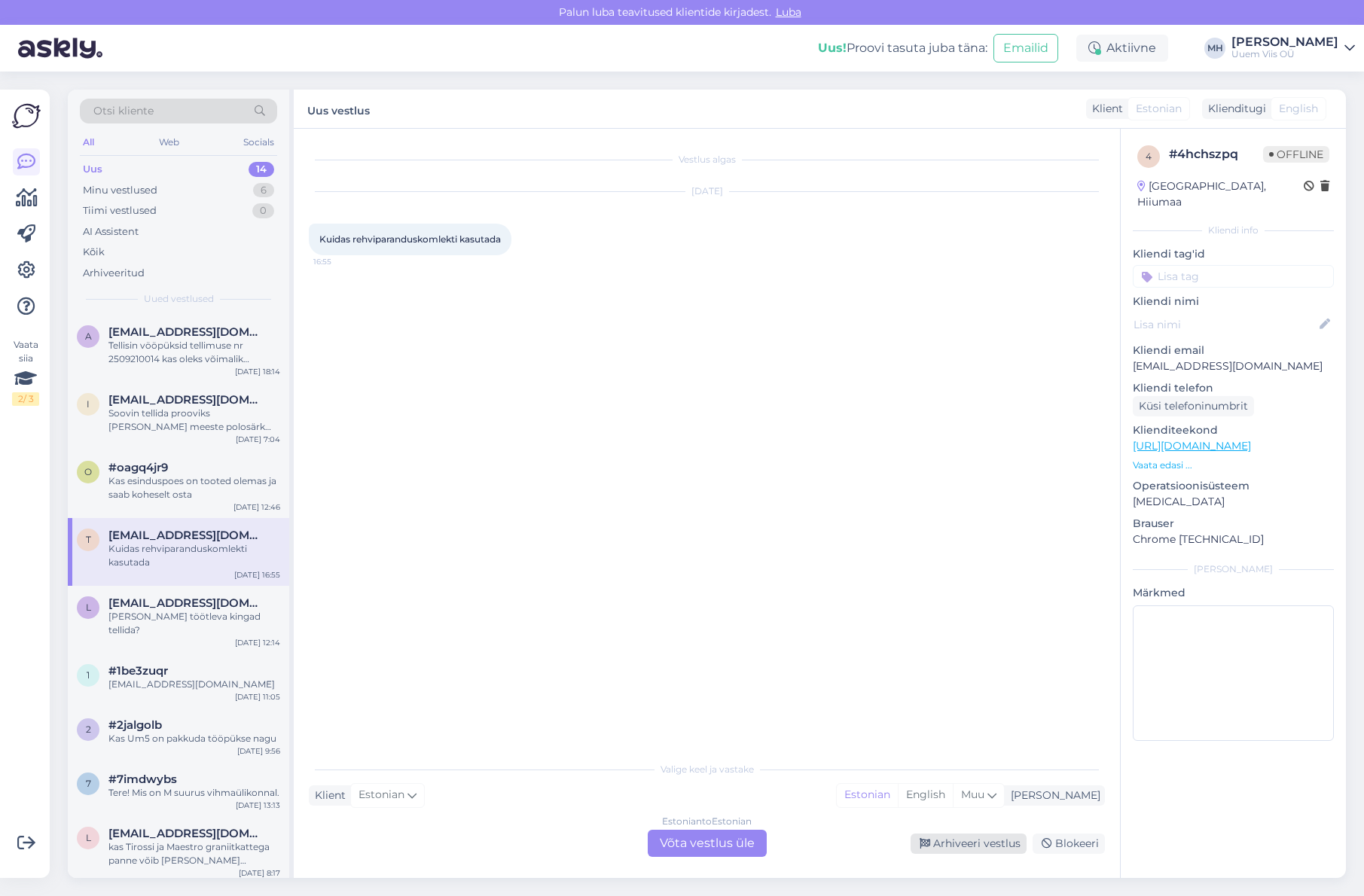
click at [978, 844] on div "Arhiveeri vestlus" at bounding box center [968, 843] width 116 height 20
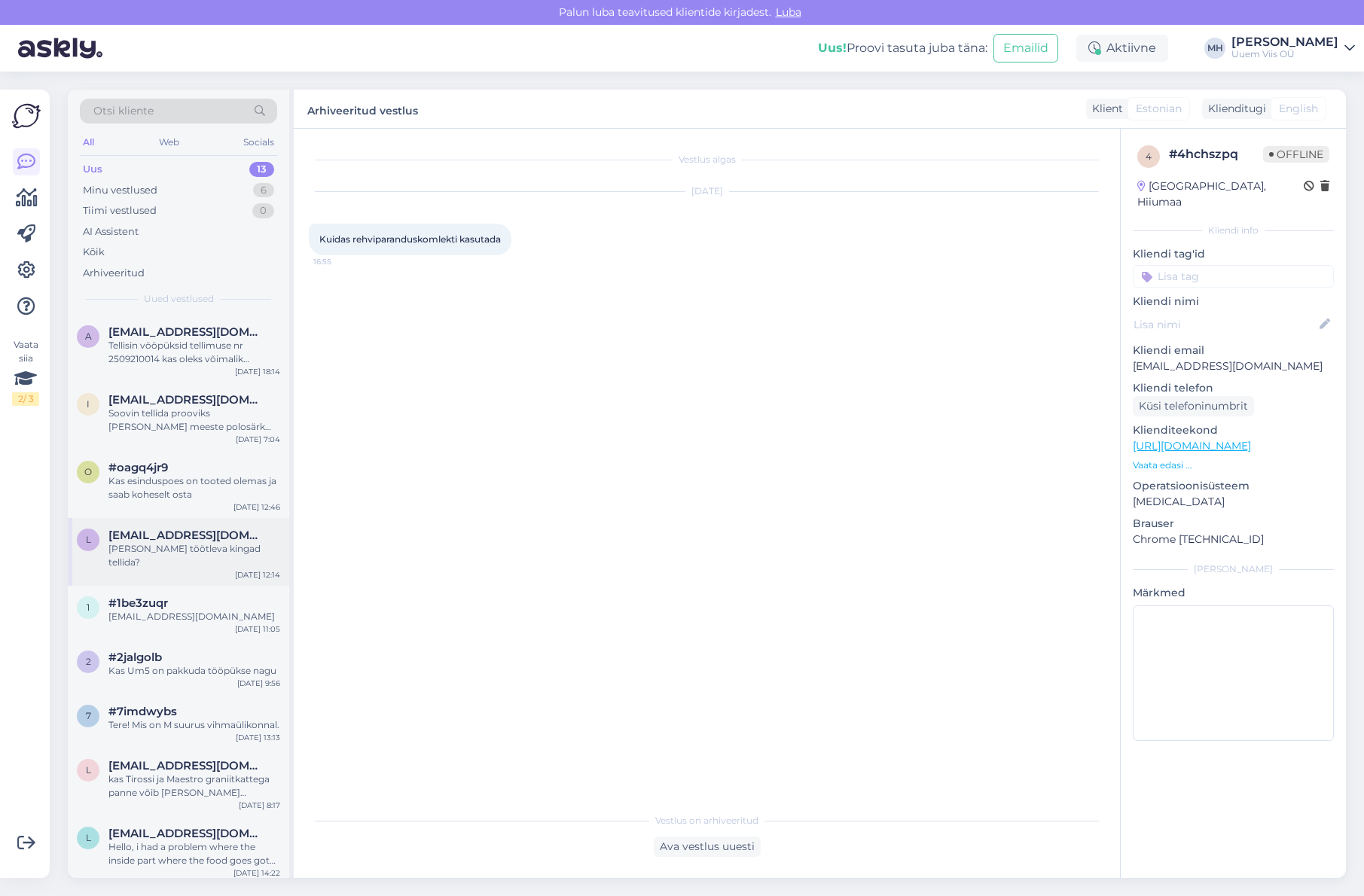
click at [189, 542] on div "[PERSON_NAME] töötleva kingad tellida?" at bounding box center [194, 556] width 172 height 27
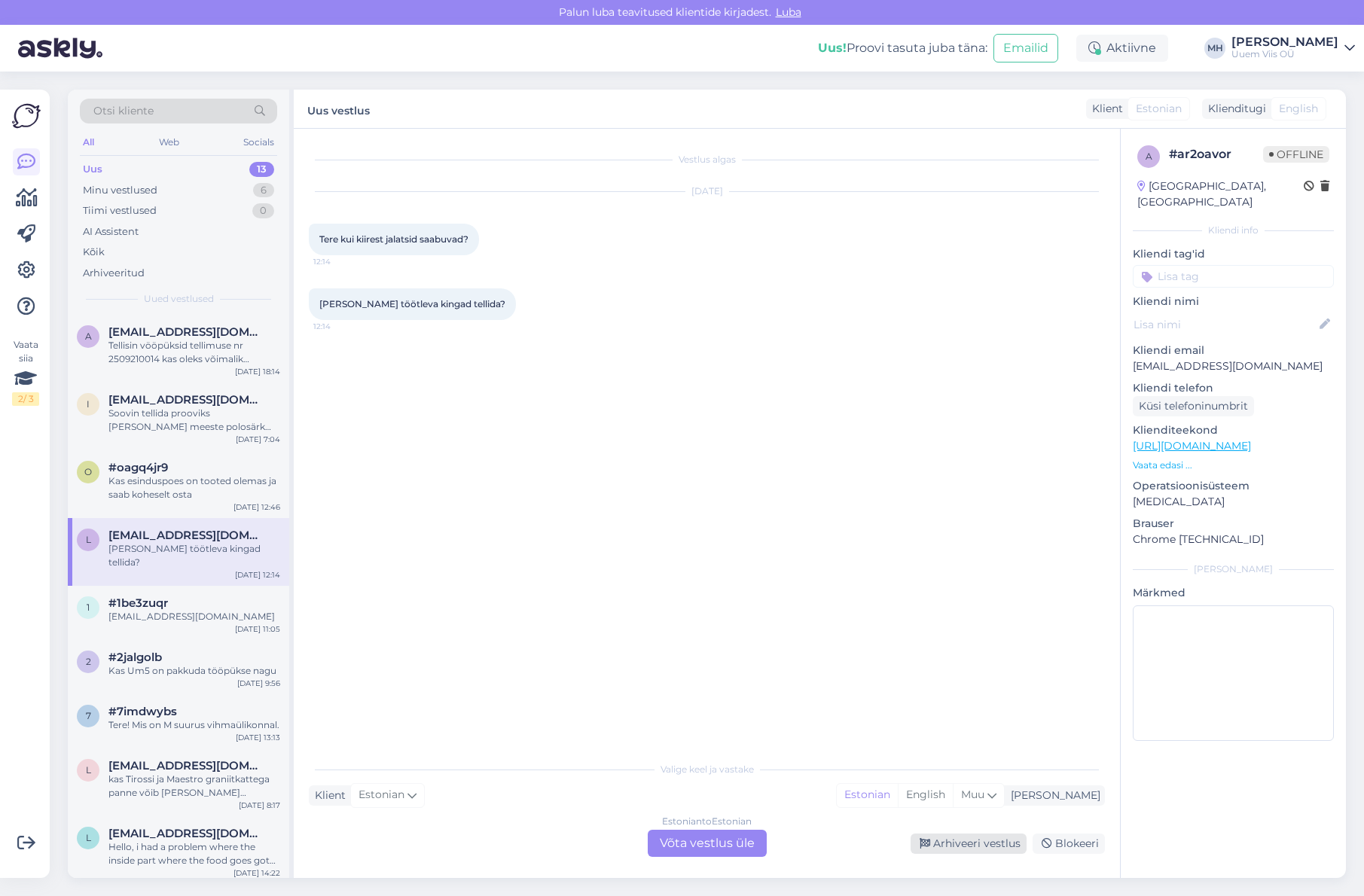
click at [970, 847] on div "Arhiveeri vestlus" at bounding box center [968, 843] width 116 height 20
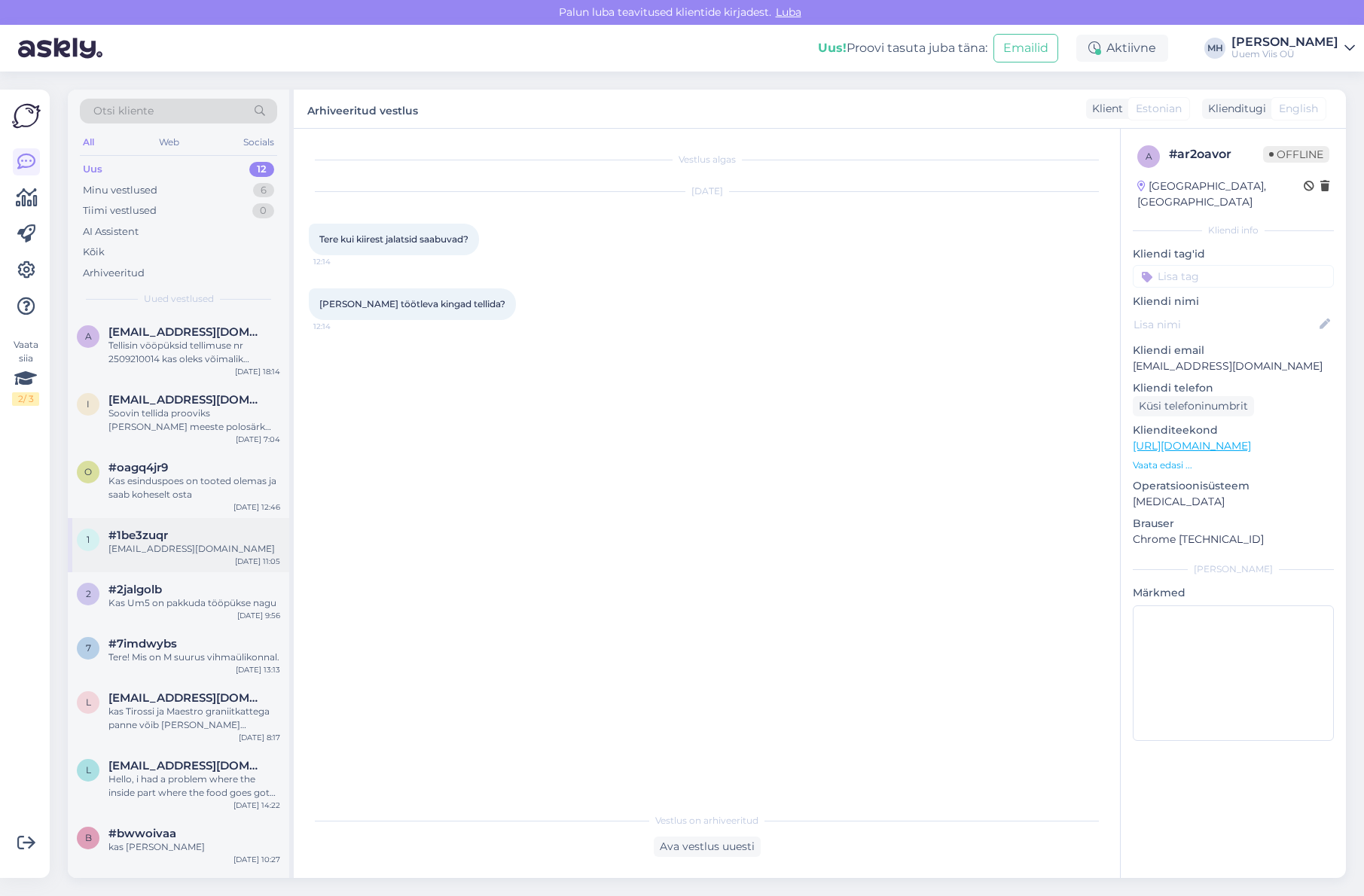
click at [195, 557] on div "1 #1be3zuqr [EMAIL_ADDRESS][DOMAIN_NAME] [DATE] 11:05" at bounding box center [178, 545] width 221 height 55
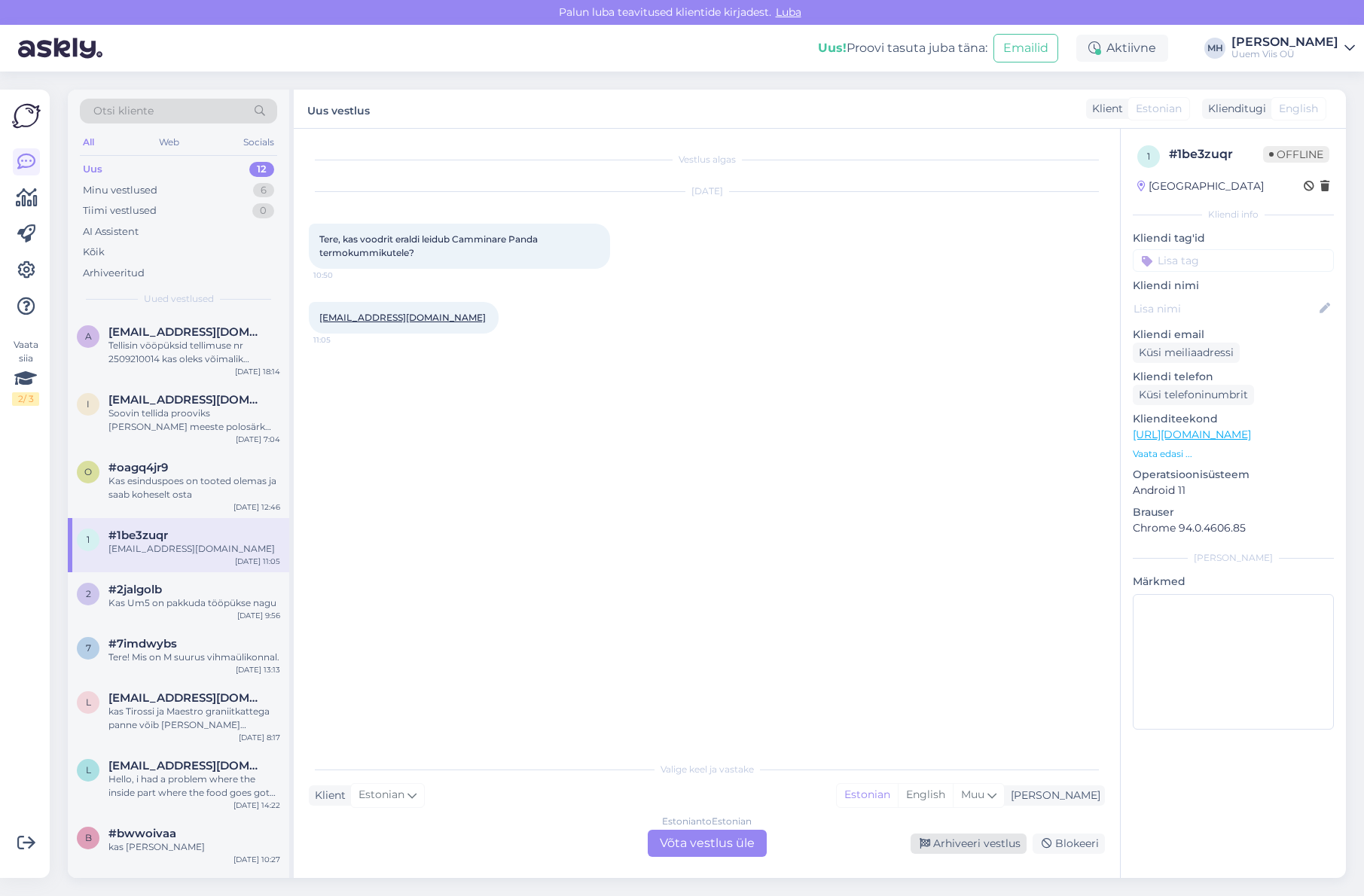
click at [958, 848] on div "Arhiveeri vestlus" at bounding box center [968, 843] width 116 height 20
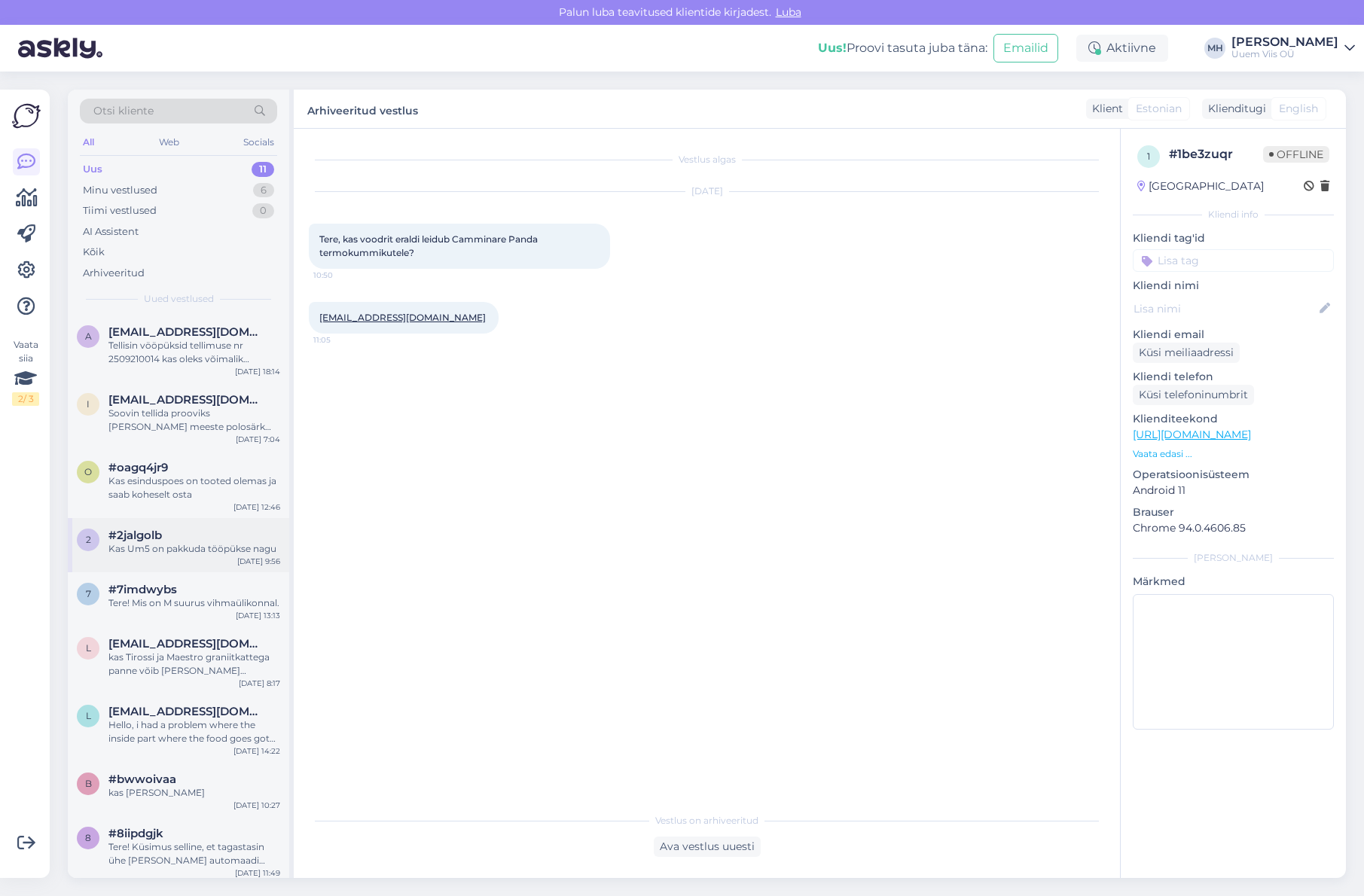
click at [202, 554] on div "Kas Um5 on pakkuda tööpükse nagu" at bounding box center [194, 549] width 172 height 14
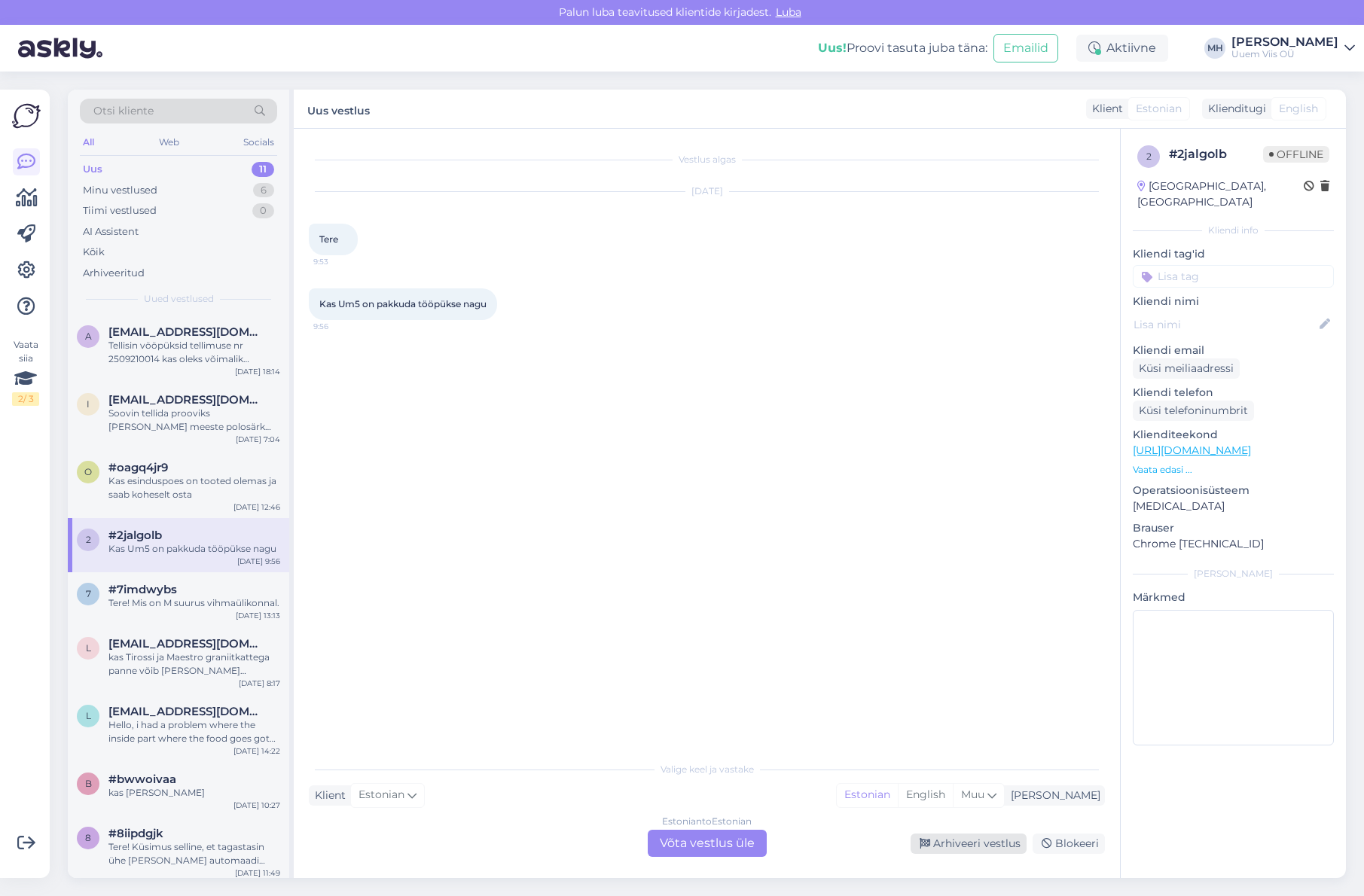
click at [969, 841] on div "Arhiveeri vestlus" at bounding box center [968, 843] width 116 height 20
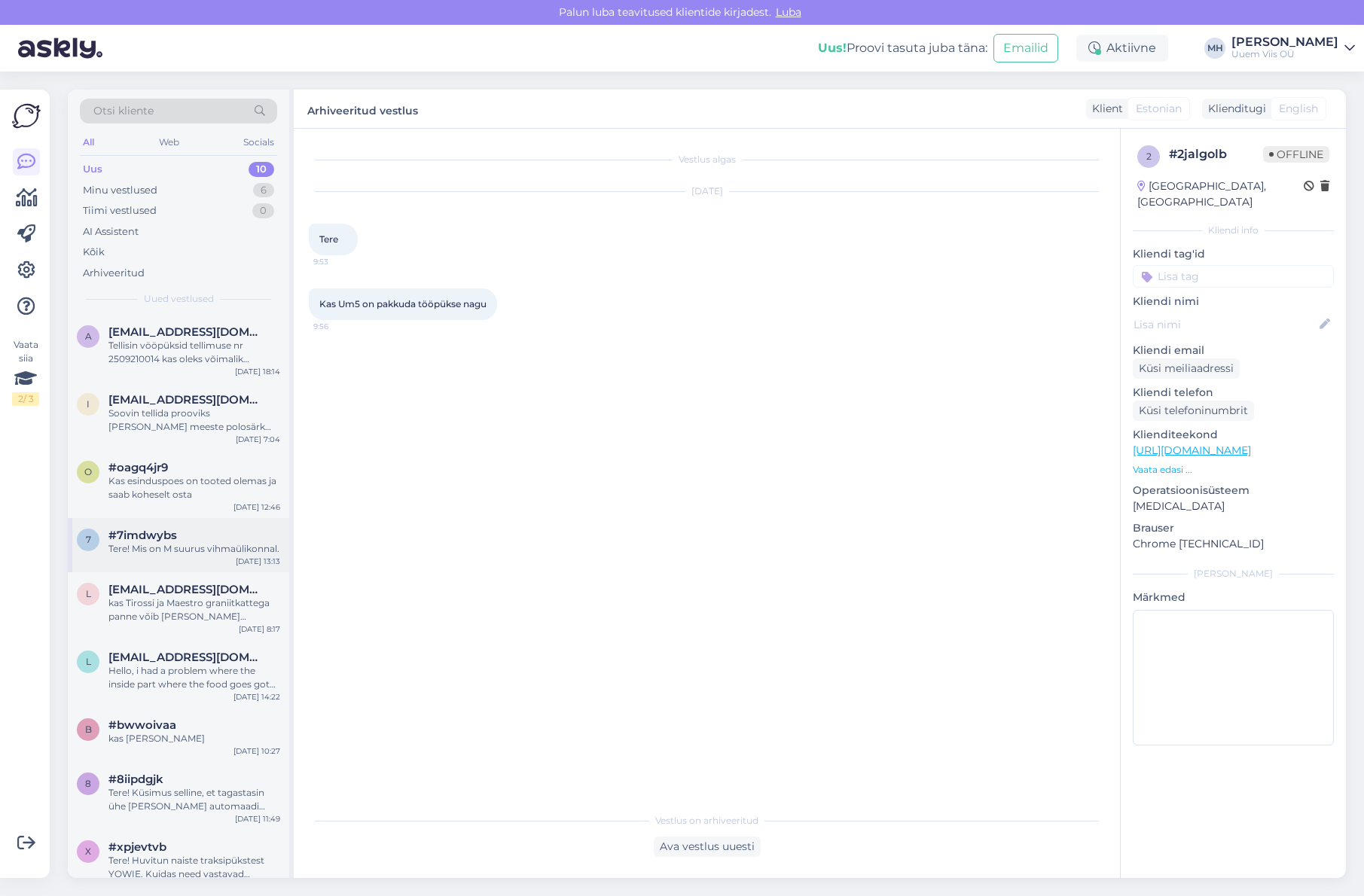
click at [167, 542] on div "Tere! Mis on M suurus vihmaülikonnal." at bounding box center [194, 549] width 172 height 14
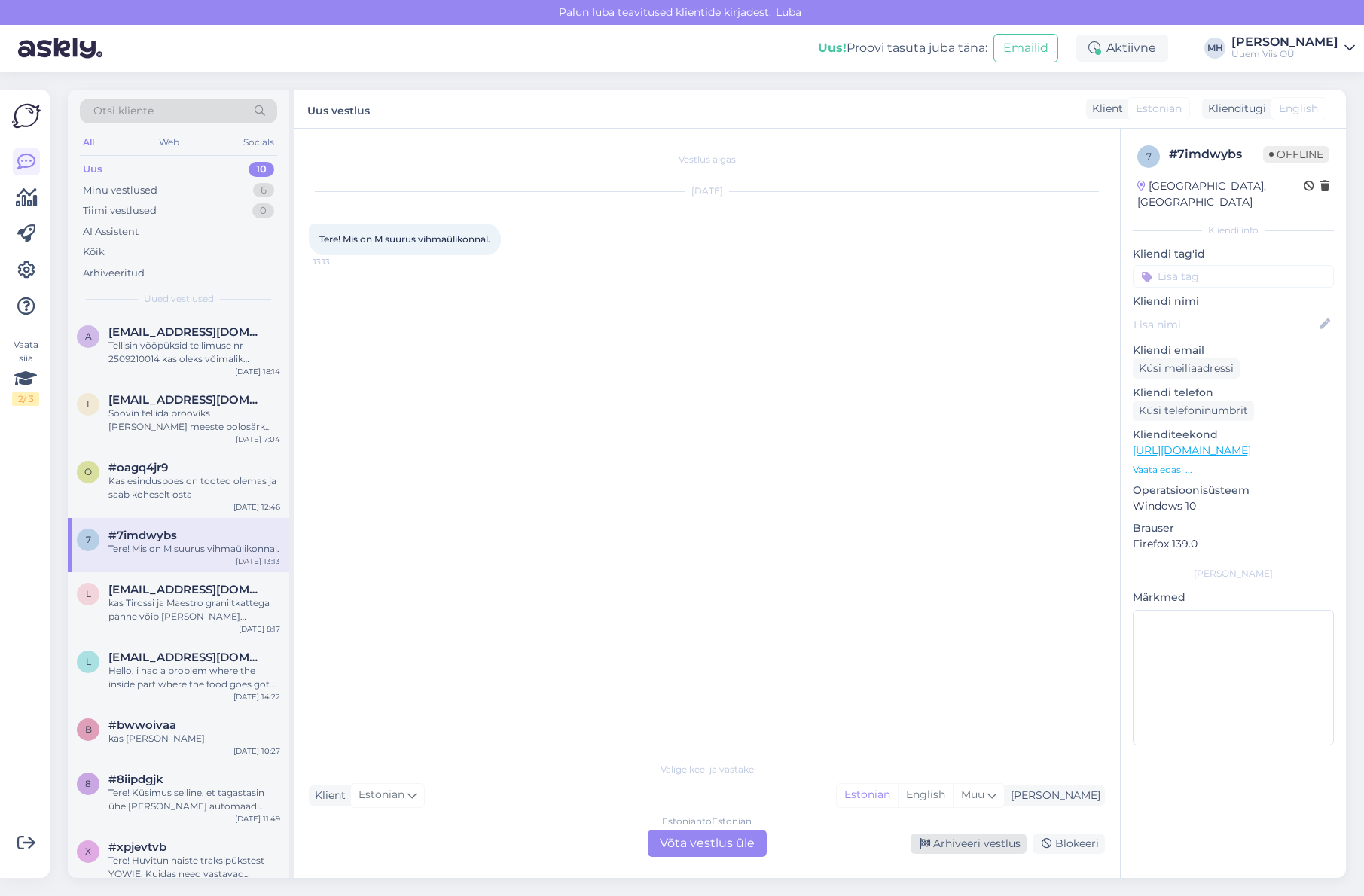
click at [984, 839] on div "Arhiveeri vestlus" at bounding box center [968, 843] width 116 height 20
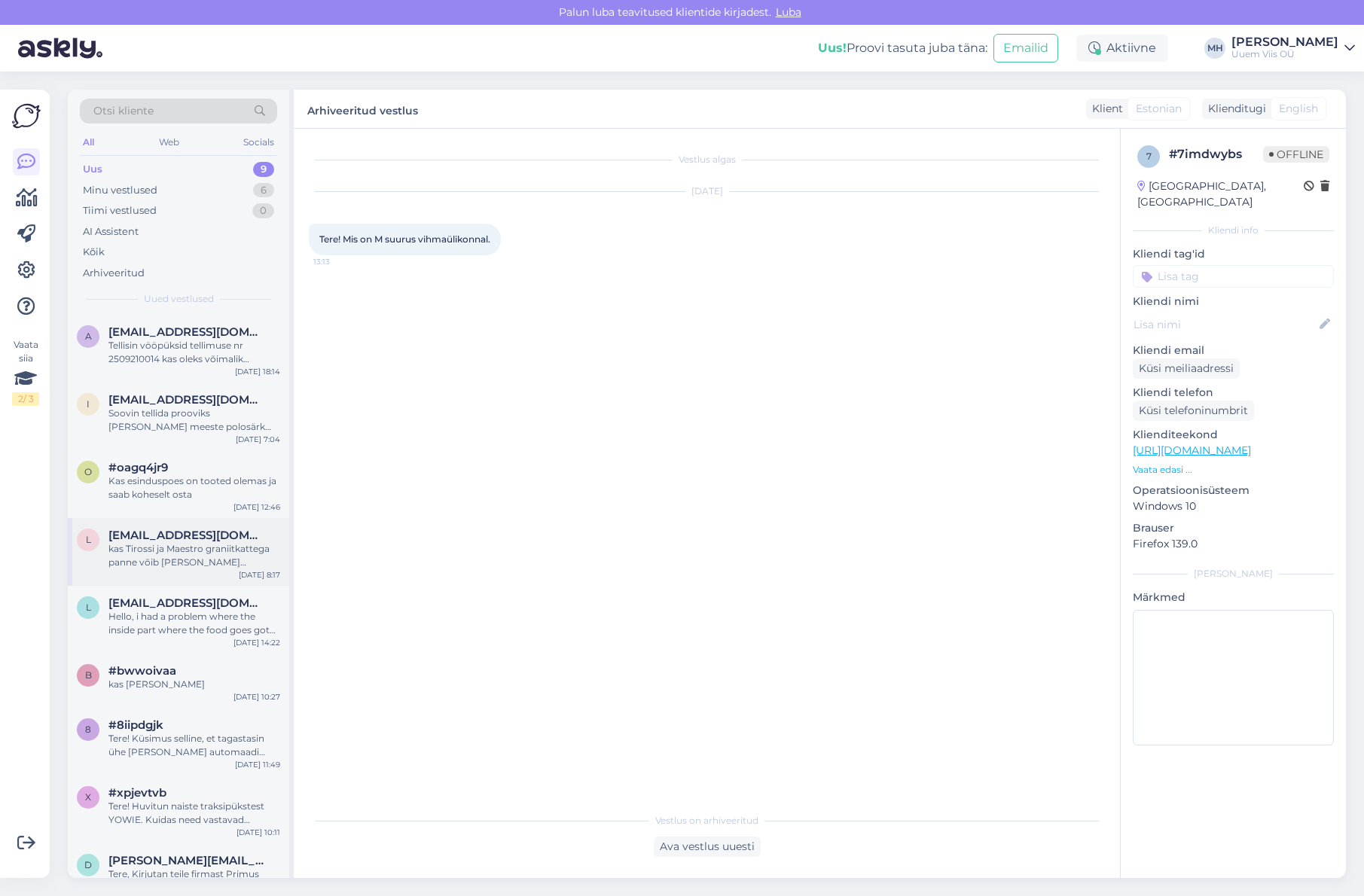
click at [183, 554] on div "kas Tirossi ja Maestro graniitkattega panne võib [PERSON_NAME] nõudepesumasinas?" at bounding box center [194, 556] width 172 height 27
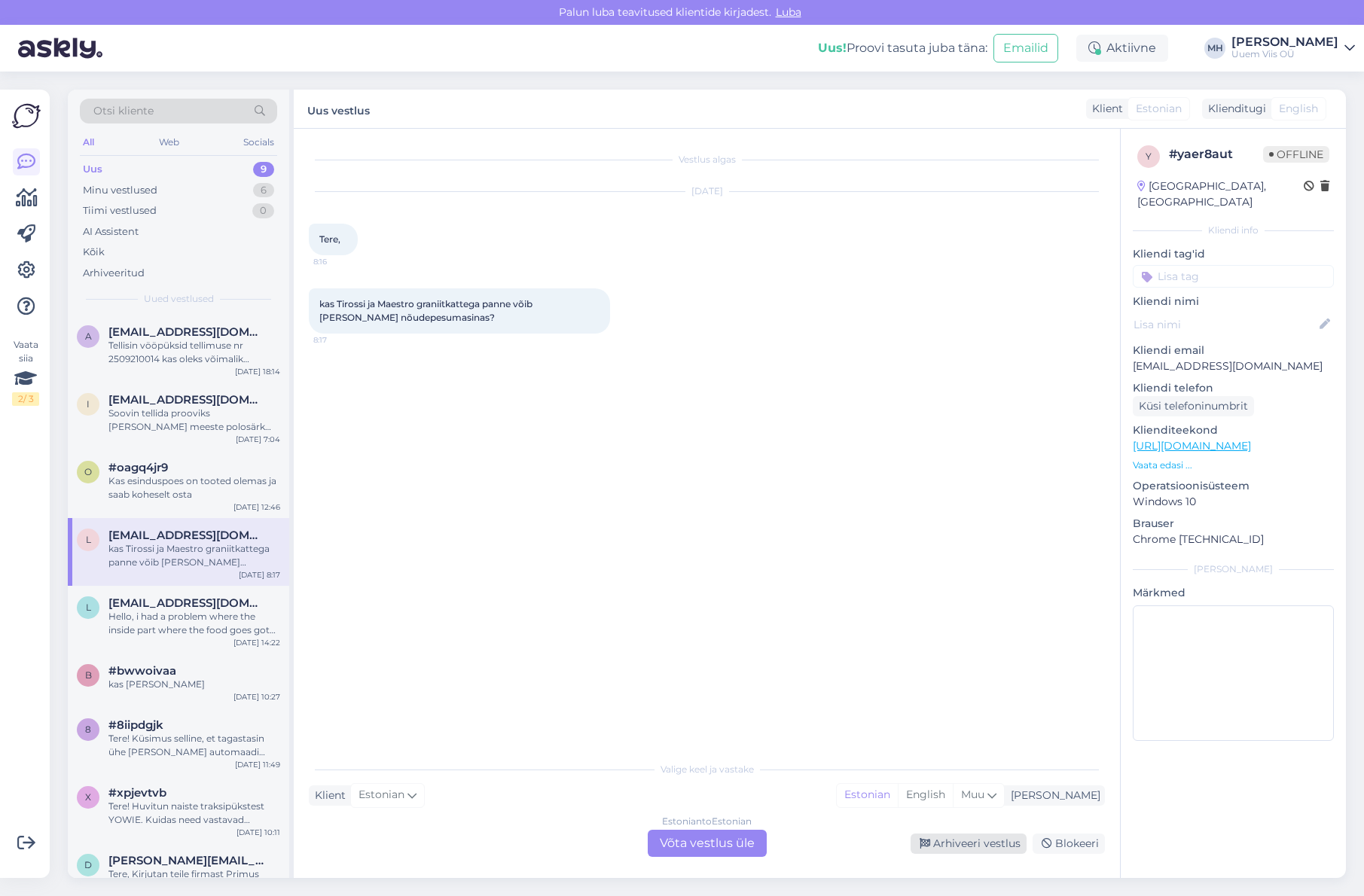
click at [915, 838] on div "Arhiveeri vestlus" at bounding box center [968, 843] width 116 height 20
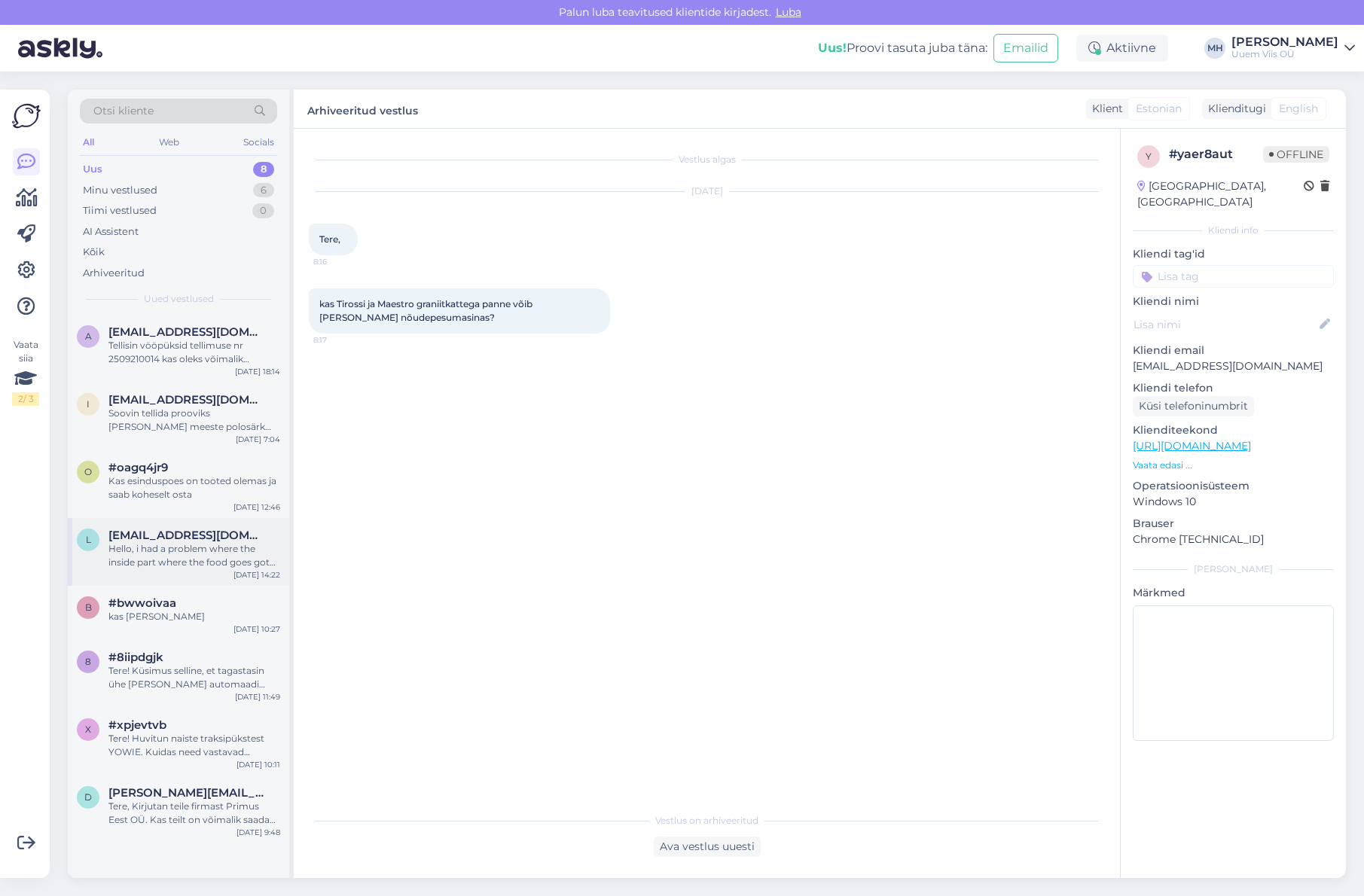
click at [170, 557] on div "Hello, i had a problem where the inside part where the food goes got damaged an…" at bounding box center [194, 556] width 172 height 27
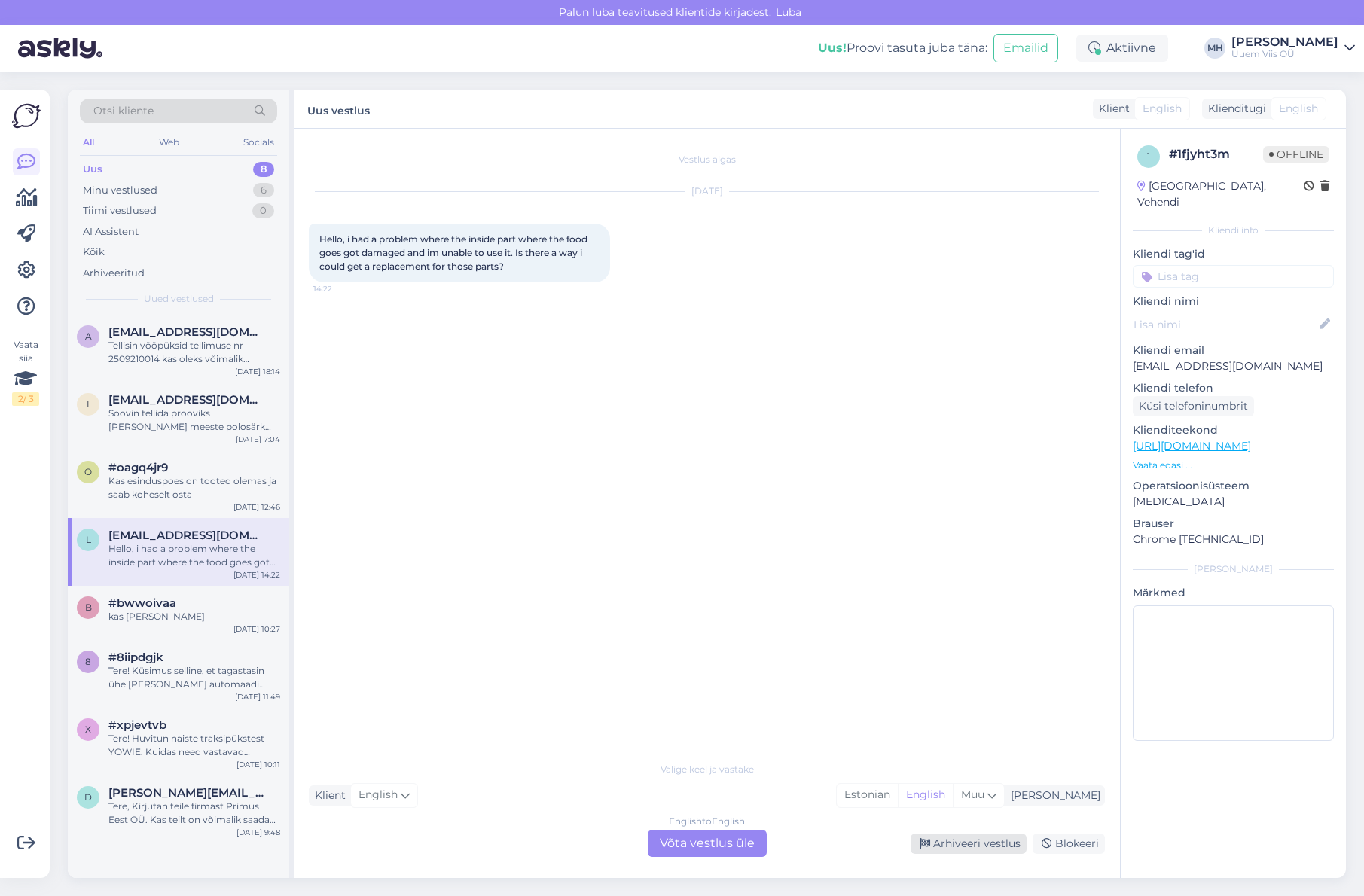
click at [943, 841] on div "Arhiveeri vestlus" at bounding box center [968, 843] width 116 height 20
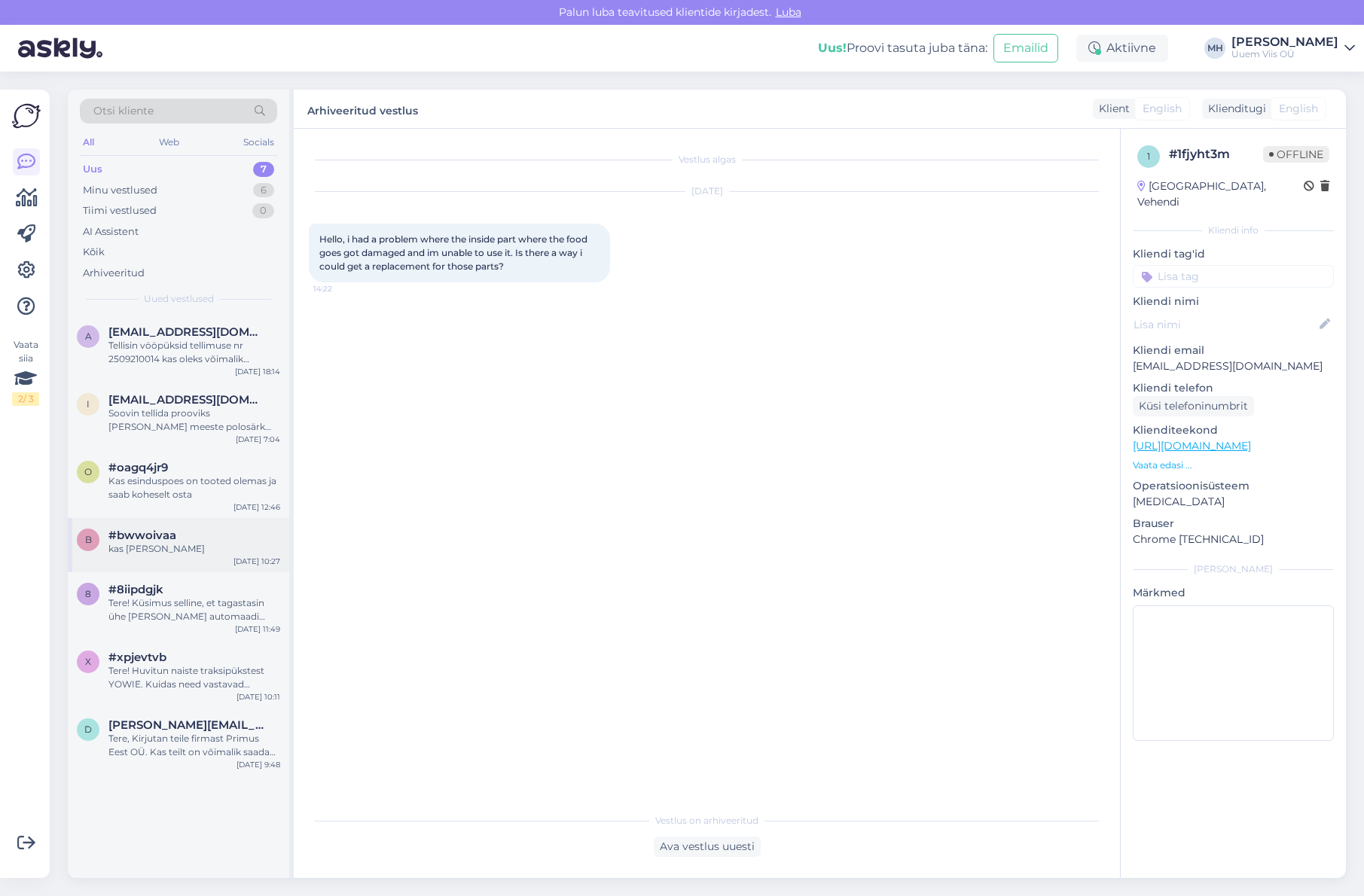
click at [239, 549] on div "kas [PERSON_NAME]" at bounding box center [194, 549] width 172 height 14
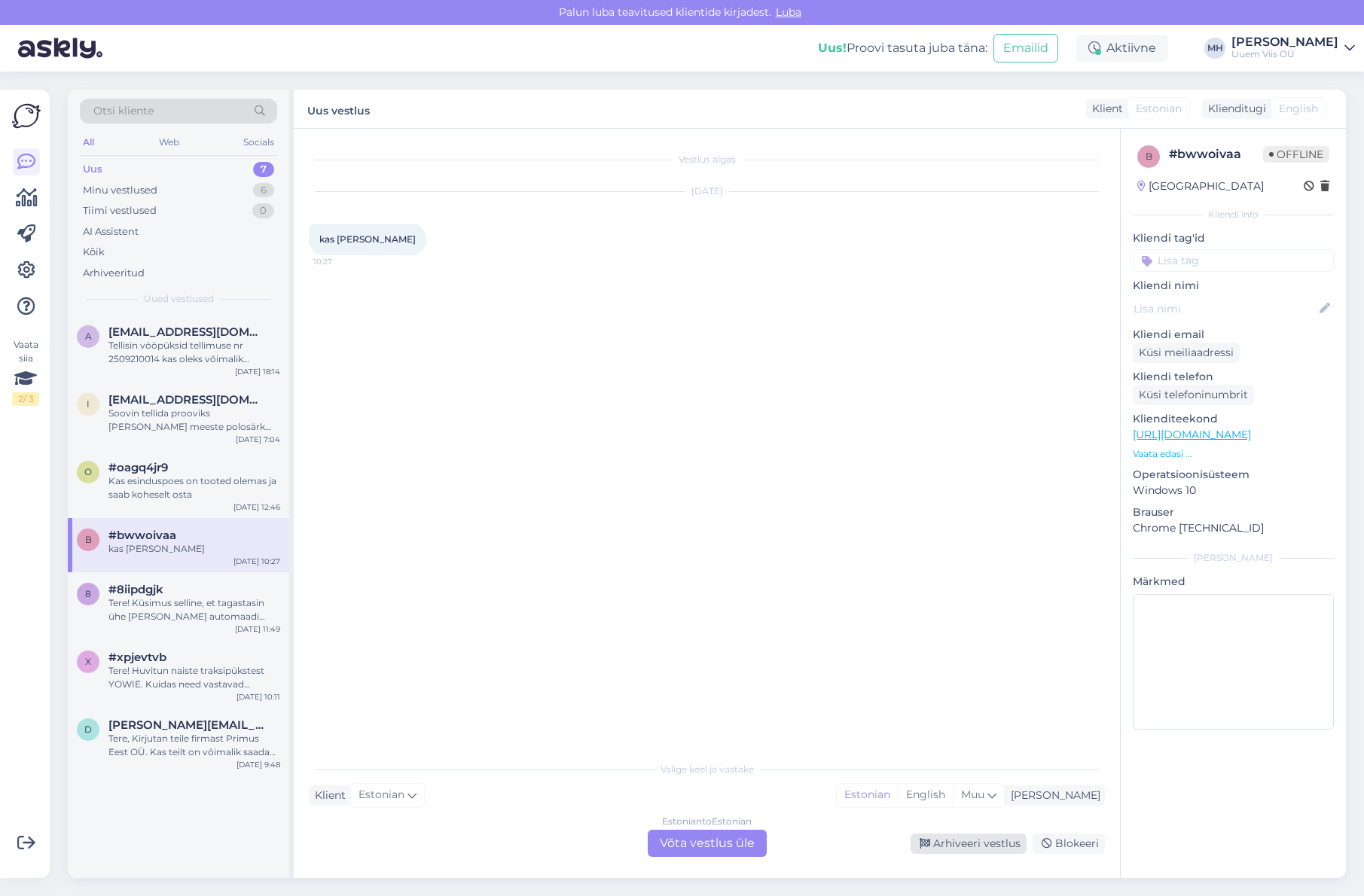
click at [976, 844] on div "Arhiveeri vestlus" at bounding box center [968, 843] width 116 height 20
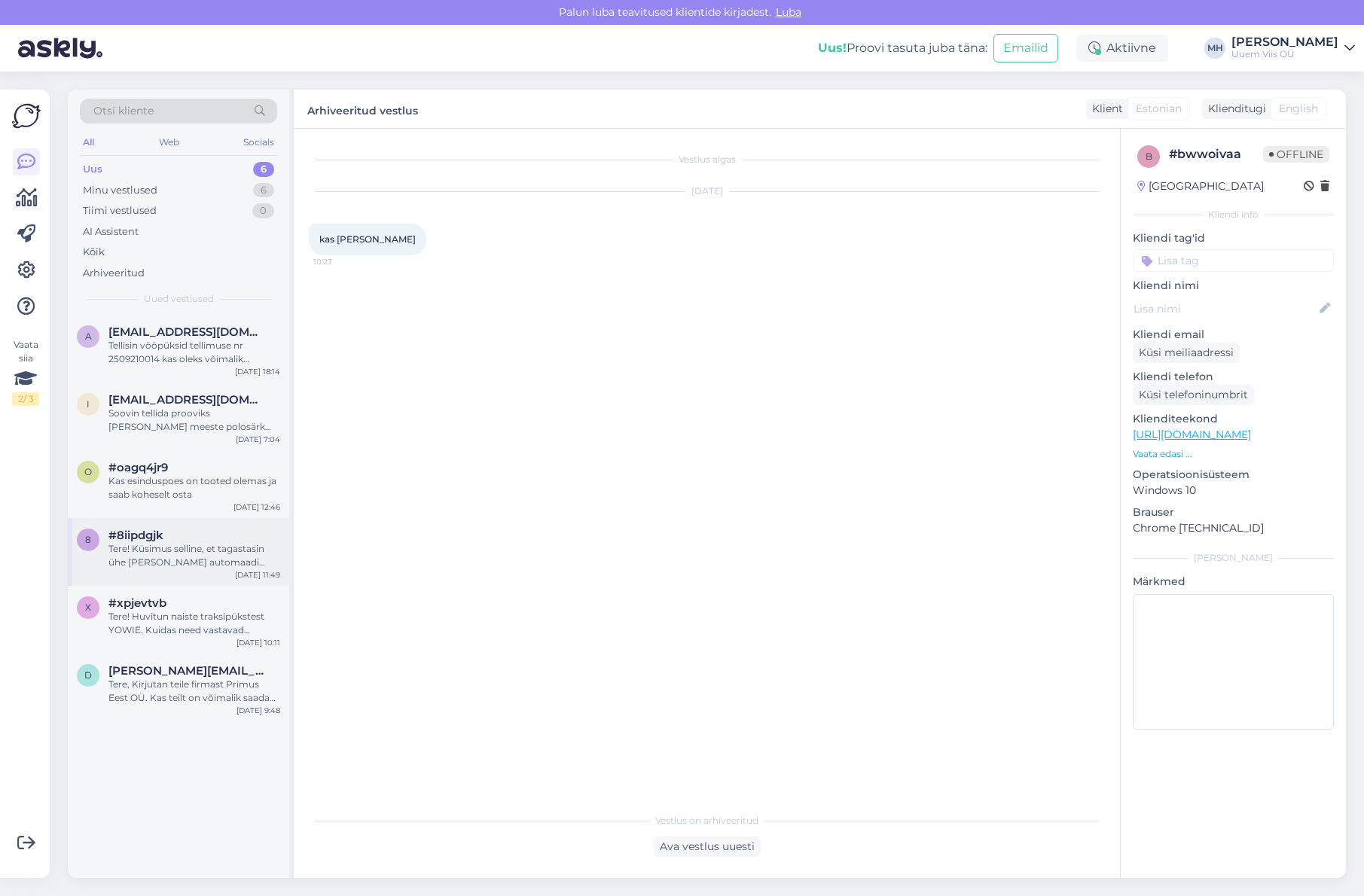
click at [178, 556] on div "Tere! Küsimus selline, et tagastasin ühe [PERSON_NAME] automaadi kaudu,et vahet…" at bounding box center [194, 556] width 172 height 27
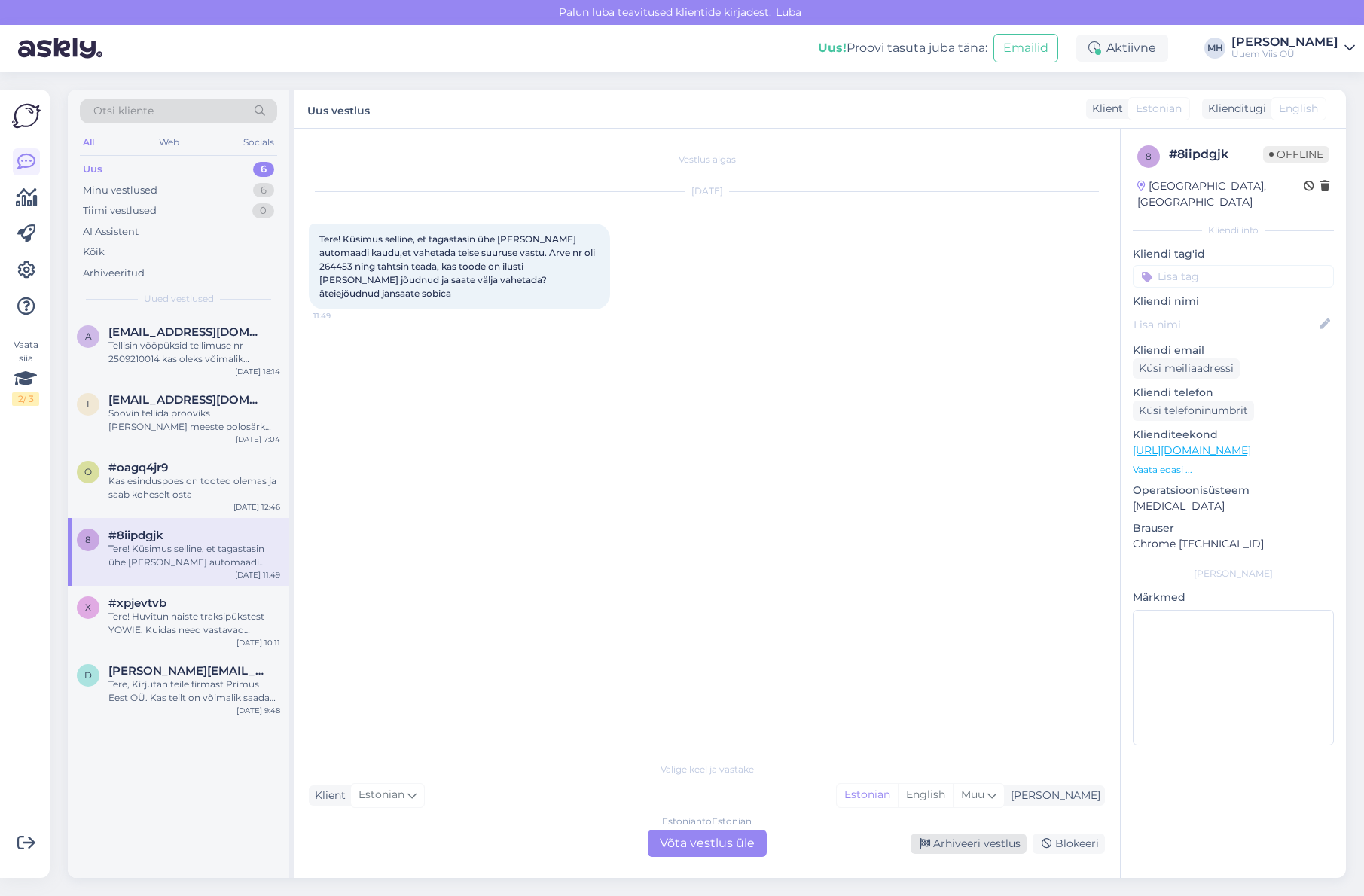
click at [939, 845] on div "Arhiveeri vestlus" at bounding box center [968, 843] width 116 height 20
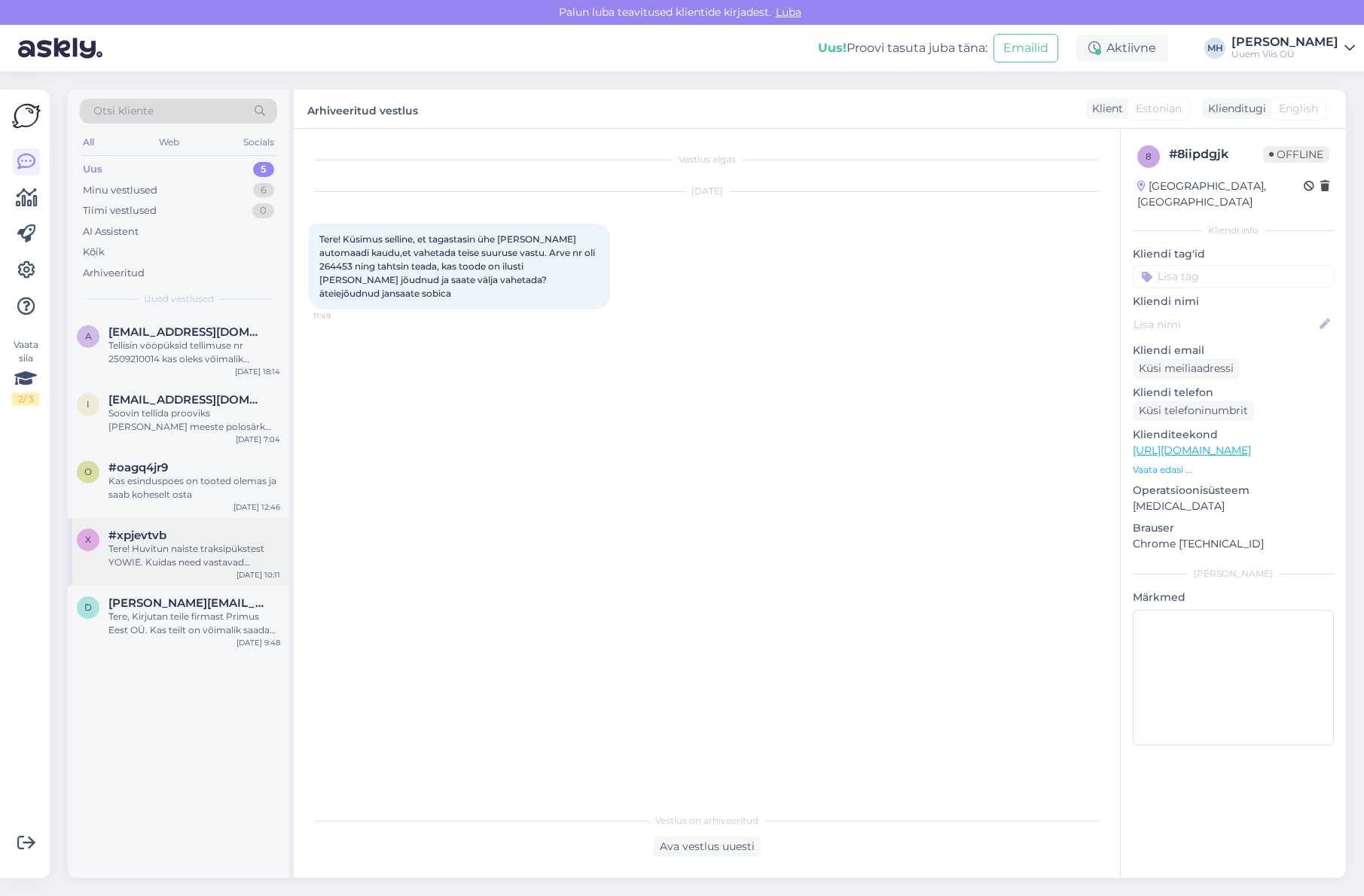
click at [163, 547] on div "Tere! Huvitun naiste traksipükstest YOWIE. Kuidas need vastavad numbrile? Kas v…" at bounding box center [194, 556] width 172 height 27
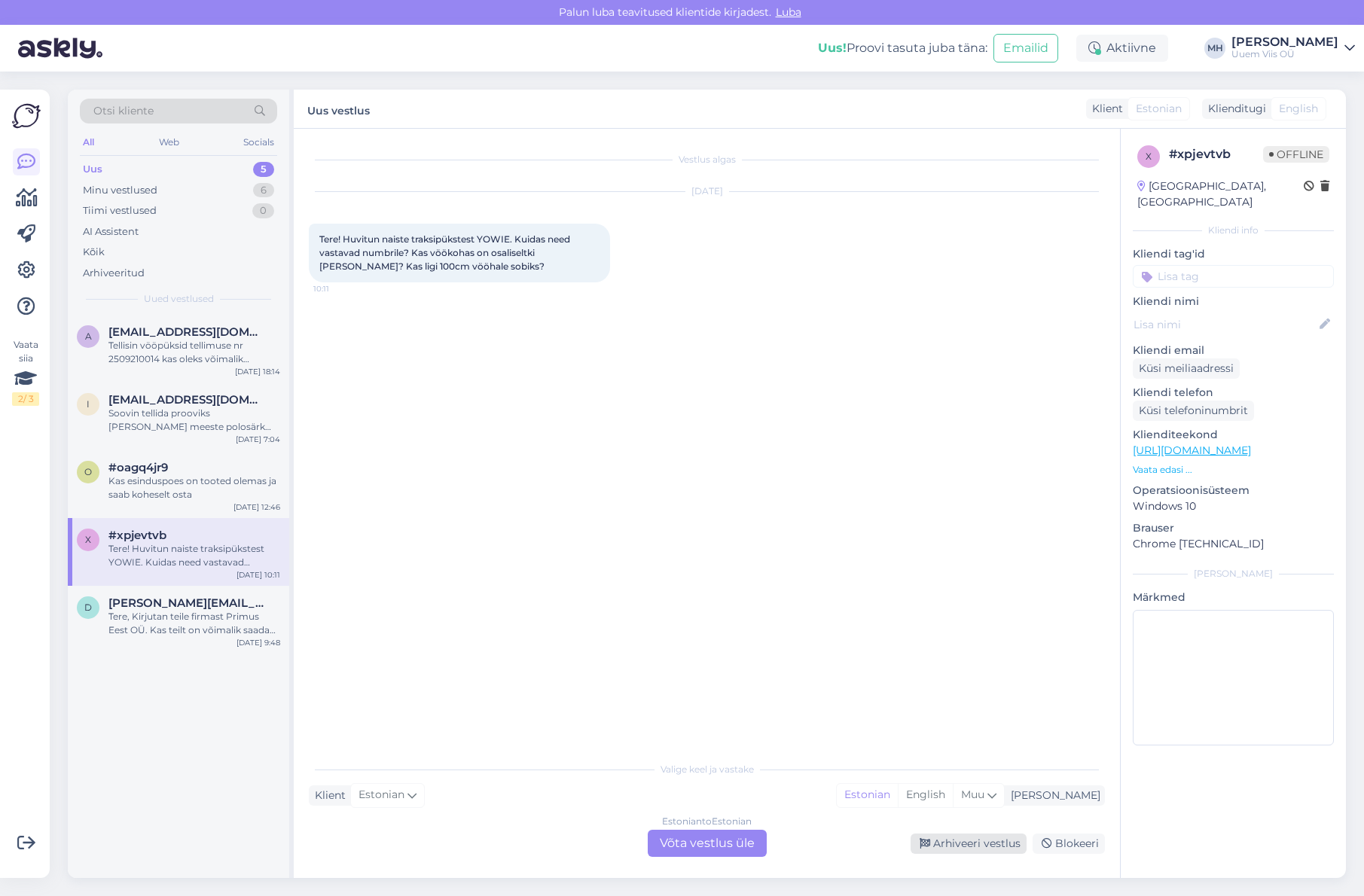
click at [947, 842] on div "Arhiveeri vestlus" at bounding box center [968, 843] width 116 height 20
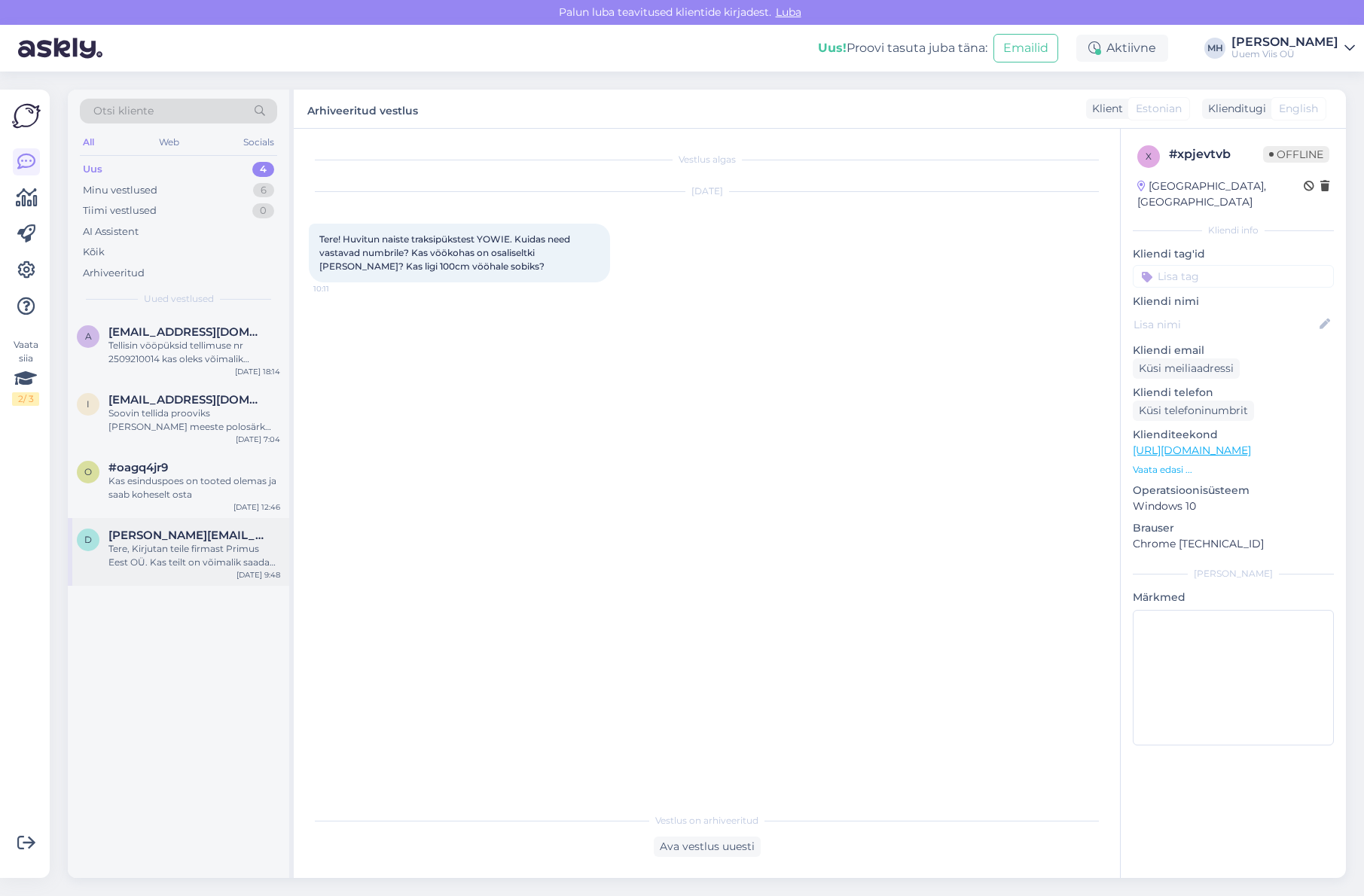
click at [196, 551] on div "Tere, Kirjutan teile firmast Primus Eest OÜ. Kas teilt on võimalik saada eestik…" at bounding box center [194, 556] width 172 height 27
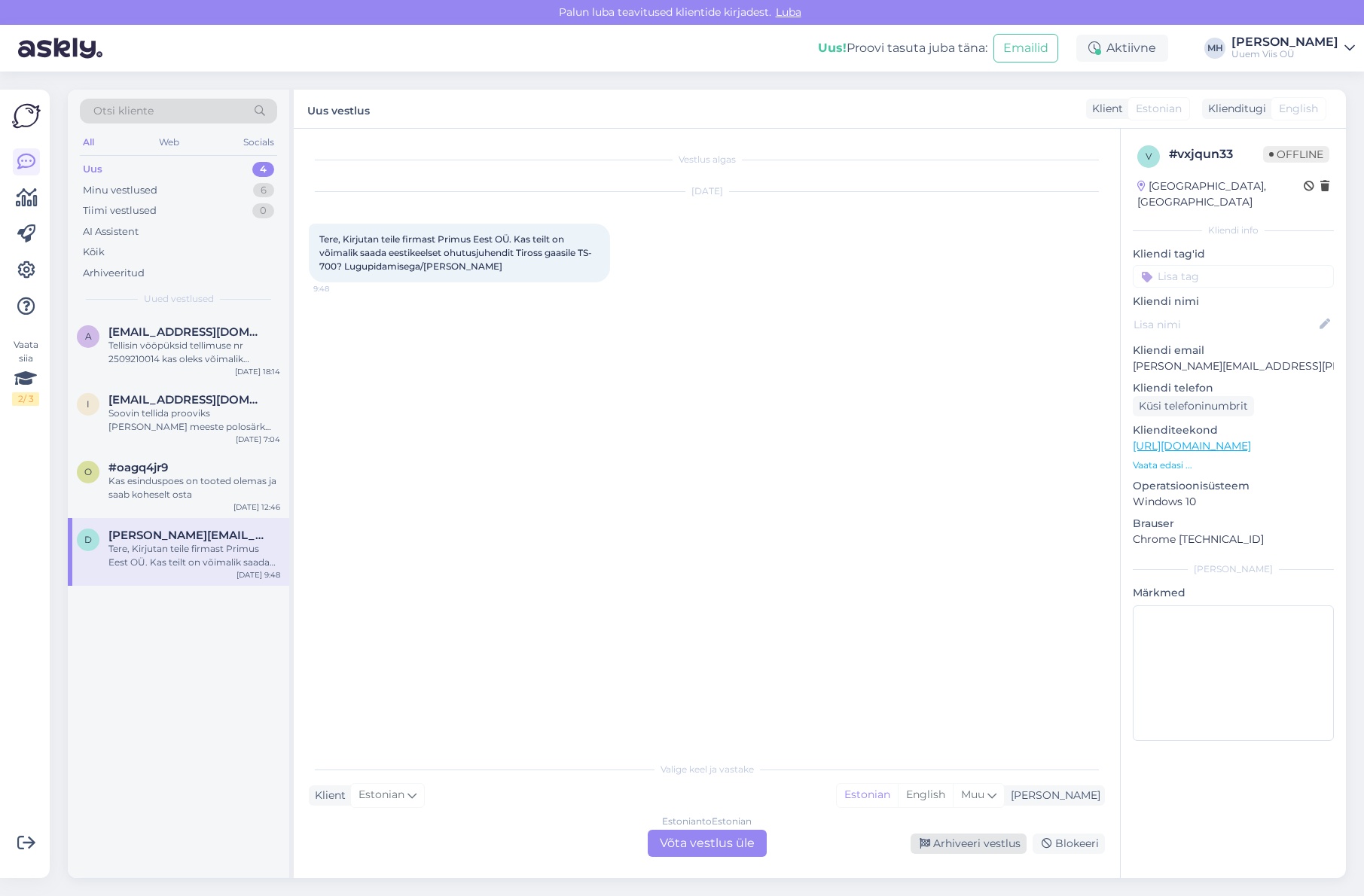
click at [962, 839] on div "Arhiveeri vestlus" at bounding box center [968, 843] width 116 height 20
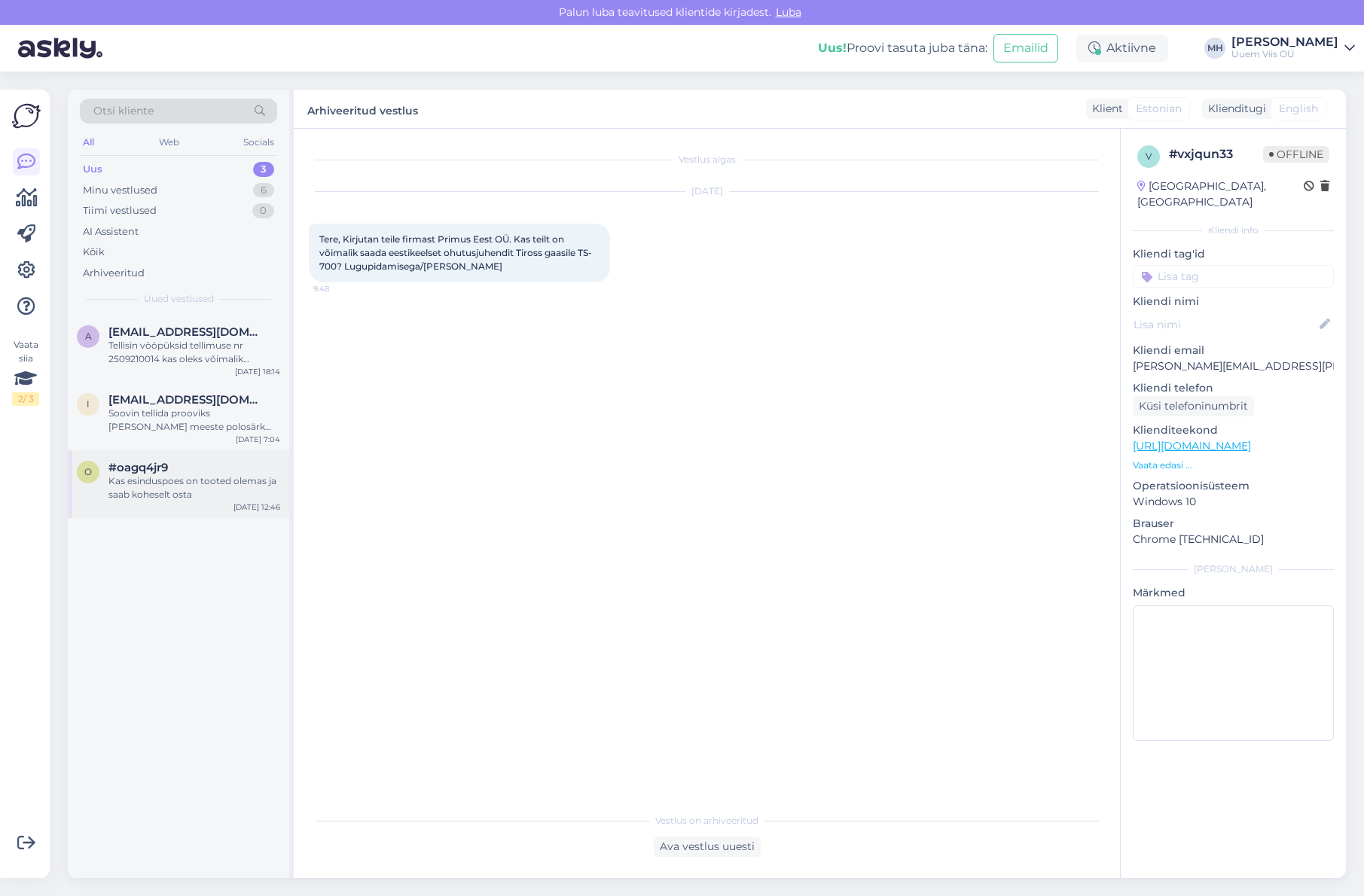
click at [212, 492] on div "Kas esinduspoes on tooted olemas ja saab koheselt osta" at bounding box center [194, 488] width 172 height 27
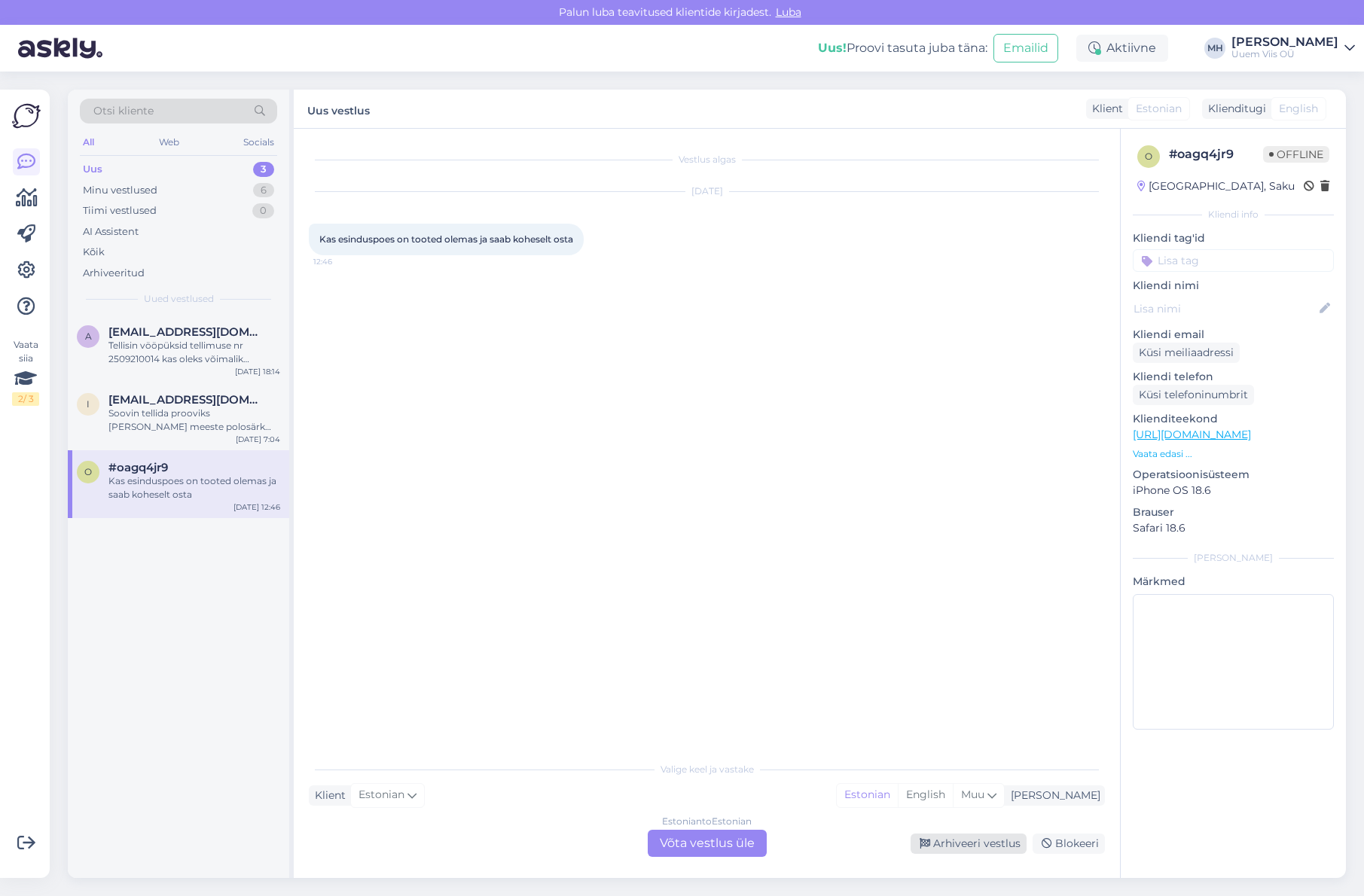
click at [949, 844] on div "Arhiveeri vestlus" at bounding box center [968, 843] width 116 height 20
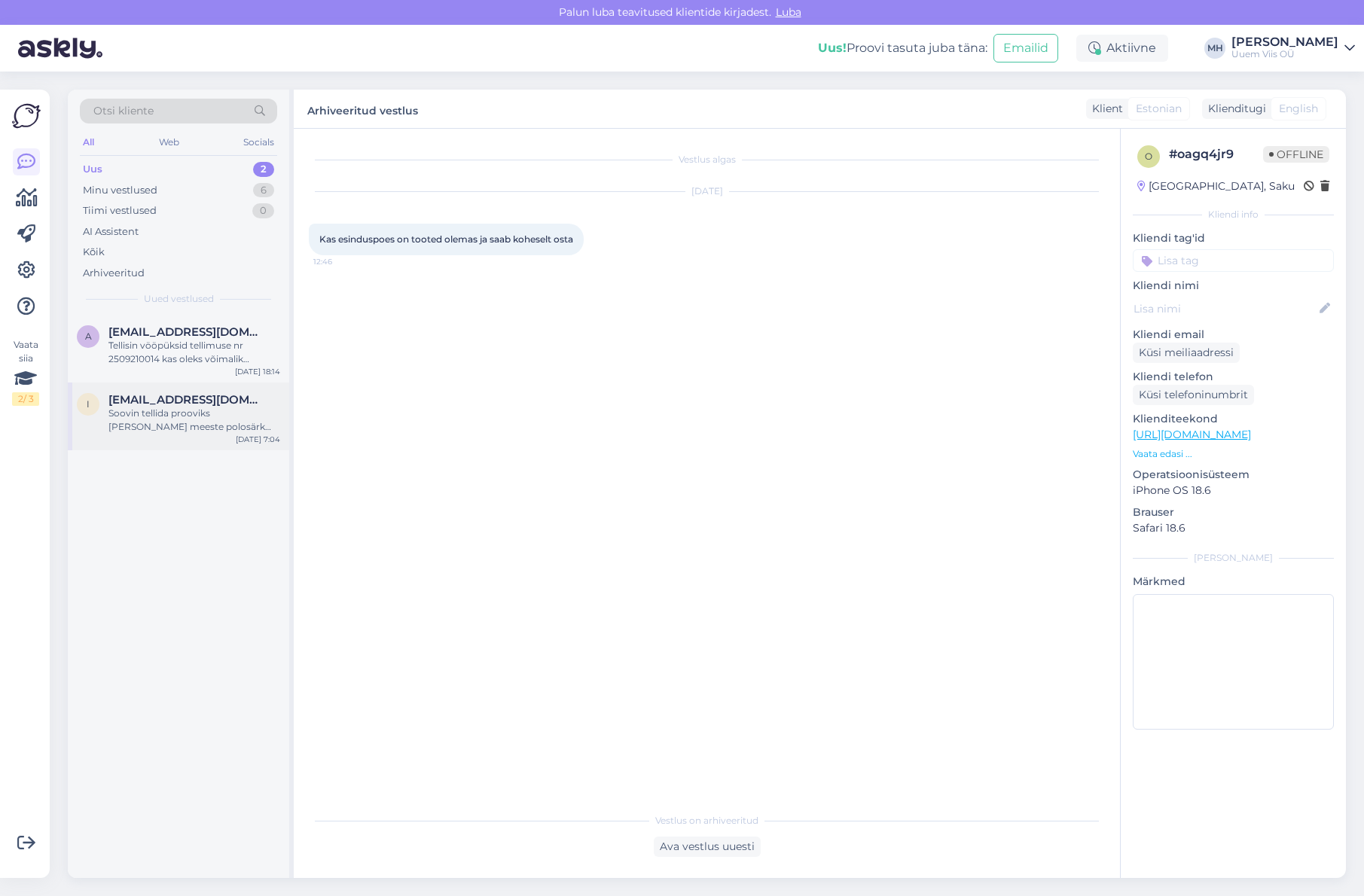
click at [227, 422] on div "Soovin tellida prooviks [PERSON_NAME] meeste polosärk 203 must. M - 2tk. L - 2 …" at bounding box center [194, 420] width 172 height 27
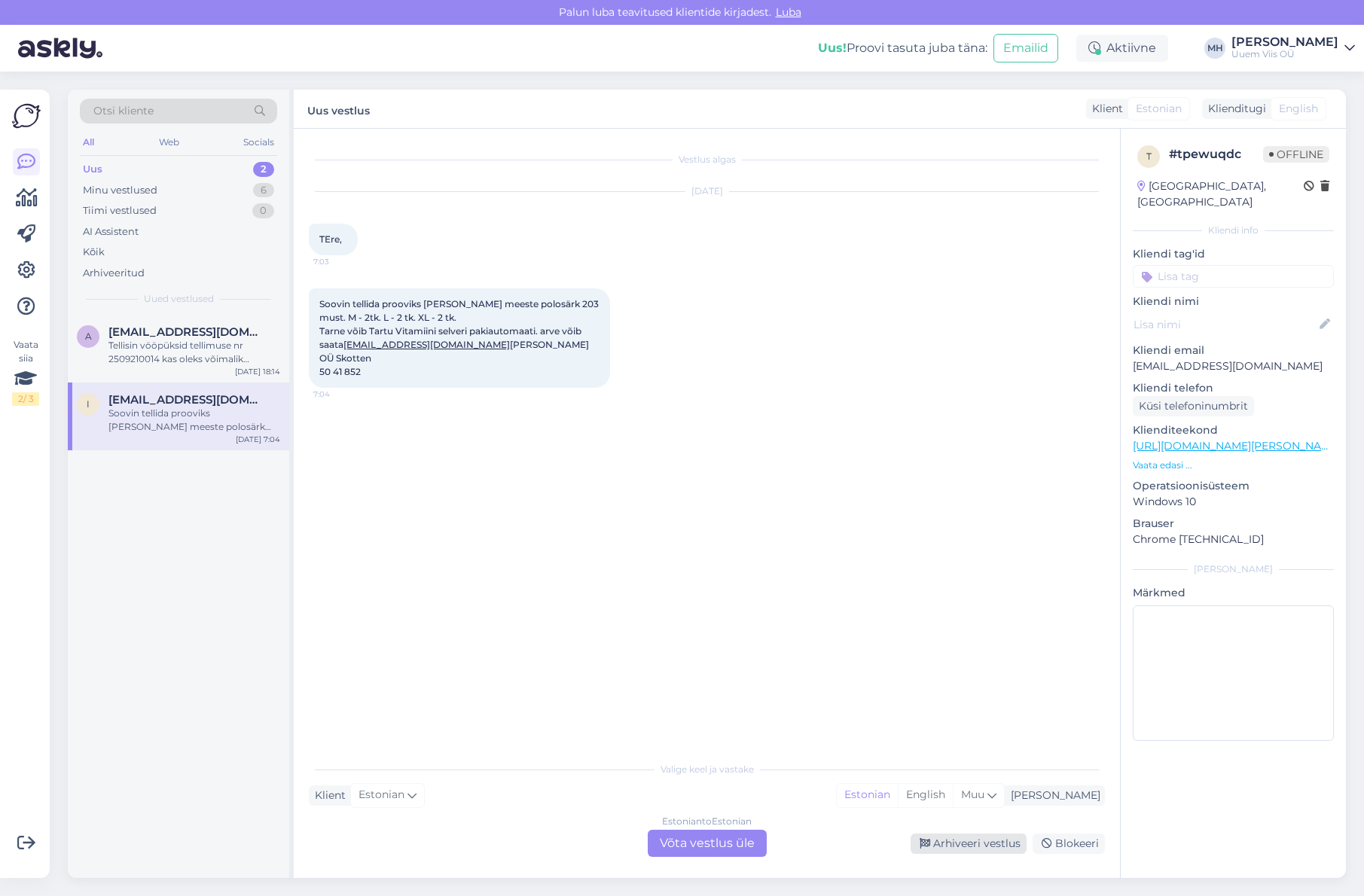
click at [978, 844] on div "Arhiveeri vestlus" at bounding box center [968, 843] width 116 height 20
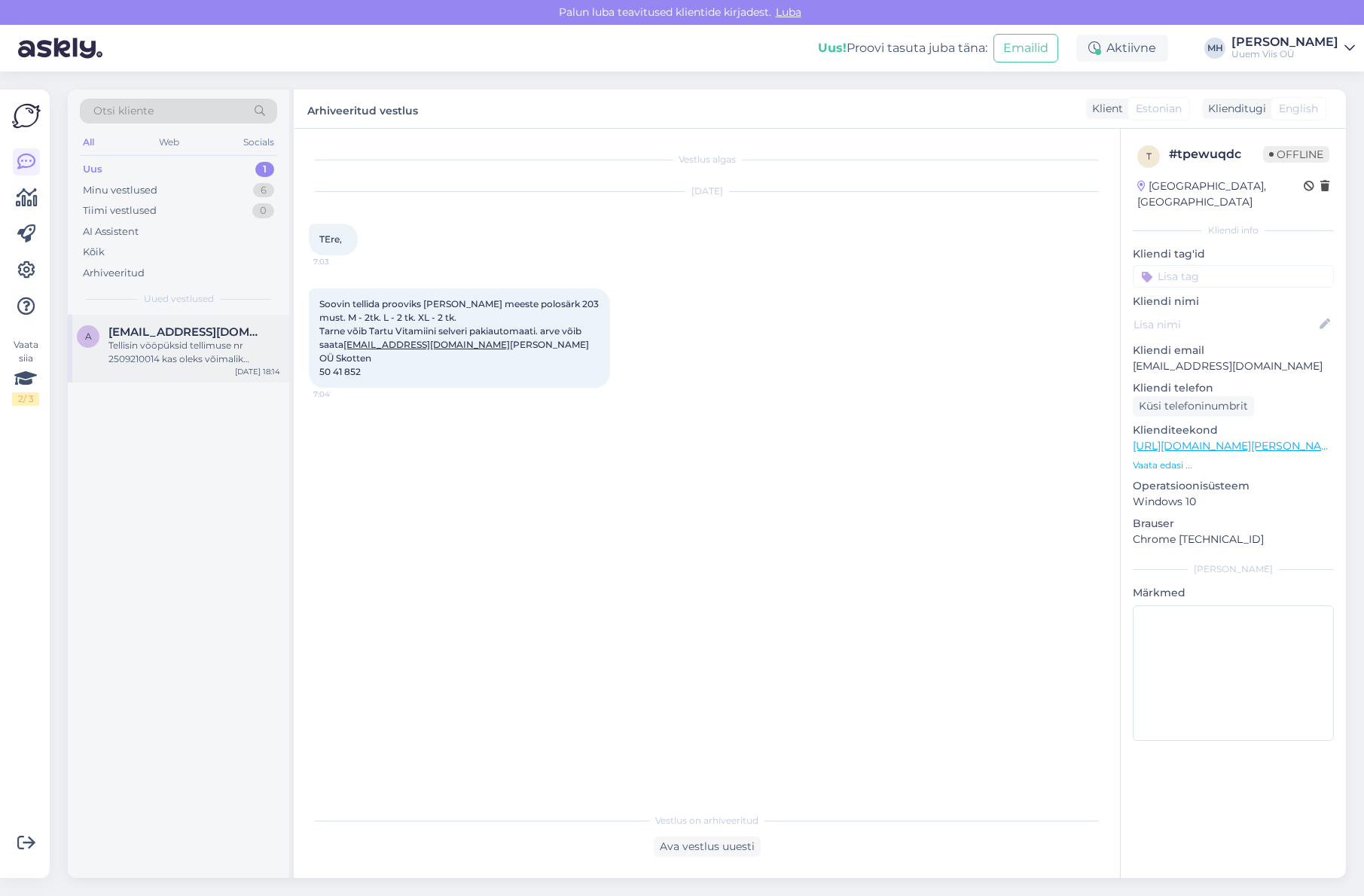
click at [196, 357] on div "Tellisin vööpüksid tellimuse nr 2509210014 kas oleks võimalik suuruselt 48 muut…" at bounding box center [194, 352] width 172 height 27
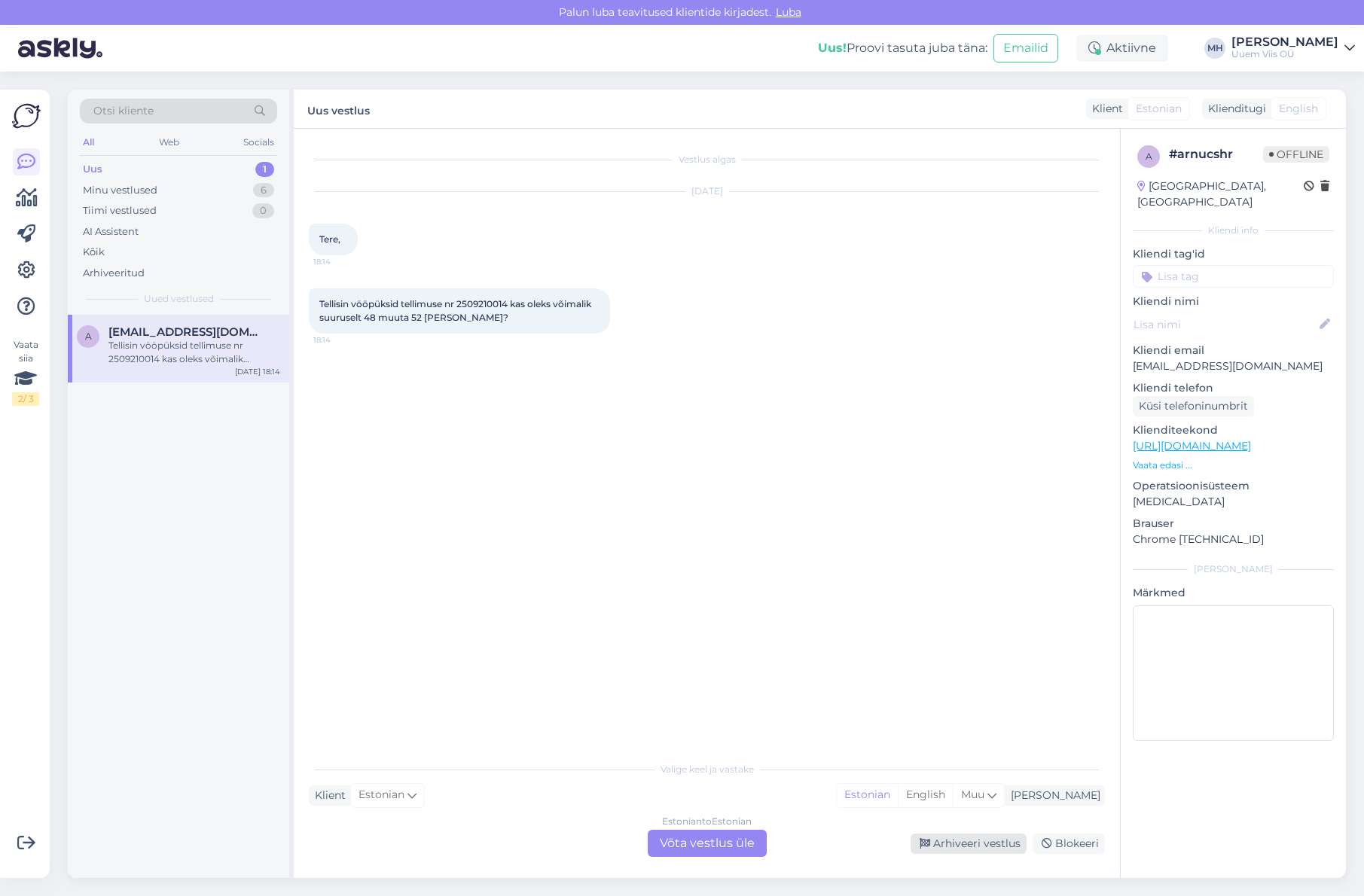
click at [968, 844] on div "Arhiveeri vestlus" at bounding box center [968, 843] width 116 height 20
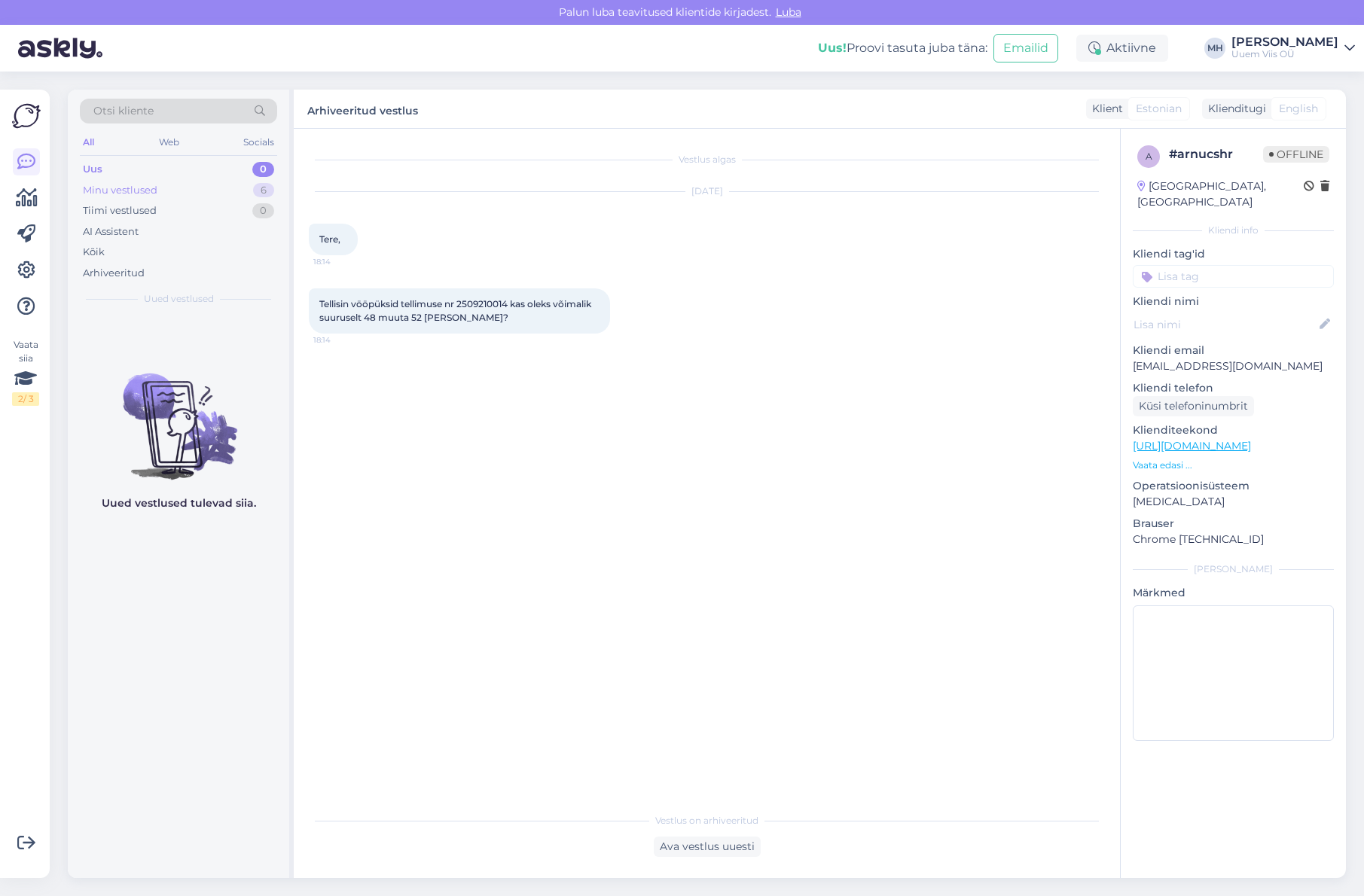
click at [145, 183] on div "Minu vestlused" at bounding box center [120, 191] width 74 height 15
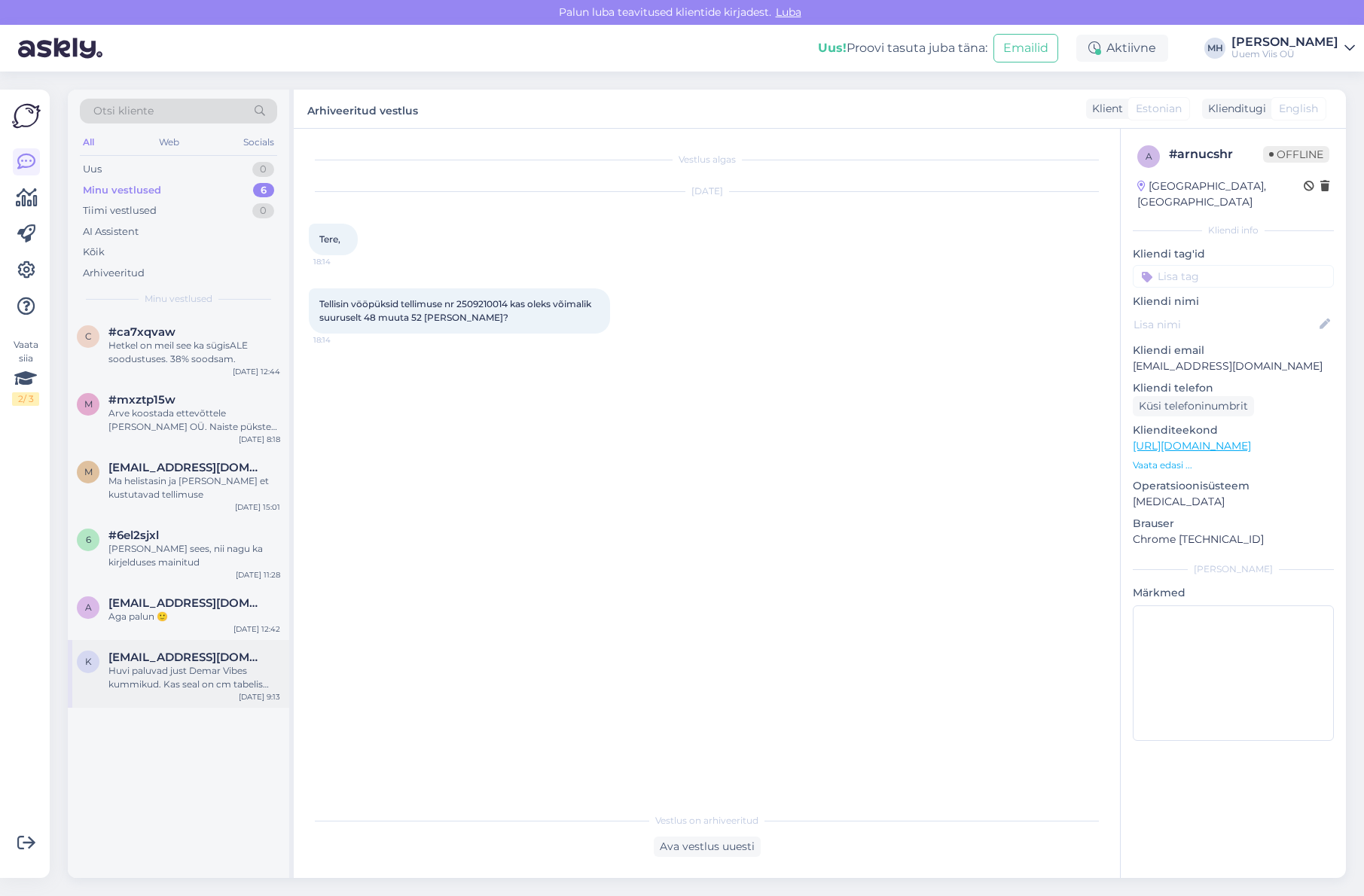
click at [206, 691] on div "K [EMAIL_ADDRESS][DOMAIN_NAME] Huvi paluvad just Demar Vibes kummikud. Kas seal…" at bounding box center [178, 673] width 221 height 67
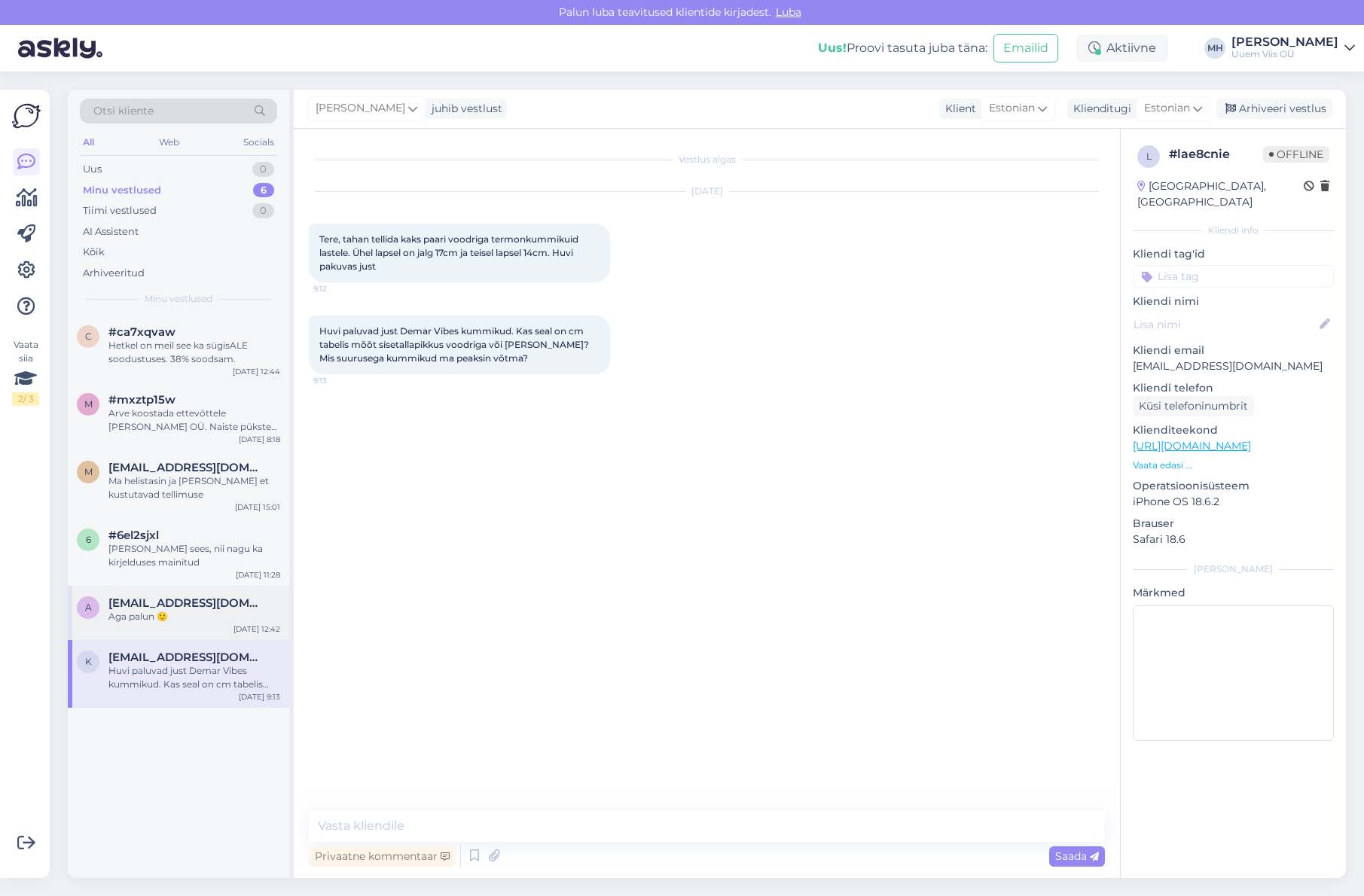
click at [174, 620] on div "Aga palun 🙂" at bounding box center [194, 617] width 172 height 14
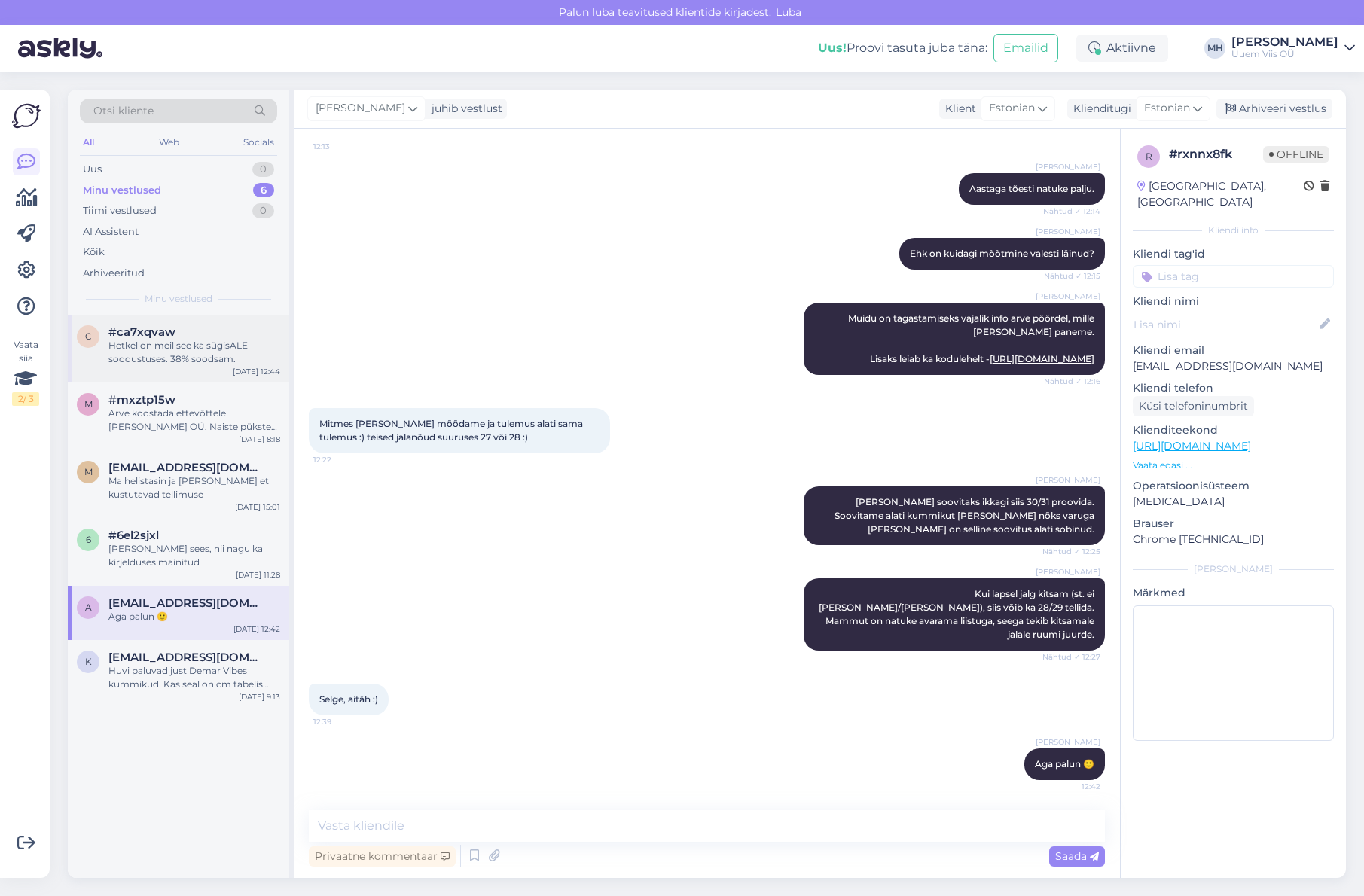
click at [180, 336] on div "#ca7xqvaw" at bounding box center [194, 332] width 172 height 14
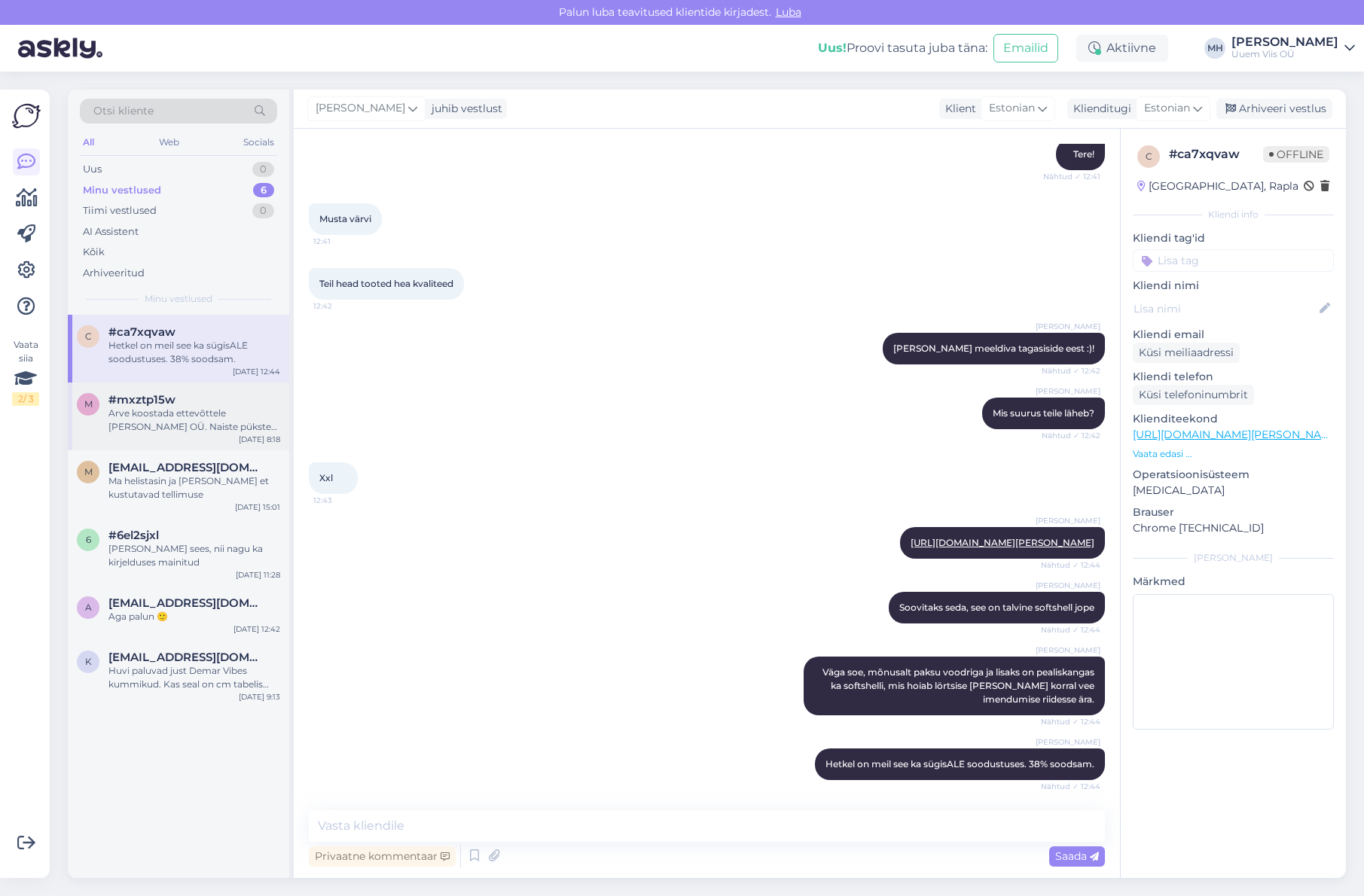
click at [209, 409] on div "Arve koostada ettevõttele [PERSON_NAME] OÜ. Naiste pükste suuruseid võiks lisad…" at bounding box center [194, 420] width 172 height 27
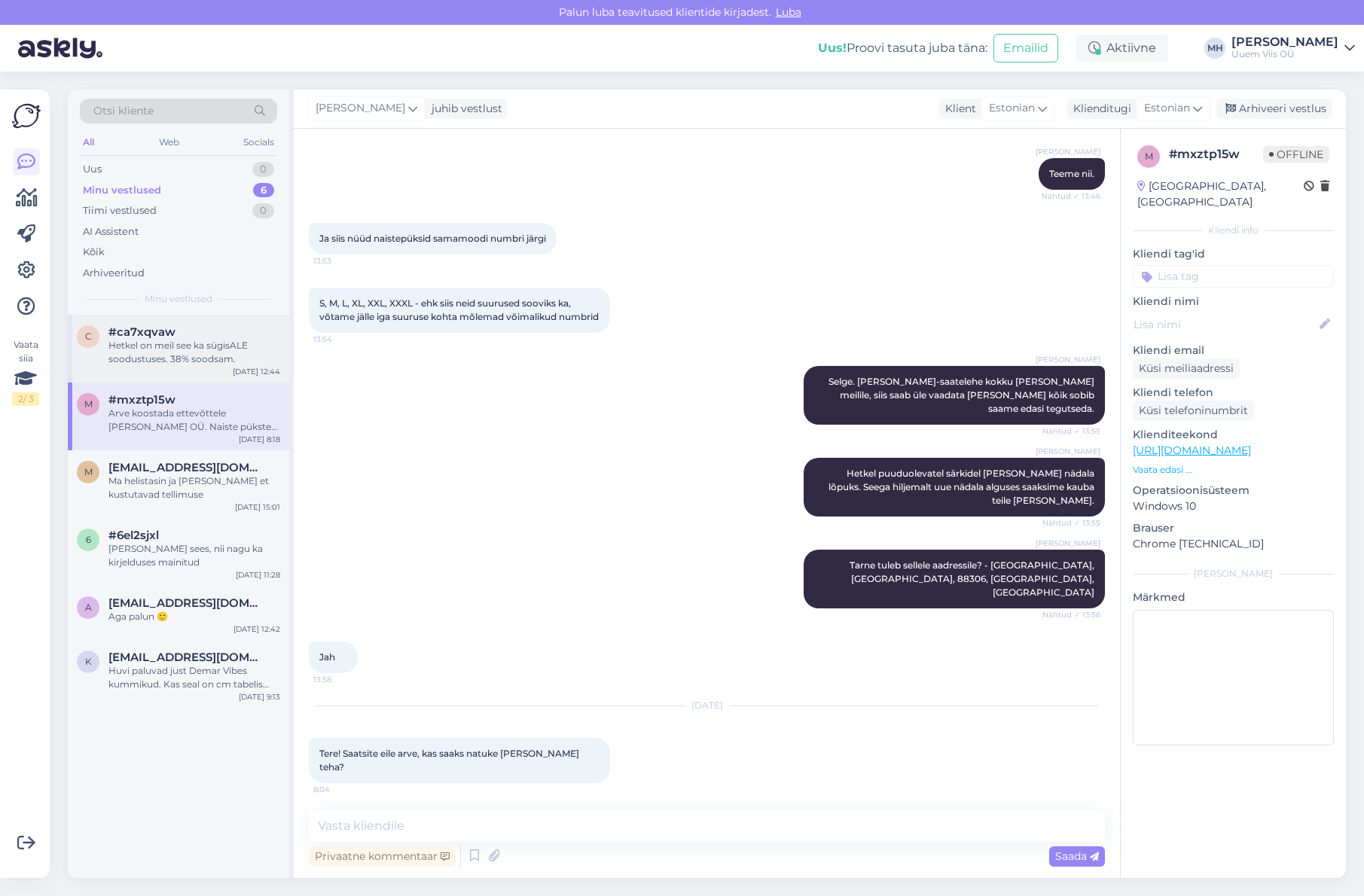
click at [202, 357] on div "Hetkel on meil see ka sügisALE soodustuses. 38% soodsam." at bounding box center [194, 352] width 172 height 27
